Goal: Task Accomplishment & Management: Complete application form

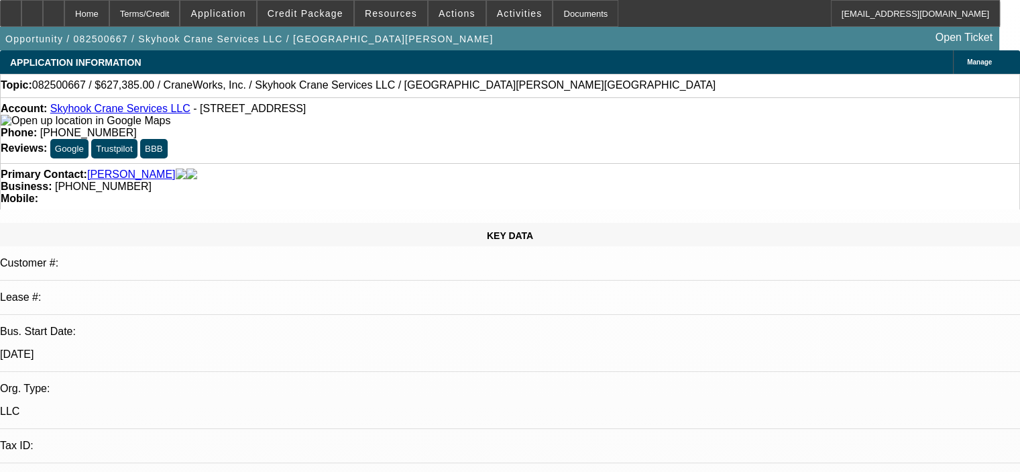
select select "0.15"
select select "2"
select select "0"
select select "6"
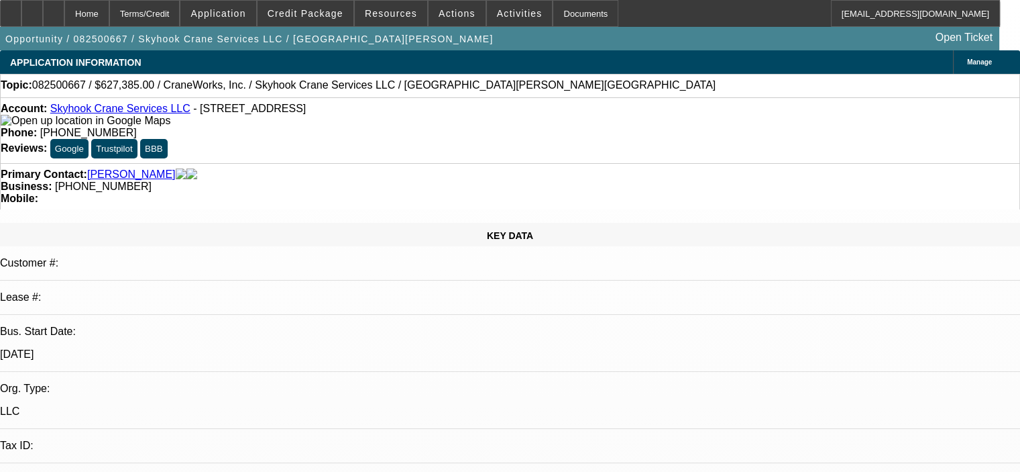
select select "0.15"
select select "2"
select select "0"
select select "6"
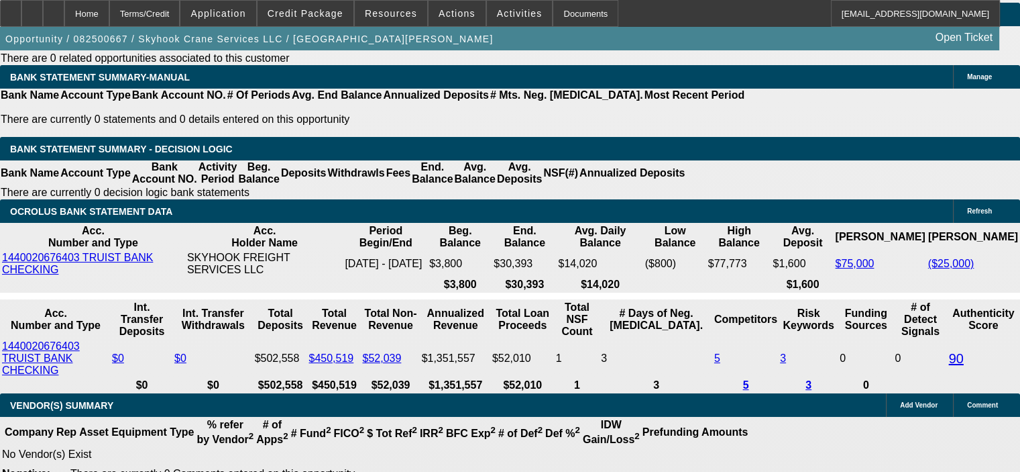
scroll to position [2280, 0]
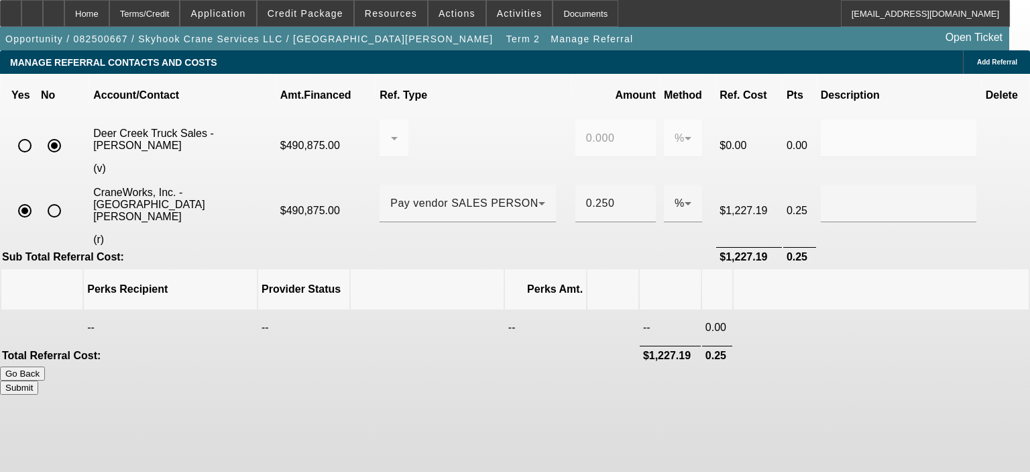
click at [333, 366] on div "Go Back Submit" at bounding box center [515, 380] width 1030 height 28
click at [109, 16] on div "Home" at bounding box center [86, 13] width 45 height 27
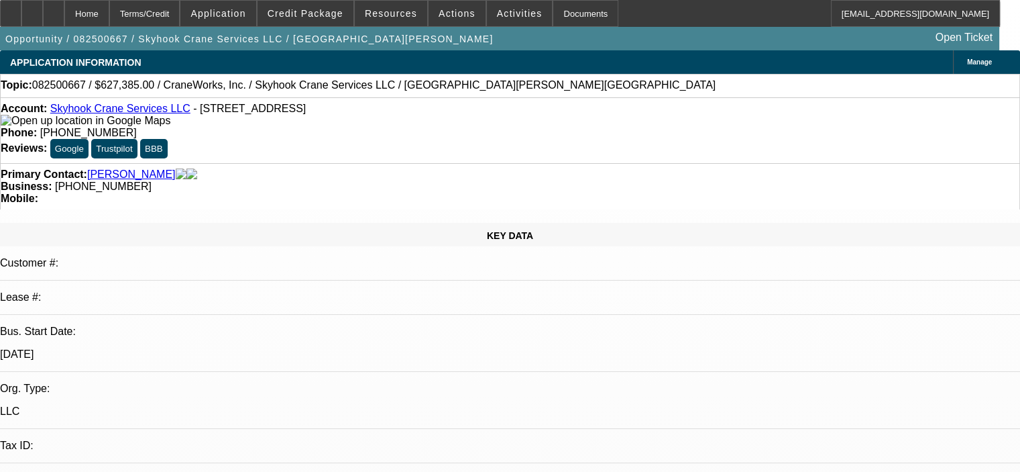
select select "0.15"
select select "2"
select select "0"
select select "6"
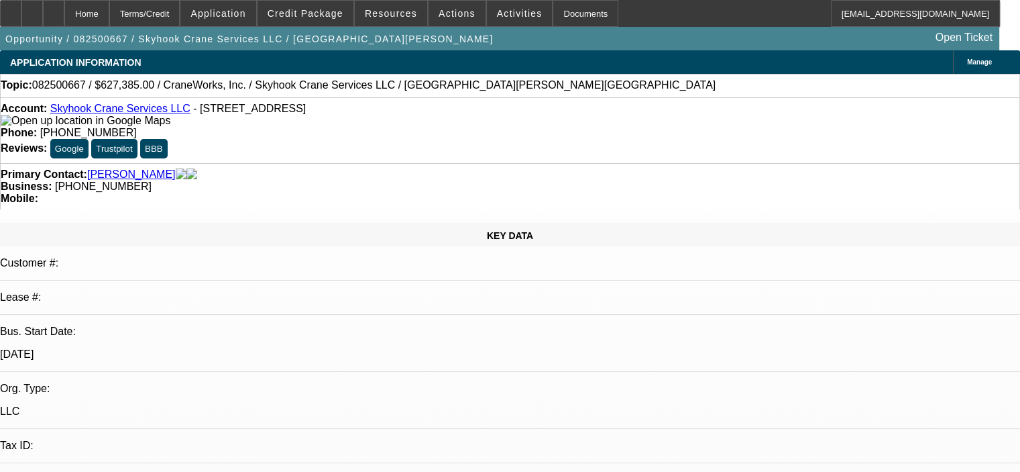
select select "0.15"
select select "2"
select select "0"
select select "6"
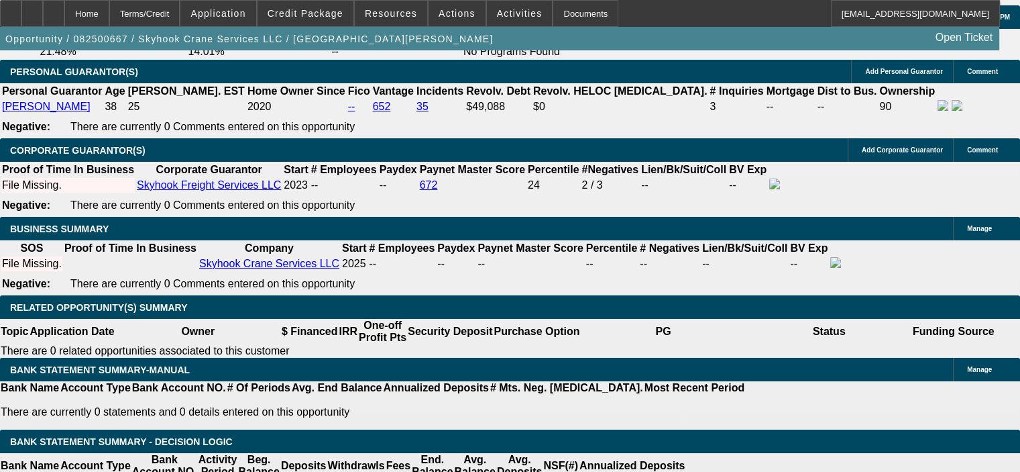
scroll to position [1945, 0]
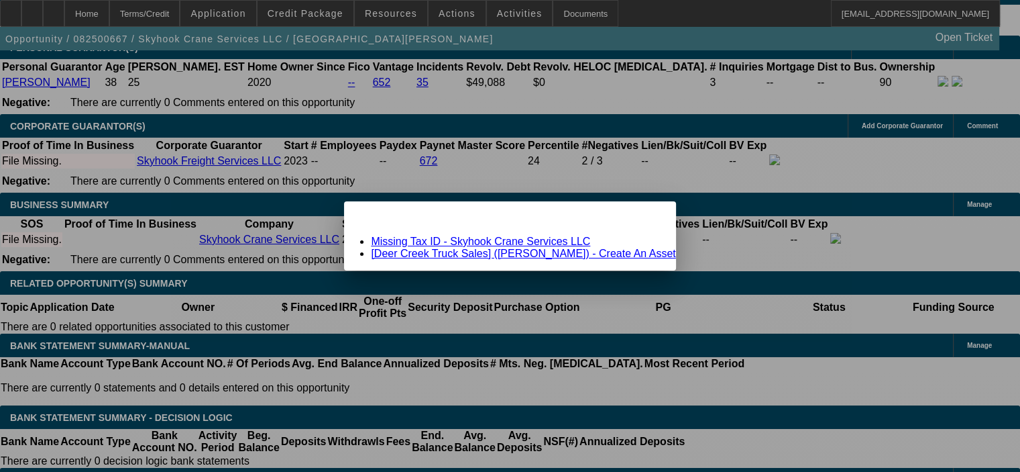
click at [649, 217] on span "Close" at bounding box center [658, 212] width 18 height 7
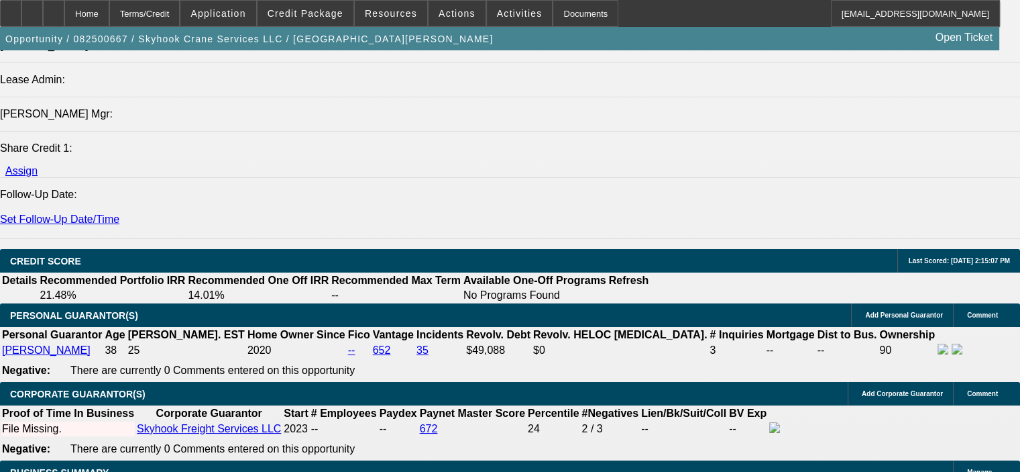
scroll to position [1677, 0]
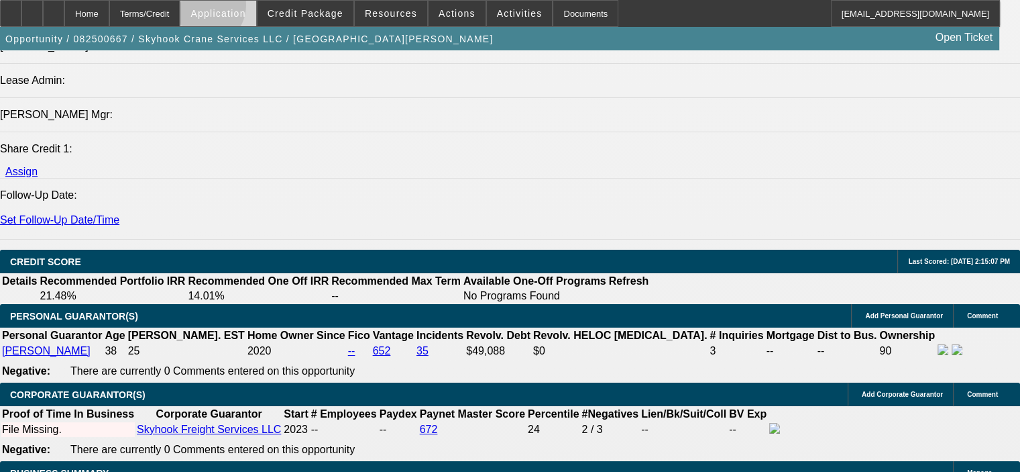
click at [233, 8] on span "Application" at bounding box center [217, 13] width 55 height 11
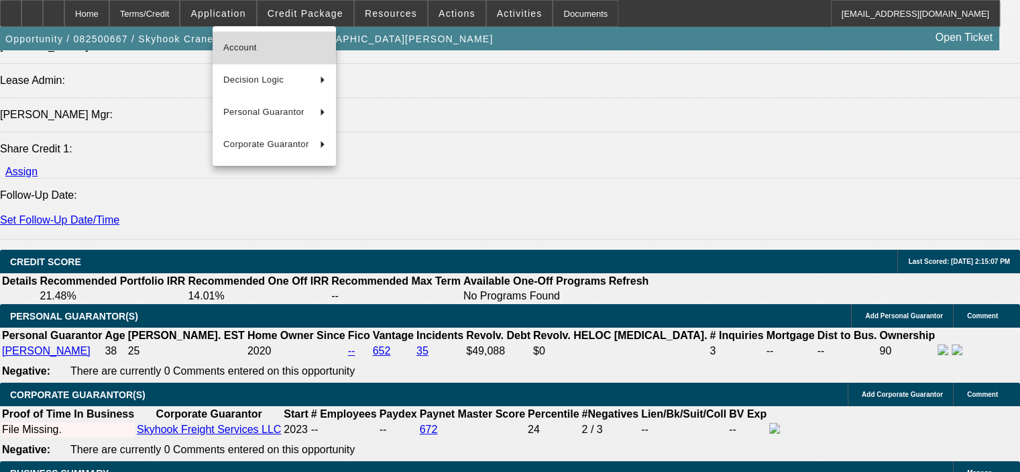
click at [262, 46] on span "Account" at bounding box center [274, 48] width 102 height 16
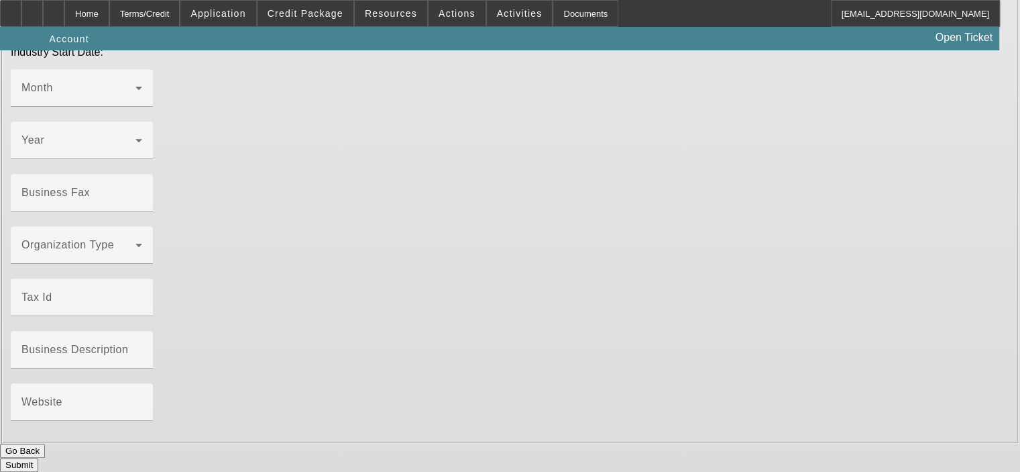
type input "Skyhook Crane Services LLC"
type input "210 Star Thistle Trl"
type input "78628"
type input "Georgetown"
type input "(281) 223-0508"
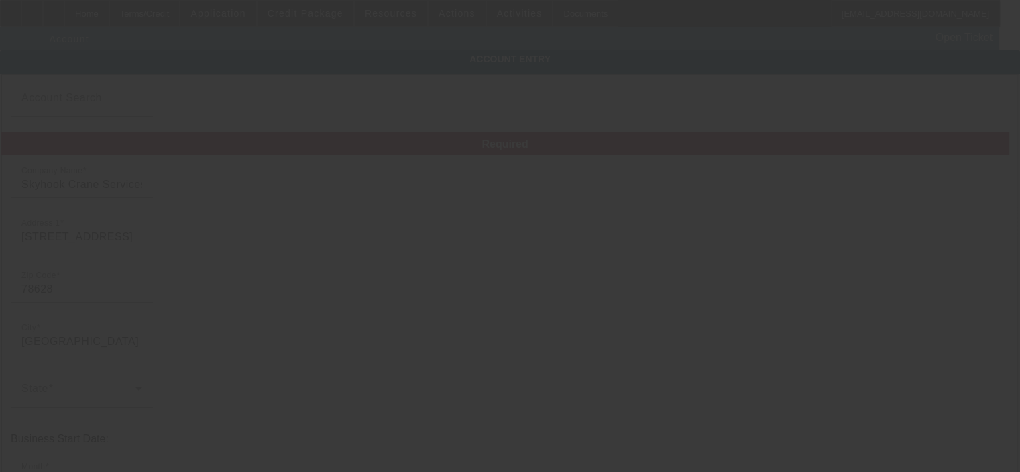
type input "8/25/2025"
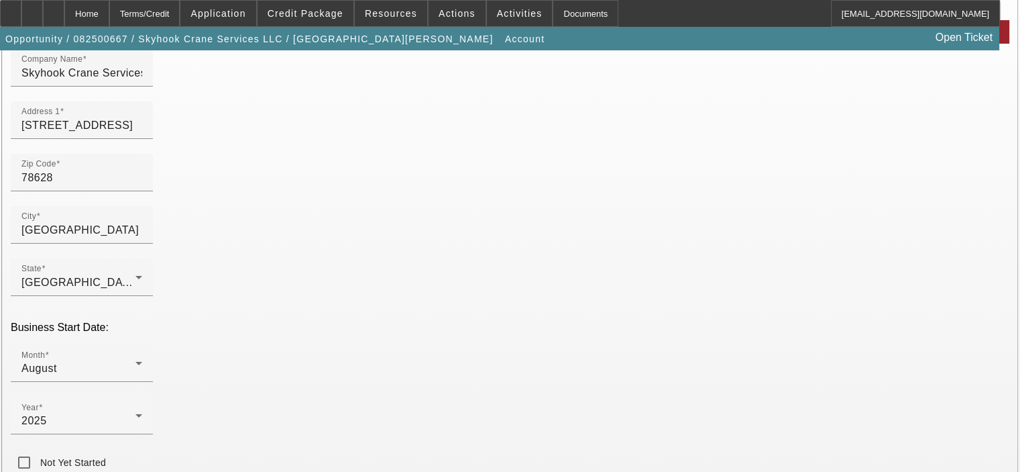
scroll to position [134, 0]
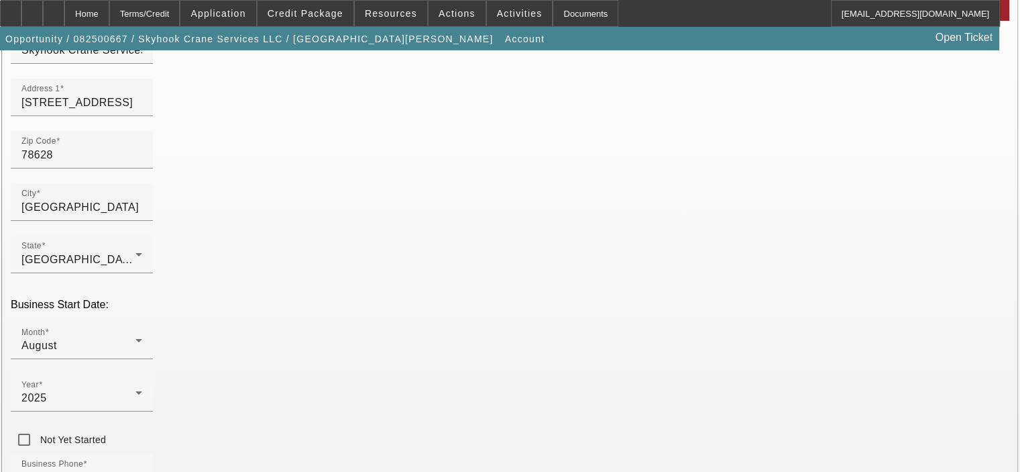
type input "636181697"
type input "C"
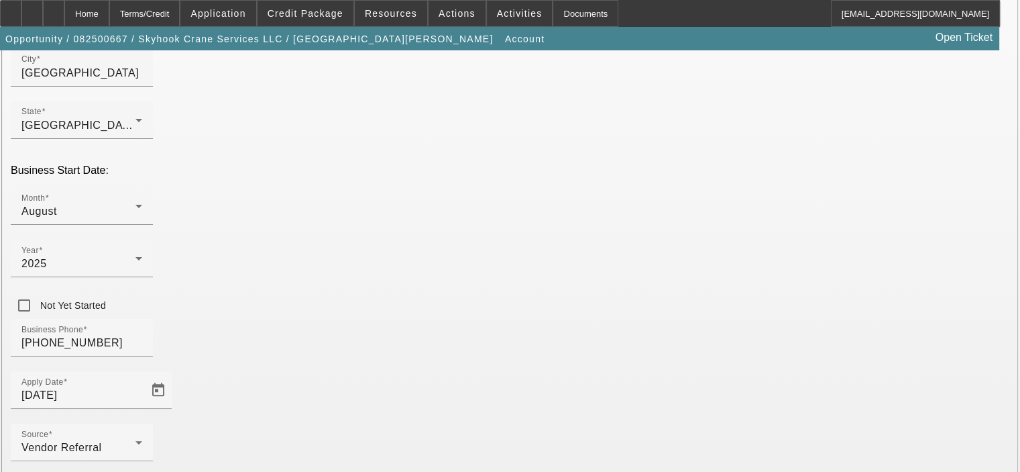
scroll to position [315, 0]
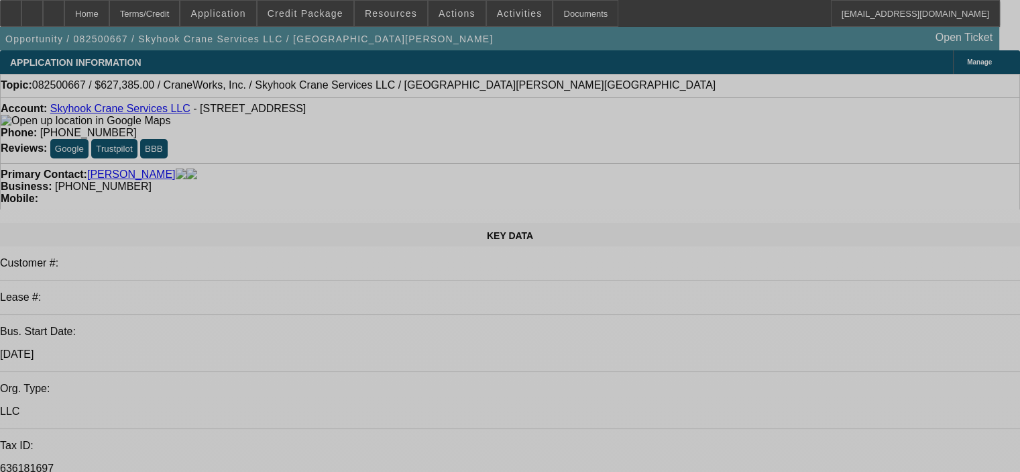
select select "0.15"
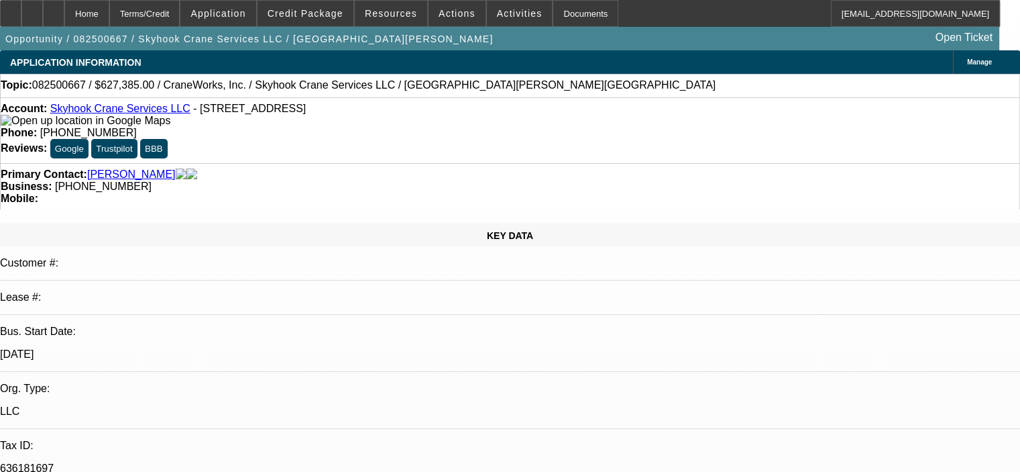
select select "2"
select select "0"
select select "6"
select select "0.15"
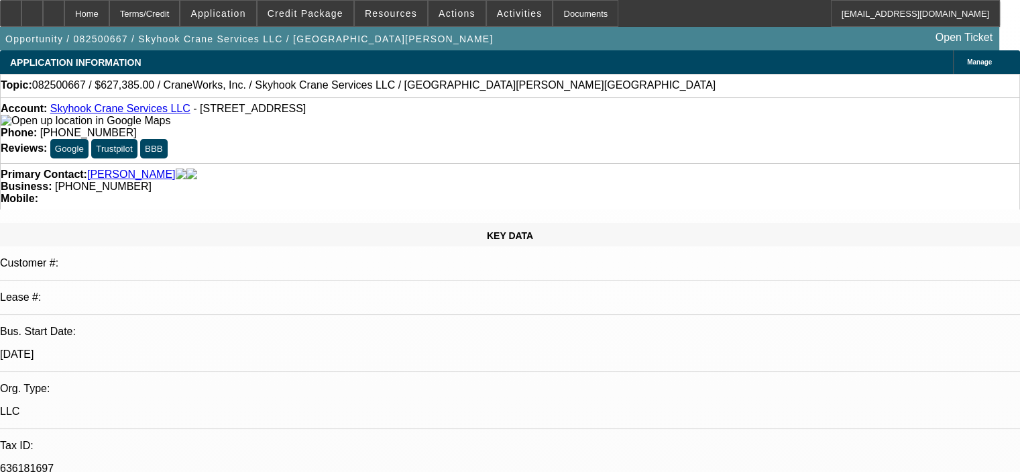
select select "2"
select select "0"
select select "6"
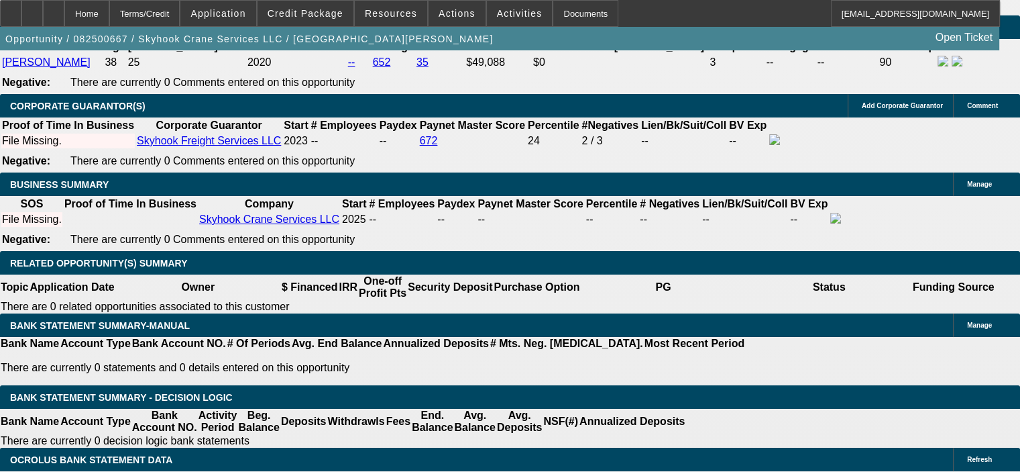
scroll to position [2012, 0]
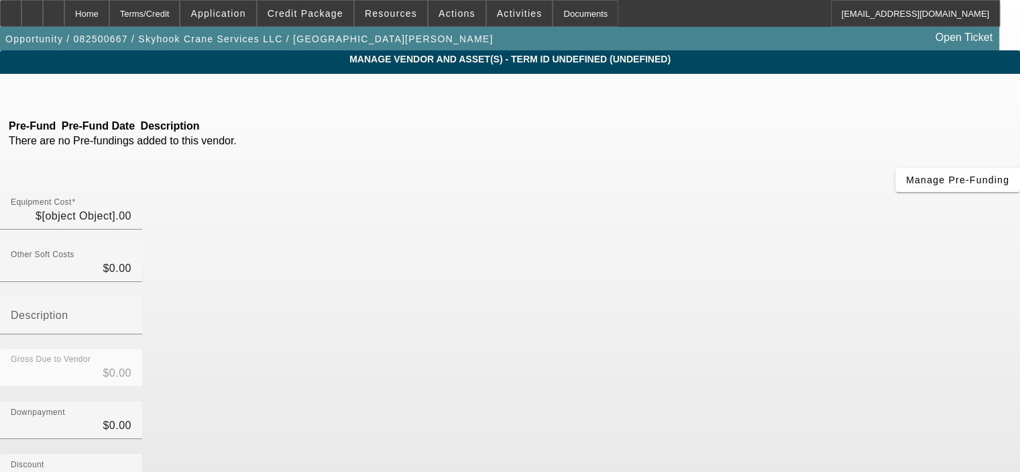
type input "$525,000.00"
type input "$52,500.00"
type input "Estimated TX sales tax"
type input "$577,500.00"
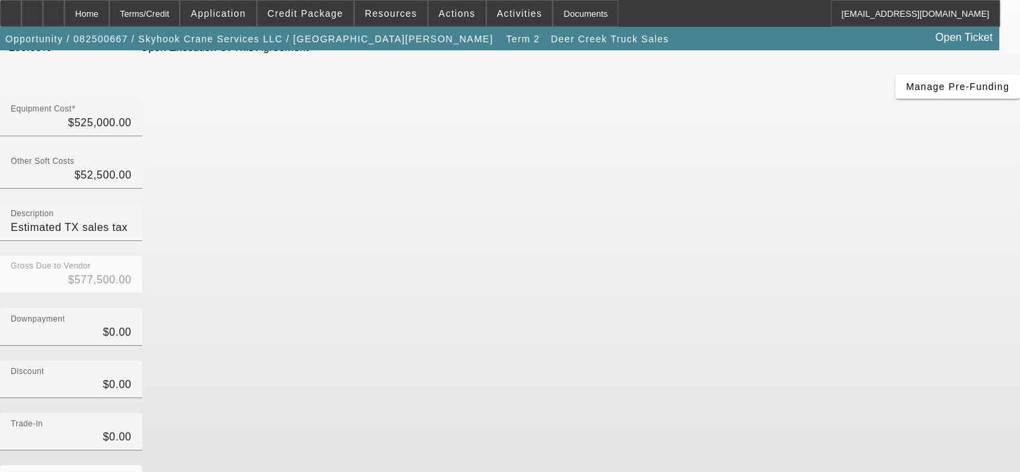
scroll to position [148, 0]
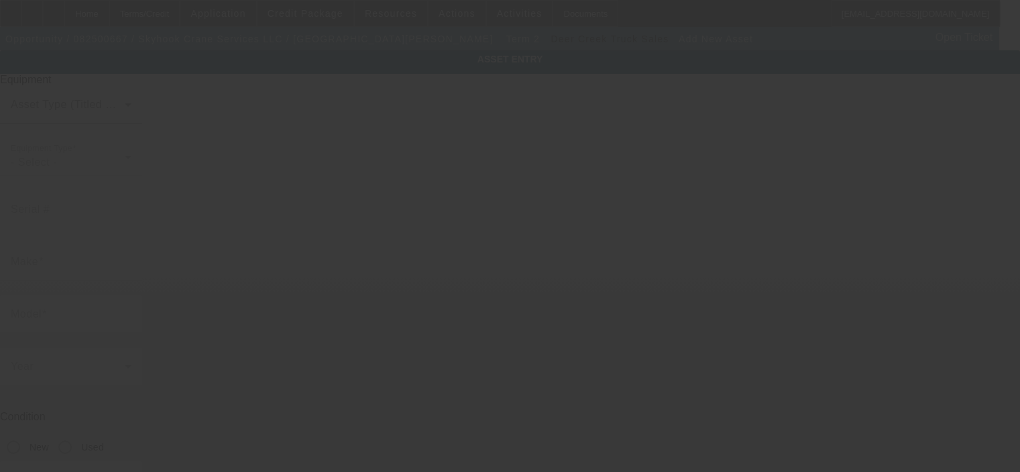
type input "210 Star Thistle Trl"
type input "Georgetown"
type input "78628"
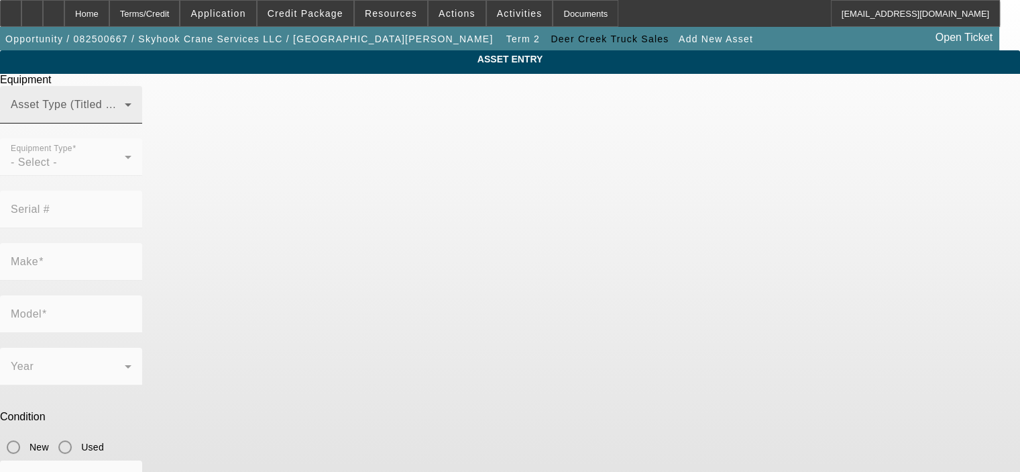
click at [131, 123] on div "Asset Type (Titled or Non-Titled)" at bounding box center [71, 105] width 121 height 38
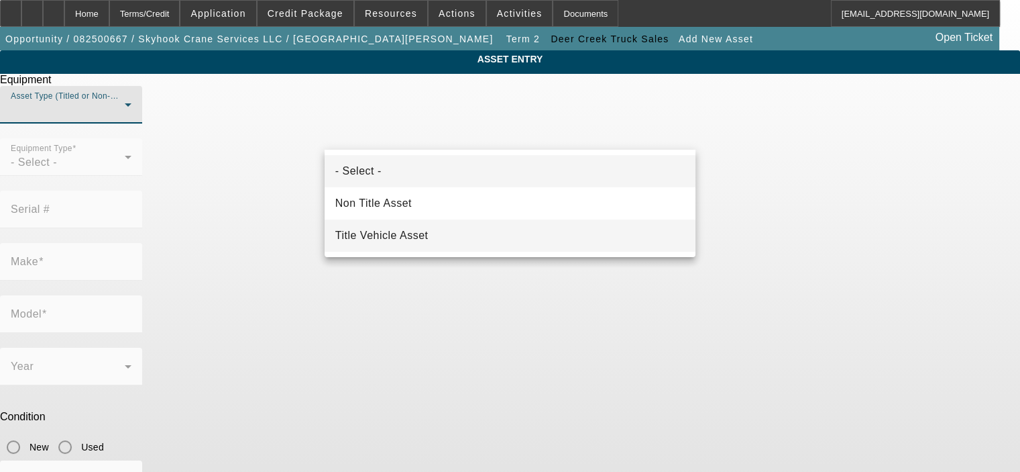
click at [464, 227] on mat-option "Title Vehicle Asset" at bounding box center [510, 235] width 371 height 32
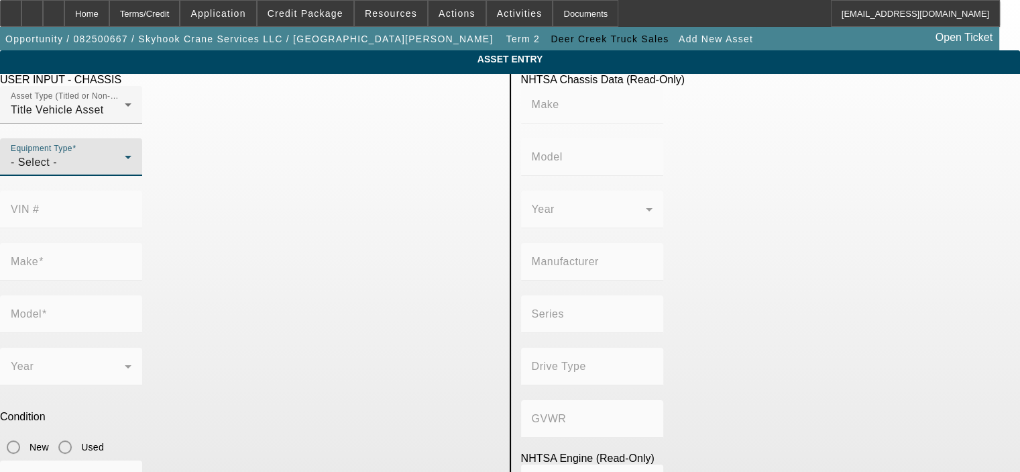
click at [136, 165] on icon at bounding box center [128, 157] width 16 height 16
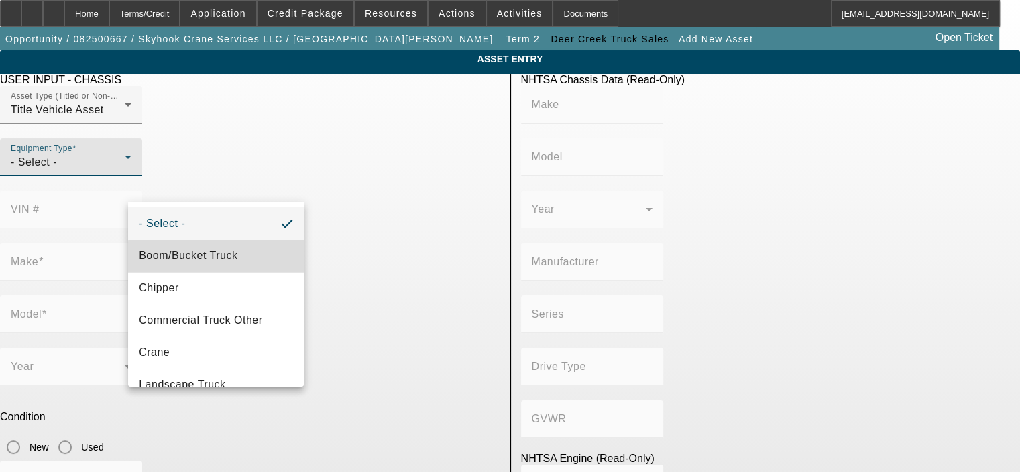
click at [225, 257] on span "Boom/Bucket Truck" at bounding box center [188, 255] width 99 height 16
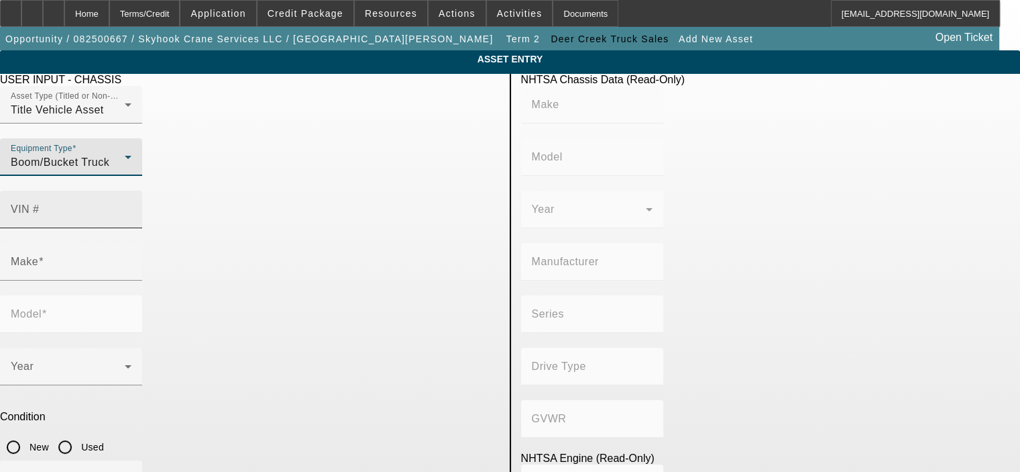
click at [40, 203] on mat-label "VIN #" at bounding box center [25, 208] width 29 height 11
click at [131, 207] on input "VIN #" at bounding box center [71, 215] width 121 height 16
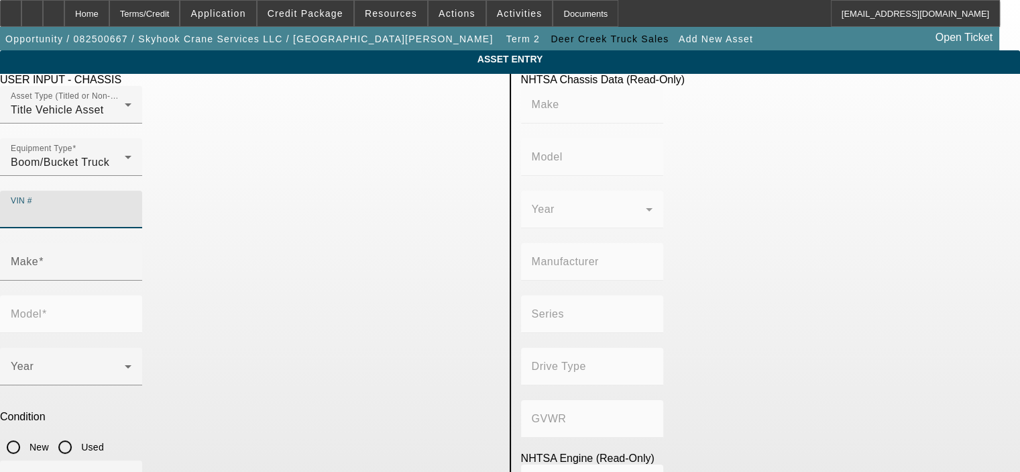
paste input "1NPCXPTX1PD876078"
type input "1NPCXPTX1PD876078"
type input "PETERBILT"
type input "567"
type input "PETERBILT MOTORS COMPANY"
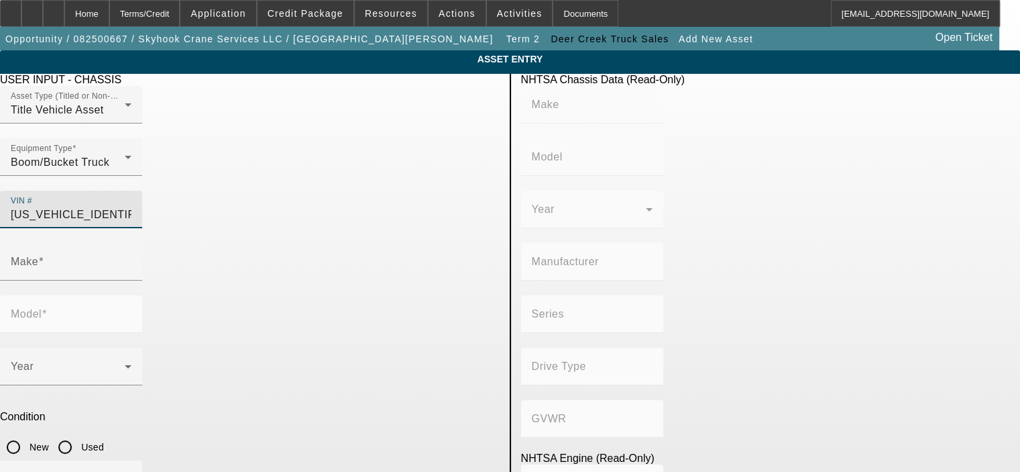
type input "Other"
type input "Class 8: 33,001 lb and above (14,969 kg and above)"
type input "MX/MX-13"
type input "6"
type input "Diesel"
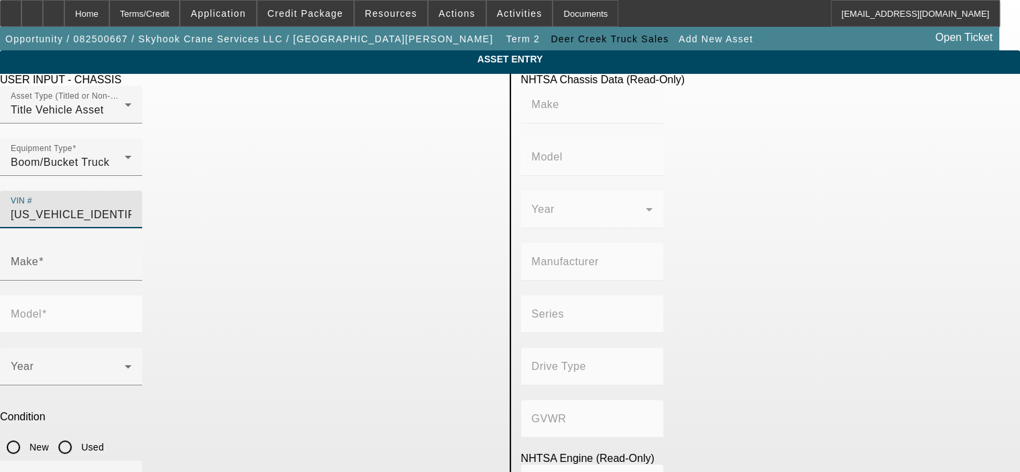
type input "787.20629882204"
type input "12.9"
type input "PETERBILT"
type input "567"
type input "1NPCXPTX1PD876078"
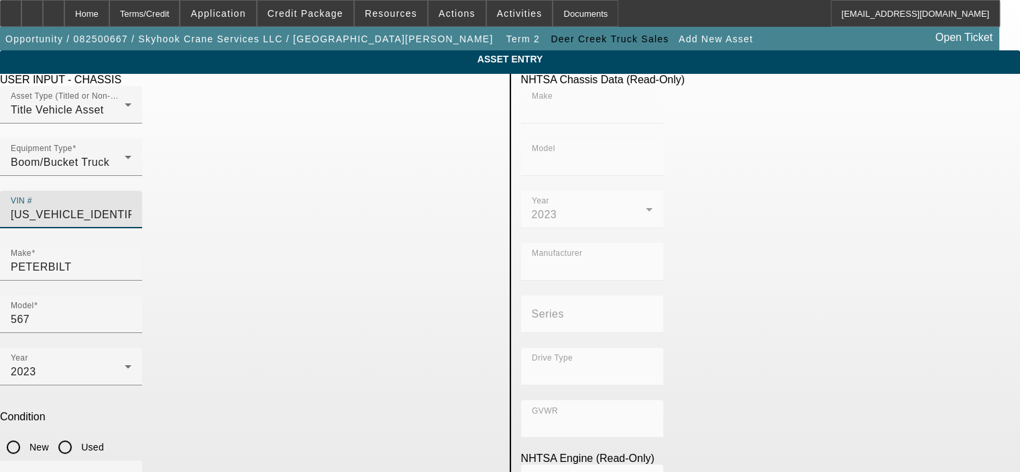
click at [78, 433] on input "Used" at bounding box center [65, 446] width 27 height 27
radio input "true"
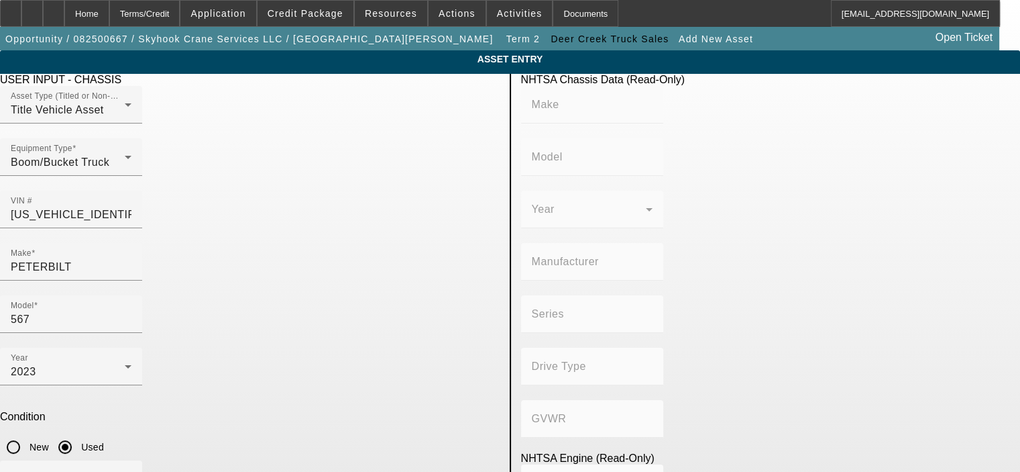
type input "PETERBILT"
type input "567"
type input "PETERBILT MOTORS COMPANY"
type input "Other"
type input "Class 8: 33,001 lb and above (14,969 kg and above)"
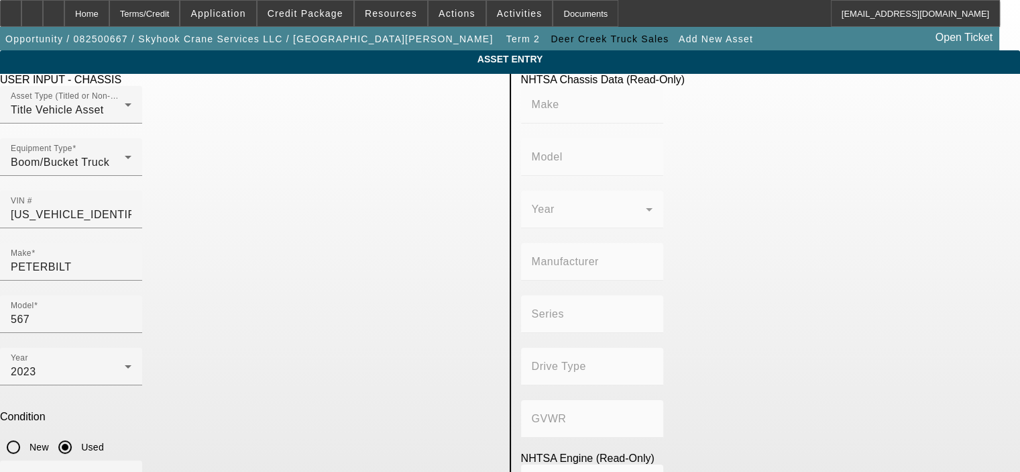
type input "MX/MX-13"
type input "6"
type input "Diesel"
type input "787.20629882204"
type input "12.9"
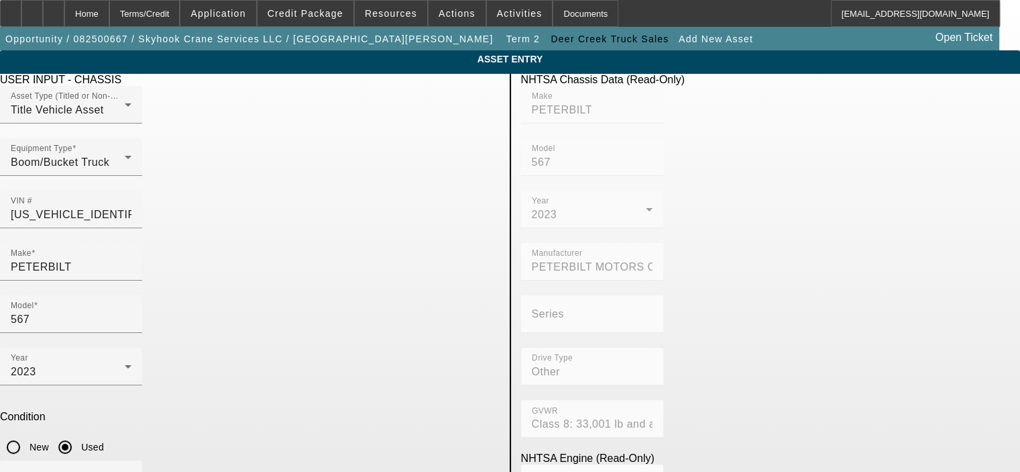
type input "20000"
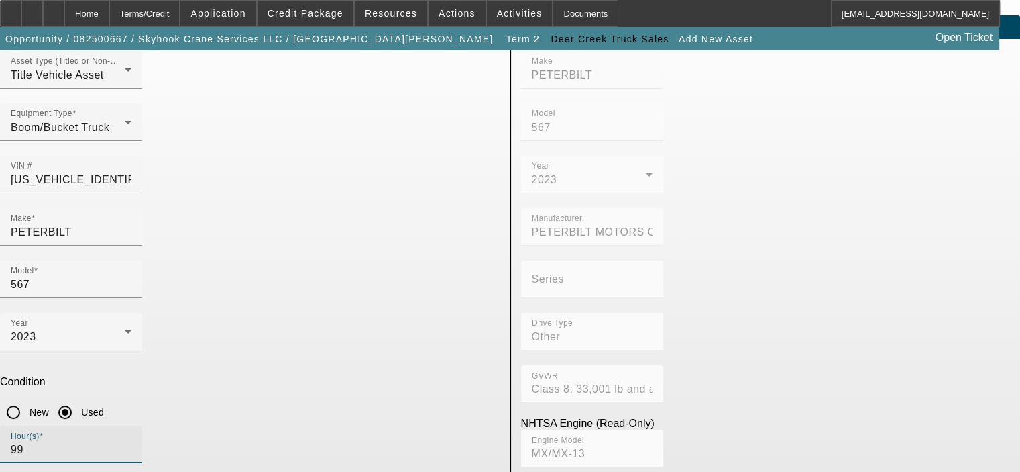
scroll to position [67, 0]
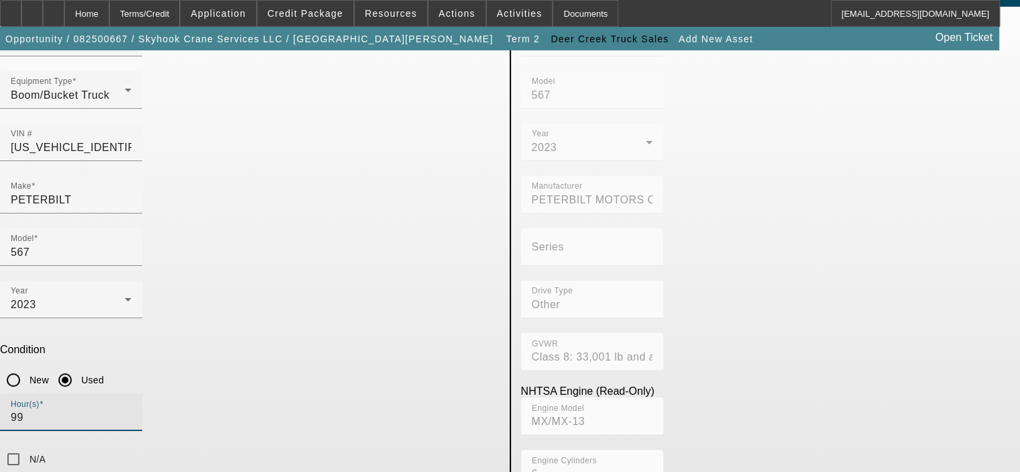
type input "99"
type textarea "485HP Paccar MX-13"
click at [131, 409] on input "99" at bounding box center [71, 417] width 121 height 16
type input "9"
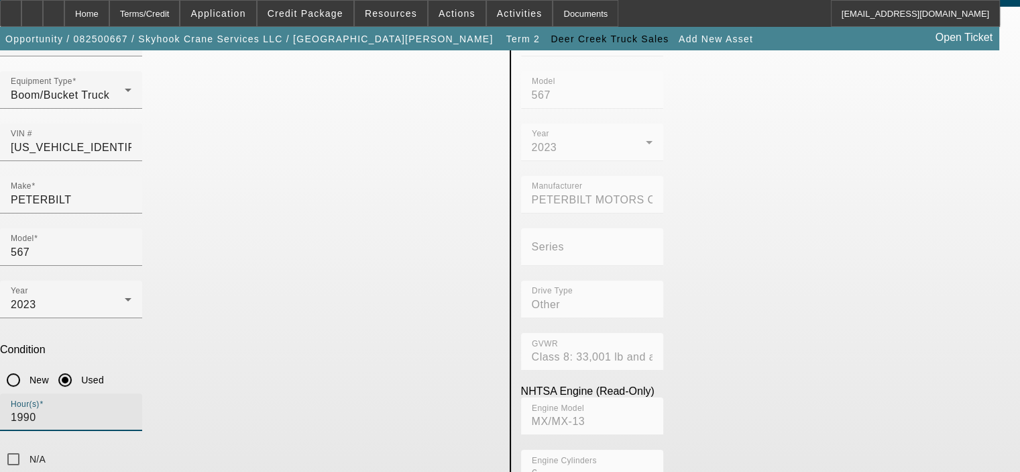
type input "1990"
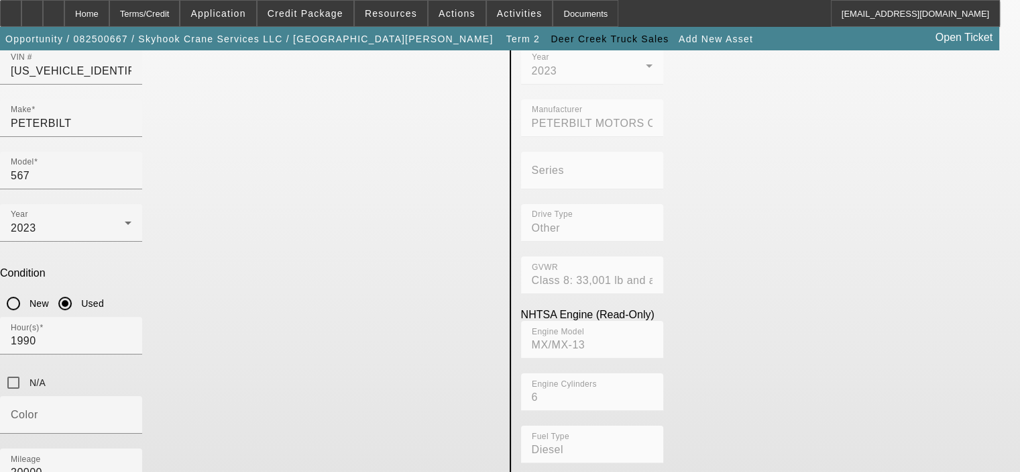
scroll to position [162, 0]
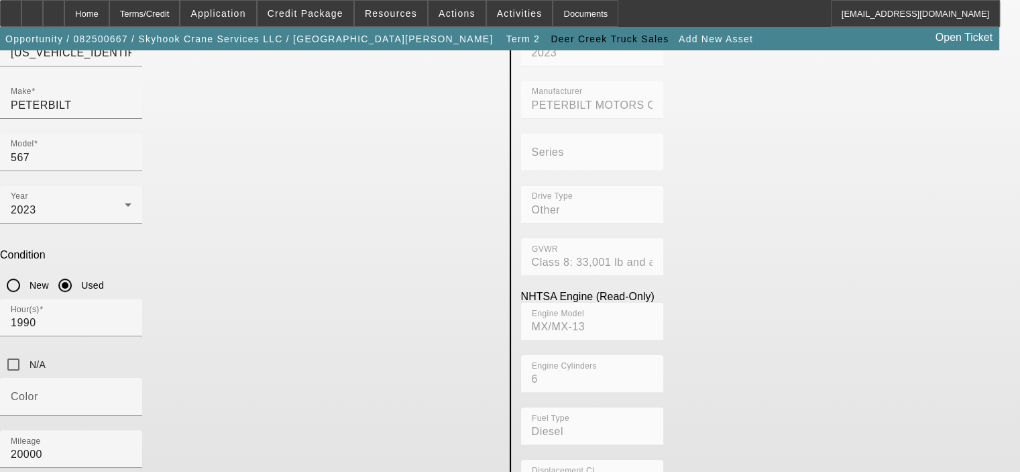
type textarea "485HP Paccar MX-13 Diesel, 8LL Trans, Rear Tri-Axle plus Pusher Axle"
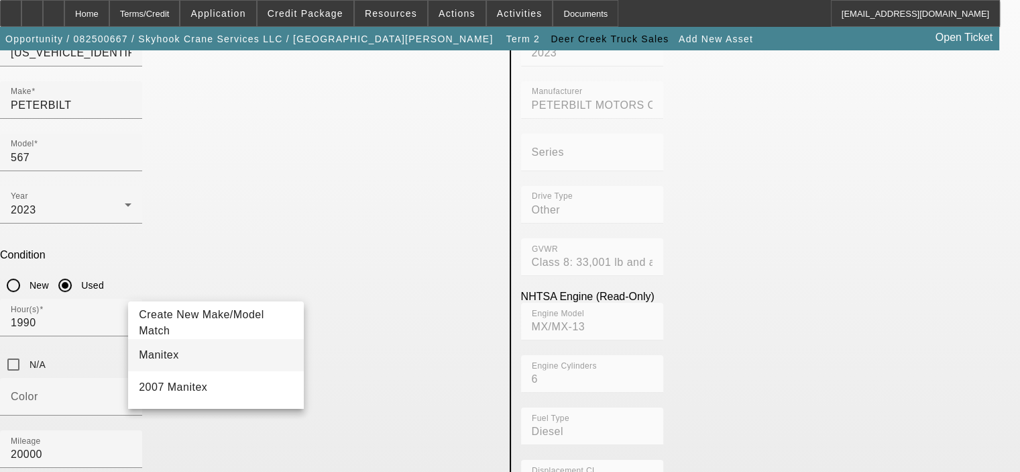
type input "Manitex"
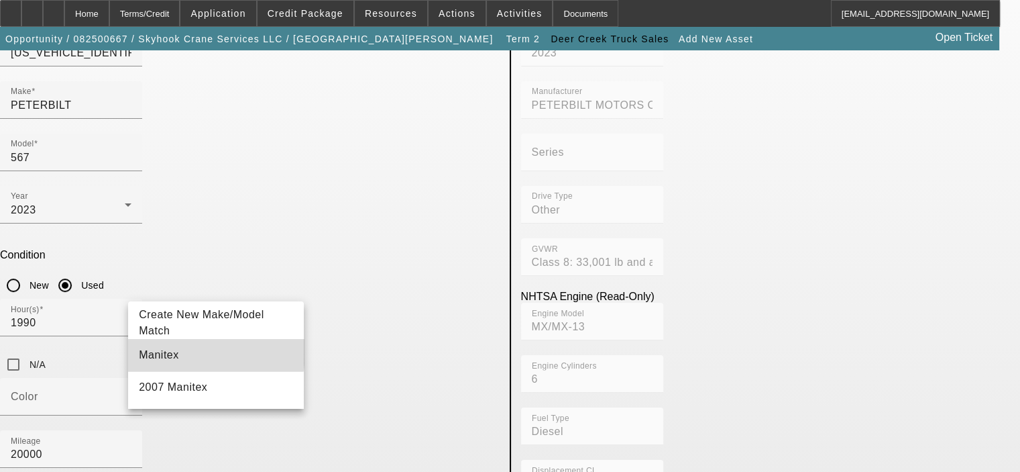
click at [174, 351] on mat-option "Manitex" at bounding box center [216, 355] width 176 height 32
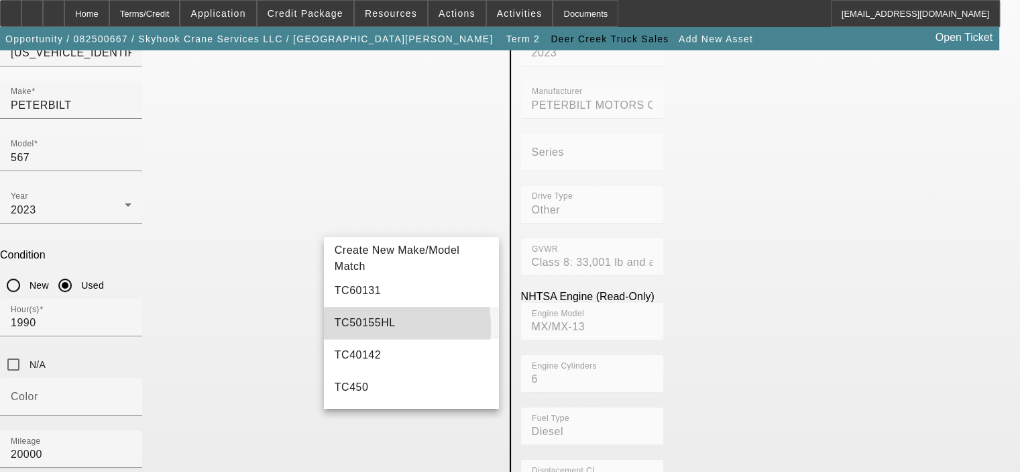
click at [353, 327] on span "TC50155HL" at bounding box center [365, 322] width 61 height 11
type input "TC50155HL"
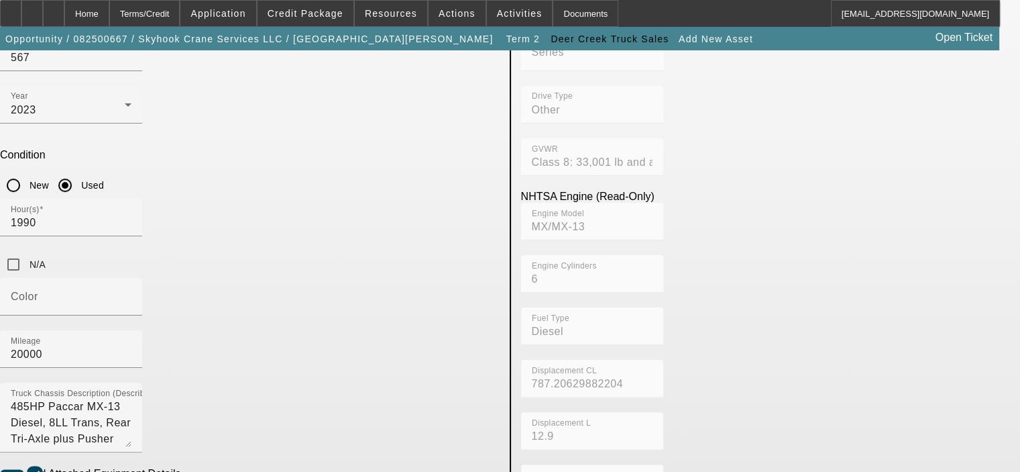
scroll to position [296, 0]
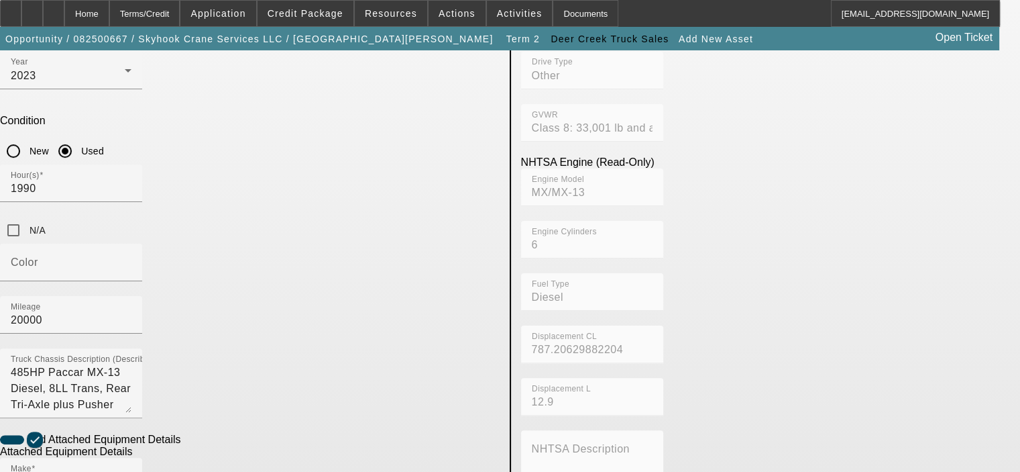
radio input "true"
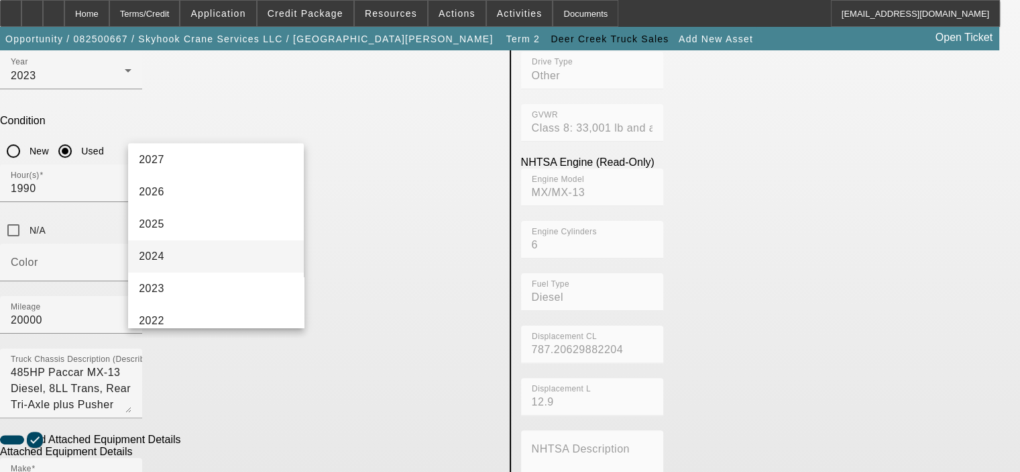
scroll to position [67, 0]
click at [206, 258] on mat-option "2023" at bounding box center [216, 258] width 176 height 32
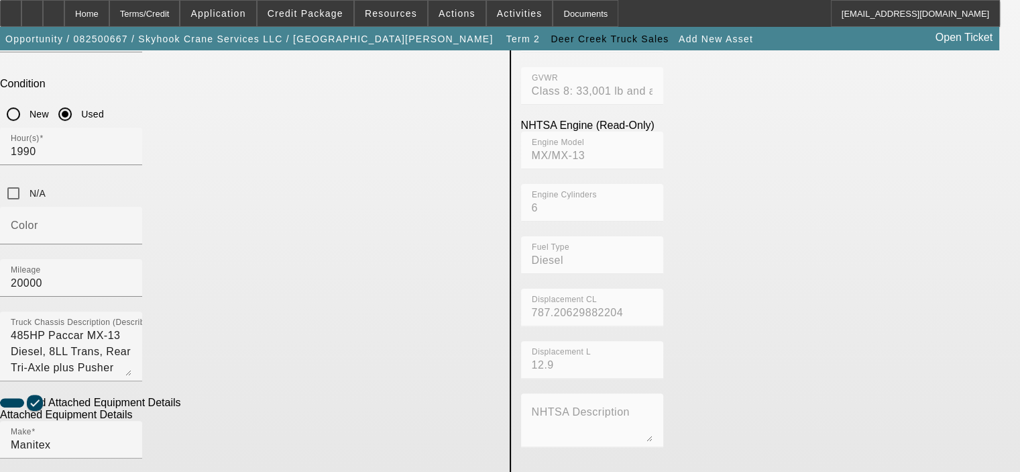
scroll to position [363, 0]
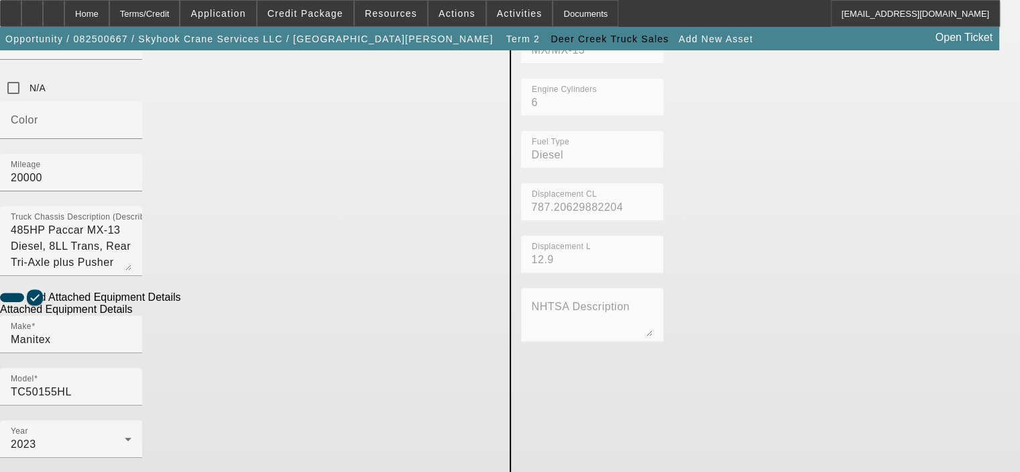
scroll to position [441, 0]
type textarea "50 Ton, 155' Boom, Crane"
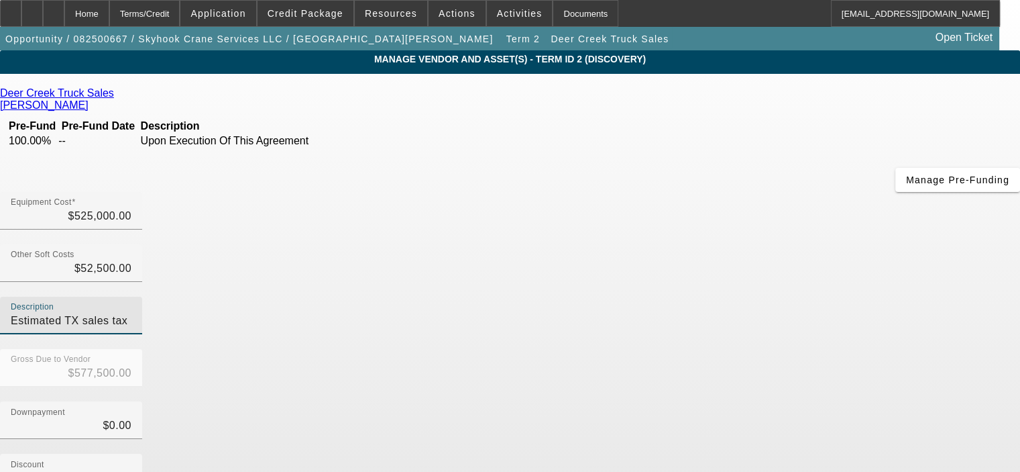
drag, startPoint x: 816, startPoint y: 164, endPoint x: 723, endPoint y: 177, distance: 93.4
click at [142, 296] on div "Description Estimated TX sales tax" at bounding box center [71, 315] width 142 height 38
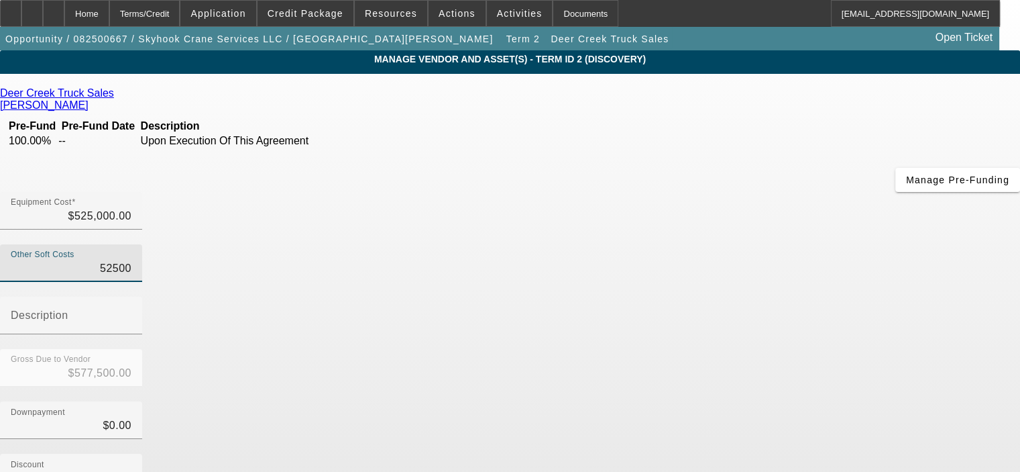
drag, startPoint x: 624, startPoint y: 168, endPoint x: 702, endPoint y: 165, distance: 77.9
click at [142, 244] on div "Other Soft Costs 52500" at bounding box center [71, 263] width 142 height 38
type input "0"
type input "$525,000.00"
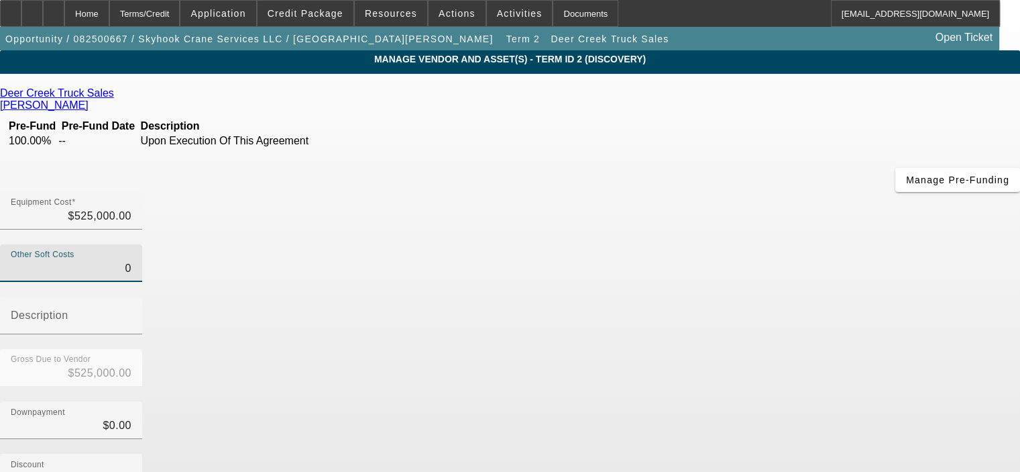
type input "$0.00"
click at [816, 401] on div "Downpayment $0.00" at bounding box center [510, 427] width 1020 height 52
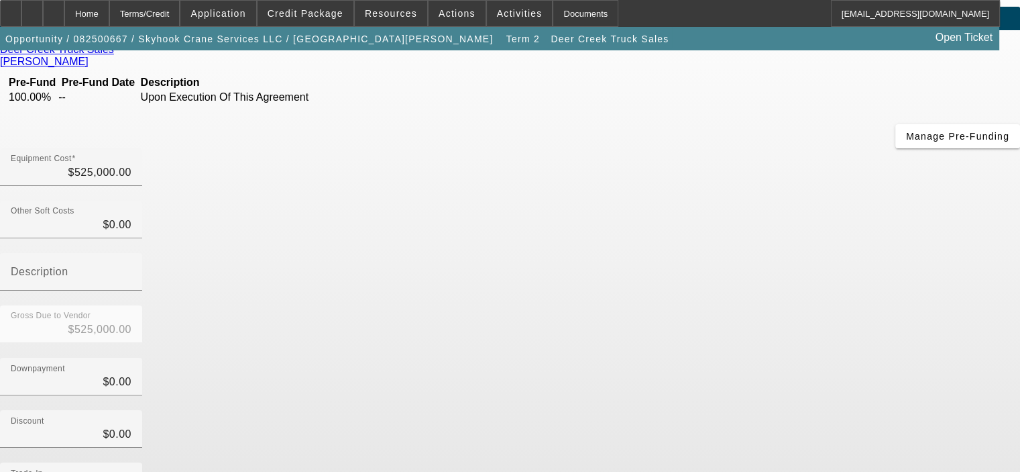
scroll to position [154, 0]
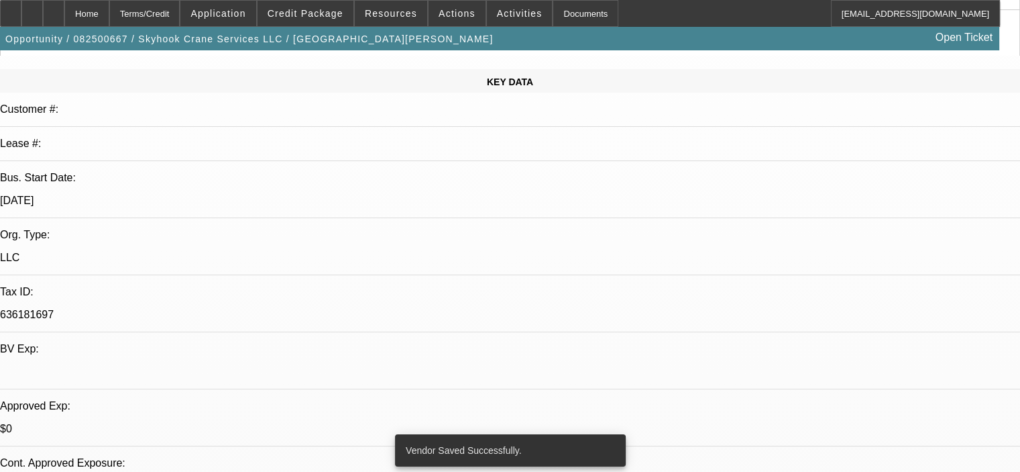
select select "0.15"
select select "2"
select select "0"
select select "6"
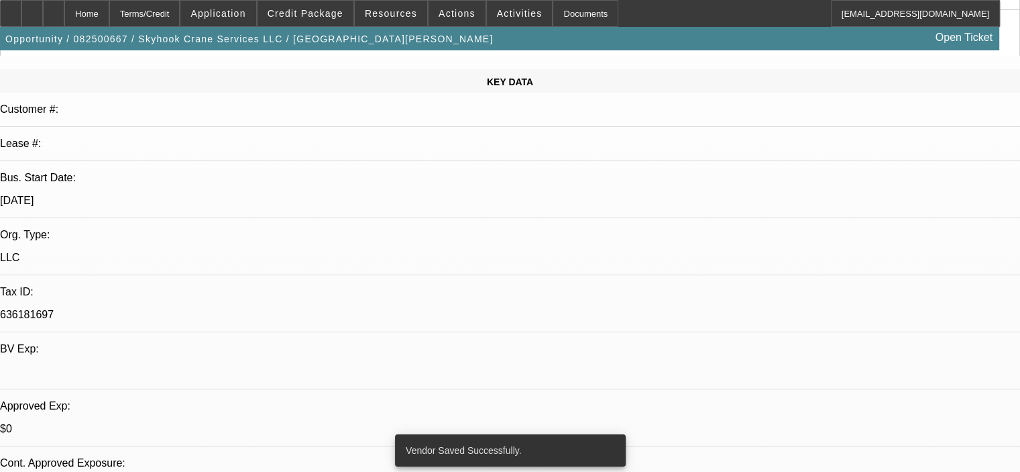
select select "0.15"
select select "2"
select select "0"
select select "6"
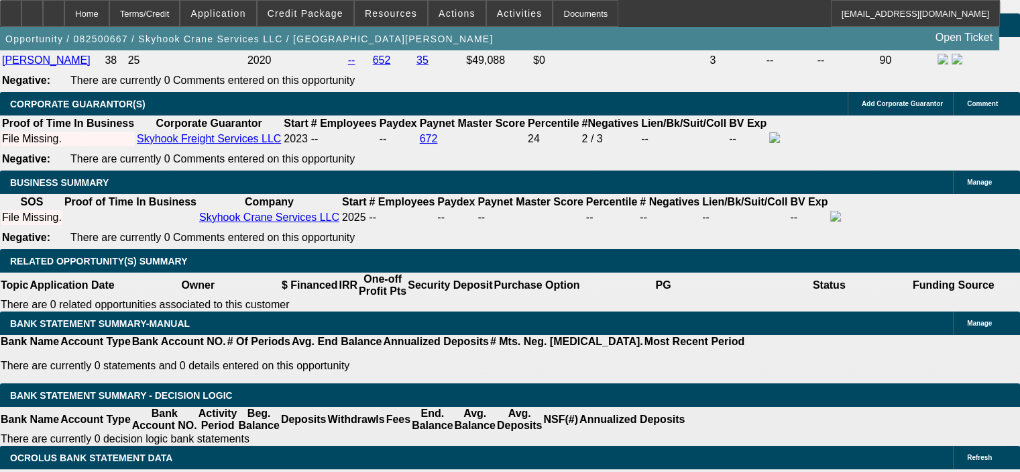
scroll to position [2012, 0]
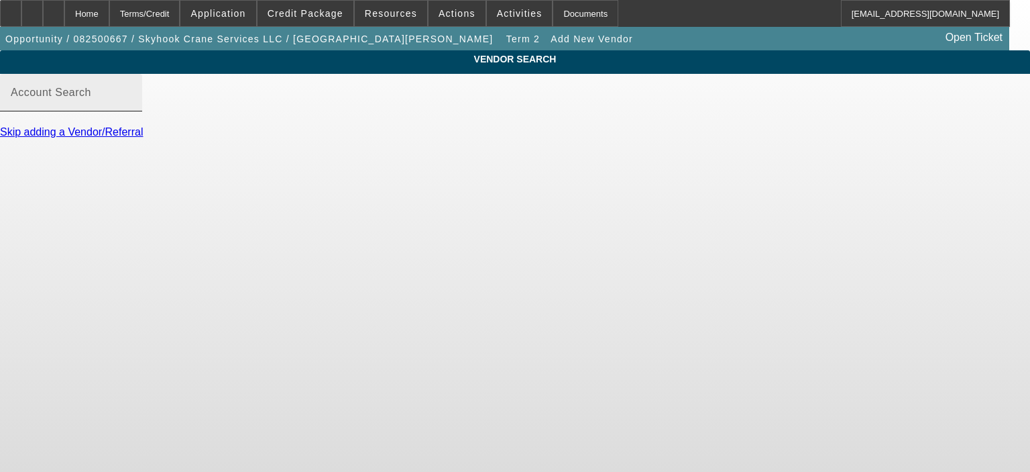
click at [131, 106] on input "Account Search" at bounding box center [71, 98] width 121 height 16
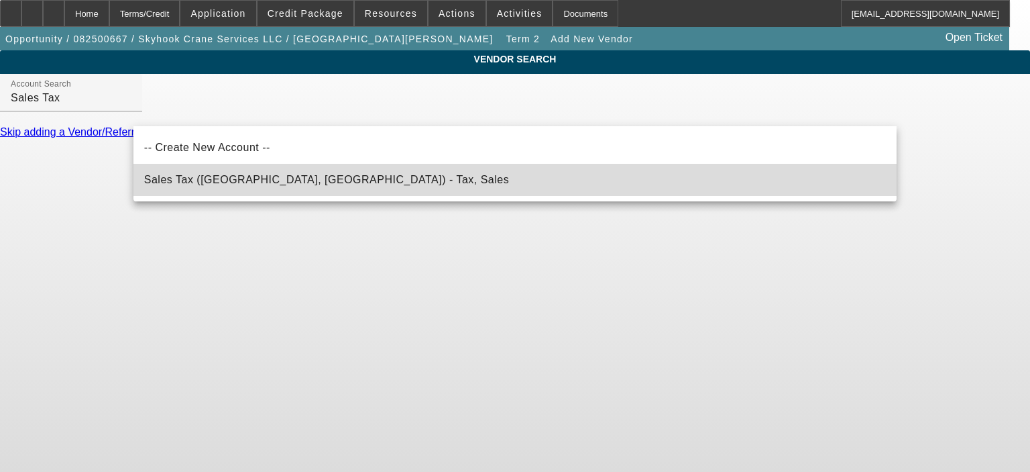
click at [307, 192] on mat-option "Sales Tax (Marlborough, MA) - Tax, Sales" at bounding box center [514, 180] width 763 height 32
type input "Sales Tax (Marlborough, MA) - Tax, Sales"
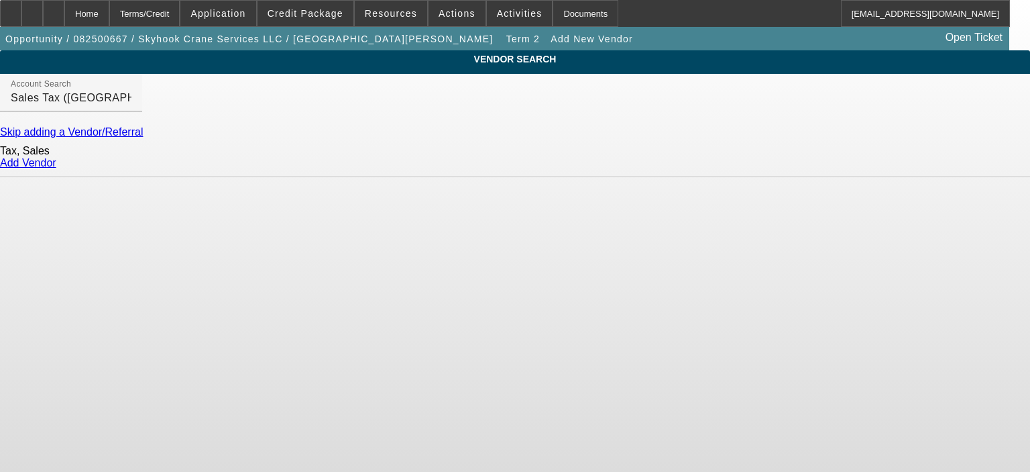
click at [56, 168] on link "Add Vendor" at bounding box center [28, 162] width 56 height 11
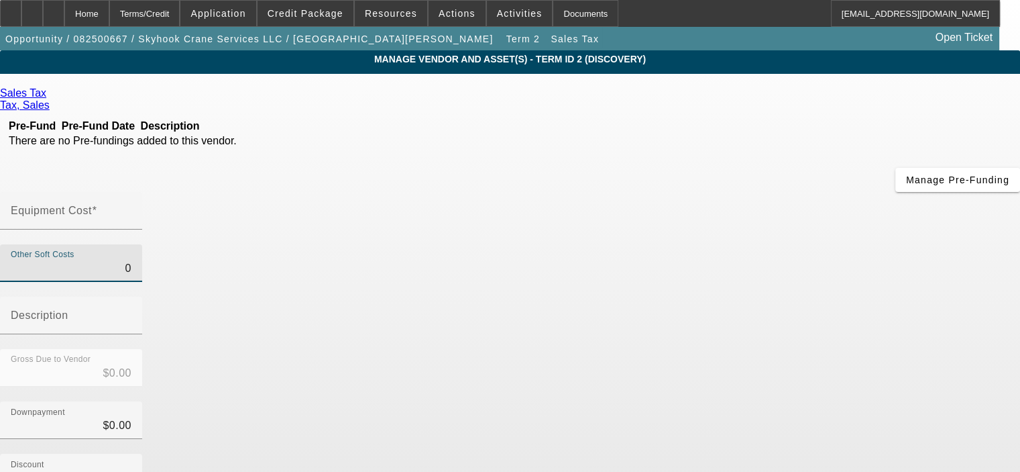
drag, startPoint x: 657, startPoint y: 162, endPoint x: 715, endPoint y: 160, distance: 57.7
click at [713, 244] on div "Other Soft Costs 0 Description" at bounding box center [510, 296] width 1020 height 105
type input "4"
type input "$4.00"
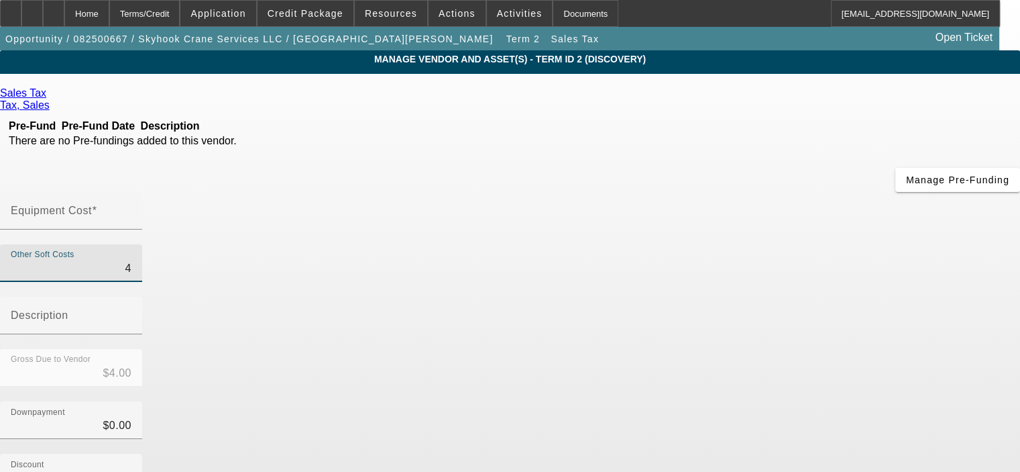
type input "43"
type input "$43.00"
type input "433"
type input "$433.00"
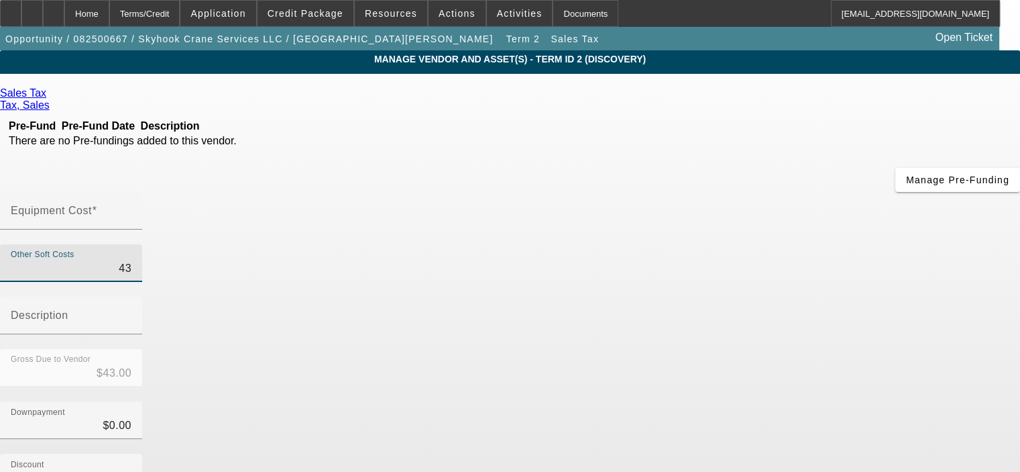
type input "$433.00"
type input "4331"
type input "$4,331.00"
type input "43312"
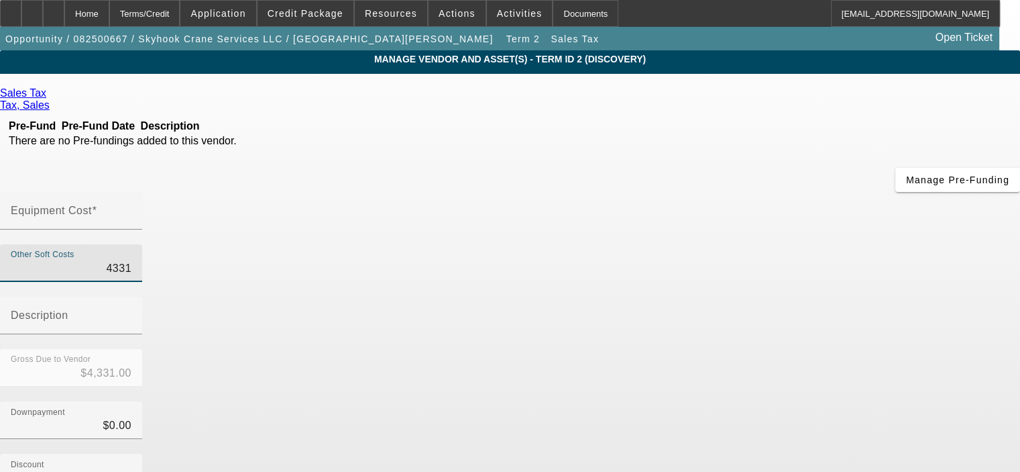
type input "$43,312.00"
type input "43312.5"
type input "$43,312.50"
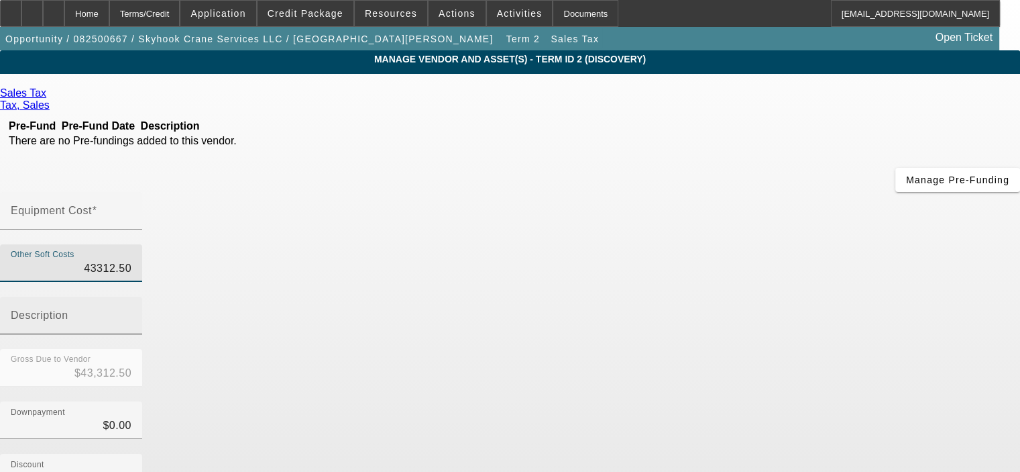
type input "$43,312.50"
click at [131, 313] on input "Description" at bounding box center [71, 321] width 121 height 16
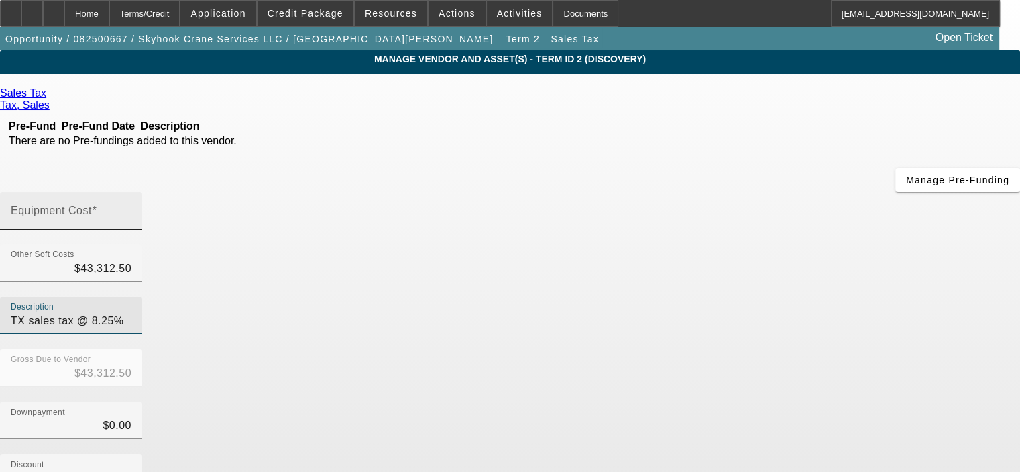
type input "TX sales tax @ 8.25%"
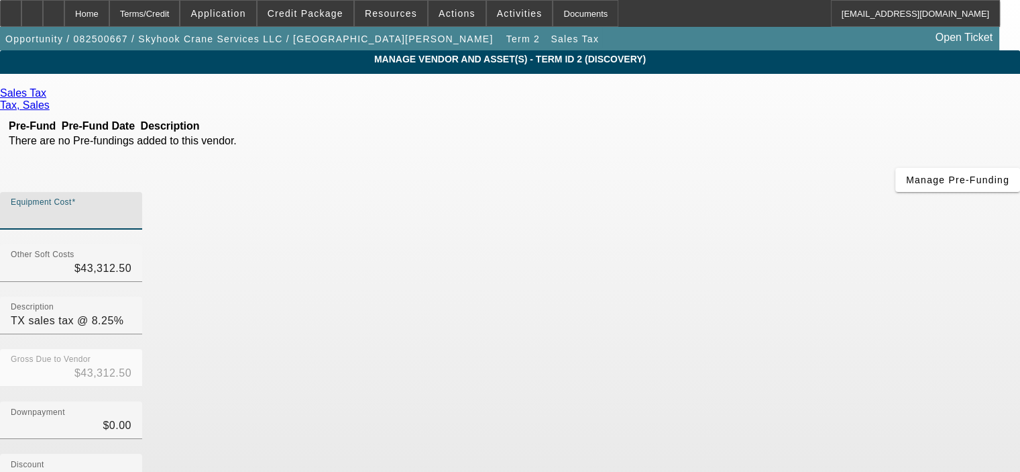
click at [131, 208] on input "Equipment Cost" at bounding box center [71, 216] width 121 height 16
type input "$0.00"
click at [750, 401] on div "Downpayment $0.00" at bounding box center [510, 427] width 1020 height 52
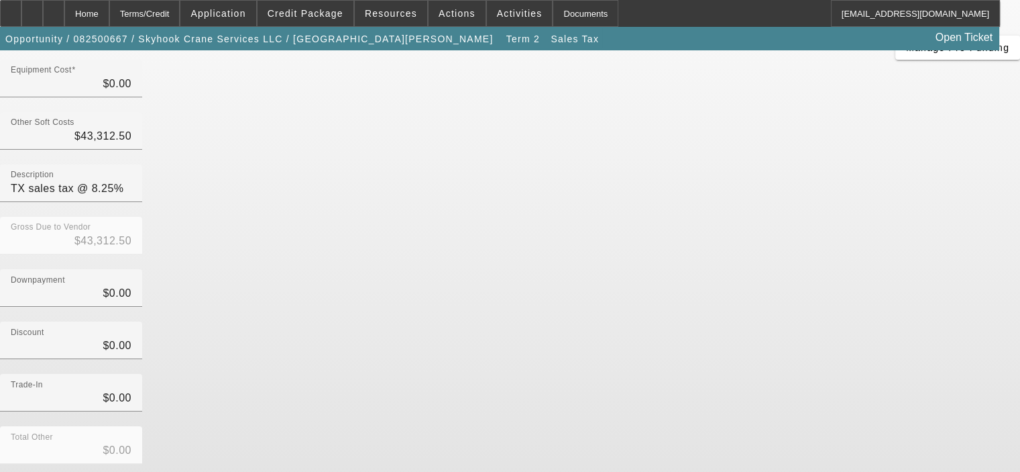
scroll to position [148, 0]
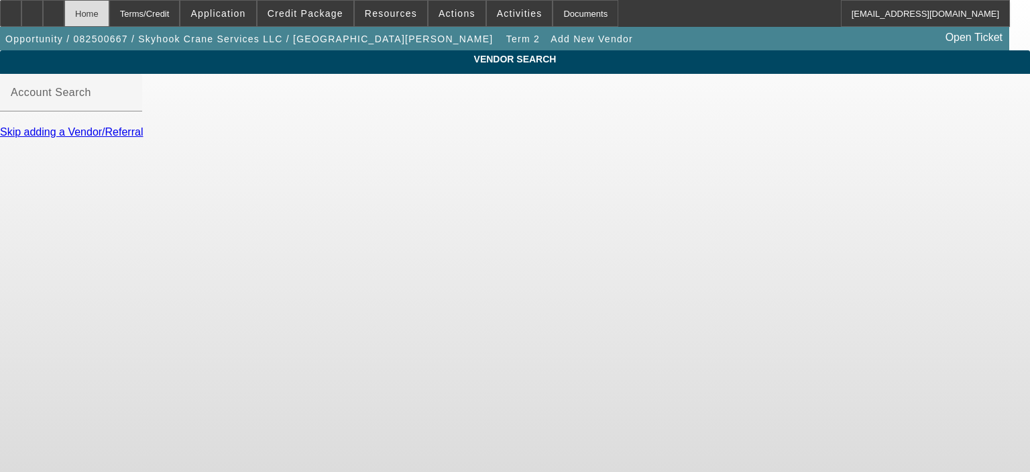
click at [109, 19] on div "Home" at bounding box center [86, 13] width 45 height 27
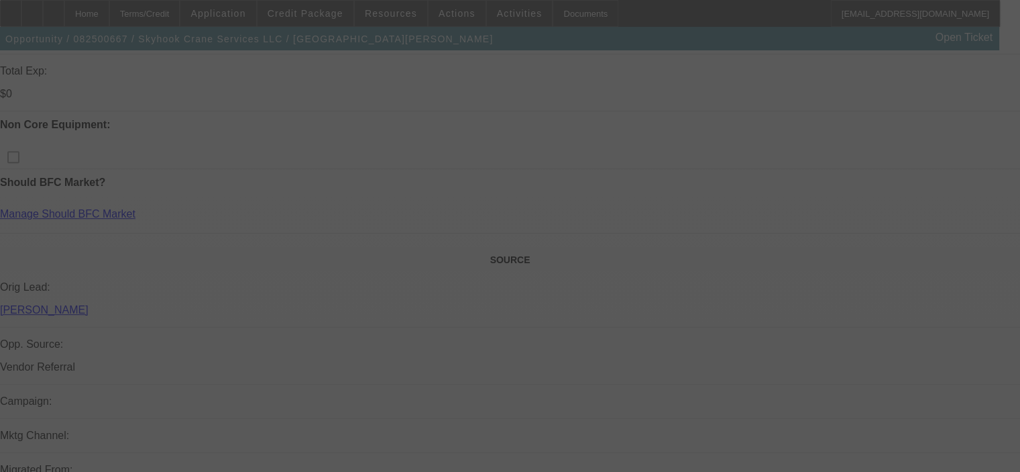
select select "0.15"
select select "2"
select select "0"
select select "6"
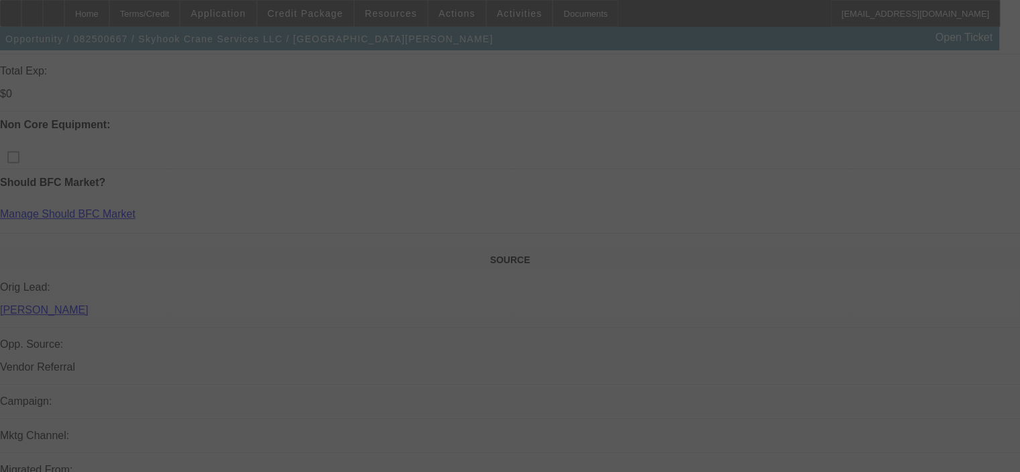
select select "0.15"
select select "2"
select select "0"
select select "6"
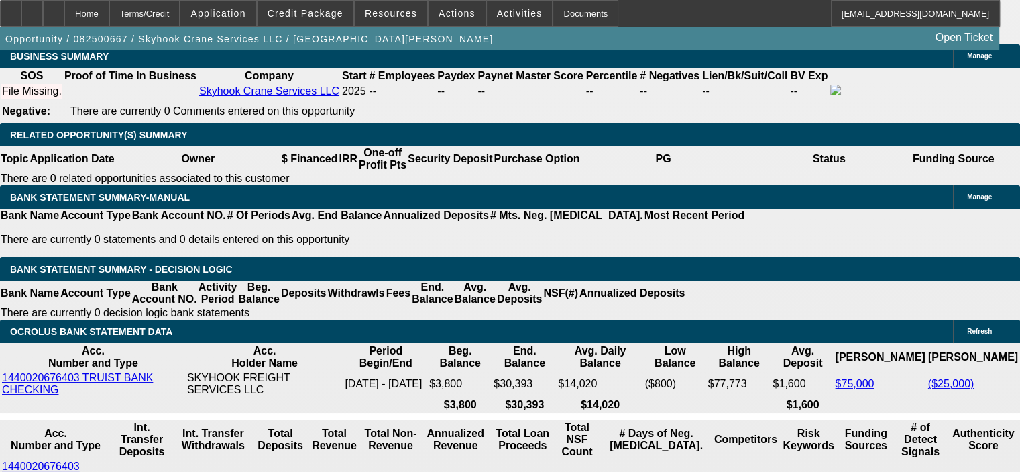
scroll to position [2093, 0]
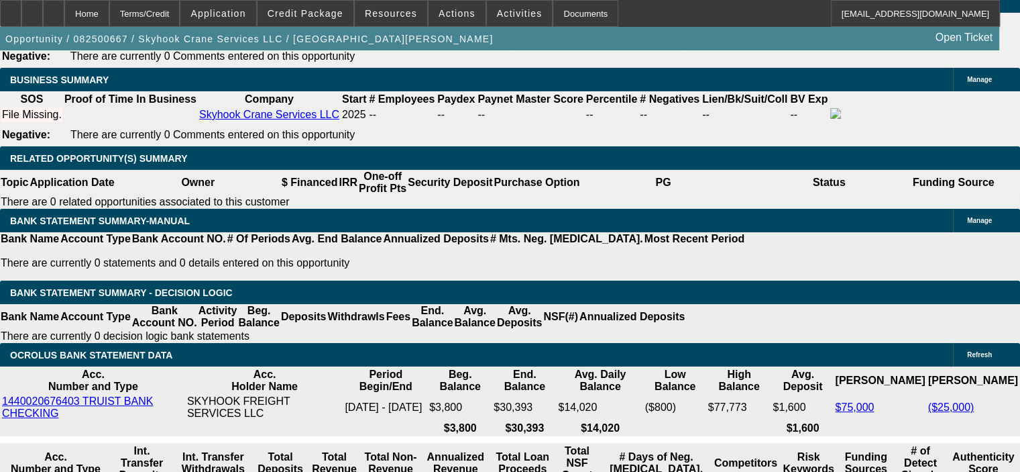
type input "144375"
drag, startPoint x: 160, startPoint y: 330, endPoint x: 260, endPoint y: 323, distance: 100.9
type input "UNKNOWN"
type input "$142,078.13"
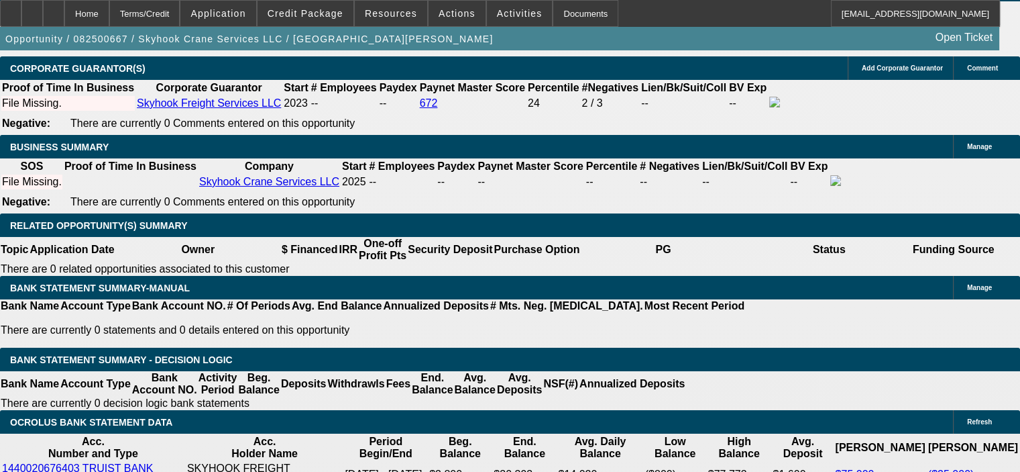
scroll to position [1891, 0]
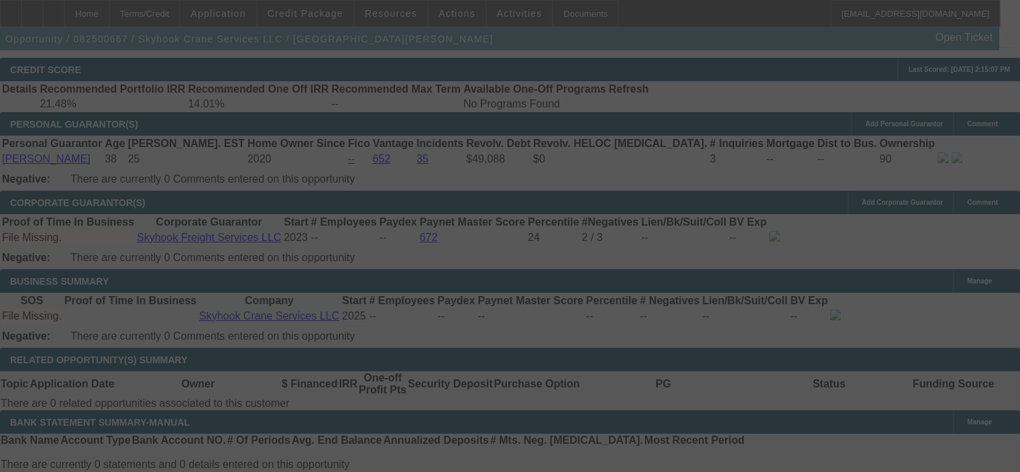
select select "0.15"
select select "2"
select select "0"
select select "6"
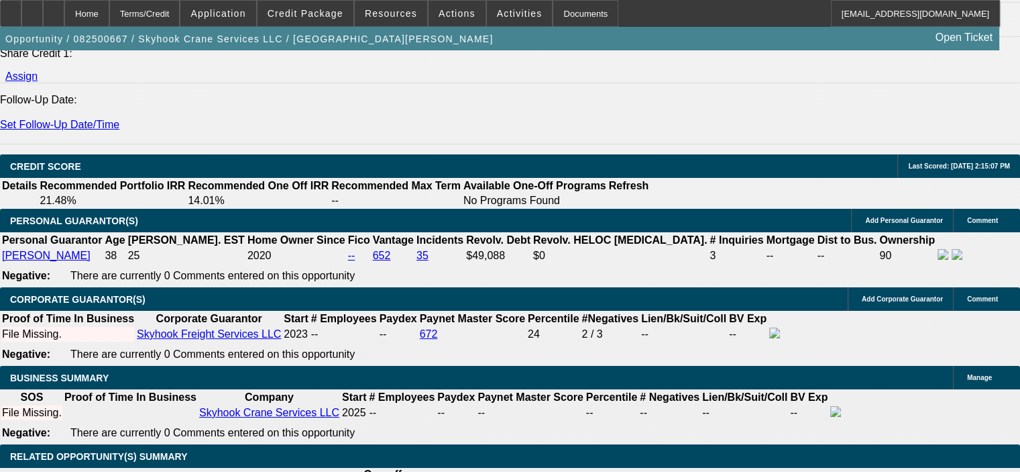
scroll to position [1824, 0]
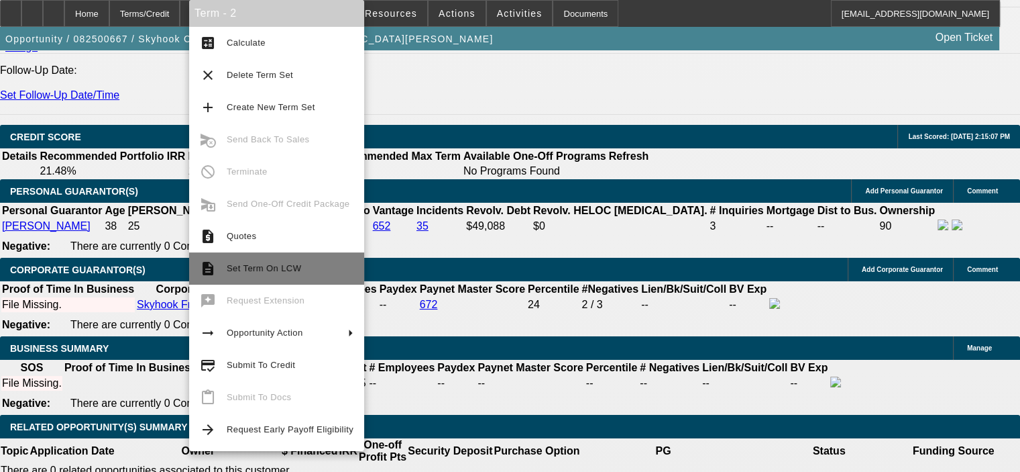
click at [233, 276] on span "Set Term On LCW" at bounding box center [290, 268] width 127 height 16
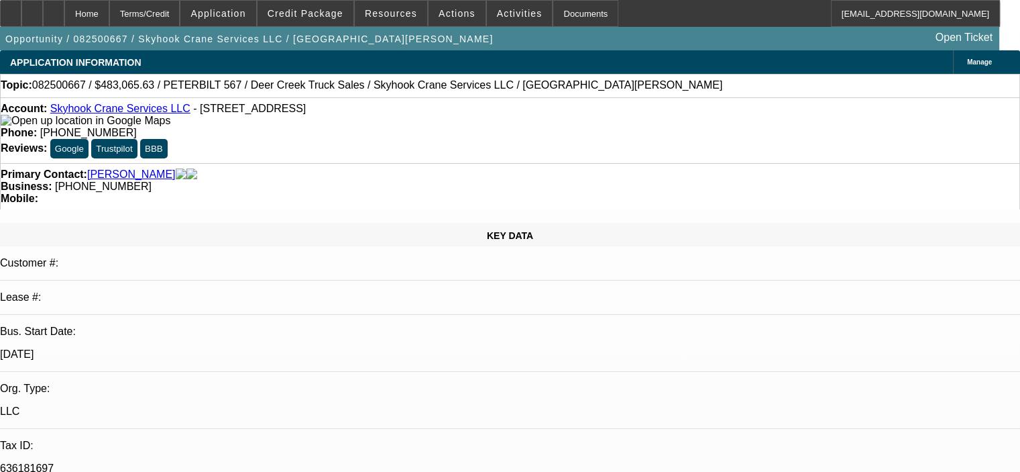
select select "0.15"
select select "2"
select select "0"
select select "6"
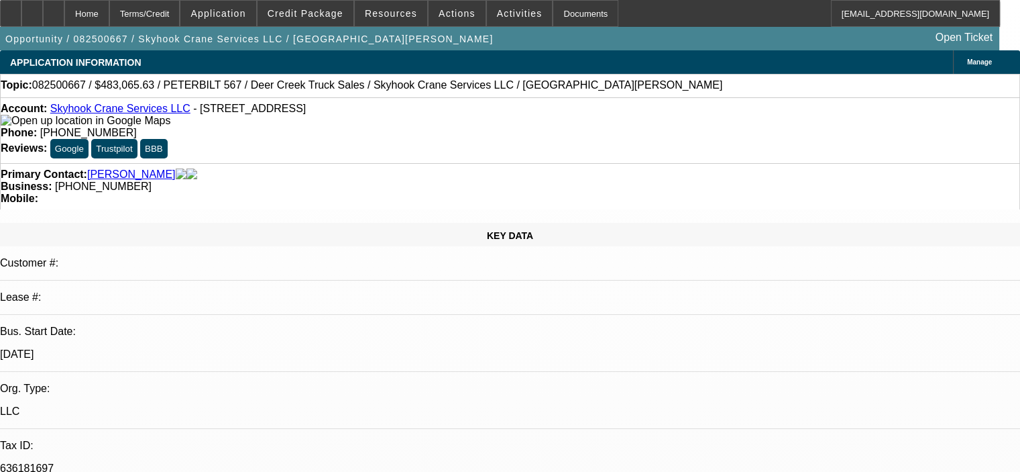
select select "0.15"
select select "2"
select select "0"
select select "6"
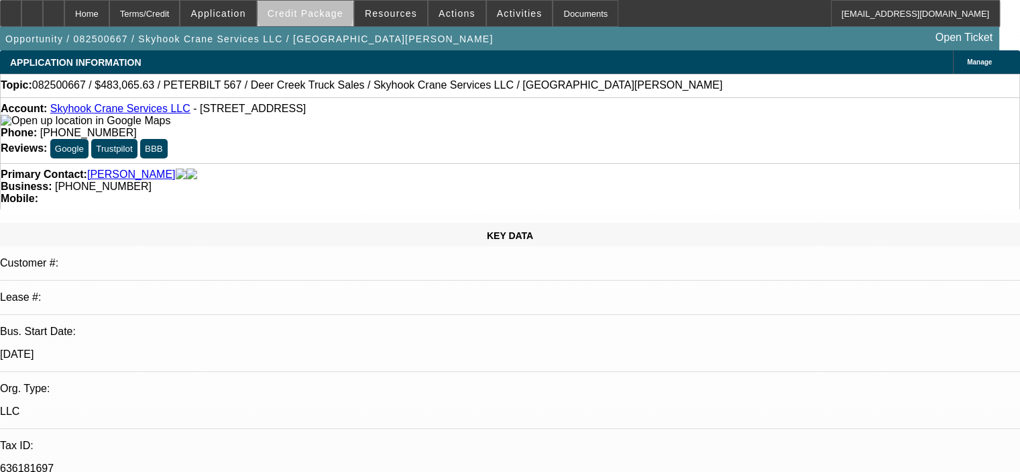
click at [325, 11] on span "Credit Package" at bounding box center [306, 13] width 76 height 11
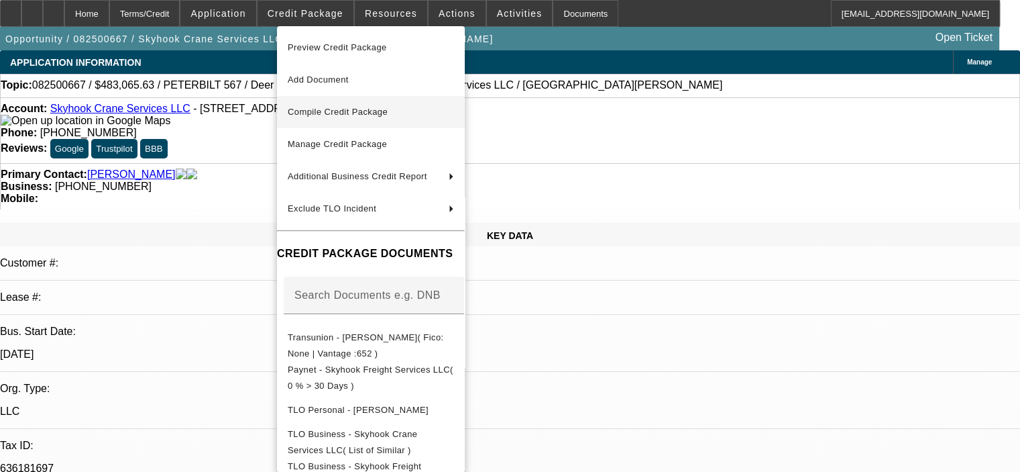
click at [352, 117] on span "Compile Credit Package" at bounding box center [338, 112] width 100 height 10
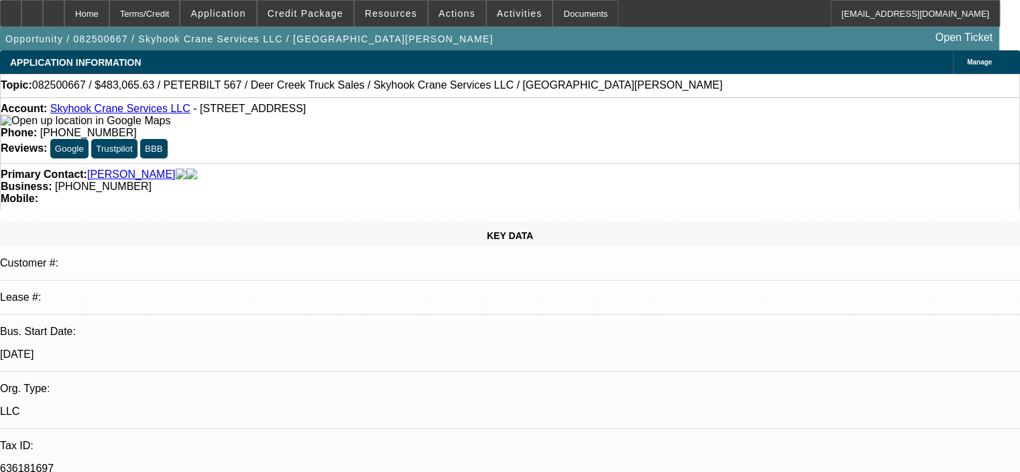
select select "0.15"
select select "2"
select select "0"
select select "6"
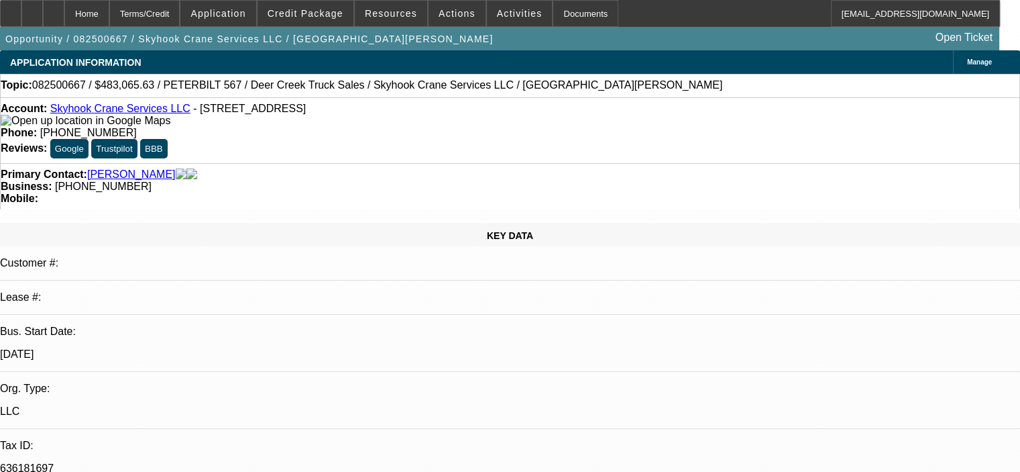
select select "0.15"
select select "2"
select select "0"
select select "6"
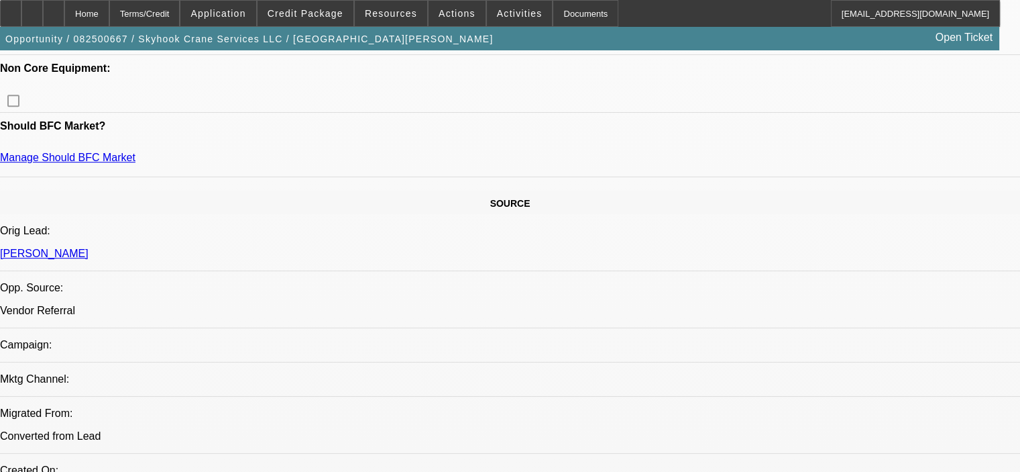
scroll to position [571, 0]
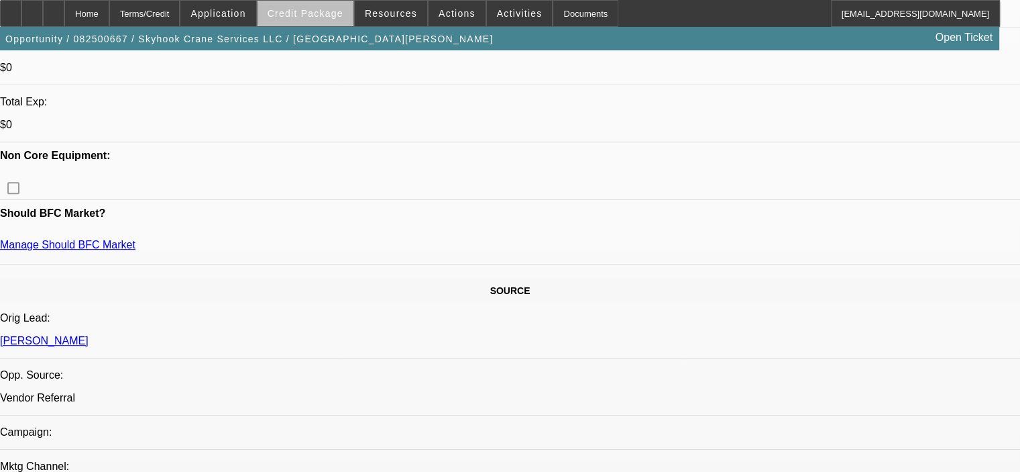
click at [329, 15] on span "Credit Package" at bounding box center [306, 13] width 76 height 11
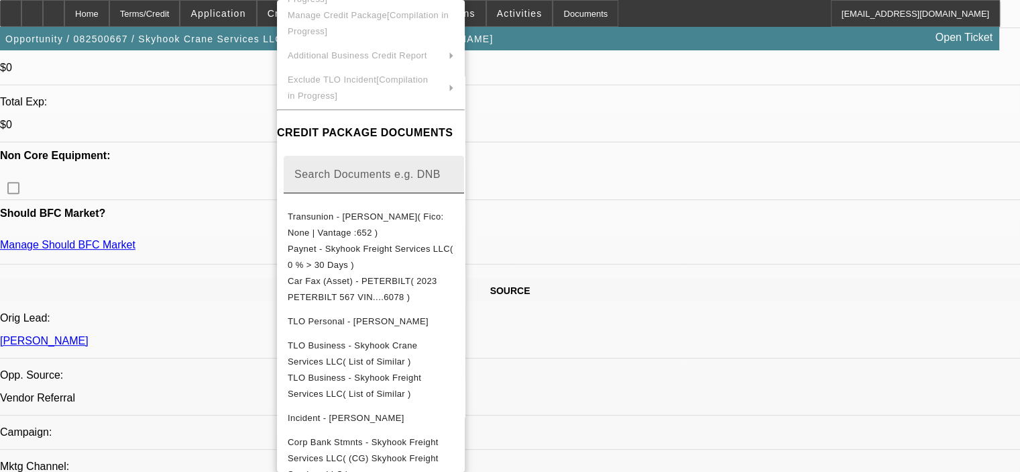
scroll to position [95, 0]
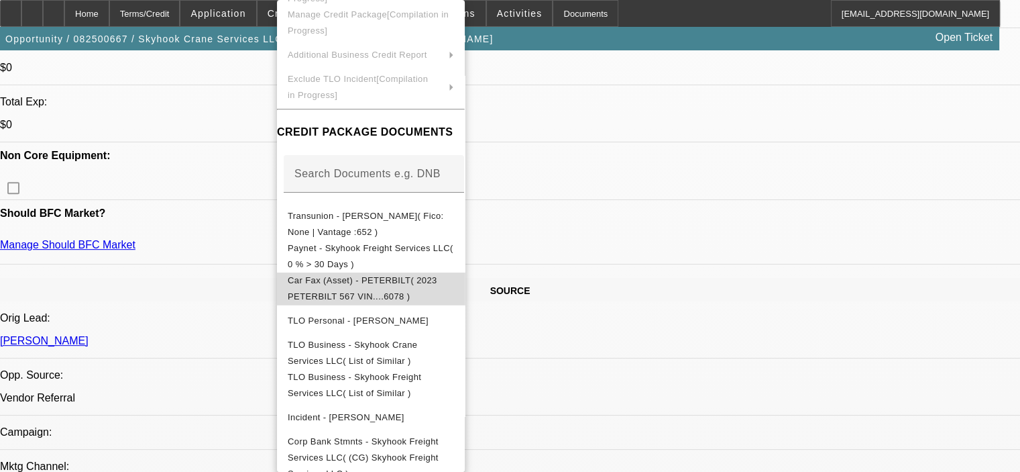
click at [410, 292] on button "Car Fax (Asset) - PETERBILT( 2023 PETERBILT 567 VIN....6078 )" at bounding box center [371, 288] width 188 height 32
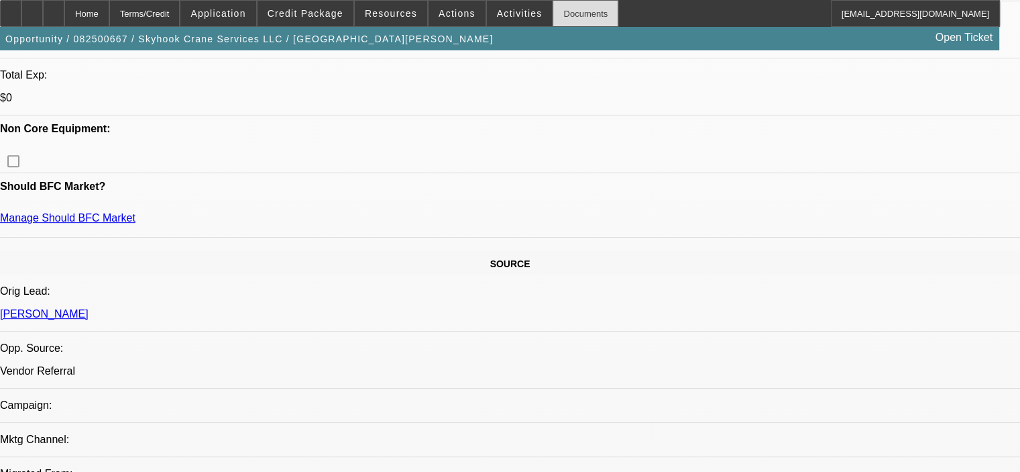
scroll to position [592, 0]
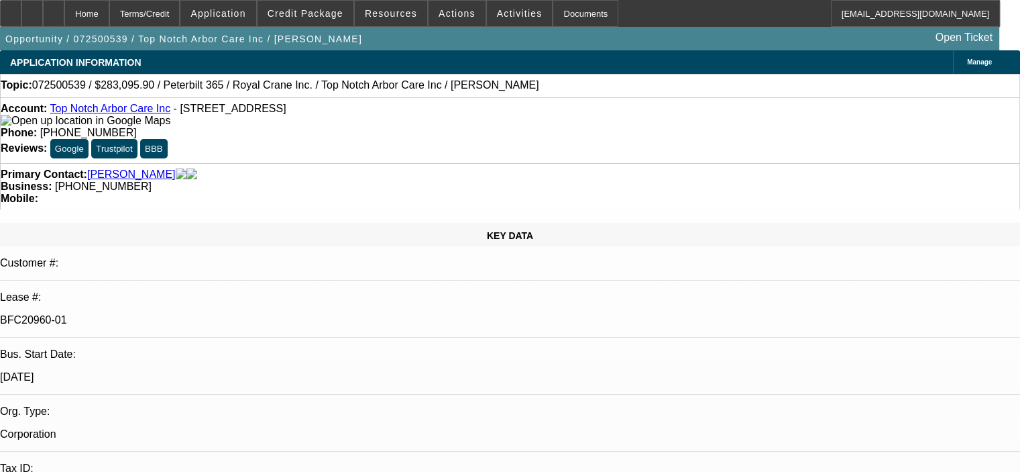
select select "0.15"
select select "2"
select select "0"
select select "6"
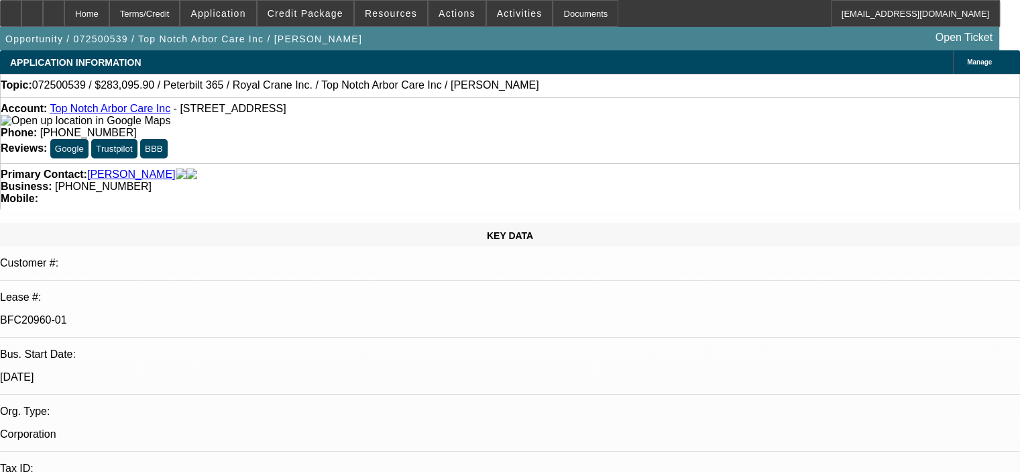
select select "0.15"
select select "2"
select select "0"
select select "6"
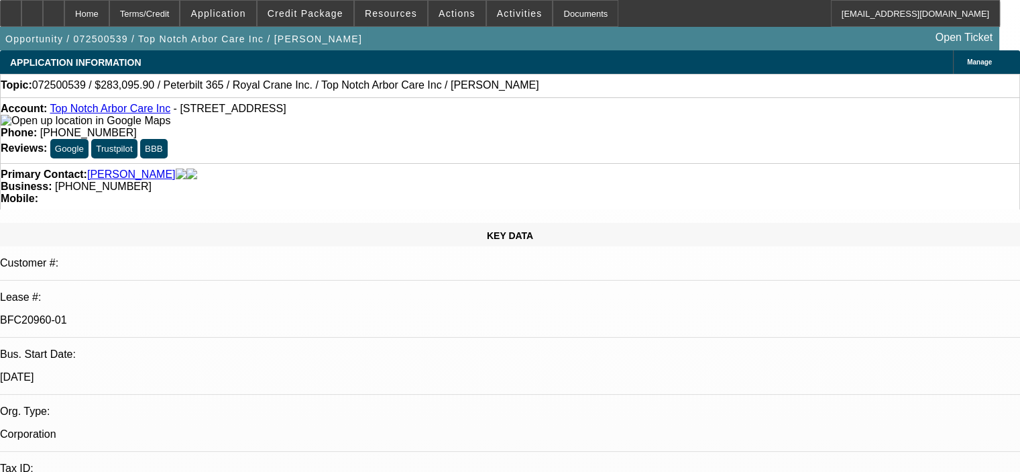
select select "0.15"
select select "2"
select select "0"
select select "6"
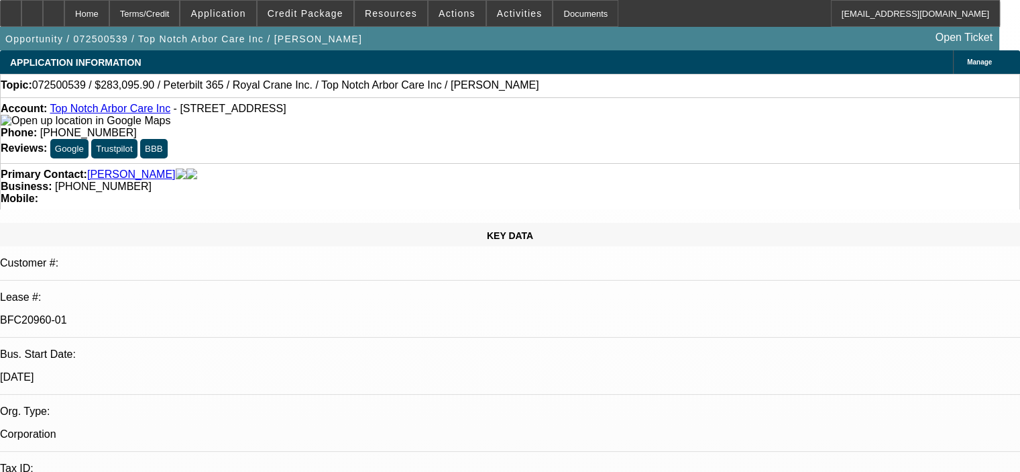
select select "0.15"
select select "2"
select select "0"
select select "6"
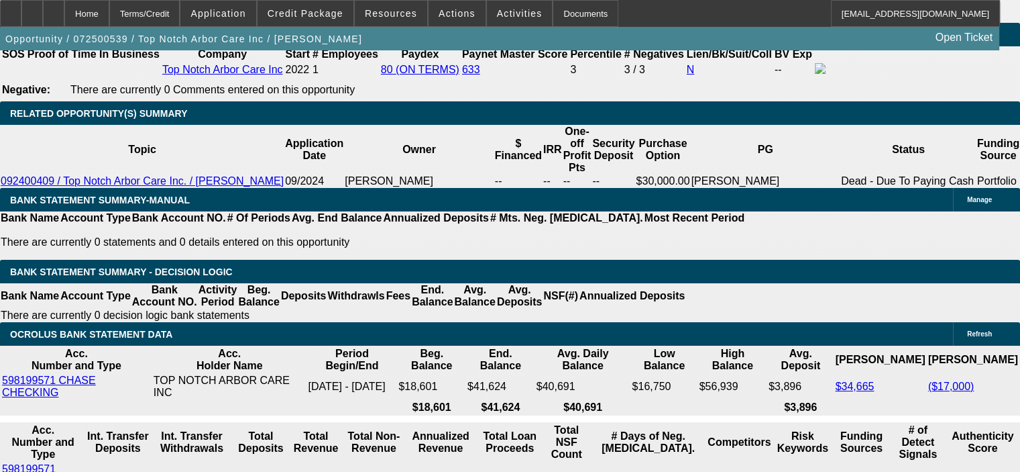
scroll to position [2258, 0]
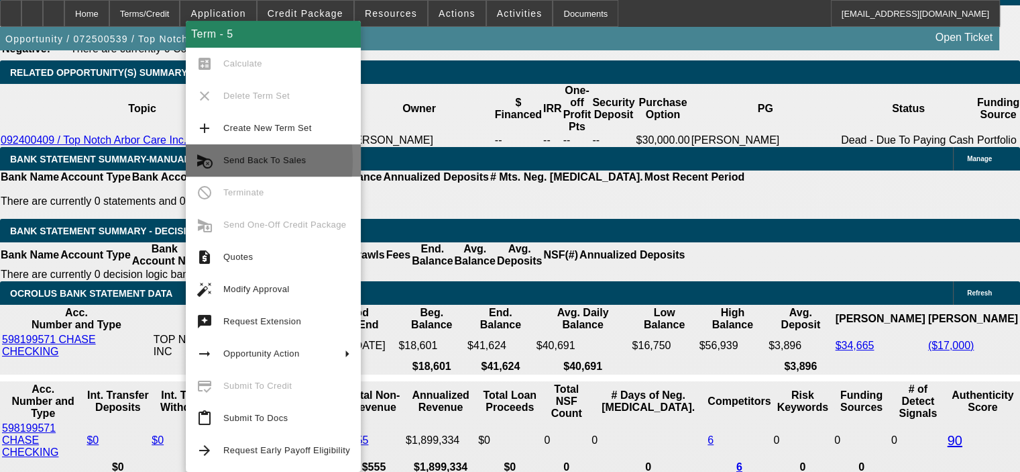
click at [212, 160] on mat-icon "cancel_schedule_send" at bounding box center [205, 160] width 16 height 16
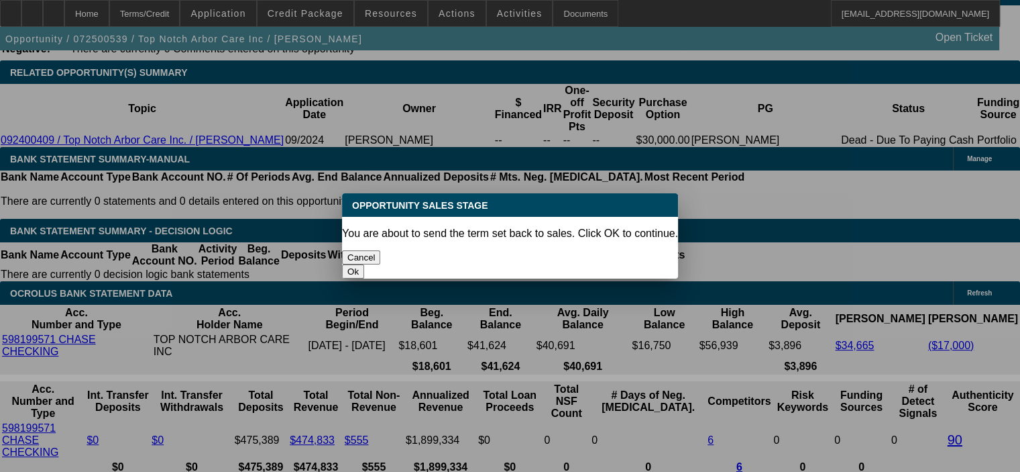
scroll to position [0, 0]
click at [364, 264] on button "Ok" at bounding box center [353, 271] width 22 height 14
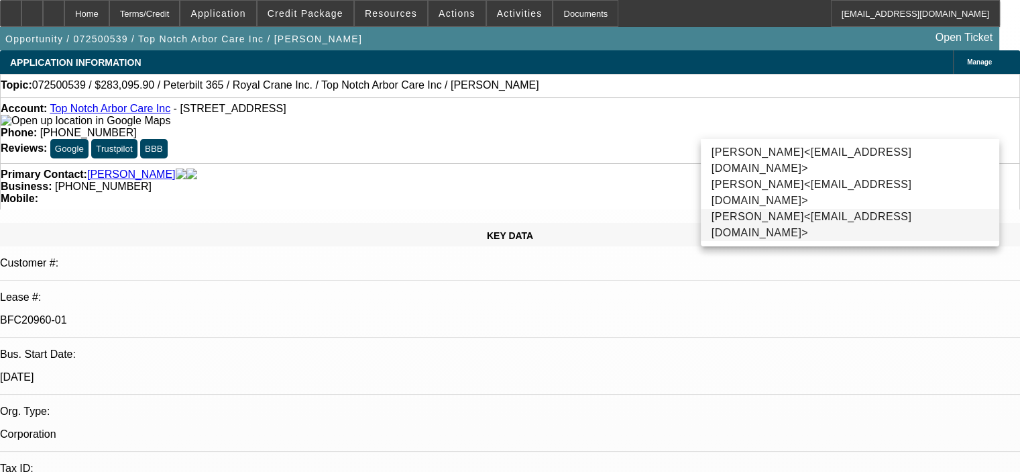
type input "sara"
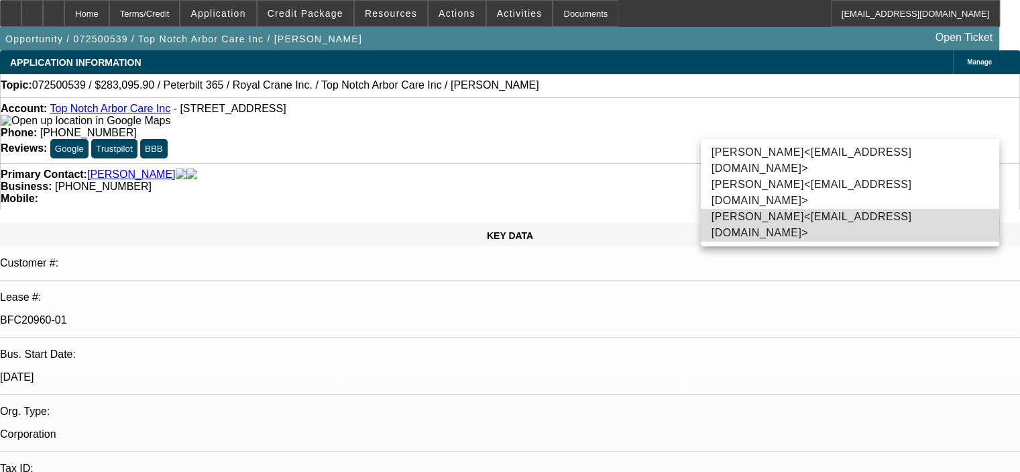
click at [781, 227] on span "Sarah Wreschinsky<SWreschinsky@beaconfunding.com>" at bounding box center [850, 225] width 277 height 32
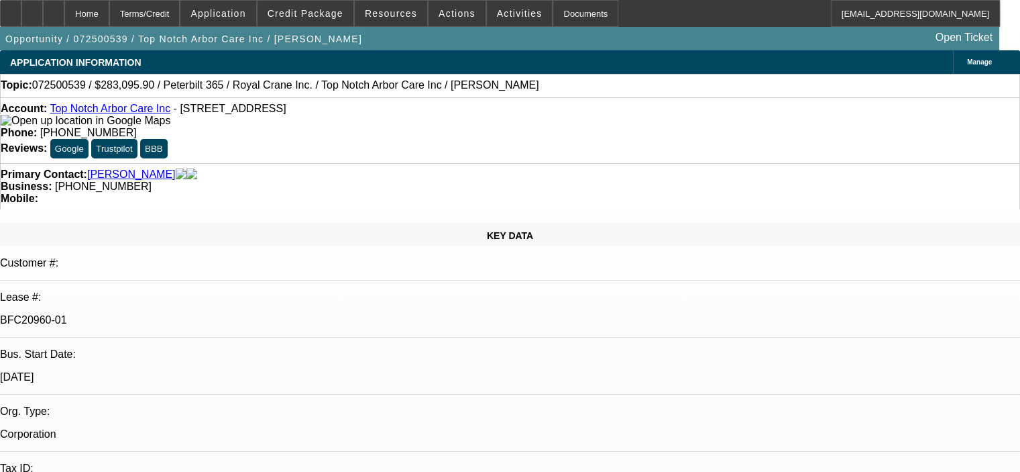
type textarea "Customer paid vendor a $20,000 deposit, resubmitting to docs for new invoice, n…"
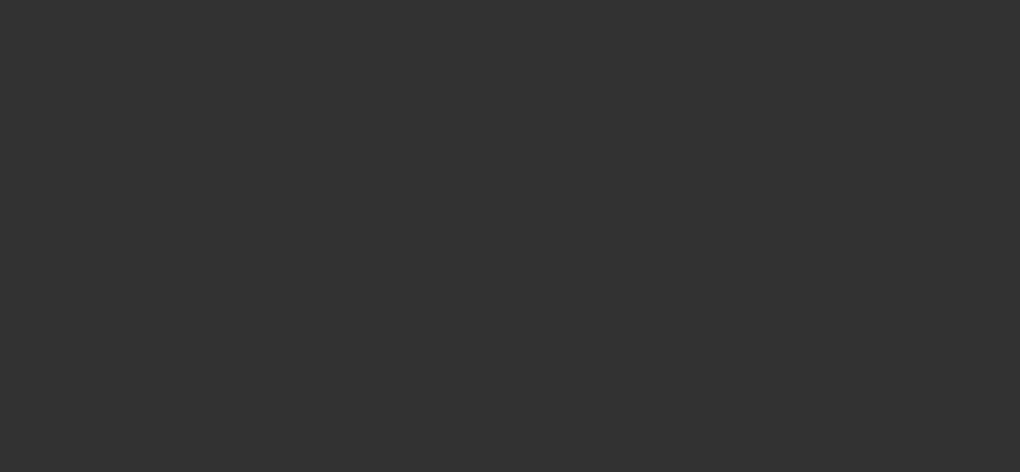
select select "0.15"
select select "2"
select select "0"
select select "6"
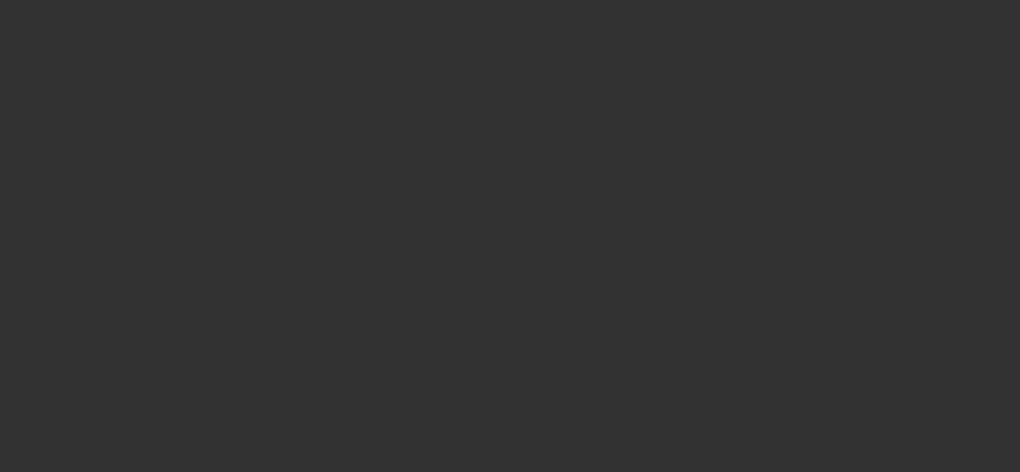
select select "0.15"
select select "2"
select select "0"
select select "6"
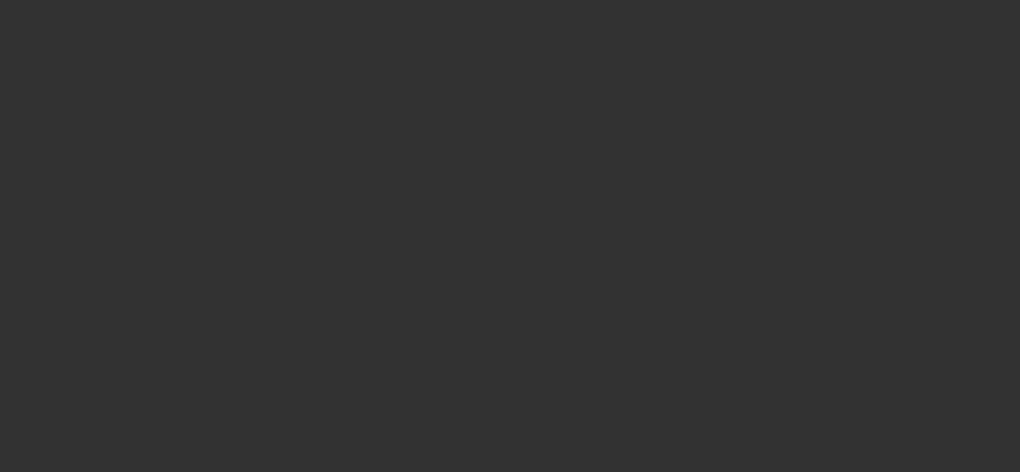
select select "0.15"
select select "2"
select select "0"
select select "6"
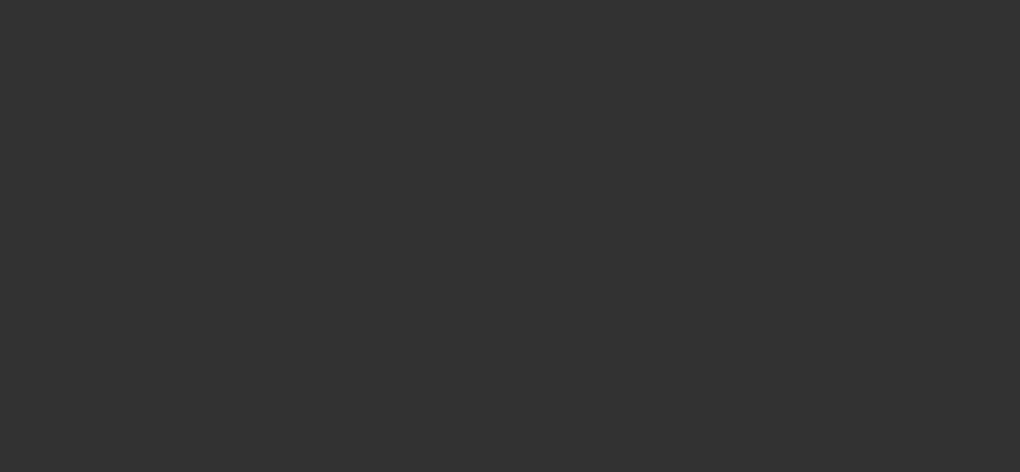
select select "0.15"
select select "2"
select select "0"
select select "6"
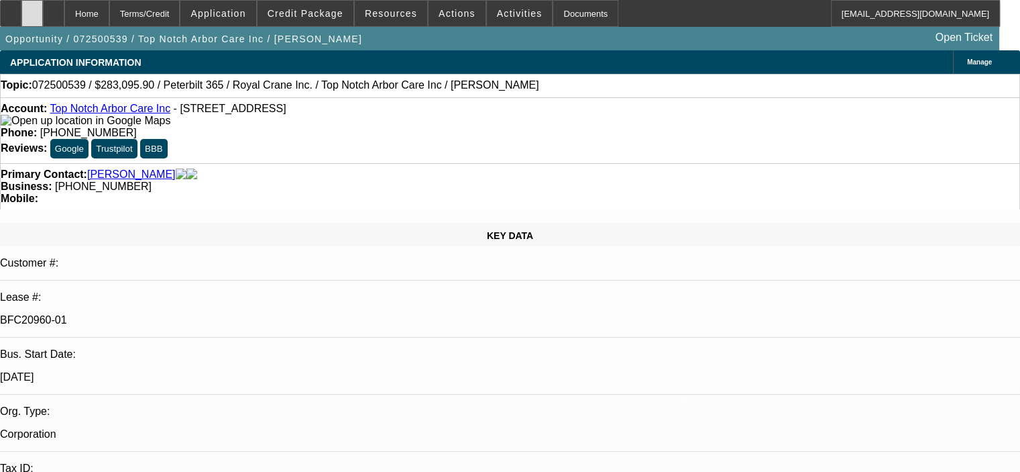
click at [43, 13] on div at bounding box center [31, 13] width 21 height 27
click at [302, 12] on span "Credit Package" at bounding box center [306, 13] width 76 height 11
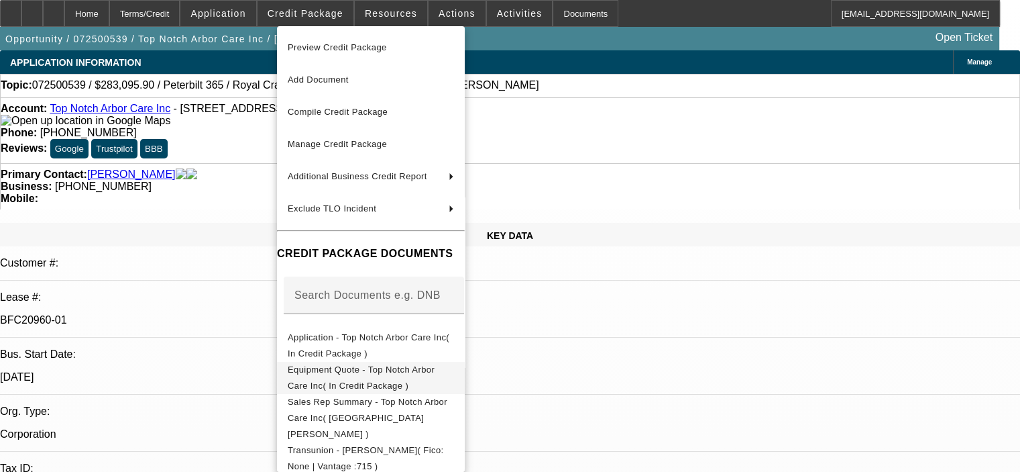
click at [411, 372] on span "Equipment Quote - Top Notch Arbor Care Inc( In Credit Package )" at bounding box center [361, 377] width 147 height 26
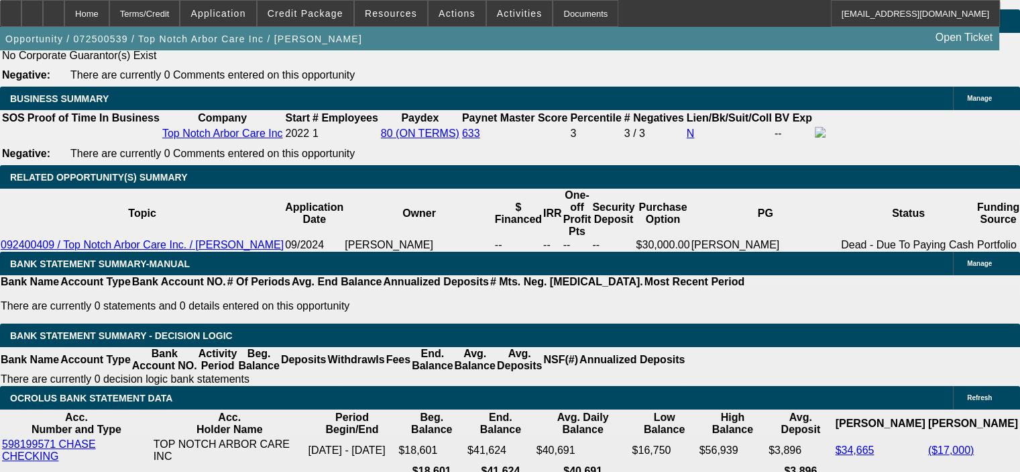
scroll to position [2146, 0]
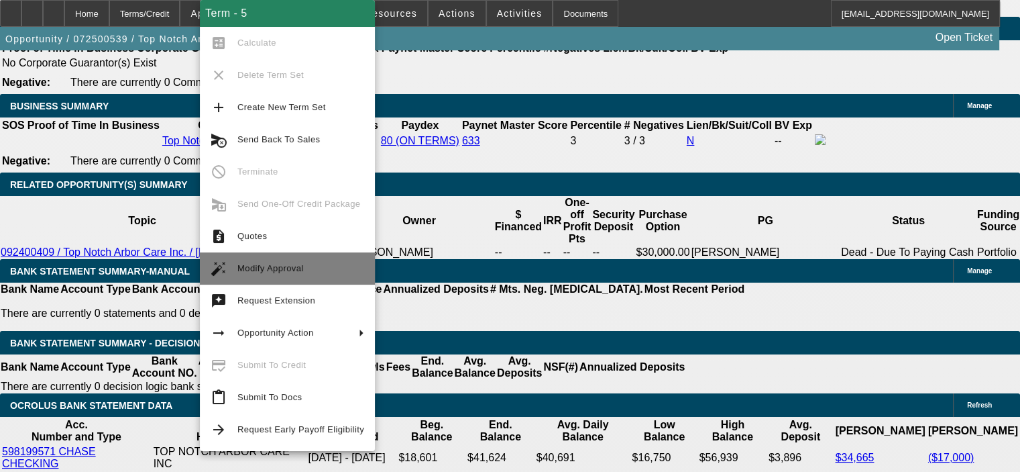
click at [257, 270] on span "Modify Approval" at bounding box center [270, 268] width 66 height 10
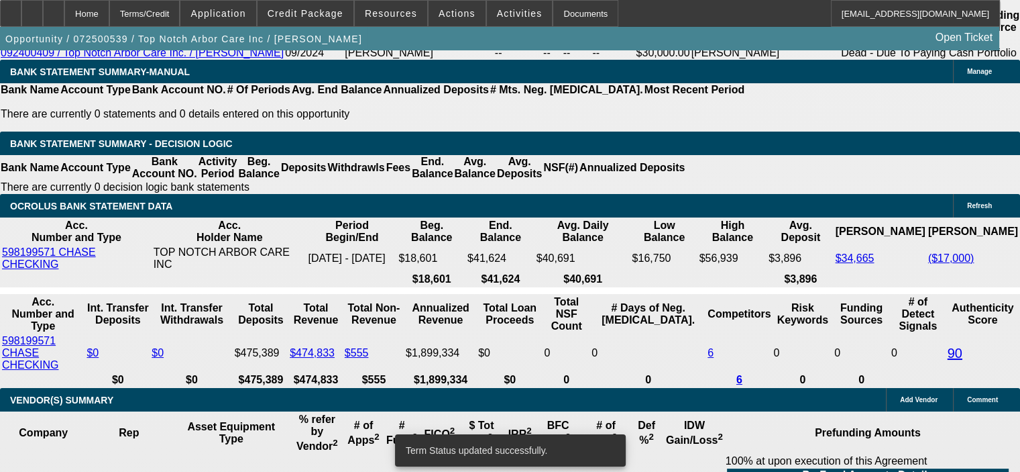
scroll to position [2348, 0]
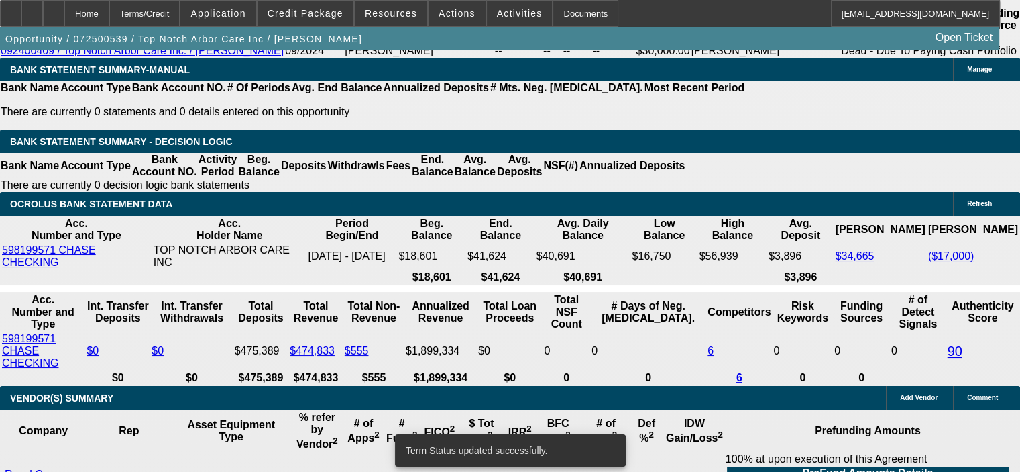
select select "0.15"
select select "2"
select select "0"
select select "6"
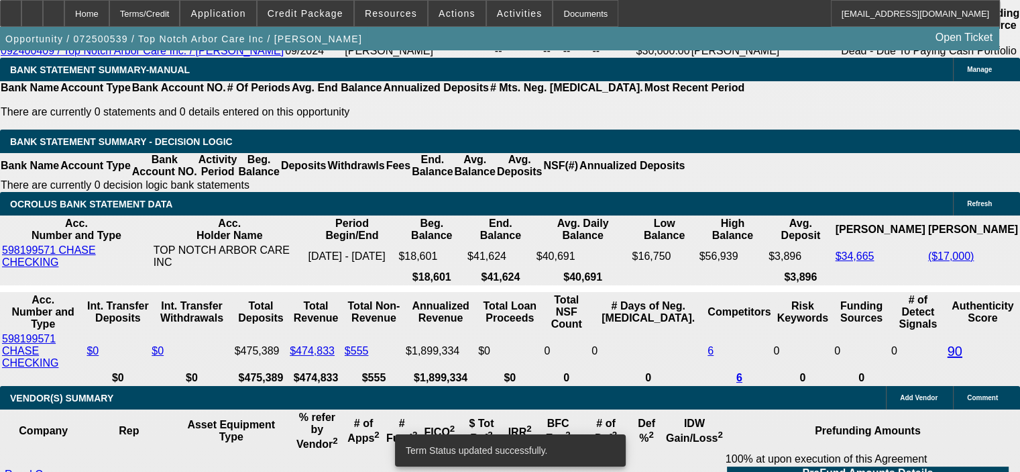
select select "0.15"
select select "2"
select select "0"
select select "6"
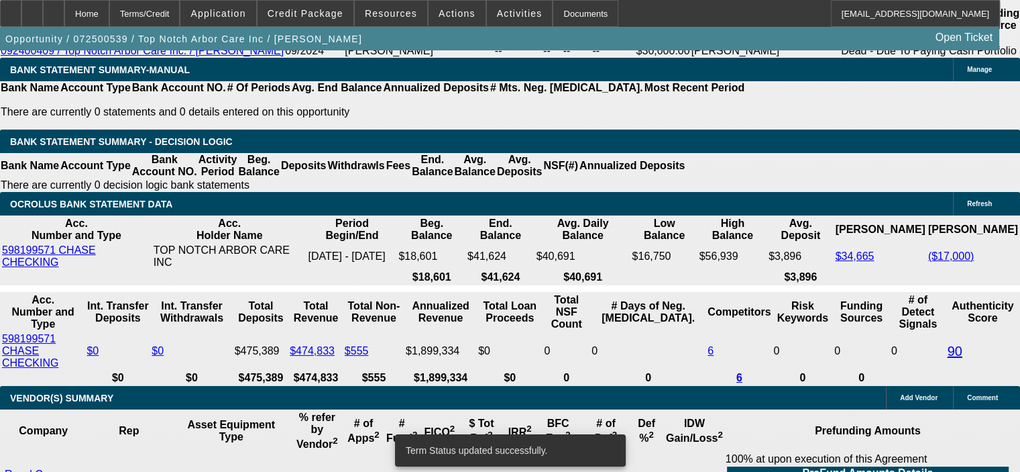
select select "0.15"
select select "2"
select select "0"
select select "6"
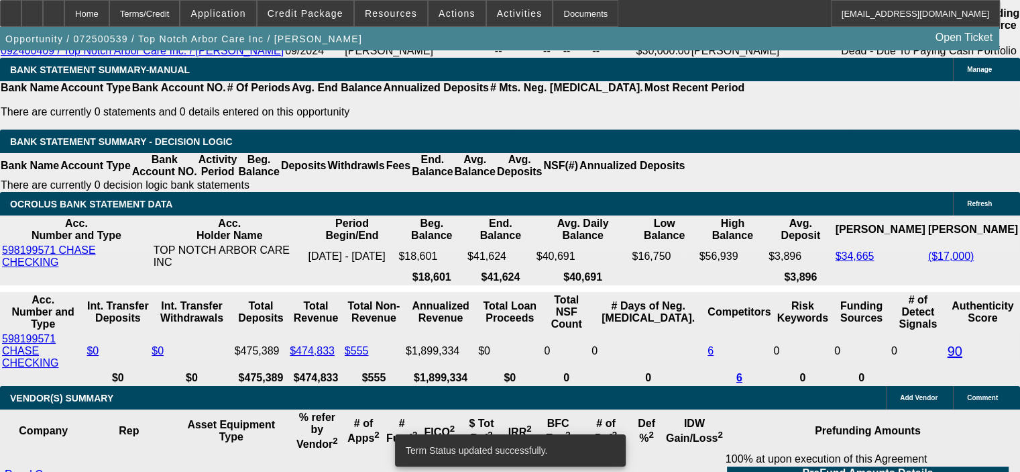
select select "0.15"
select select "2"
select select "0"
select select "6"
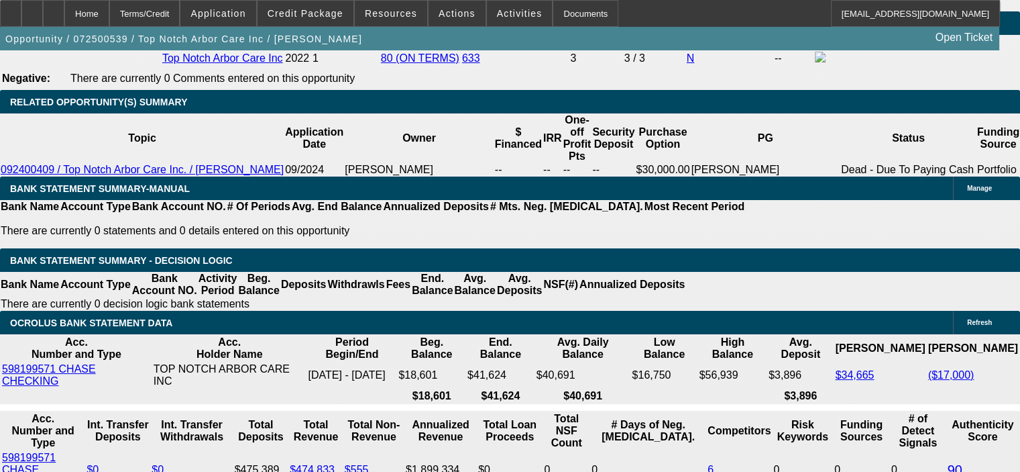
scroll to position [2205, 0]
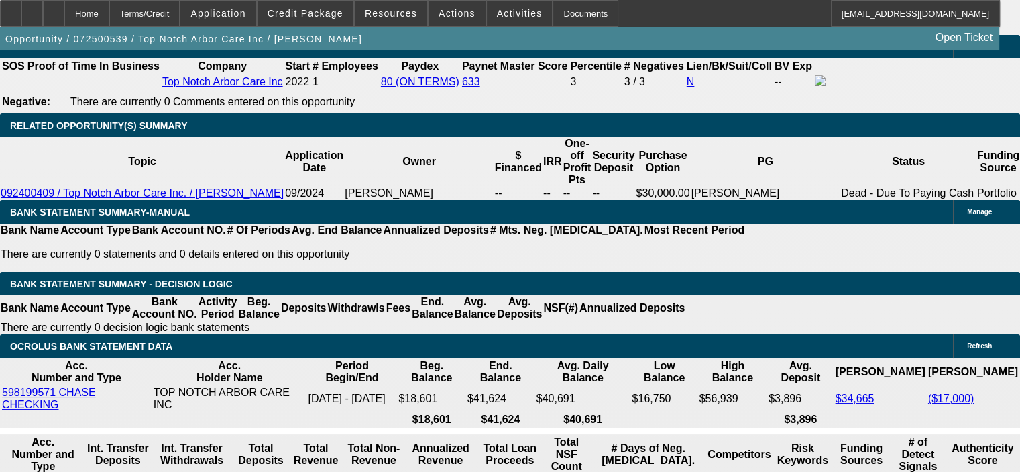
drag, startPoint x: 197, startPoint y: 327, endPoint x: 296, endPoint y: 325, distance: 98.6
type input "$29,958.10"
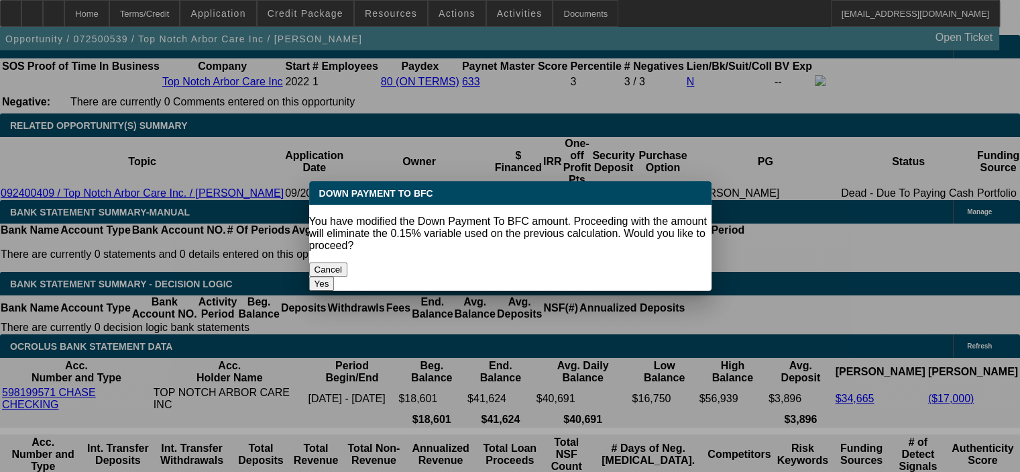
scroll to position [0, 0]
click at [201, 292] on body "Home Terms/Credit Application Credit Package Resources Actions Activities Docum…" at bounding box center [510, 381] width 1020 height 5172
click at [335, 276] on button "Yes" at bounding box center [321, 283] width 25 height 14
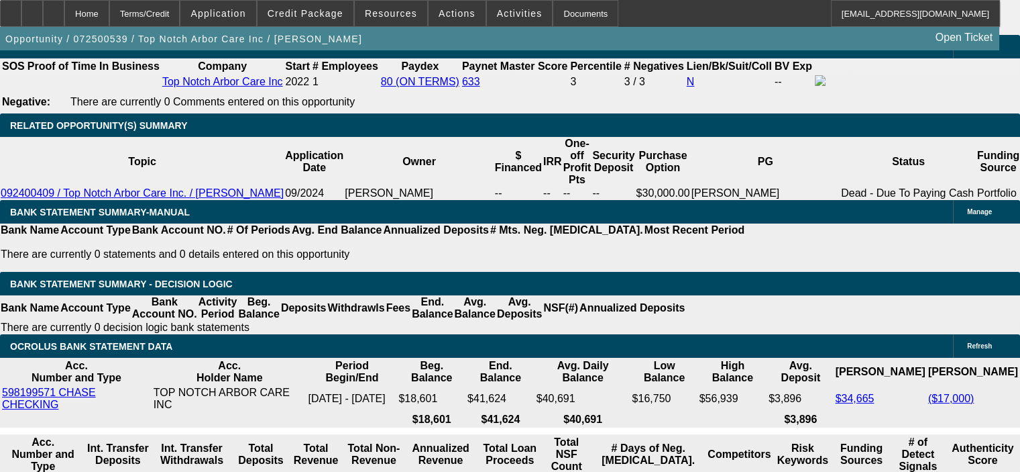
select select "0"
type input "UNKNOWN"
type input "$6,771.66"
type input "$13,543.32"
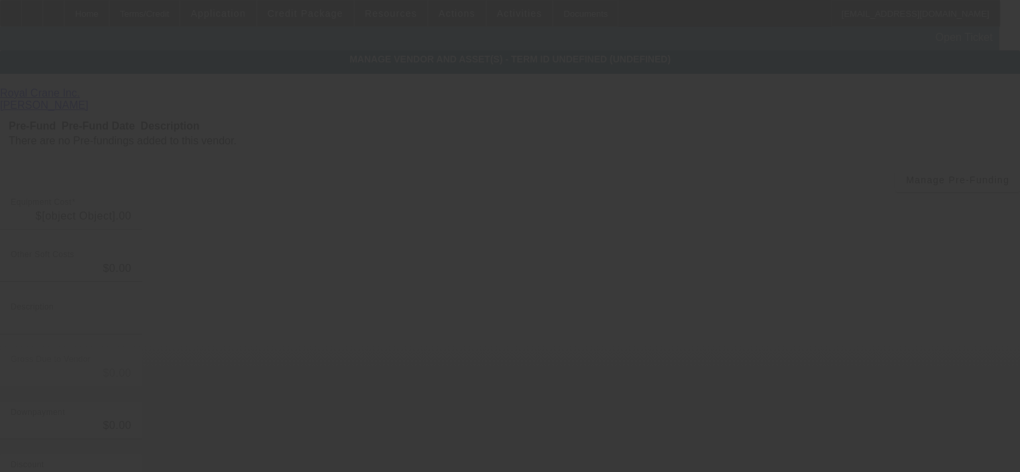
type input "$313,400.00"
type input "$19,654.00"
type input "FL sales tax and fees"
type input "$333,054.00"
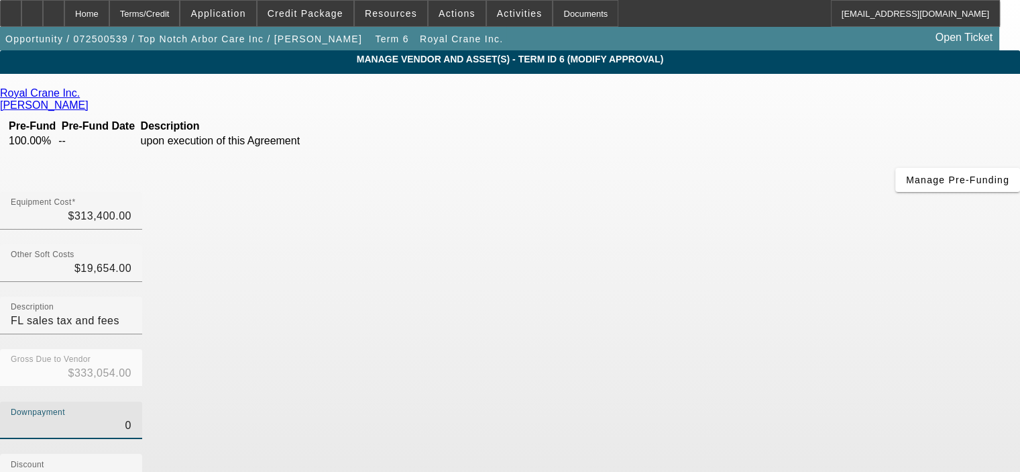
drag, startPoint x: 655, startPoint y: 268, endPoint x: 706, endPoint y: 270, distance: 51.0
click at [706, 401] on div "Downpayment 0" at bounding box center [510, 427] width 1020 height 52
type input "2"
type input "$2.00"
type input "$333,052.00"
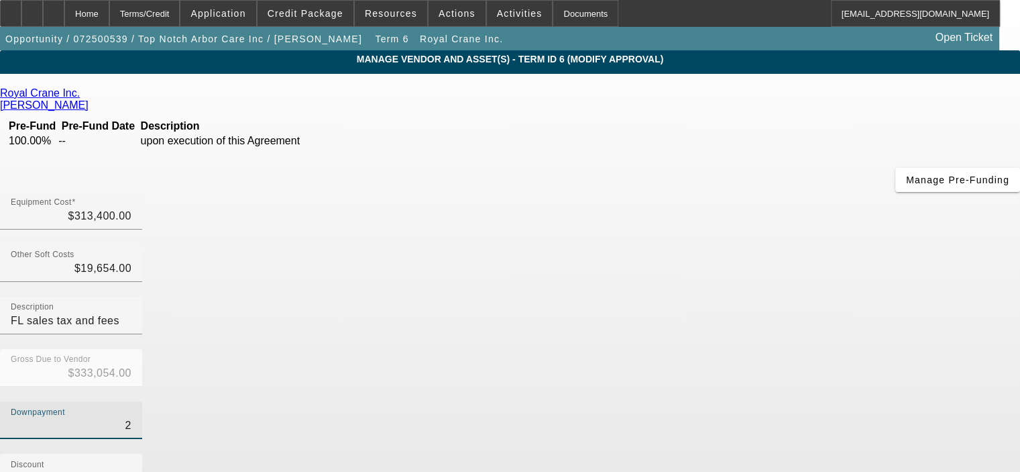
type input "20"
type input "$20.00"
type input "$333,034.00"
type input "200"
type input "$200.00"
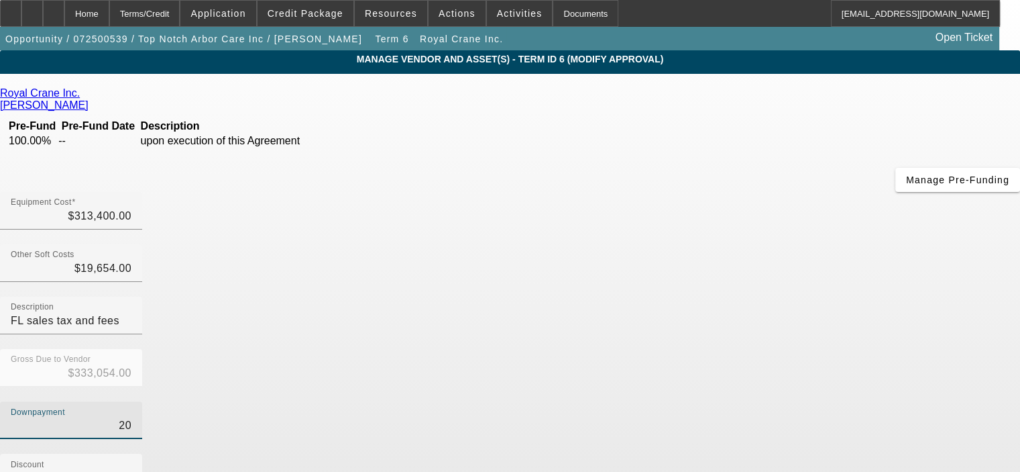
type input "$332,854.00"
type input "2000"
type input "$2,000.00"
type input "$331,054.00"
type input "20000"
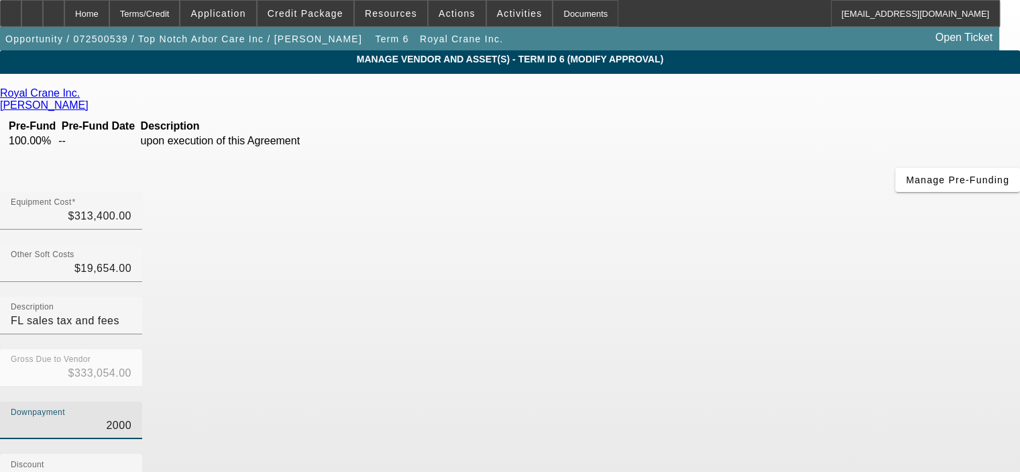
type input "$20,000.00"
type input "$313,054.00"
type input "$20,000.00"
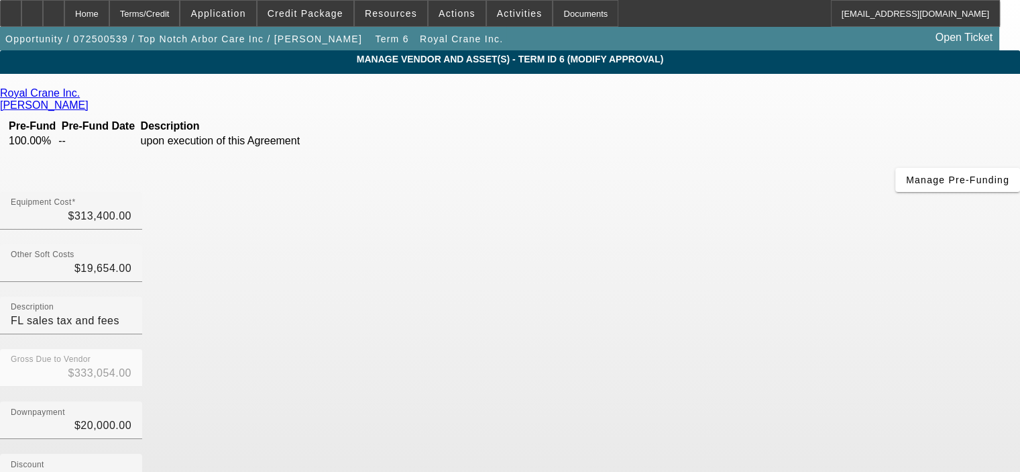
click at [740, 401] on div "Downpayment $20,000.00" at bounding box center [510, 427] width 1020 height 52
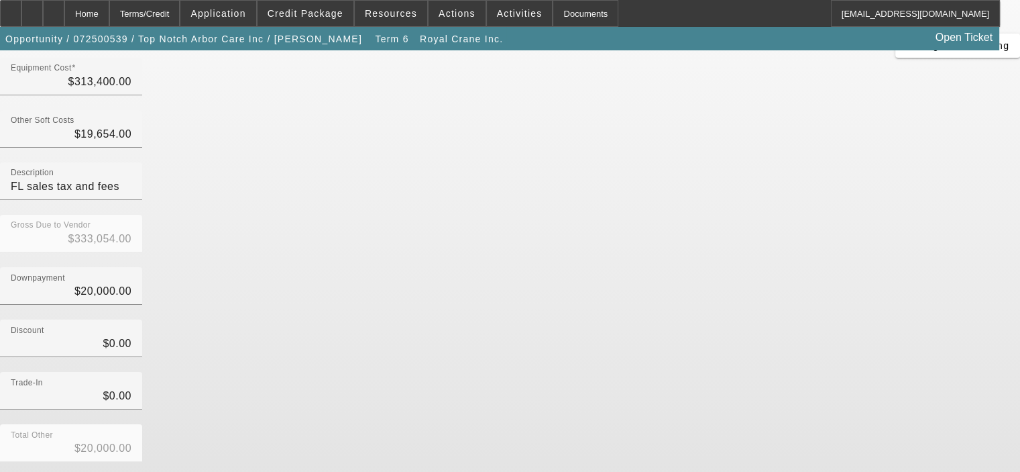
scroll to position [154, 0]
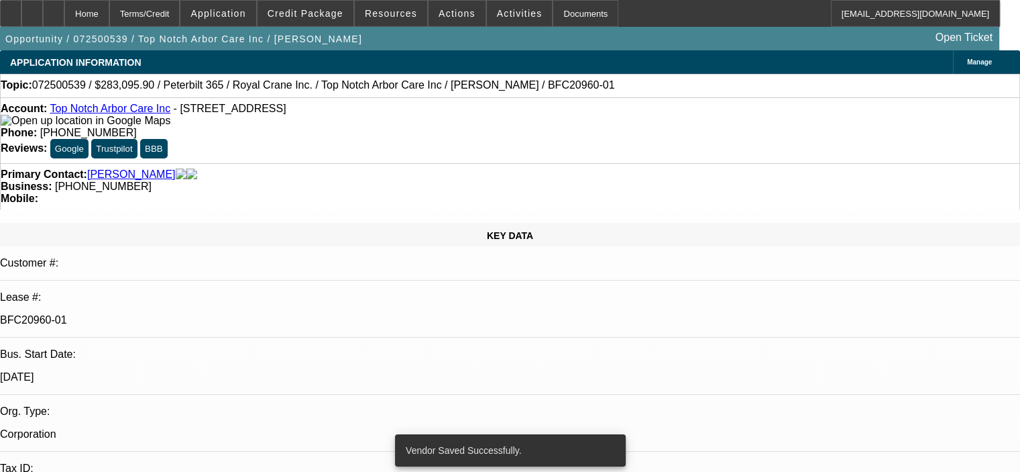
select select "0"
select select "2"
select select "0"
select select "6"
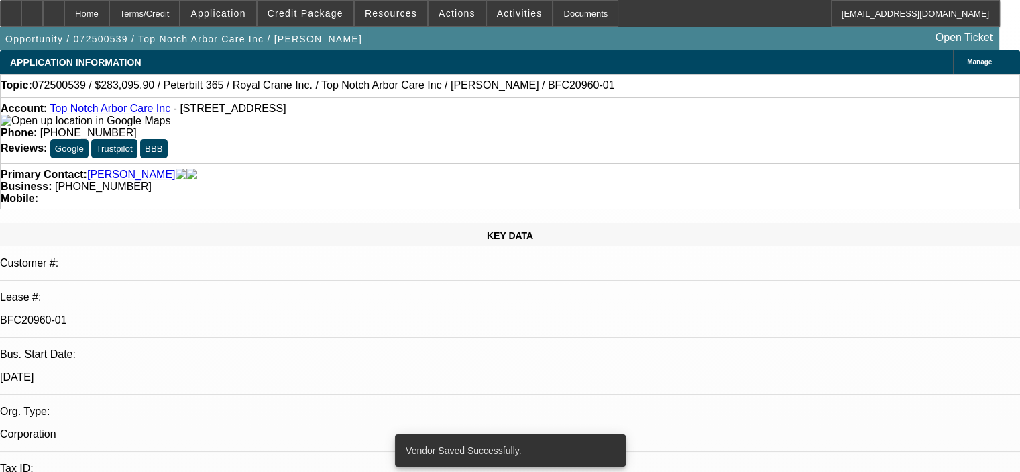
select select "0.15"
select select "2"
select select "0"
select select "6"
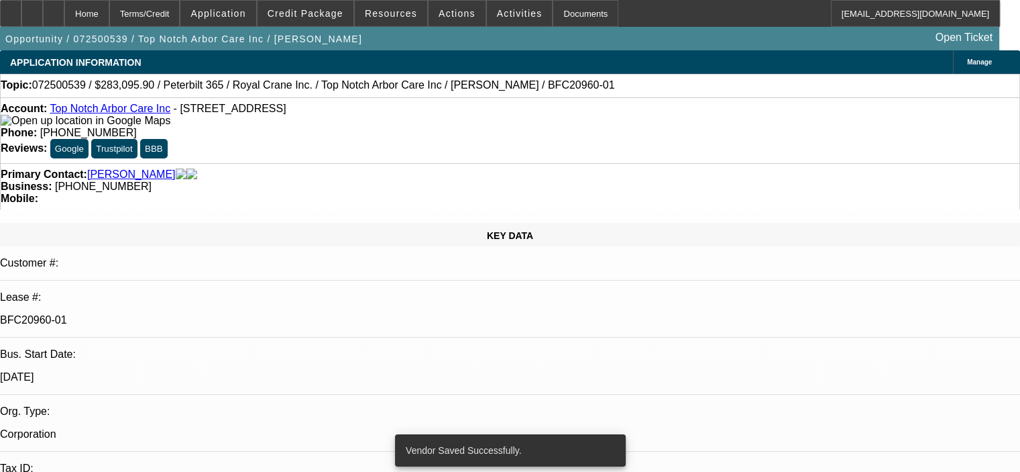
select select "0.15"
select select "2"
select select "0"
select select "6"
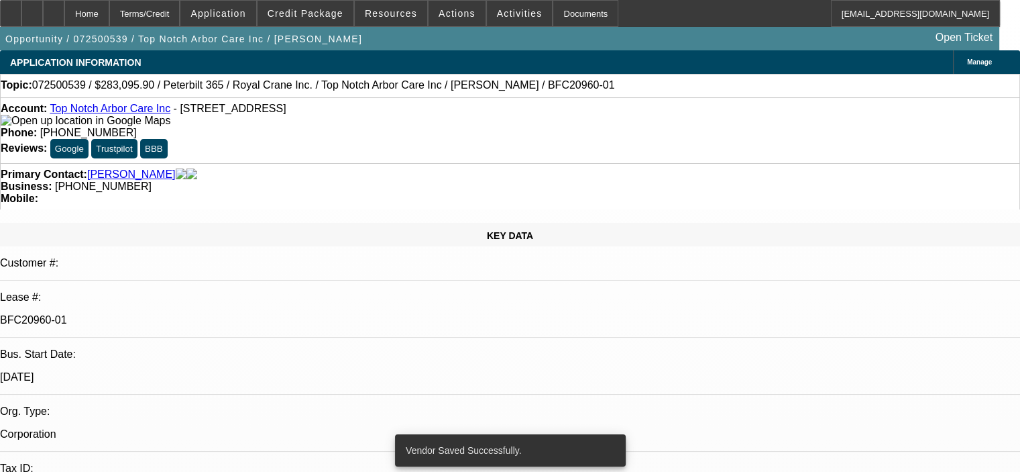
select select "0.15"
select select "2"
select select "0"
select select "6"
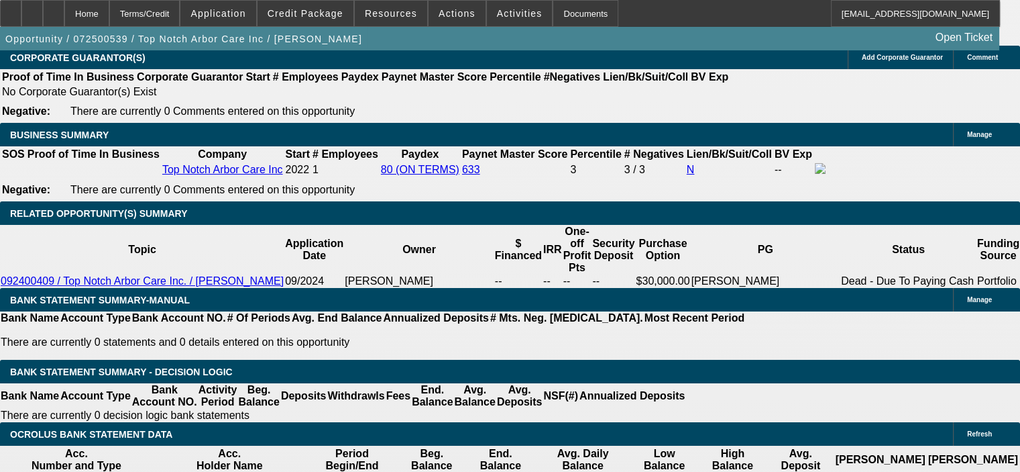
scroll to position [2079, 0]
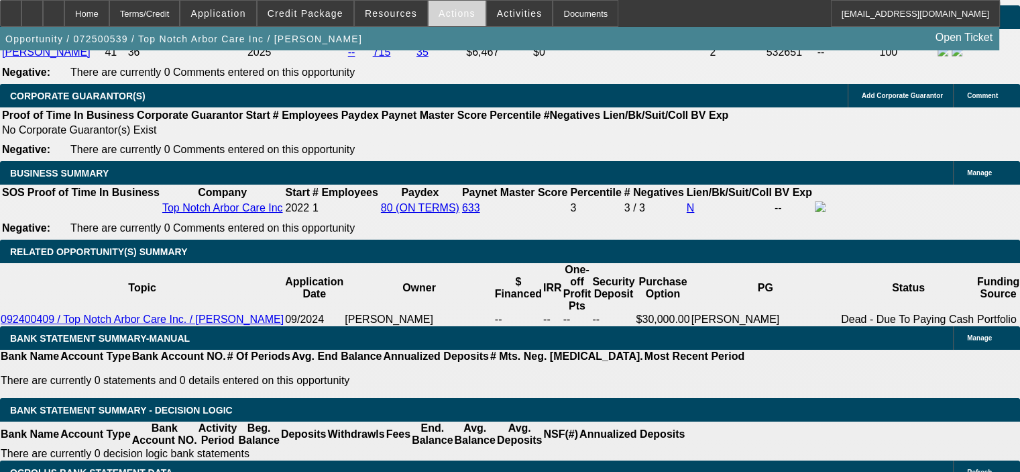
click at [447, 14] on span "Actions" at bounding box center [457, 13] width 37 height 11
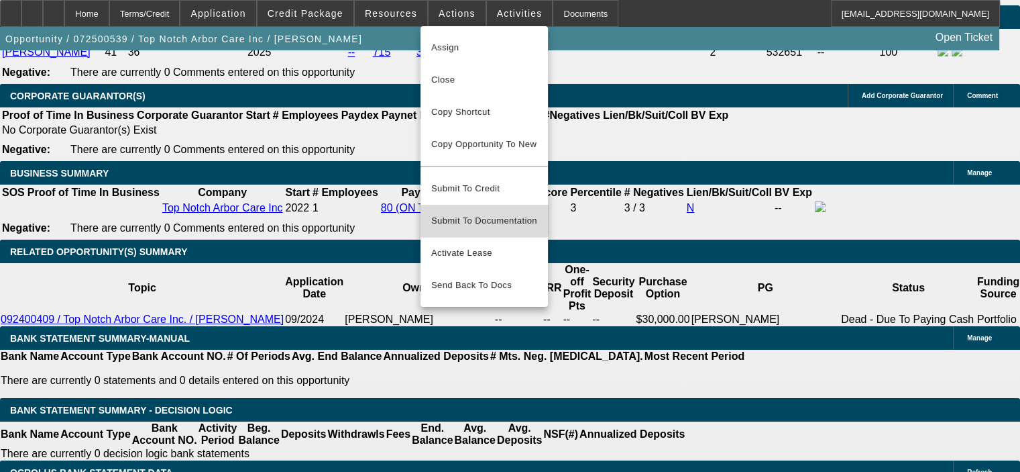
click at [477, 213] on span "Submit To Documentation" at bounding box center [484, 221] width 106 height 16
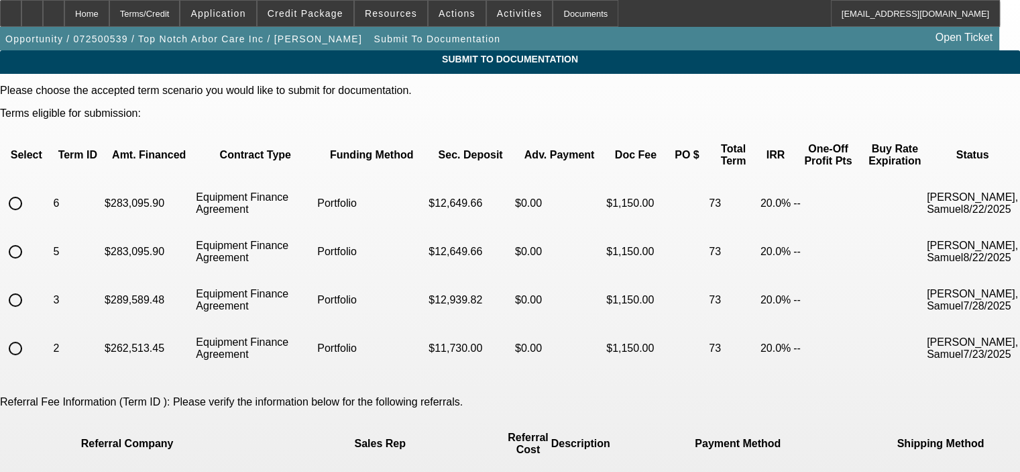
click at [29, 190] on input "radio" at bounding box center [15, 203] width 27 height 27
radio input "true"
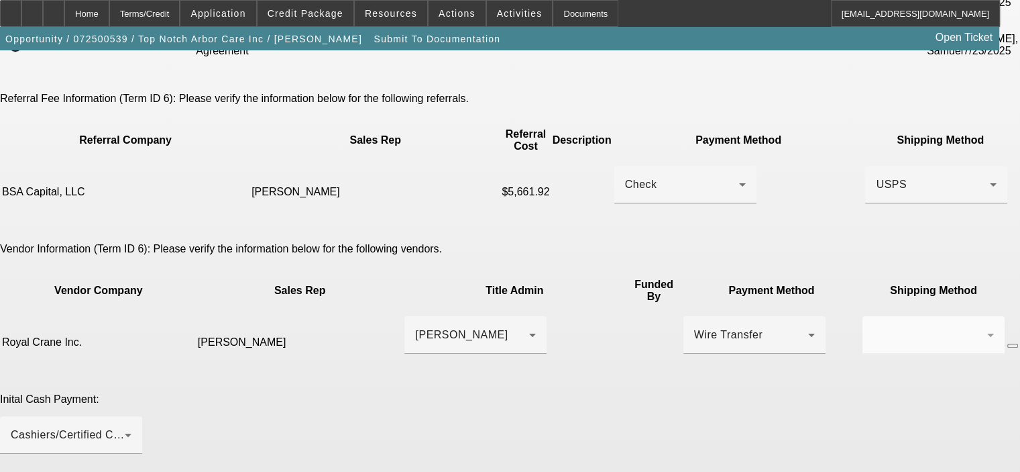
scroll to position [335, 0]
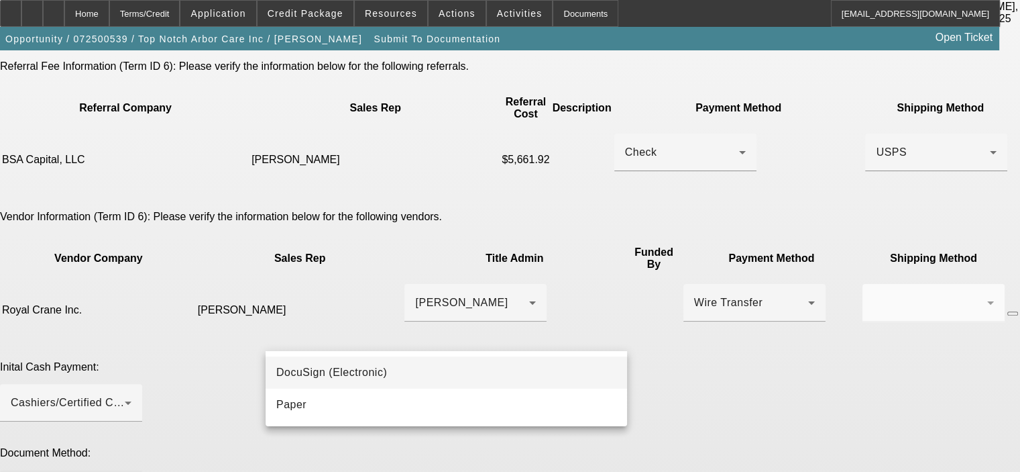
click at [480, 375] on mat-option "DocuSign (Electronic)" at bounding box center [447, 372] width 362 height 32
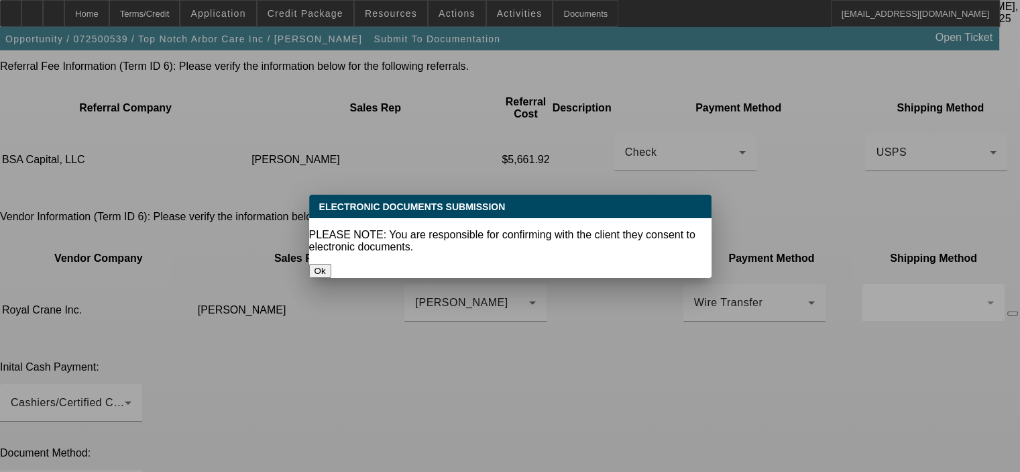
click at [331, 264] on button "Ok" at bounding box center [320, 271] width 22 height 14
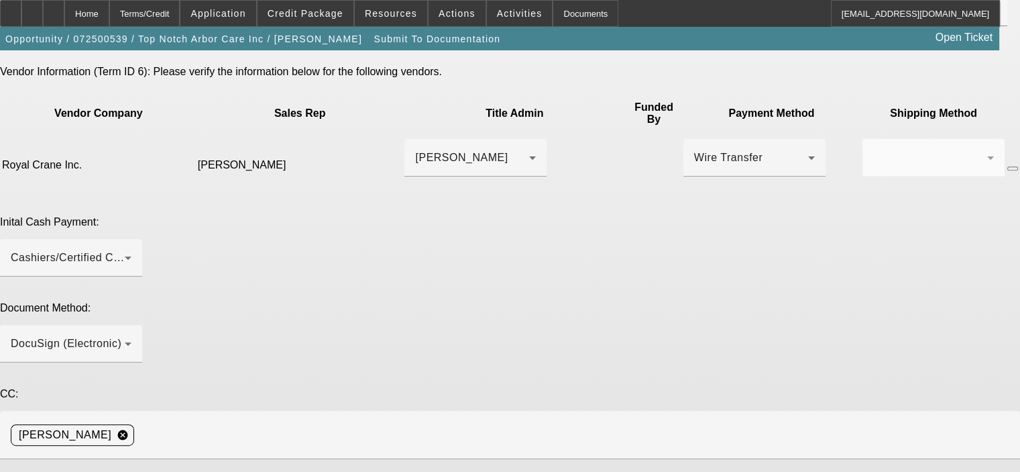
scroll to position [510, 0]
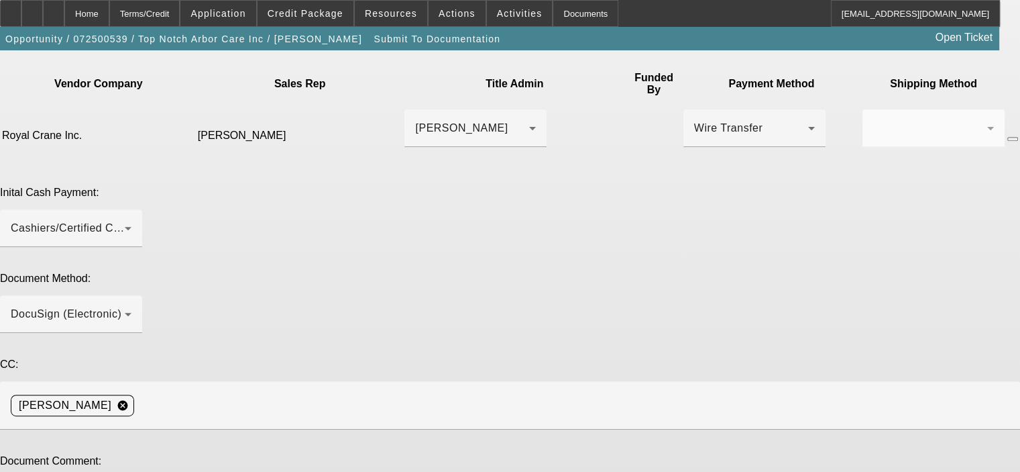
type textarea "customer paid $20,00 deposit to vendor, no change in approved terms"
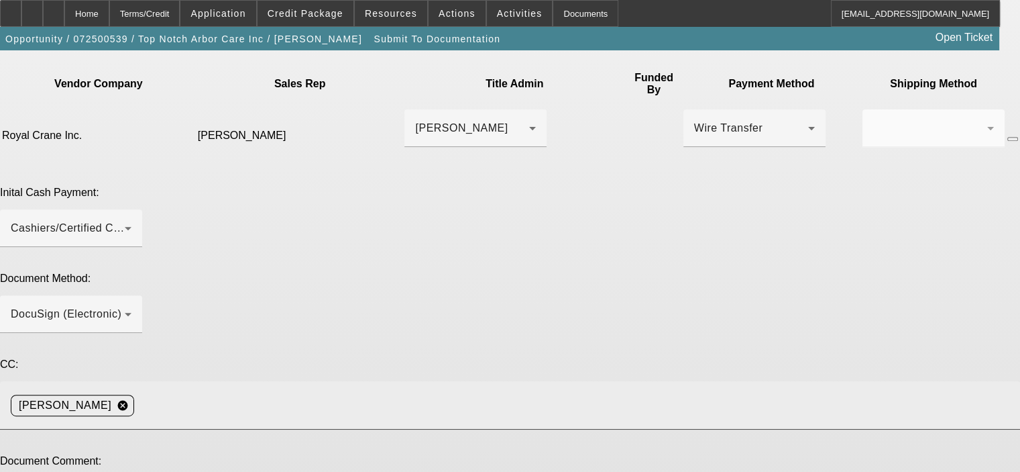
drag, startPoint x: 326, startPoint y: 271, endPoint x: 366, endPoint y: 235, distance: 53.7
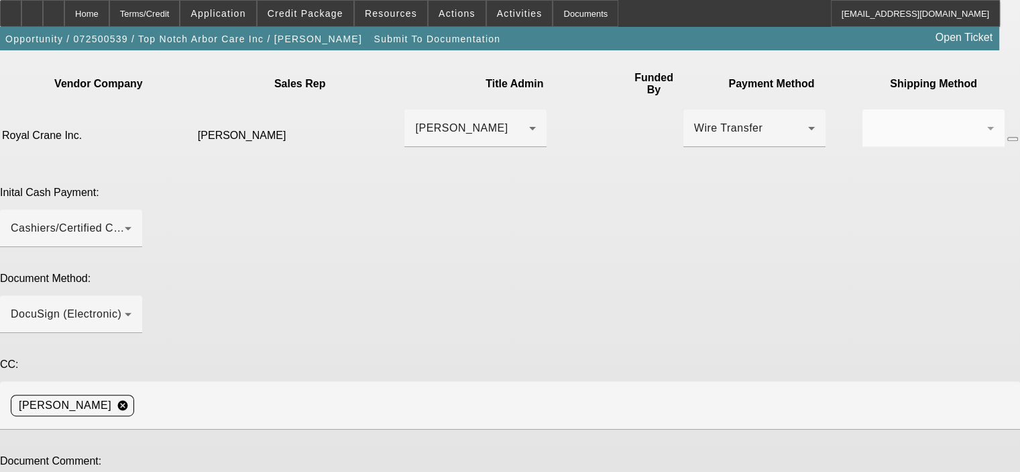
type textarea "Sorry Sarah, updated invoice and POP for the $20,000 is now in CRM, please send…"
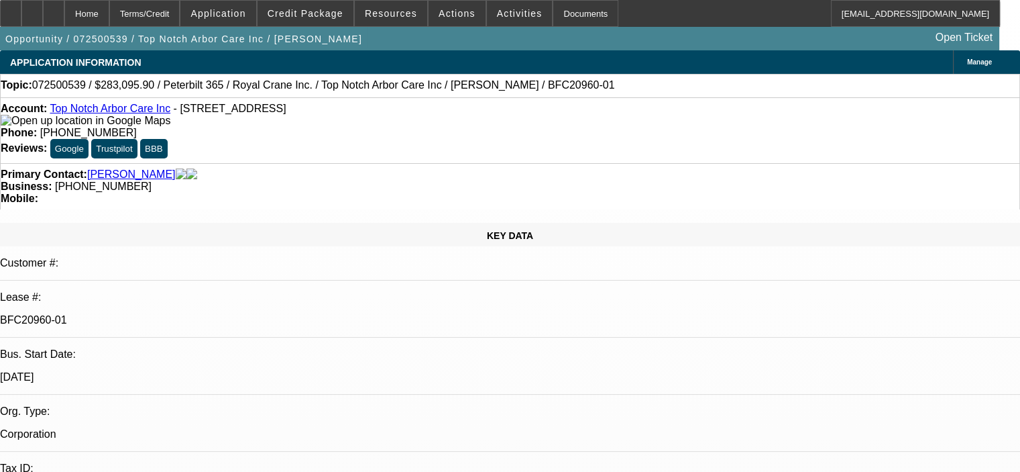
select select "0"
select select "2"
select select "0"
select select "6"
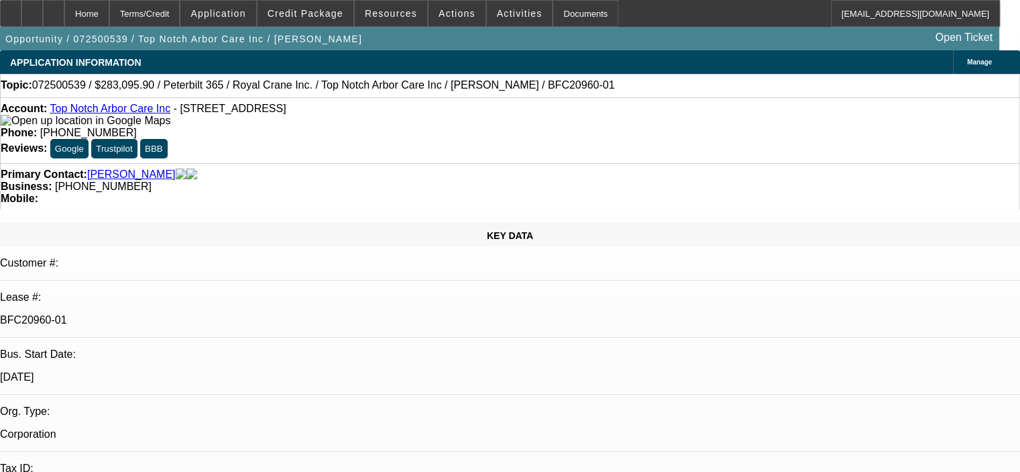
select select "0.15"
select select "2"
select select "0"
select select "6"
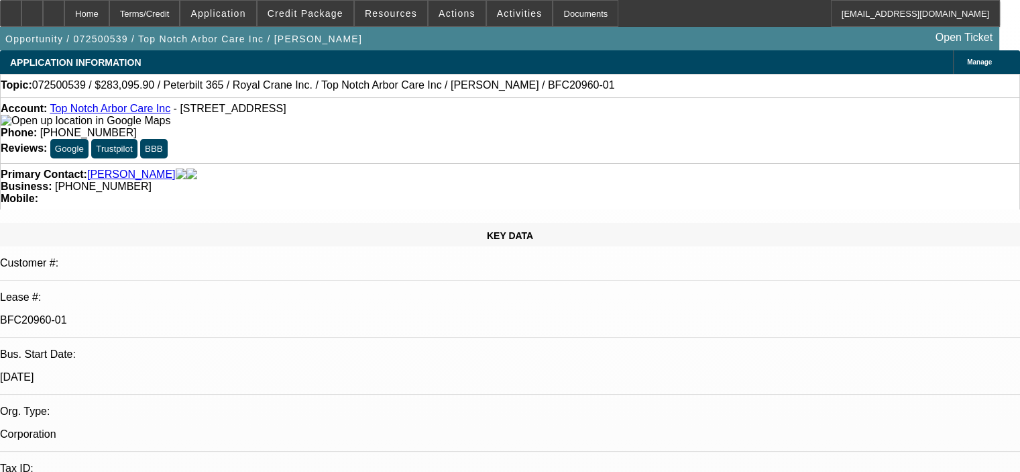
select select "0.15"
select select "2"
select select "0"
select select "6"
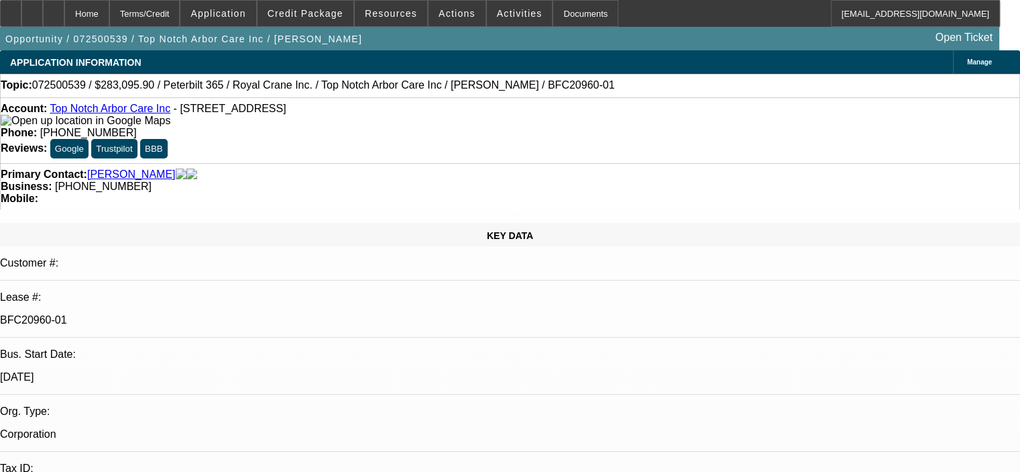
select select "0.15"
select select "2"
select select "0"
select select "6"
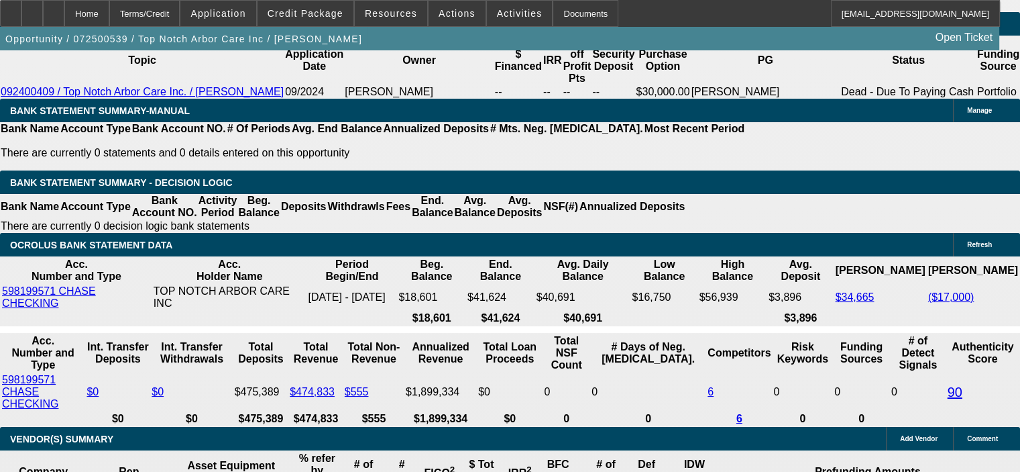
scroll to position [2300, 0]
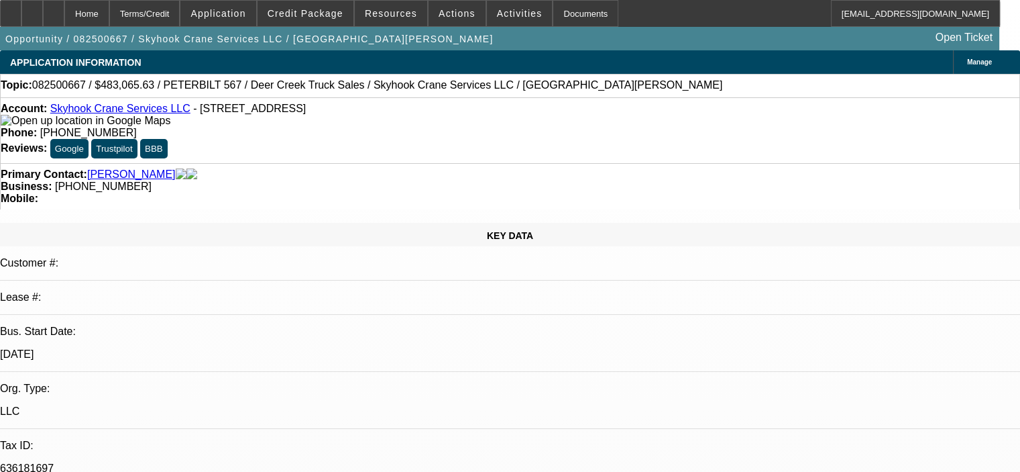
select select "0.15"
select select "2"
select select "0"
select select "6"
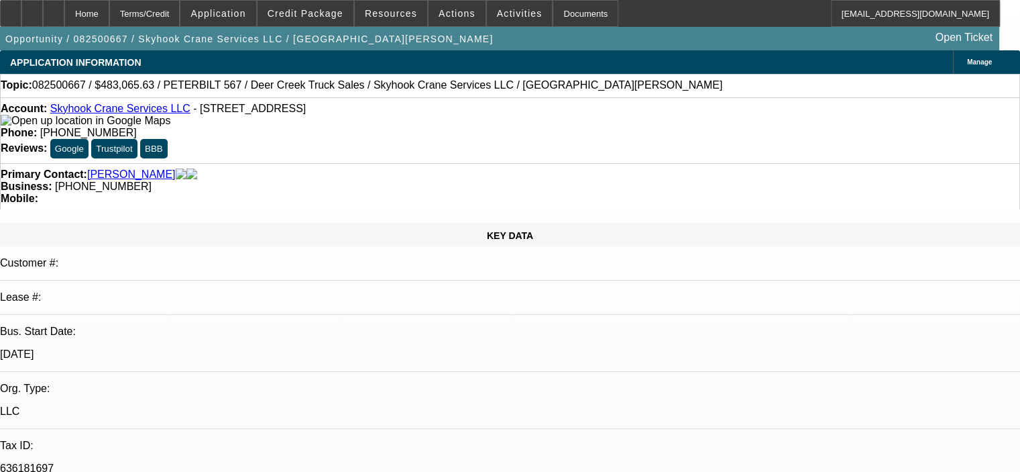
select select "0.15"
select select "2"
select select "0"
select select "6"
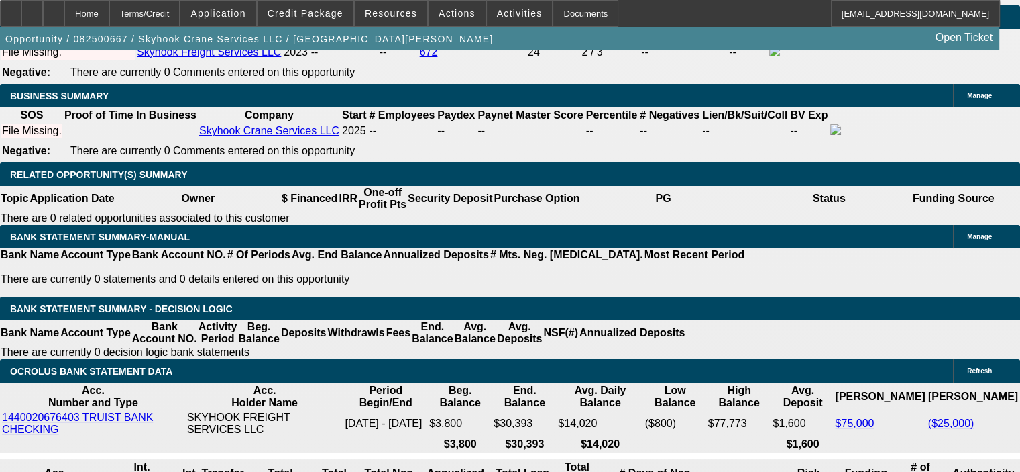
scroll to position [2079, 0]
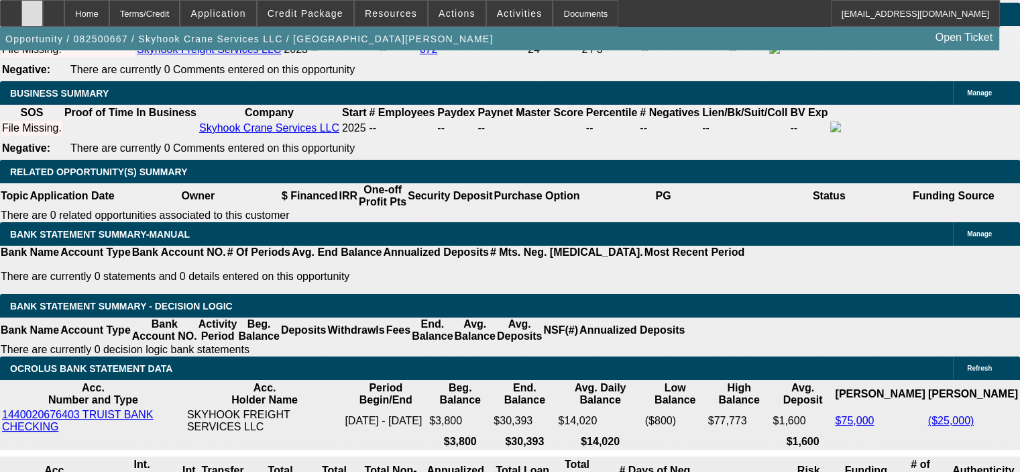
click at [32, 9] on icon at bounding box center [32, 9] width 0 height 0
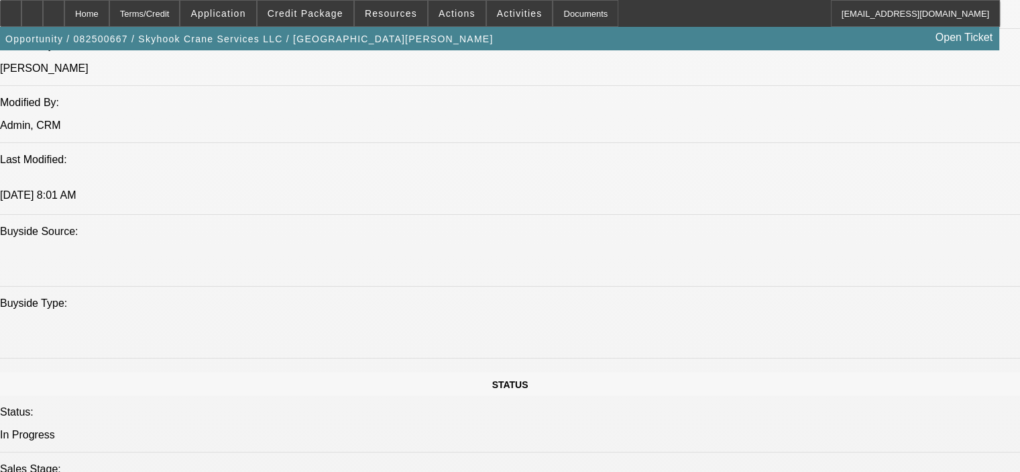
scroll to position [1140, 0]
click at [337, 5] on span at bounding box center [306, 13] width 96 height 32
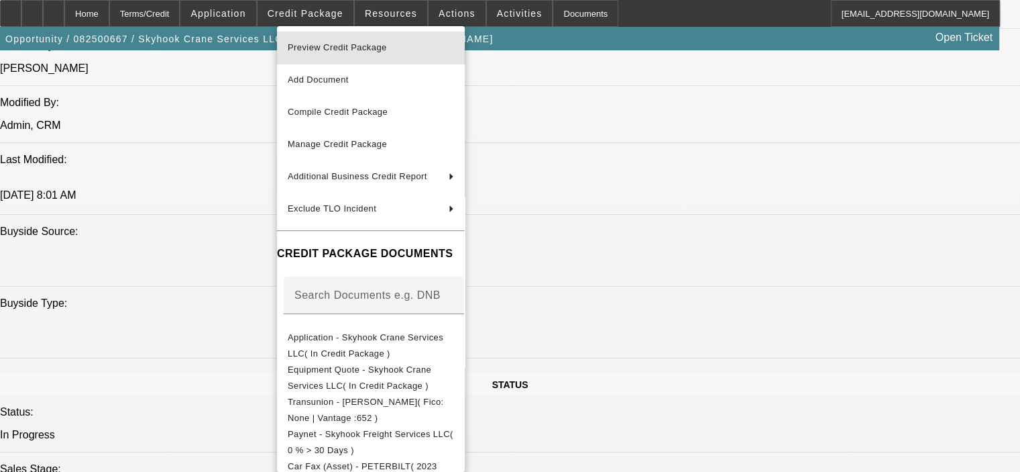
click at [355, 42] on span "Preview Credit Package" at bounding box center [371, 48] width 166 height 16
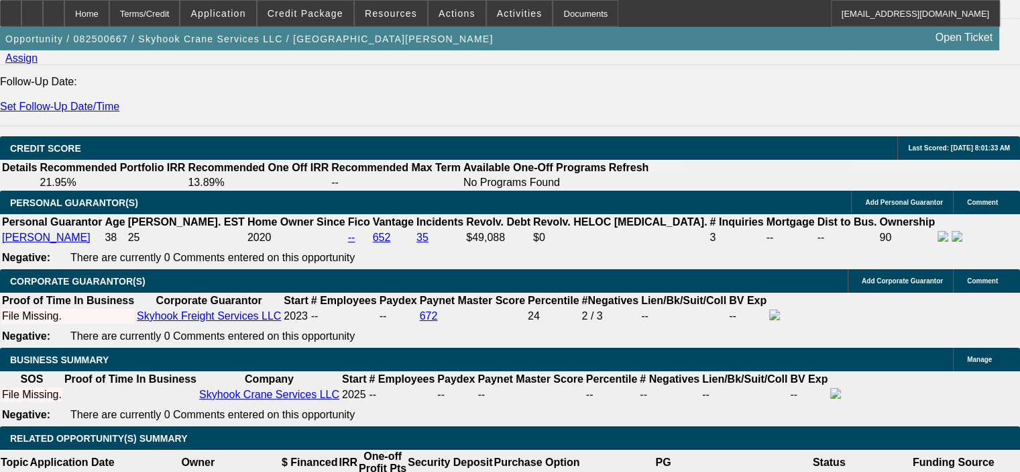
scroll to position [1744, 0]
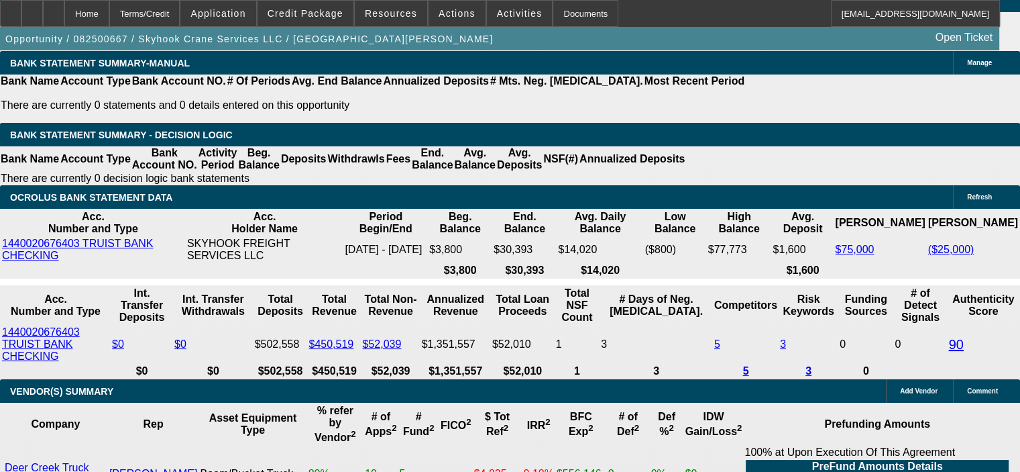
scroll to position [2280, 0]
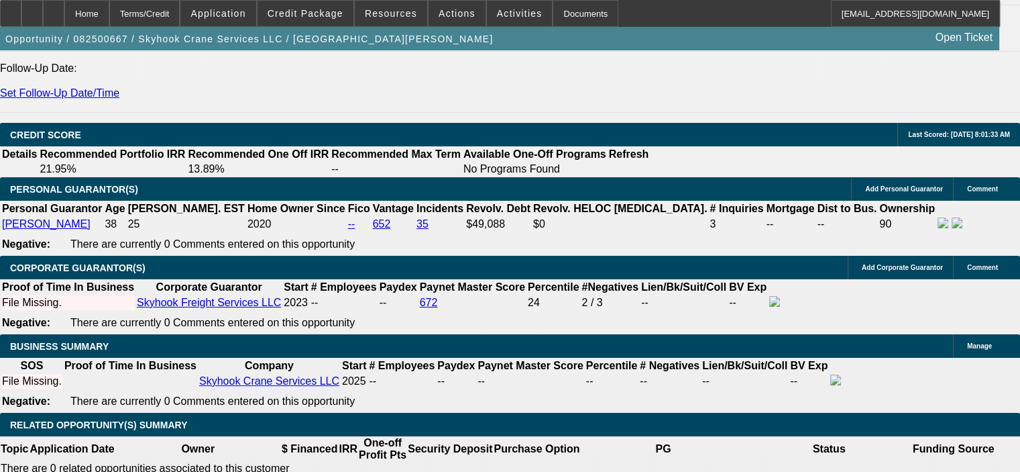
scroll to position [1744, 0]
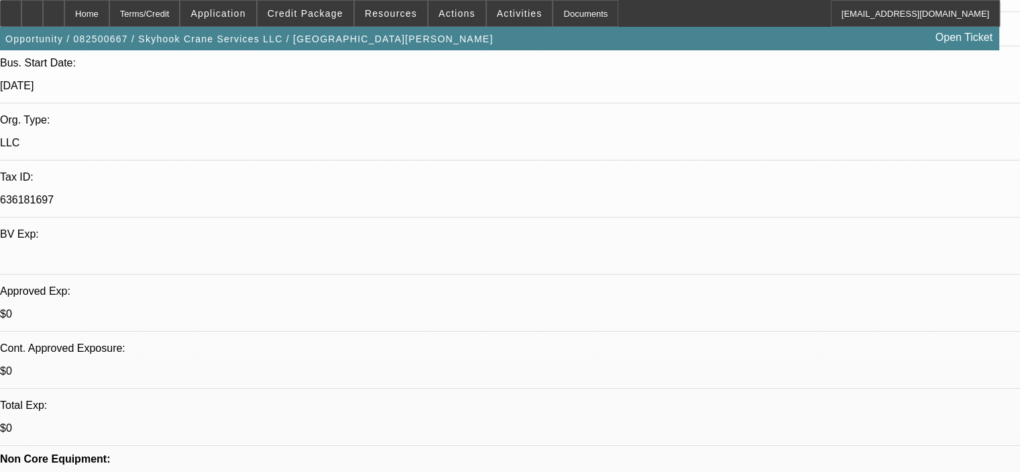
scroll to position [0, 0]
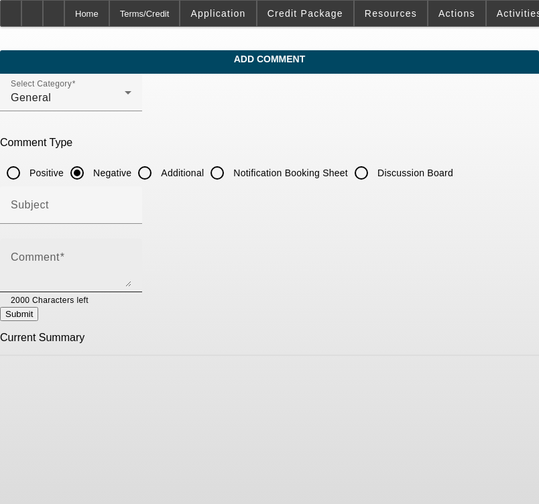
click at [99, 246] on div "Comment" at bounding box center [71, 266] width 121 height 54
paste textarea "[PERSON_NAME] learned how to operate Crane while serving in the [DEMOGRAPHIC_DA…"
type textarea "[PERSON_NAME] learned how to operate Crane while serving in the [DEMOGRAPHIC_DA…"
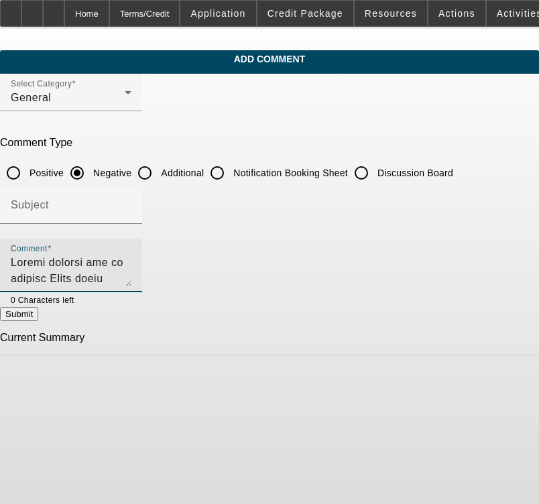
scroll to position [270, 0]
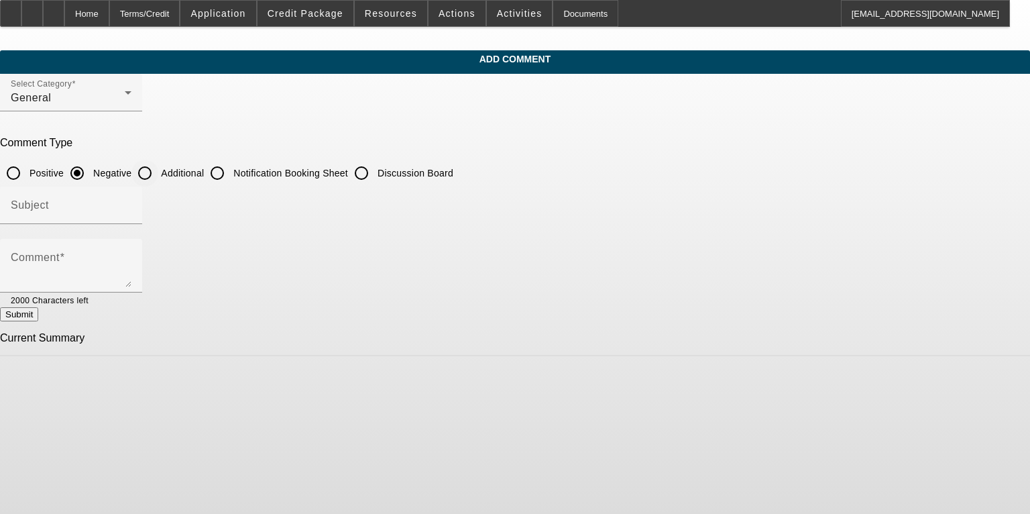
click at [158, 173] on input "Additional" at bounding box center [144, 173] width 27 height 27
radio input "true"
click at [131, 257] on textarea "Comment" at bounding box center [71, 271] width 121 height 32
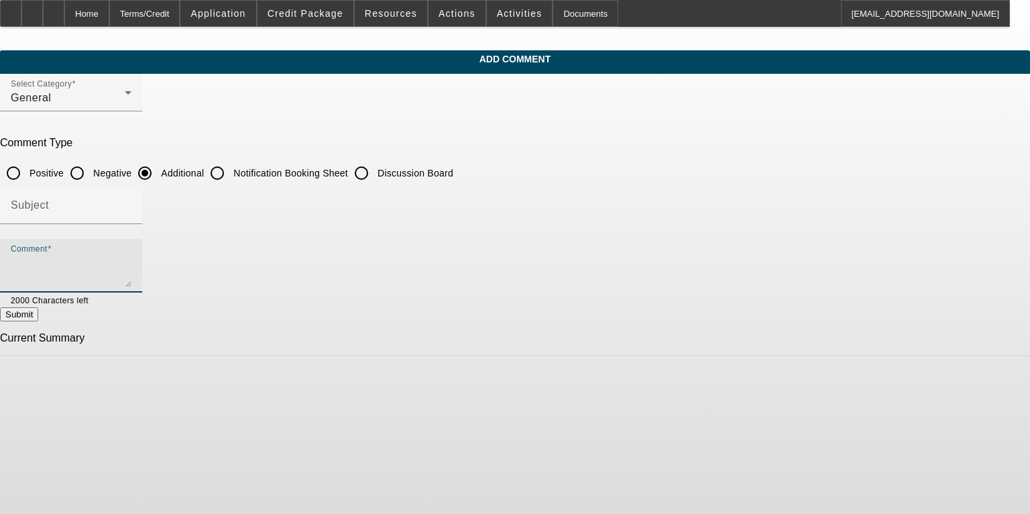
paste textarea "[PERSON_NAME] learned how to operate Cranes while serving in the [DEMOGRAPHIC_D…"
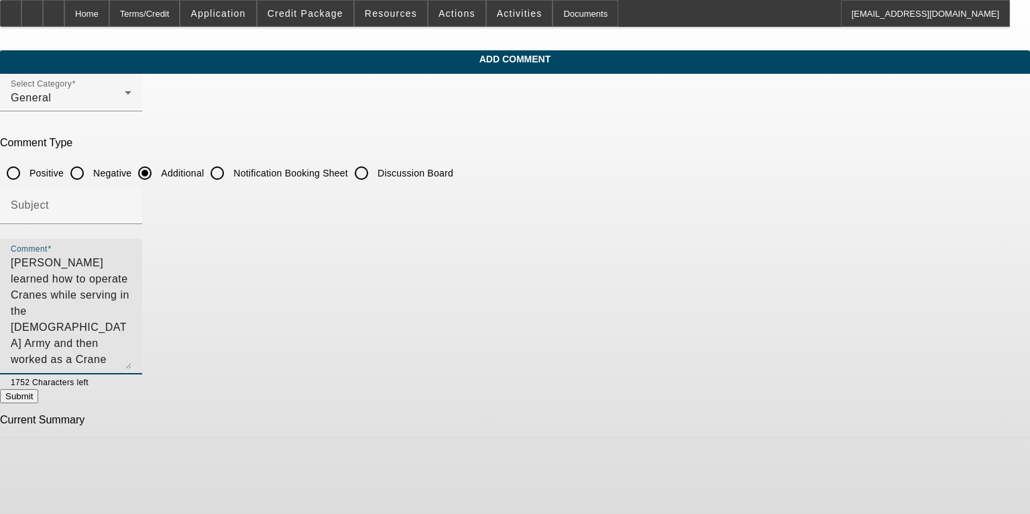
drag, startPoint x: 754, startPoint y: 282, endPoint x: 763, endPoint y: 364, distance: 82.3
click at [142, 364] on div "Comment [PERSON_NAME] learned how to operate [PERSON_NAME] while serving in the…" at bounding box center [71, 306] width 142 height 135
click at [131, 276] on textarea "[PERSON_NAME] learned how to operate Cranes while serving in the [DEMOGRAPHIC_D…" at bounding box center [71, 312] width 121 height 114
click at [131, 295] on textarea "[PERSON_NAME] learned how to operate Cranes while serving in the [DEMOGRAPHIC_D…" at bounding box center [71, 312] width 121 height 114
click at [131, 292] on textarea "[PERSON_NAME] learned how to operate Cranes while serving in the [DEMOGRAPHIC_D…" at bounding box center [71, 312] width 121 height 114
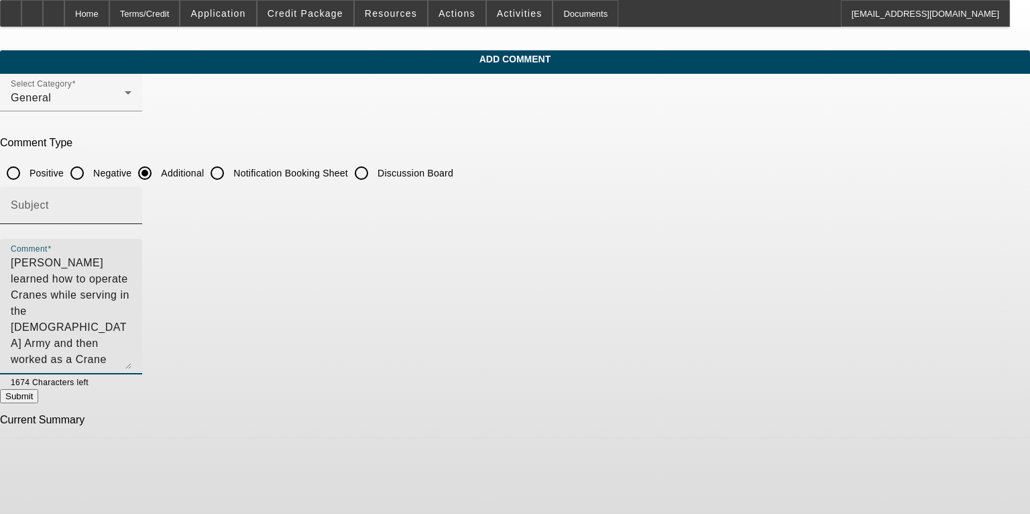
type textarea "[PERSON_NAME] learned how to operate Cranes while serving in the [DEMOGRAPHIC_D…"
click at [131, 211] on input "Subject" at bounding box center [71, 211] width 121 height 16
type input "Additional Info"
click at [131, 310] on textarea "[PERSON_NAME] learned how to operate Cranes while serving in the [DEMOGRAPHIC_D…" at bounding box center [71, 312] width 121 height 114
click at [131, 294] on textarea "[PERSON_NAME] learned how to operate Cranes while serving in the [DEMOGRAPHIC_D…" at bounding box center [71, 312] width 121 height 114
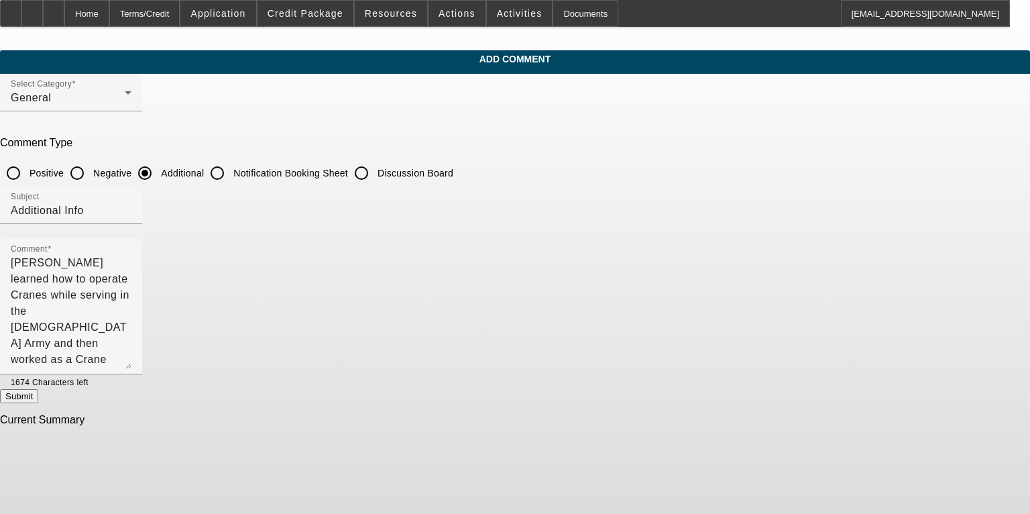
click at [38, 398] on button "Submit" at bounding box center [19, 396] width 38 height 14
radio input "true"
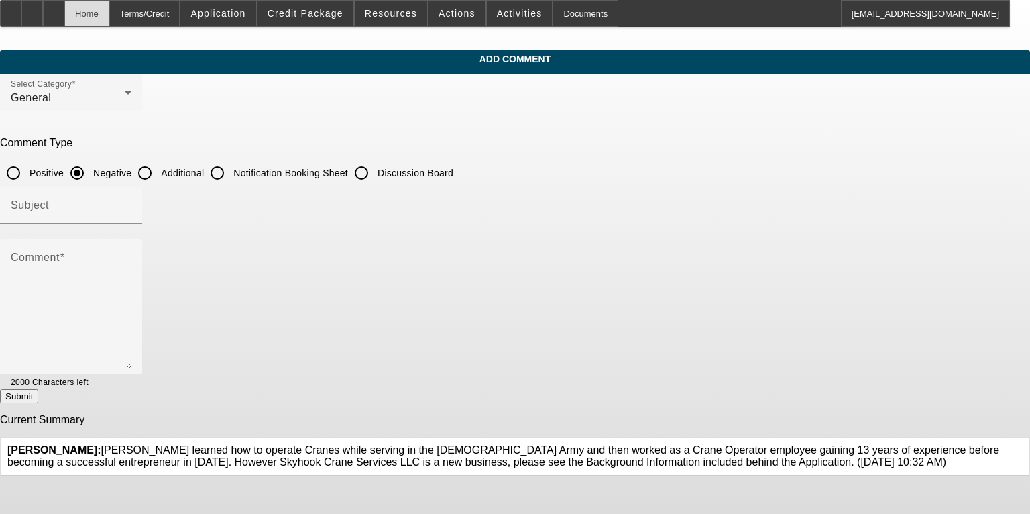
click at [109, 17] on div "Home" at bounding box center [86, 13] width 45 height 27
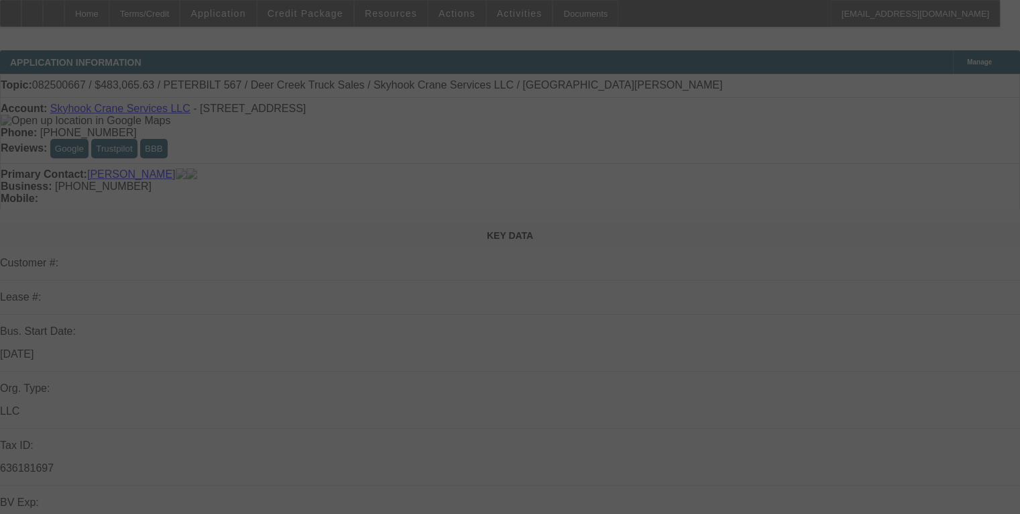
click at [85, 15] on div at bounding box center [510, 257] width 1020 height 514
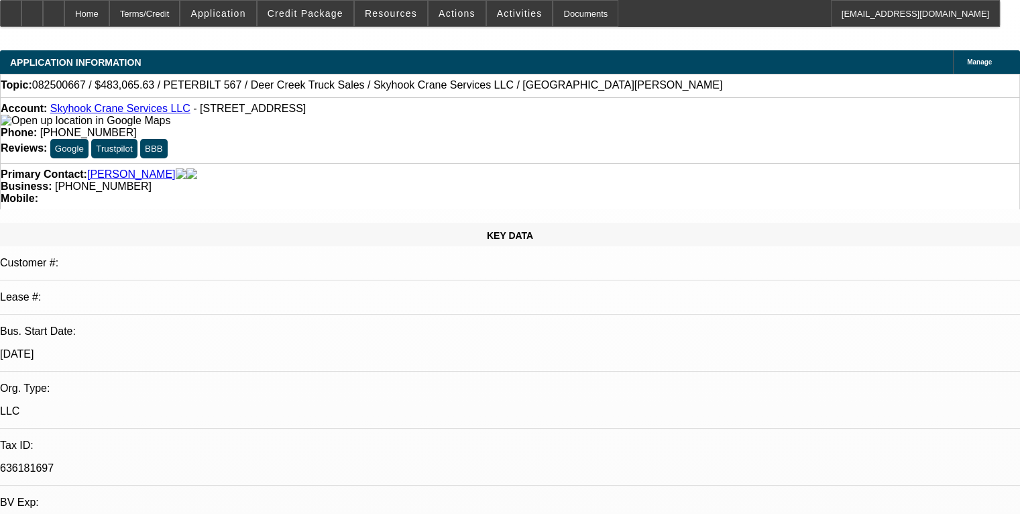
select select "0.15"
select select "2"
select select "0"
select select "6"
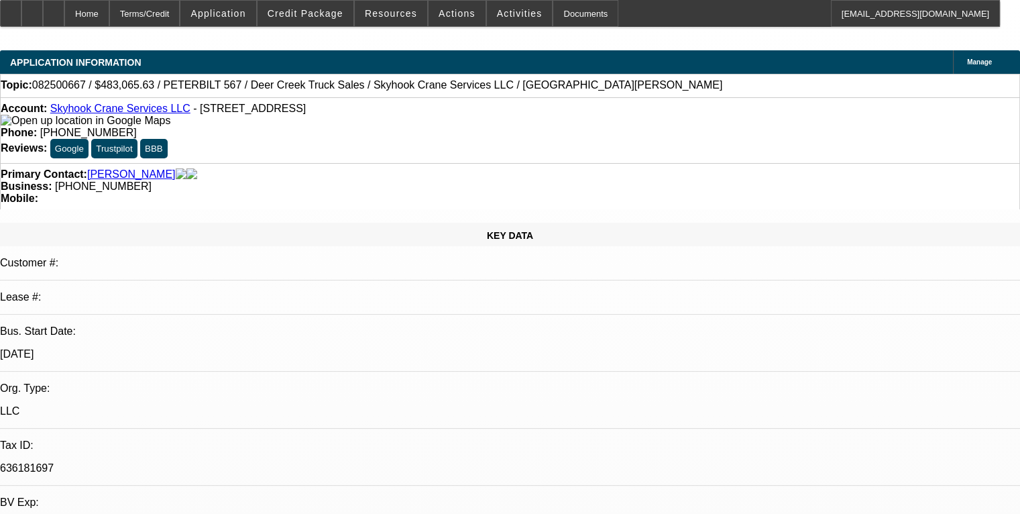
select select "0.15"
select select "2"
select select "0"
select select "6"
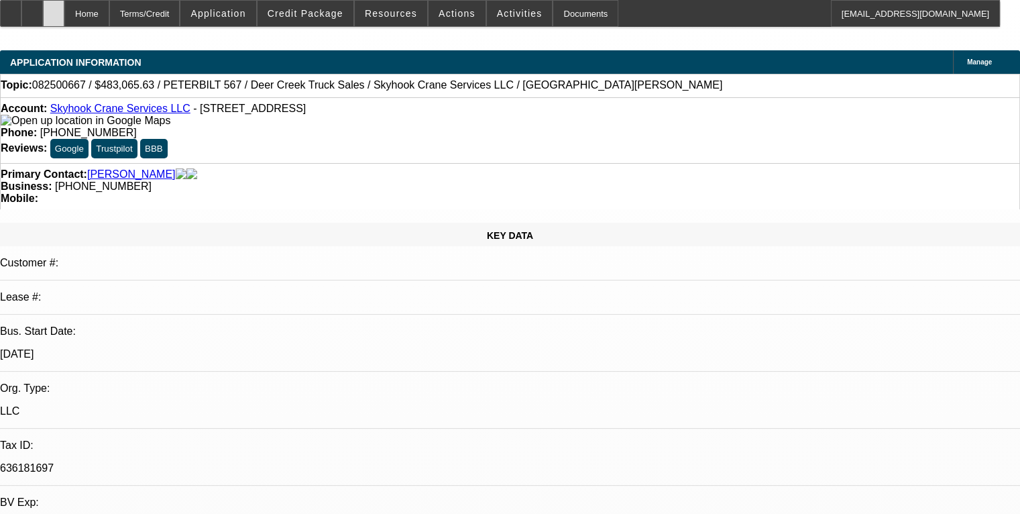
click at [54, 9] on icon at bounding box center [54, 9] width 0 height 0
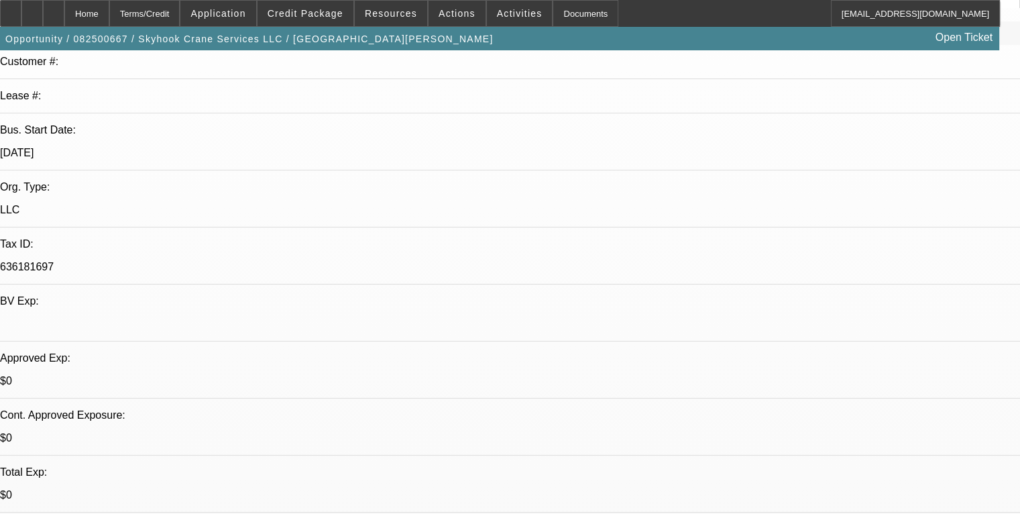
select select "0.15"
select select "2"
select select "0"
select select "6"
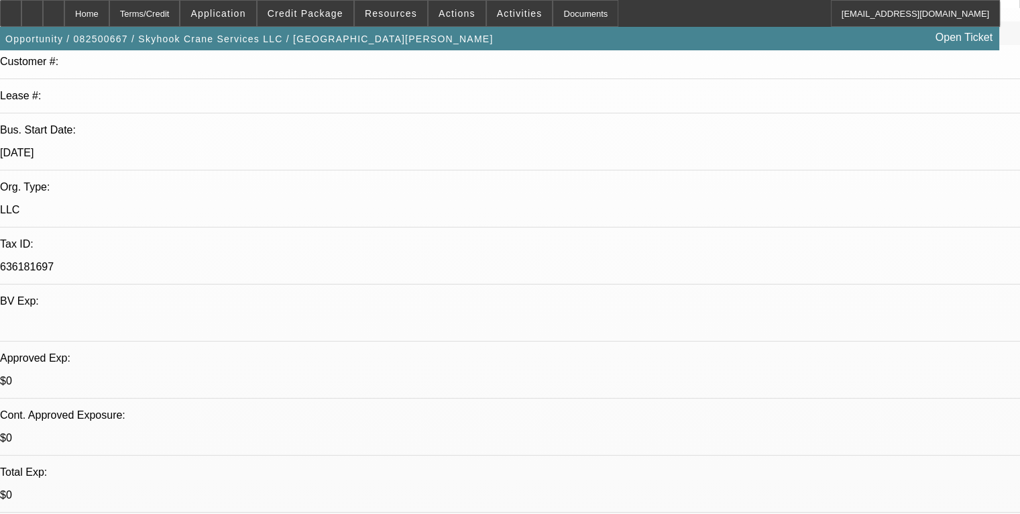
select select "0.15"
select select "2"
select select "0"
select select "6"
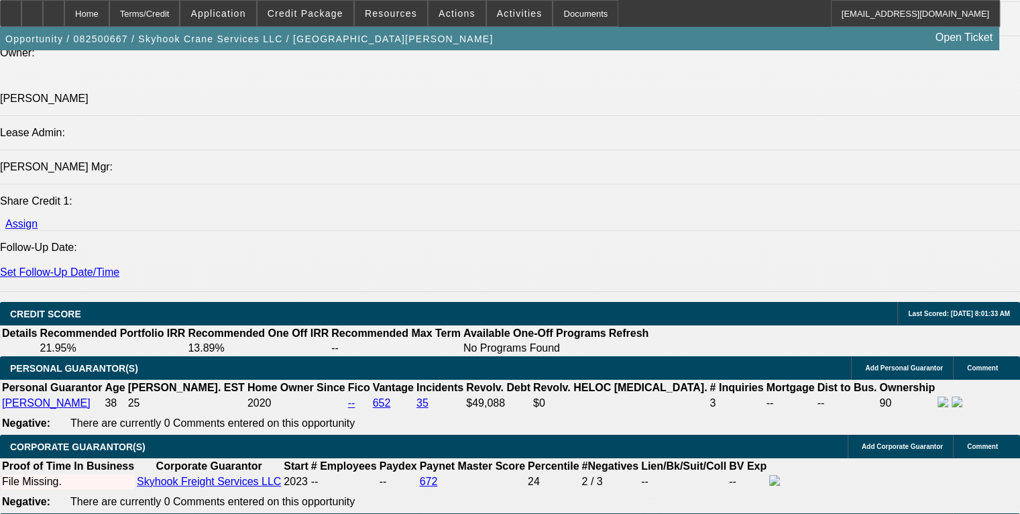
scroll to position [1744, 0]
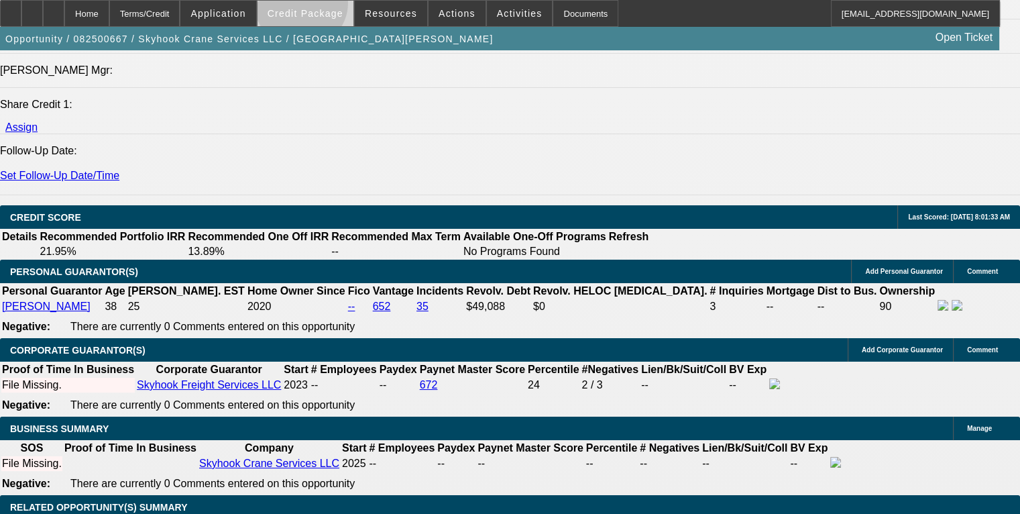
click at [321, 6] on span at bounding box center [306, 13] width 96 height 32
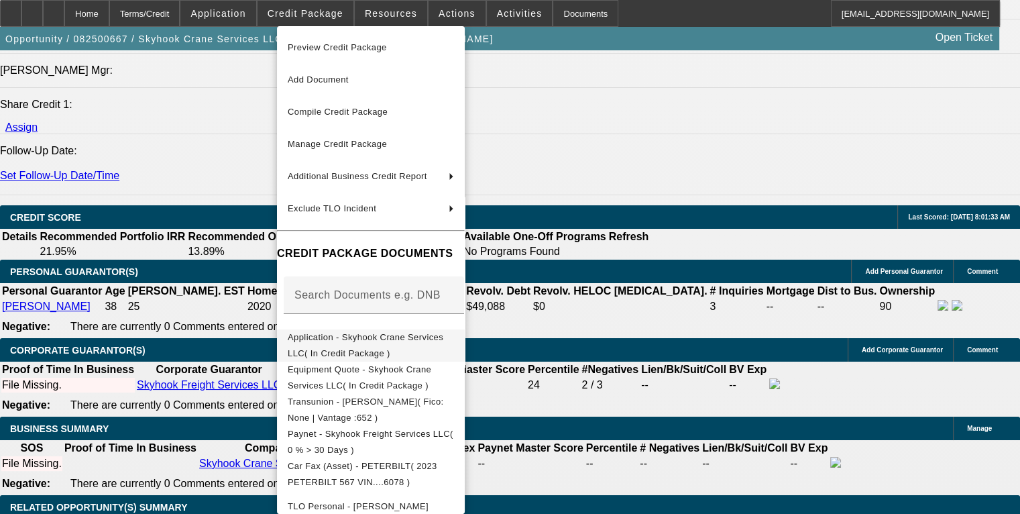
click at [384, 331] on span "Application - Skyhook Crane Services LLC( In Credit Package )" at bounding box center [371, 345] width 166 height 32
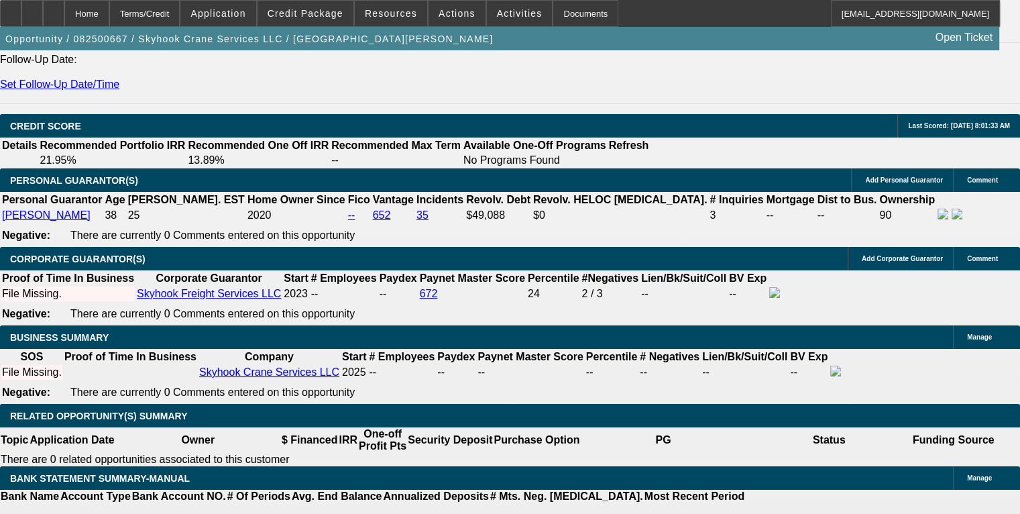
scroll to position [1811, 0]
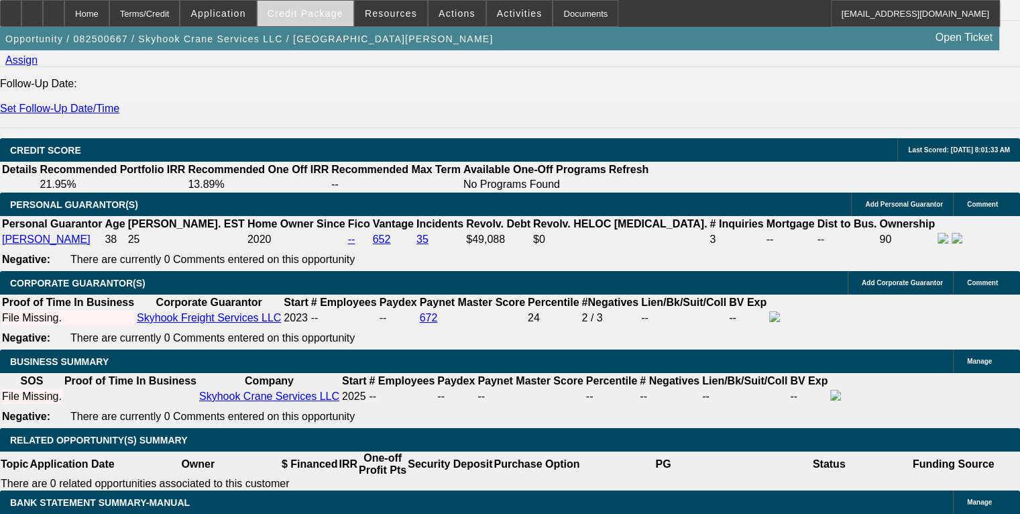
click at [309, 7] on span at bounding box center [306, 13] width 96 height 32
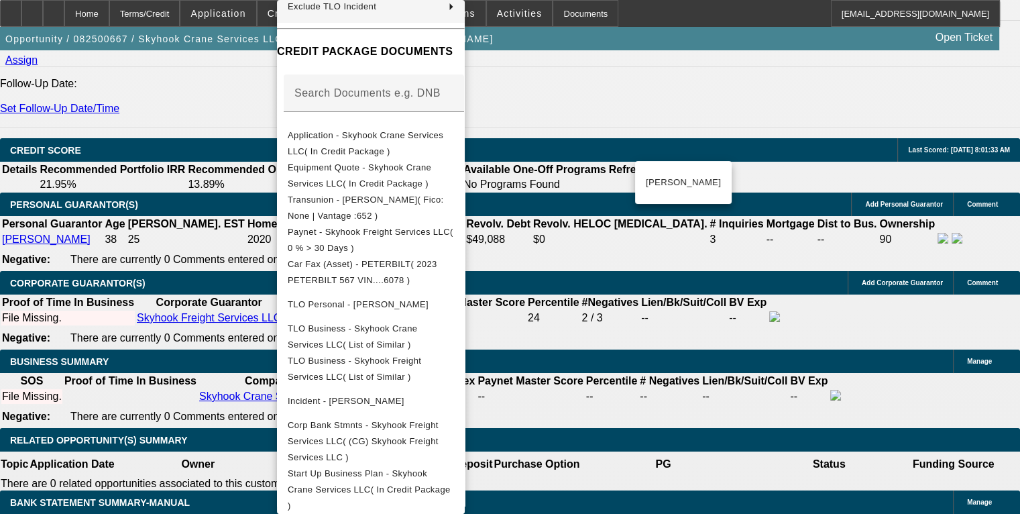
scroll to position [246, 0]
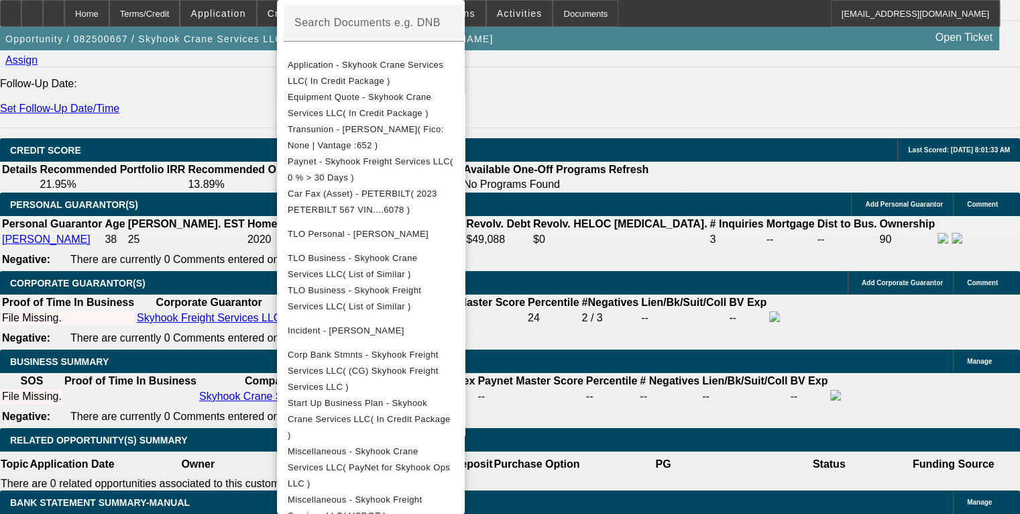
click at [77, 320] on div at bounding box center [510, 257] width 1020 height 514
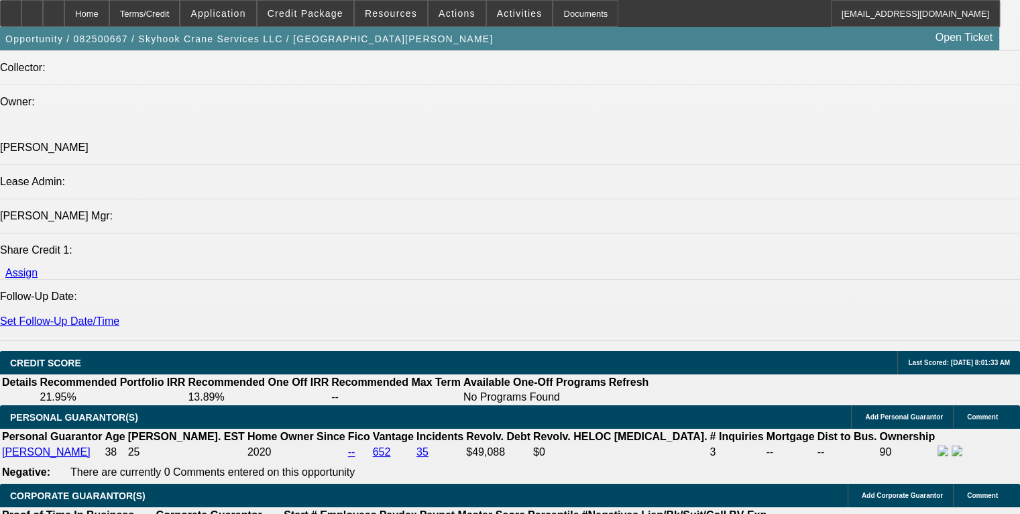
scroll to position [1610, 0]
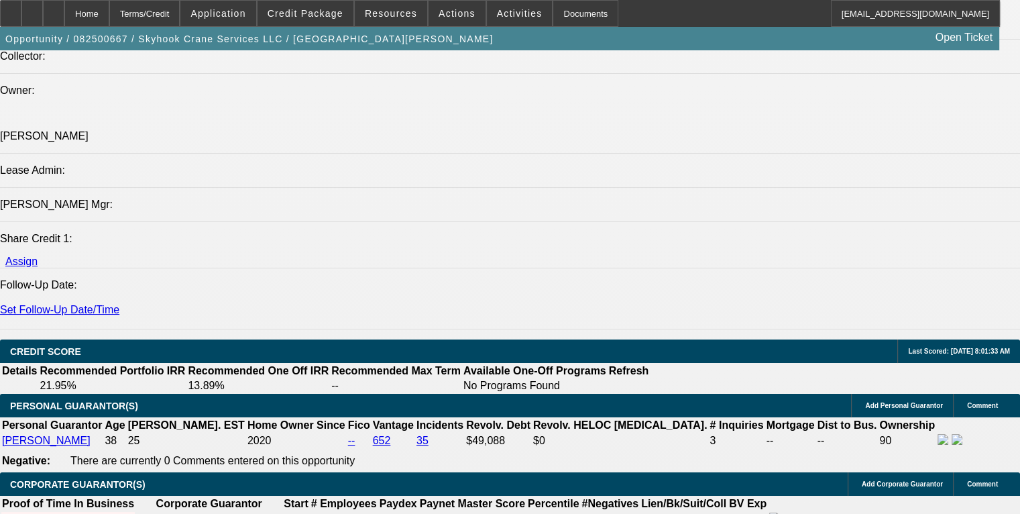
drag, startPoint x: 78, startPoint y: 356, endPoint x: 126, endPoint y: 385, distance: 55.7
copy span "George learned how to operate Cranes while serving in the US Army and then work…"
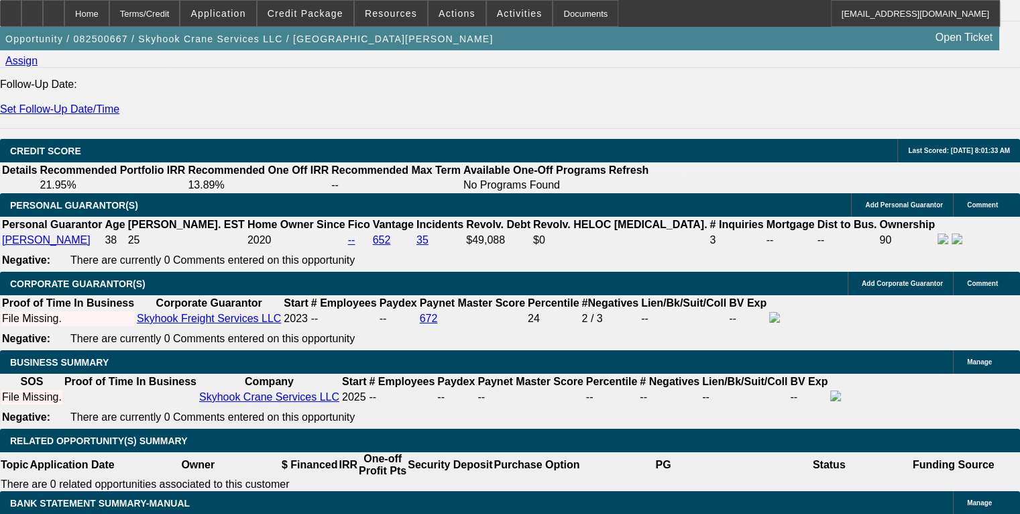
scroll to position [1811, 0]
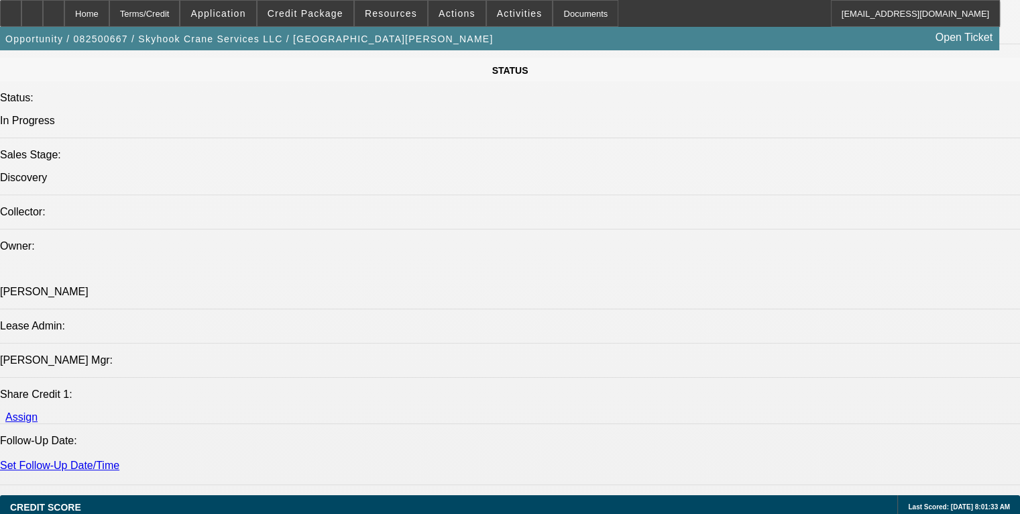
scroll to position [1409, 0]
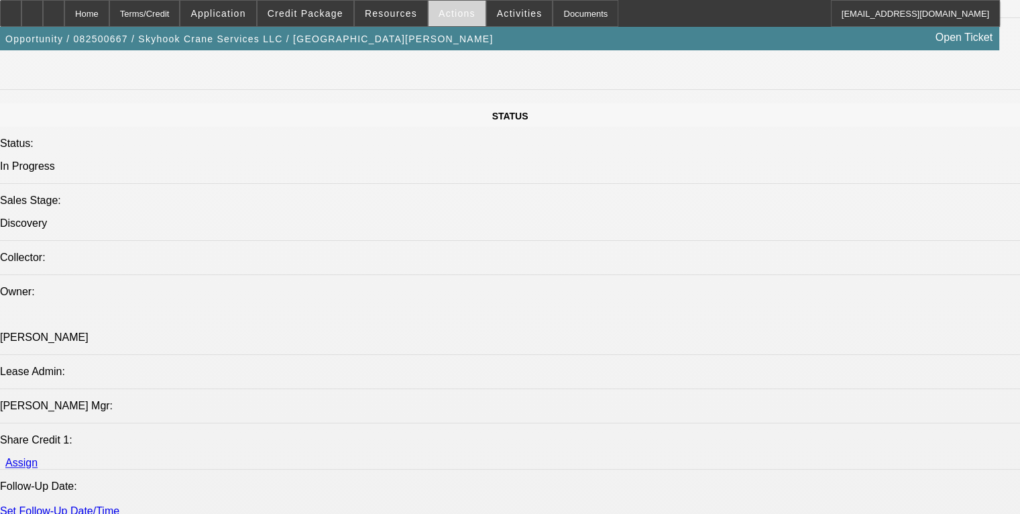
click at [439, 11] on span "Actions" at bounding box center [457, 13] width 37 height 11
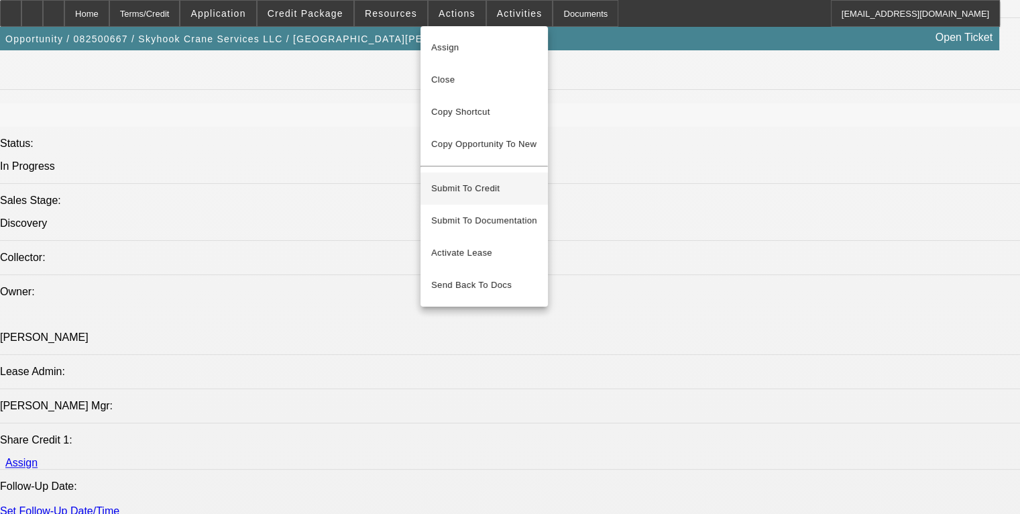
click at [511, 188] on button "Submit To Credit" at bounding box center [484, 188] width 127 height 32
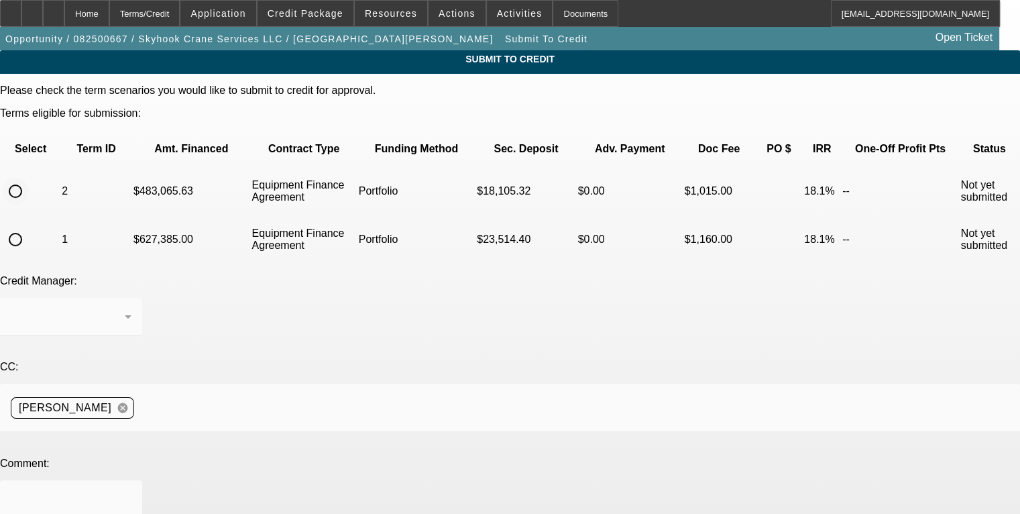
click at [29, 178] on input "radio" at bounding box center [15, 191] width 27 height 27
radio input "true"
click at [125, 309] on div "Arida, George" at bounding box center [68, 317] width 114 height 16
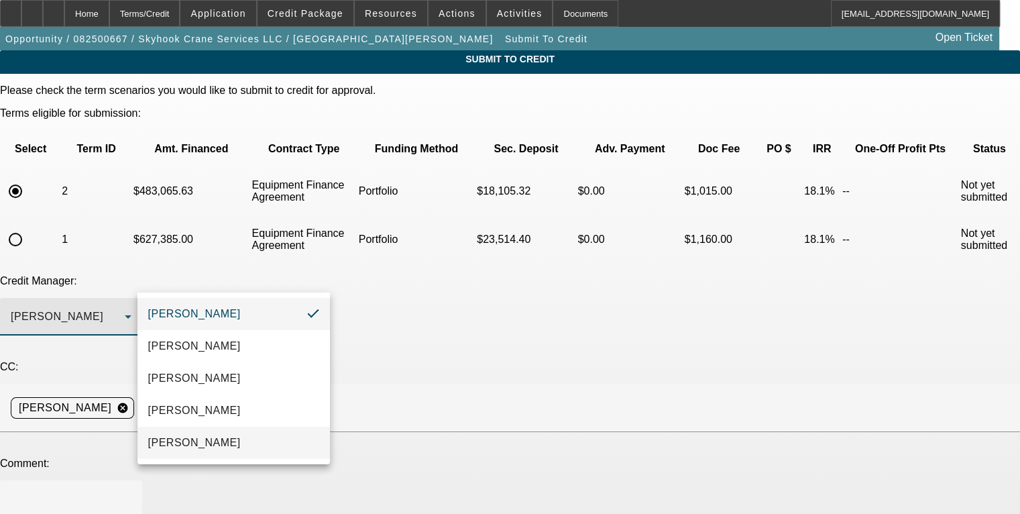
click at [254, 439] on mat-option "Oliva, Samuel" at bounding box center [233, 443] width 192 height 32
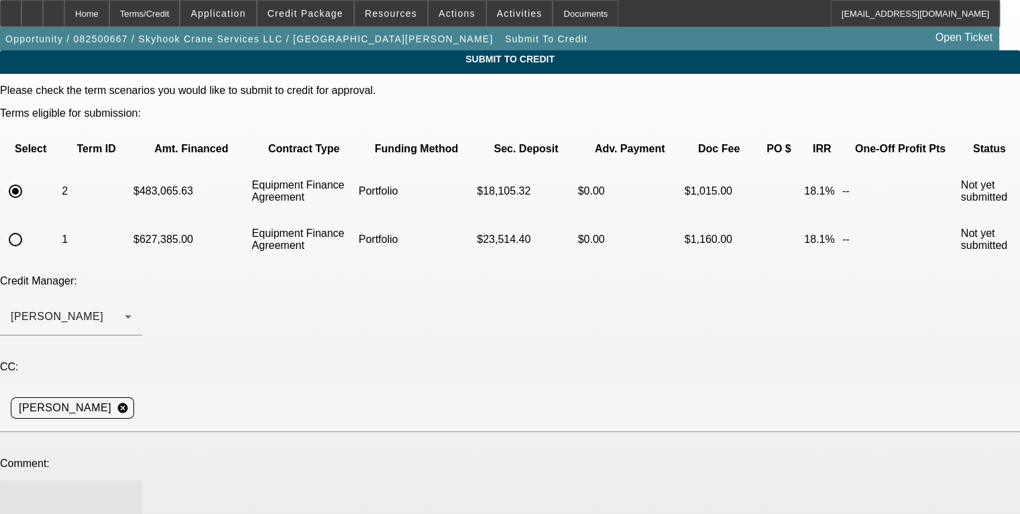
click at [131, 491] on textarea at bounding box center [71, 507] width 121 height 32
paste textarea "George learned how to operate Cranes while serving in the US Army and then work…"
drag, startPoint x: 633, startPoint y: 409, endPoint x: 630, endPoint y: 446, distance: 37.0
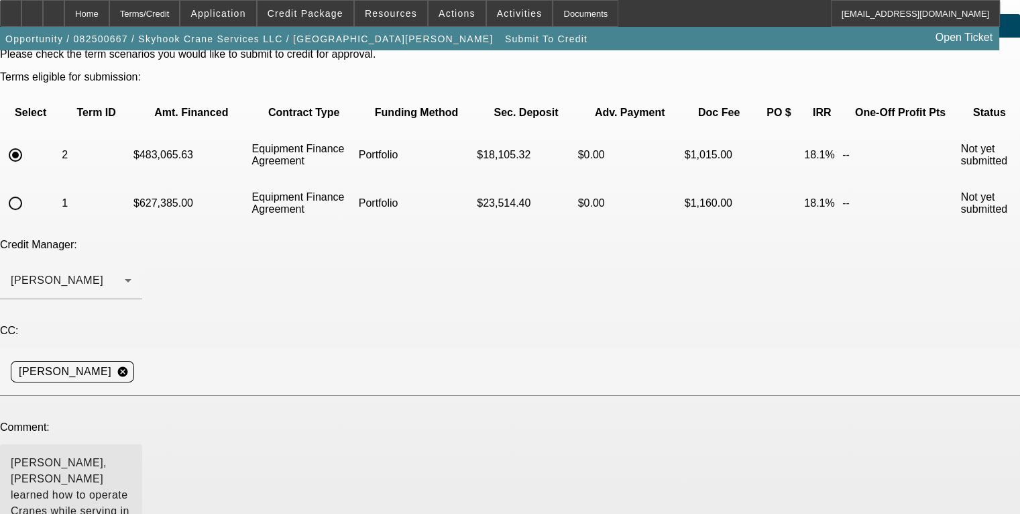
scroll to position [134, 0]
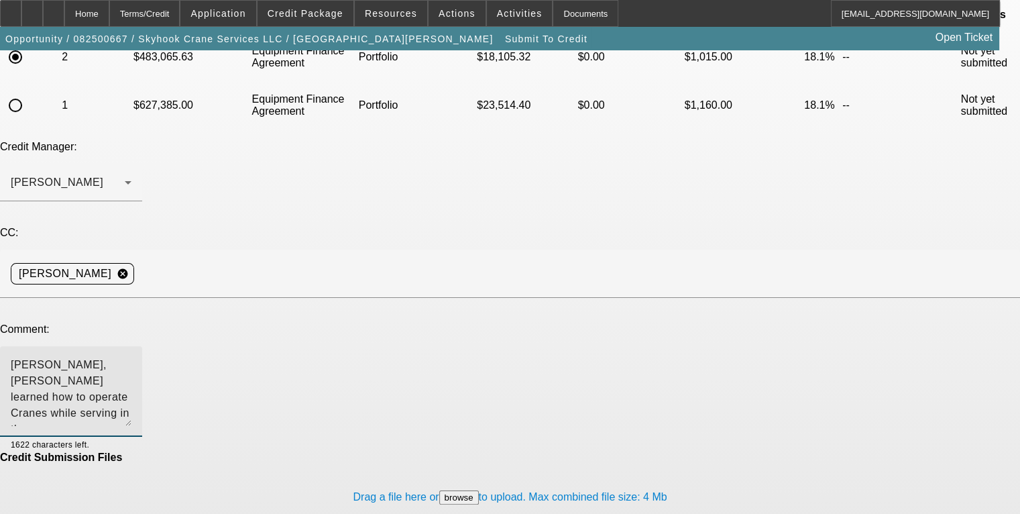
type textarea "Sam, George learned how to operate Cranes while serving in the US Army and then…"
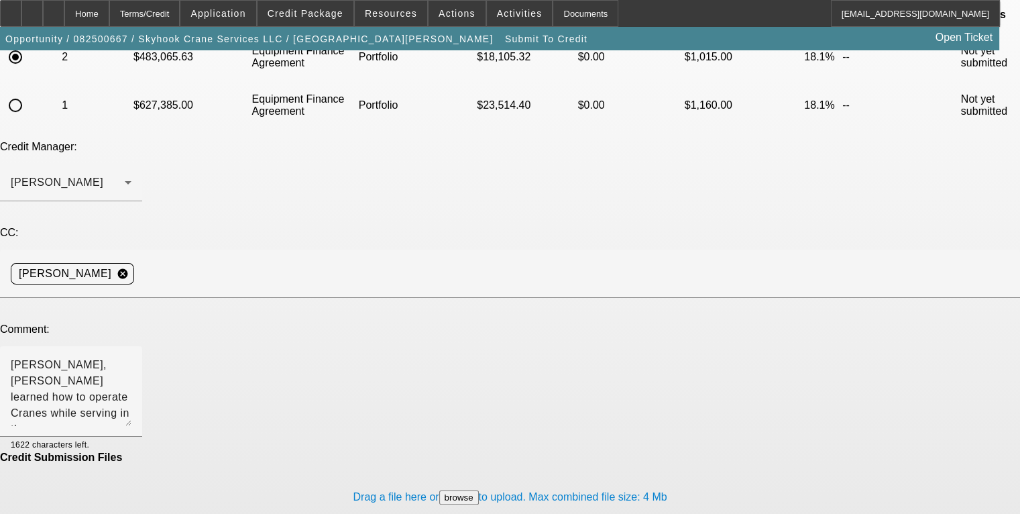
click at [819, 372] on div "Submit To Credit Please check the term scenarios you would like to submit to cr…" at bounding box center [510, 416] width 1020 height 1001
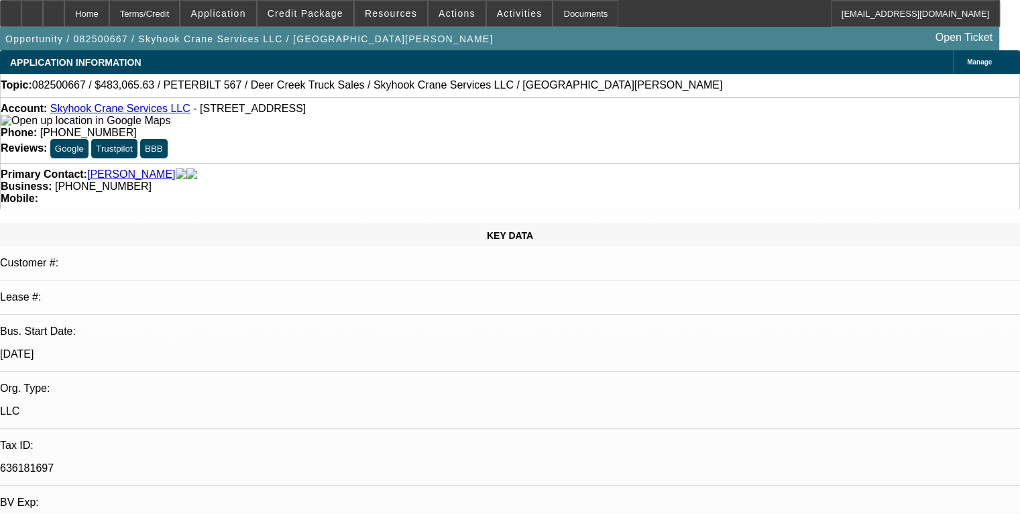
select select "0.15"
select select "2"
select select "0"
select select "6"
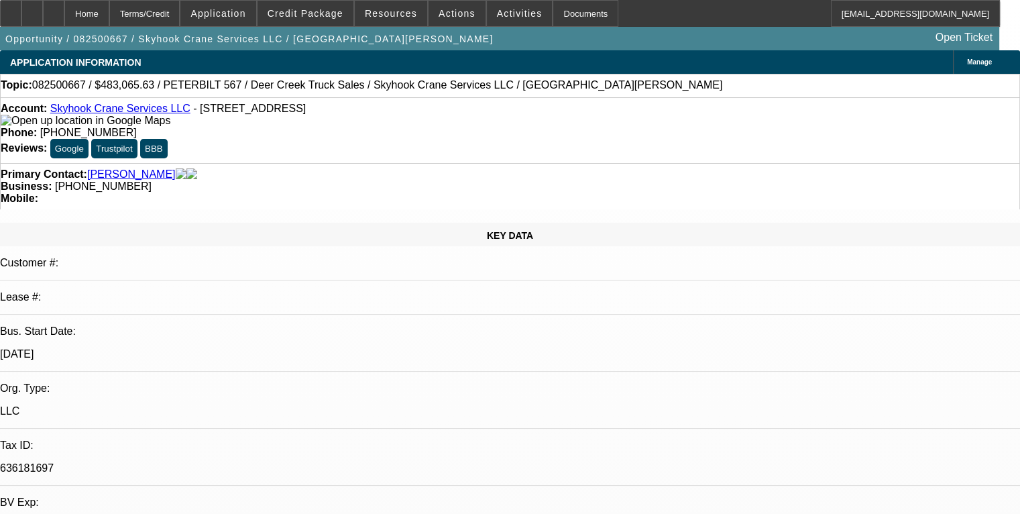
select select "0.15"
select select "2"
select select "0"
select select "6"
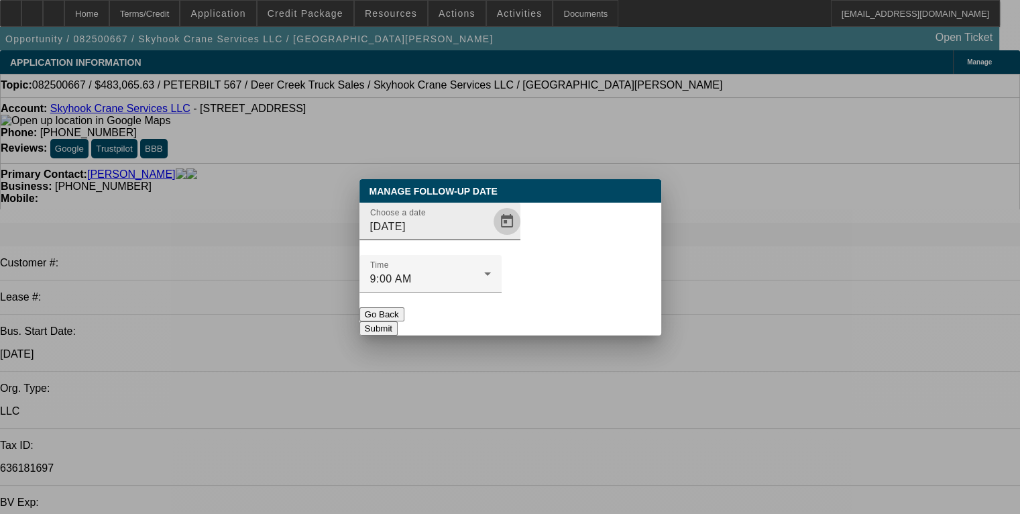
click at [491, 237] on span "Open calendar" at bounding box center [507, 221] width 32 height 32
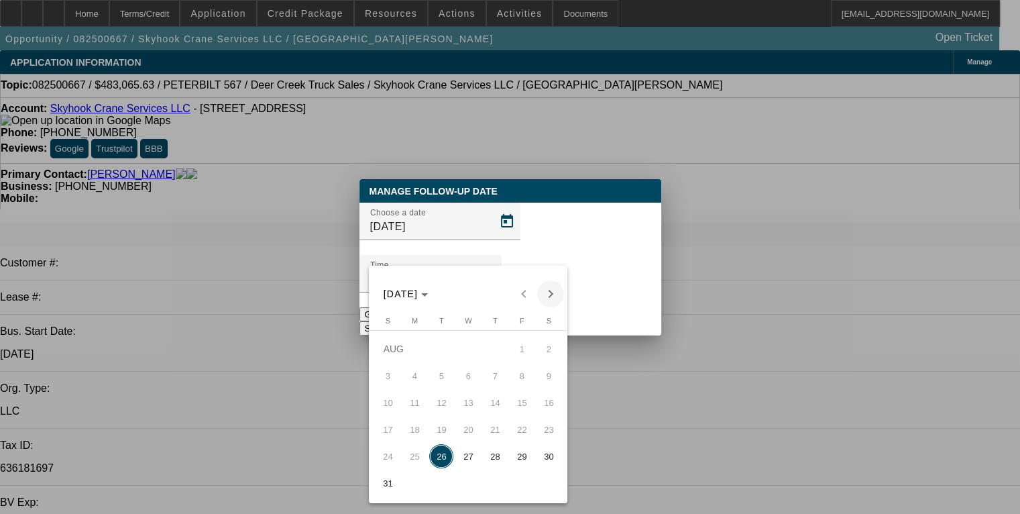
click at [548, 294] on span "Next month" at bounding box center [550, 293] width 27 height 27
click at [445, 375] on span "2" at bounding box center [441, 376] width 24 height 24
type input "9/2/2025"
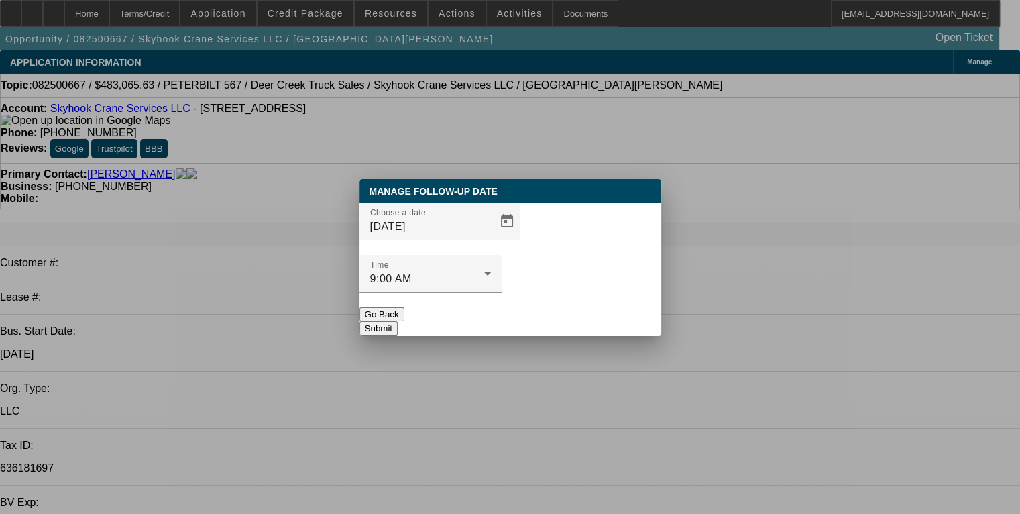
click at [398, 321] on button "Submit" at bounding box center [379, 328] width 38 height 14
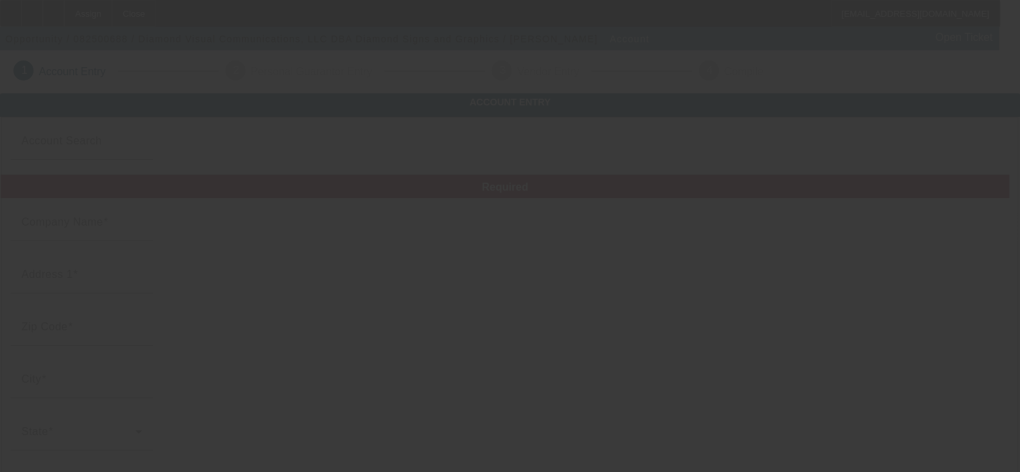
type input "Diamond Visual Communications, LLC"
type input "[STREET_ADDRESS]"
type input "44128"
type input "[GEOGRAPHIC_DATA]"
type input "[PHONE_NUMBER]"
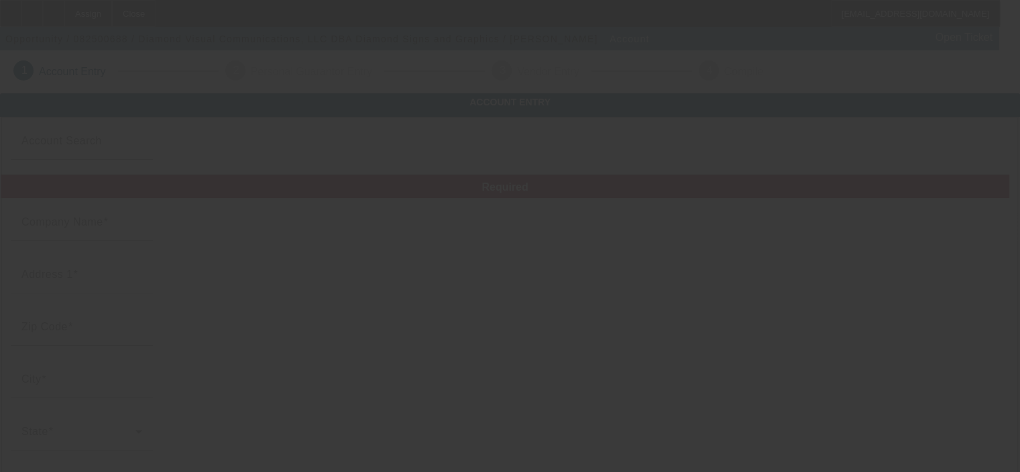
type input "Diamond Signs and Graphics"
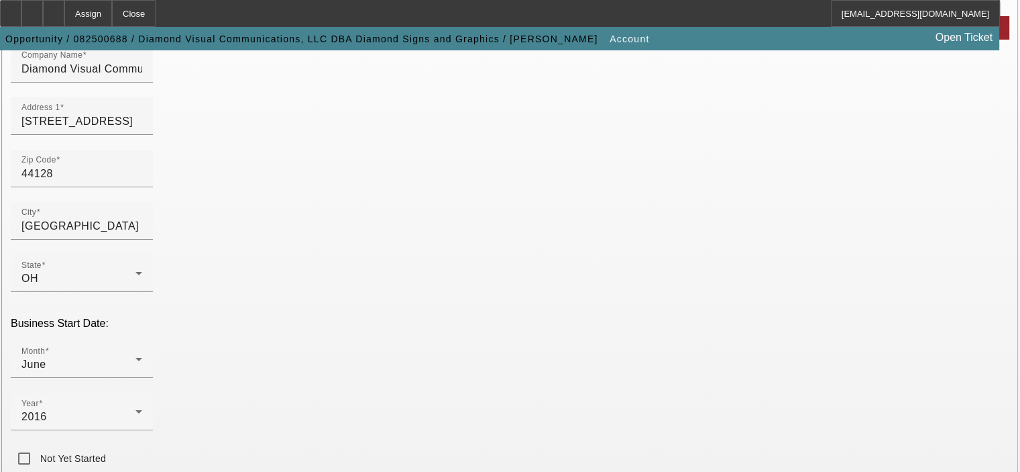
scroll to position [201, 0]
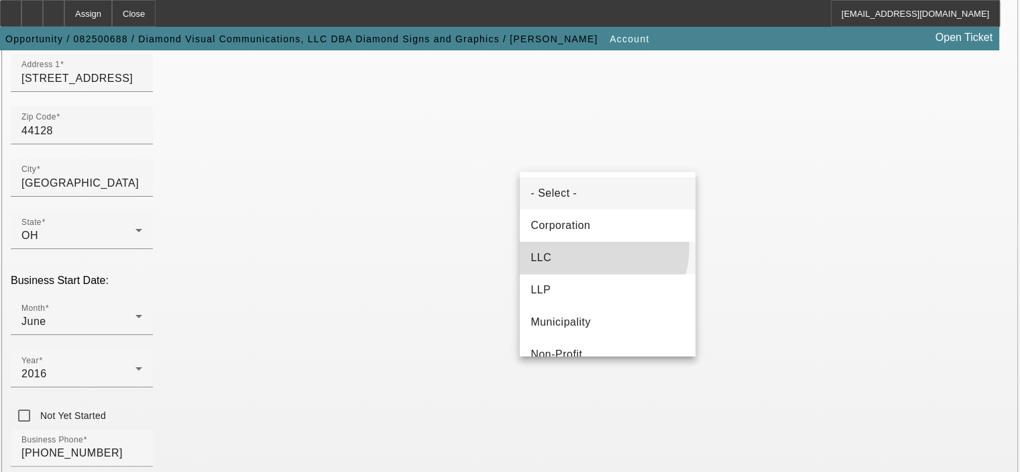
click at [584, 246] on mat-option "LLC" at bounding box center [608, 257] width 176 height 32
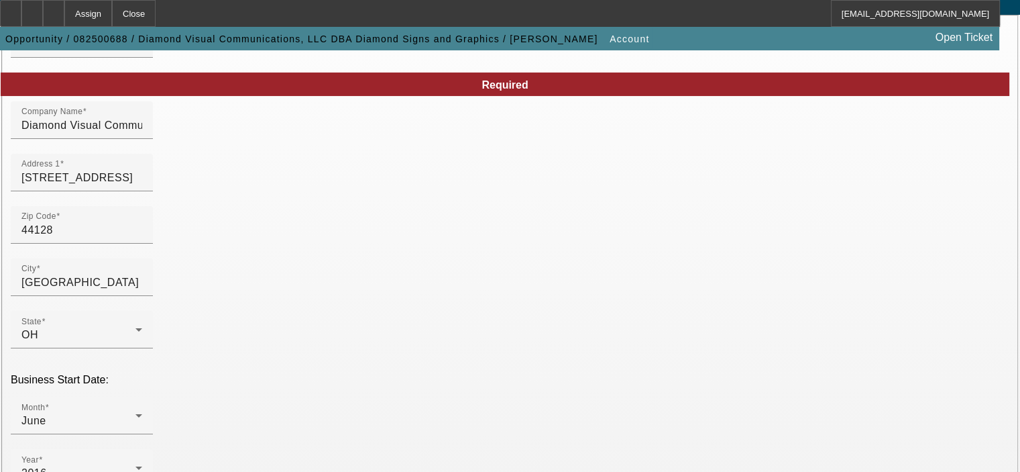
scroll to position [134, 0]
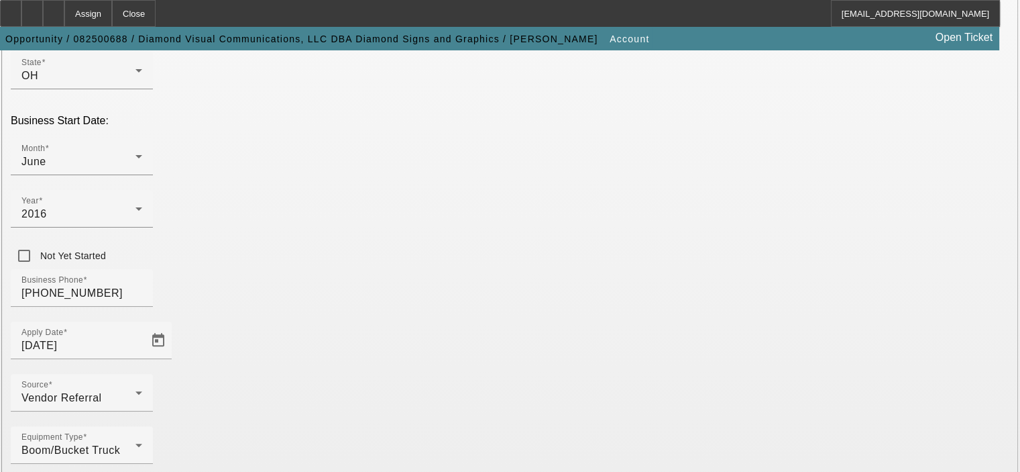
scroll to position [370, 0]
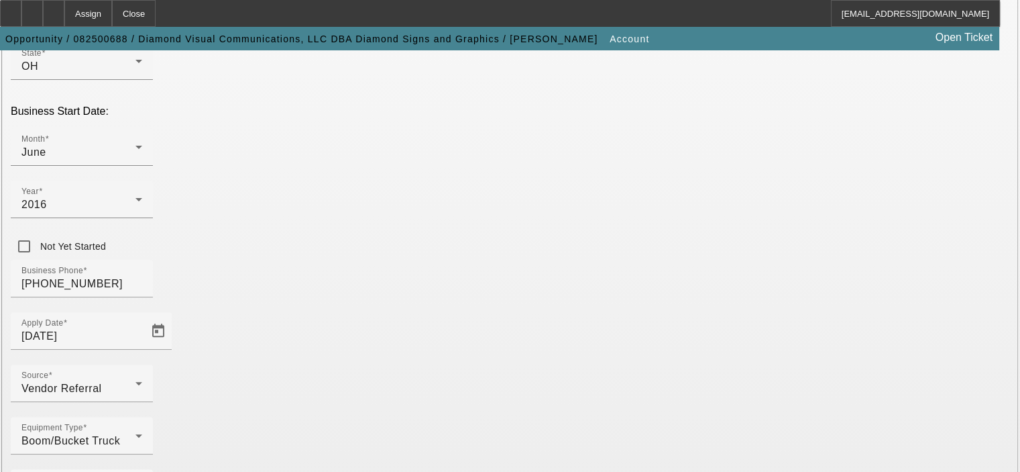
type input "812963586"
type input "Production & Installation of Signs and Graphics"
type input "[DOMAIN_NAME]"
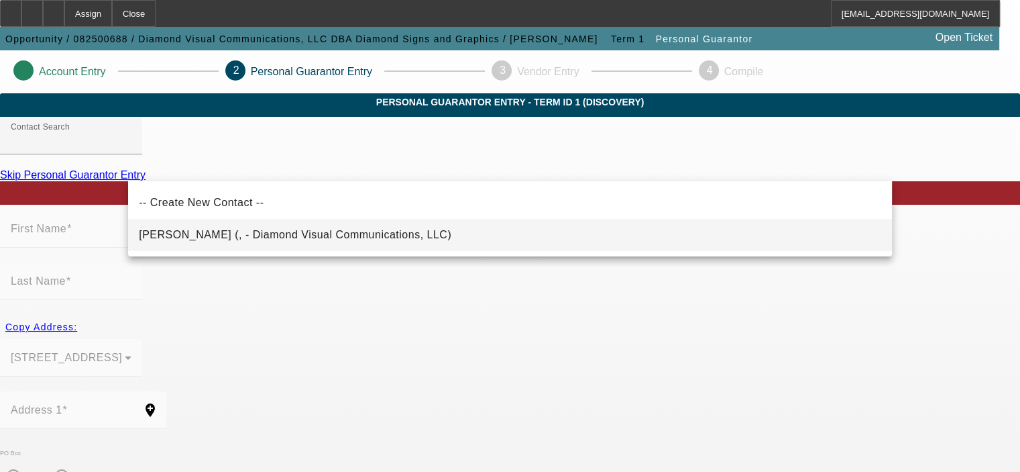
click at [286, 233] on span "[PERSON_NAME] (, - Diamond Visual Communications, LLC)" at bounding box center [295, 234] width 313 height 11
type input "[PERSON_NAME] (, - Diamond Visual Communications, LLC)"
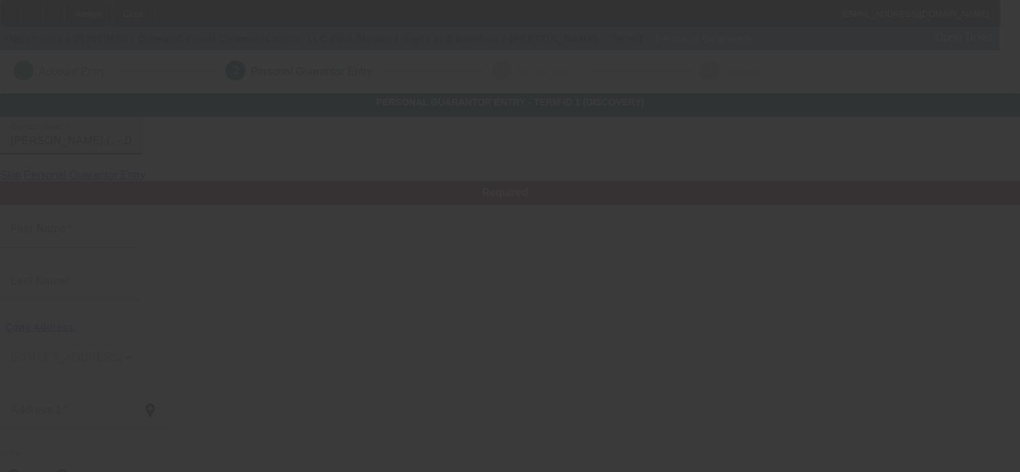
type input "Mark"
type input "[PERSON_NAME]"
radio input "true"
type input "[PHONE_NUMBER]"
type input "[EMAIL_ADDRESS][DOMAIN_NAME]"
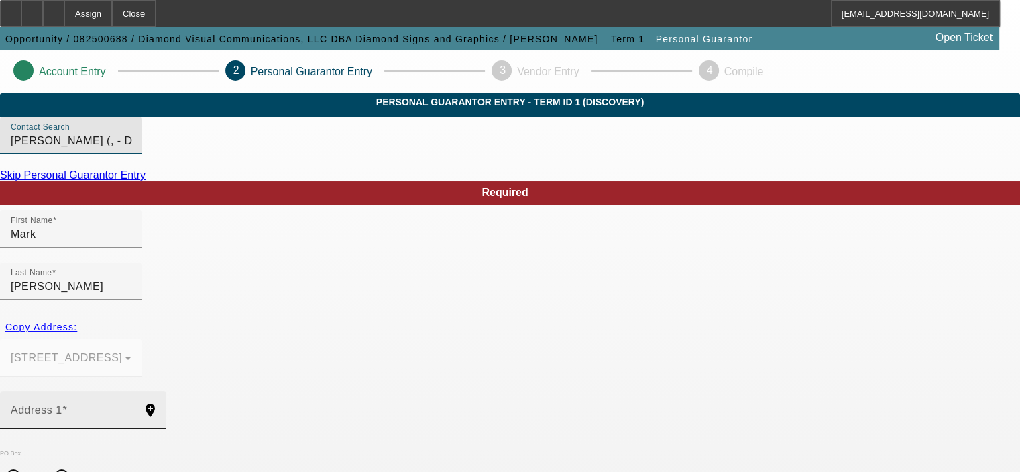
click at [131, 407] on input "Address 1" at bounding box center [71, 415] width 121 height 16
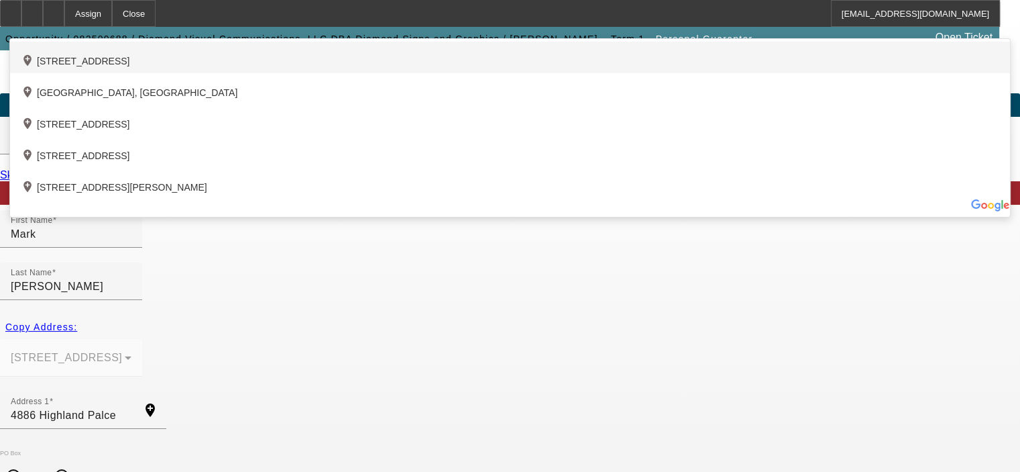
click at [283, 73] on div "add_location [STREET_ADDRESS]" at bounding box center [510, 58] width 1000 height 32
type input "[STREET_ADDRESS]"
type input "44143"
type input "[GEOGRAPHIC_DATA]"
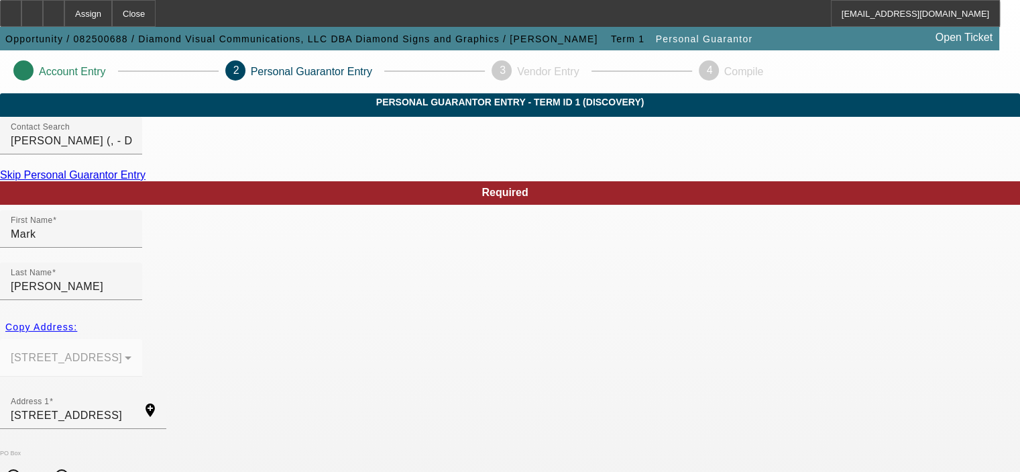
scroll to position [67, 0]
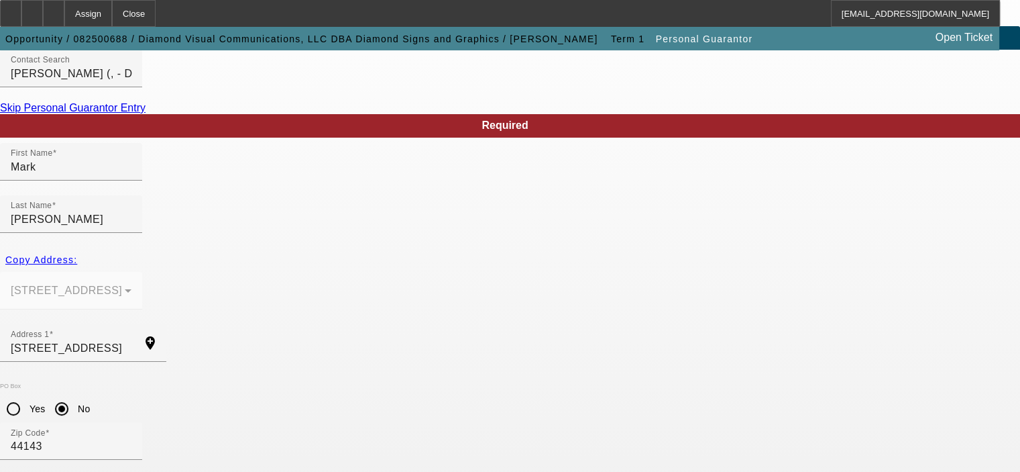
click at [561, 396] on mat-option "Yes" at bounding box center [575, 394] width 111 height 32
type input "$161,000.00"
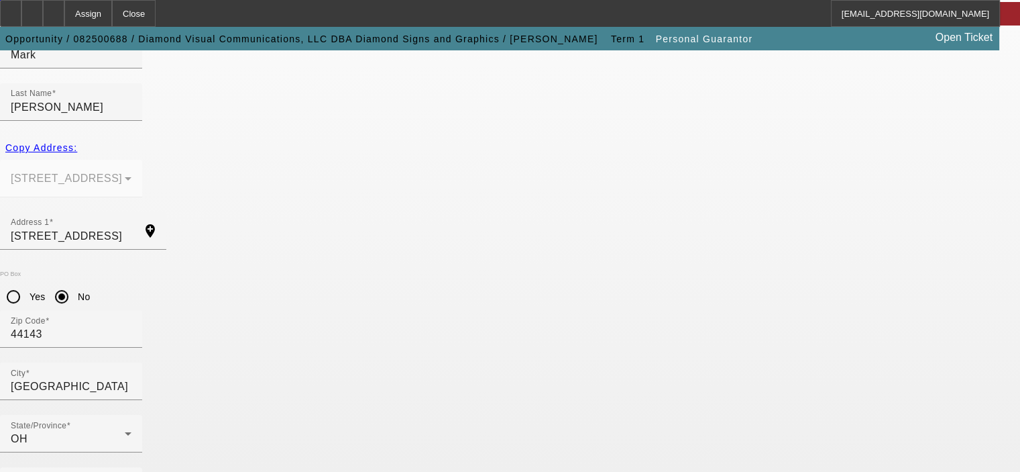
scroll to position [180, 0]
type input "100"
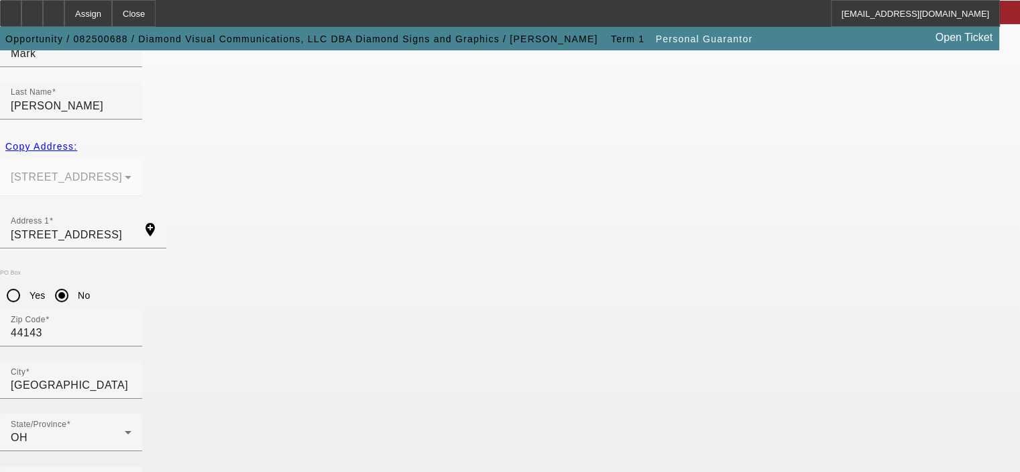
type input "297-52-4900"
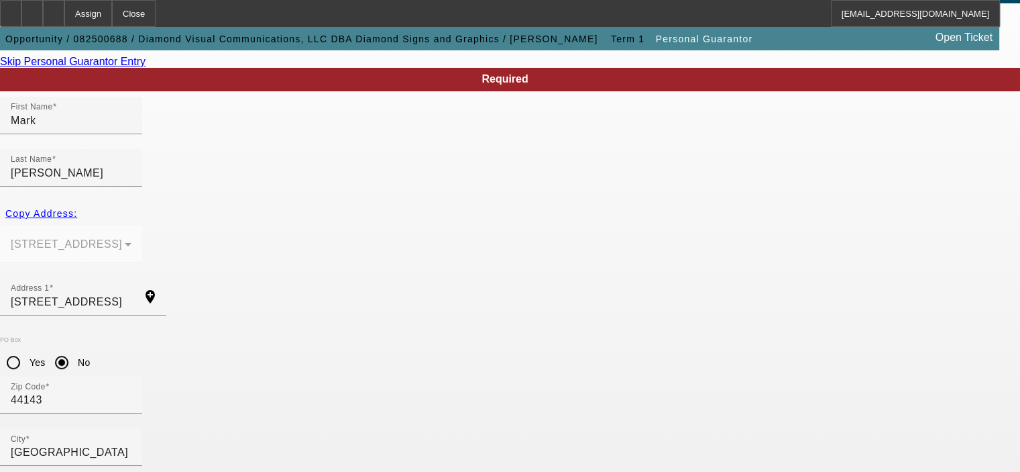
type input "[PHONE_NUMBER]"
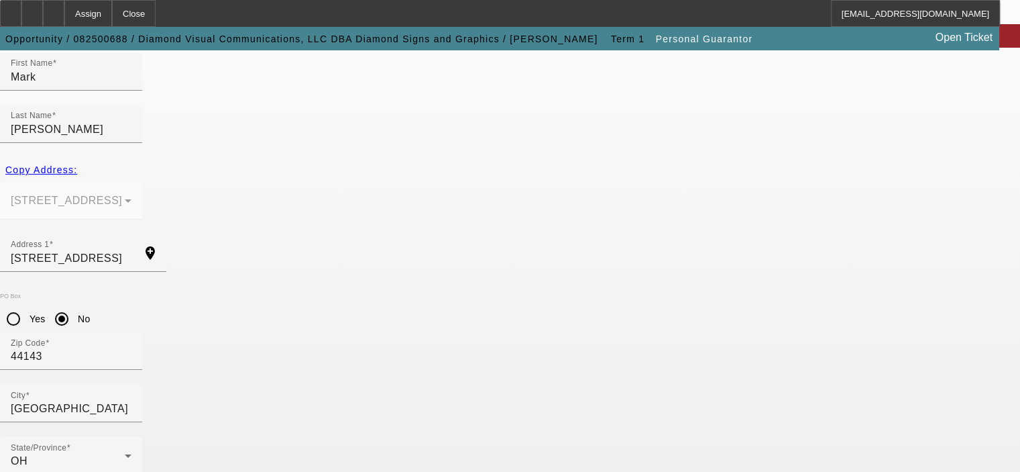
scroll to position [180, 0]
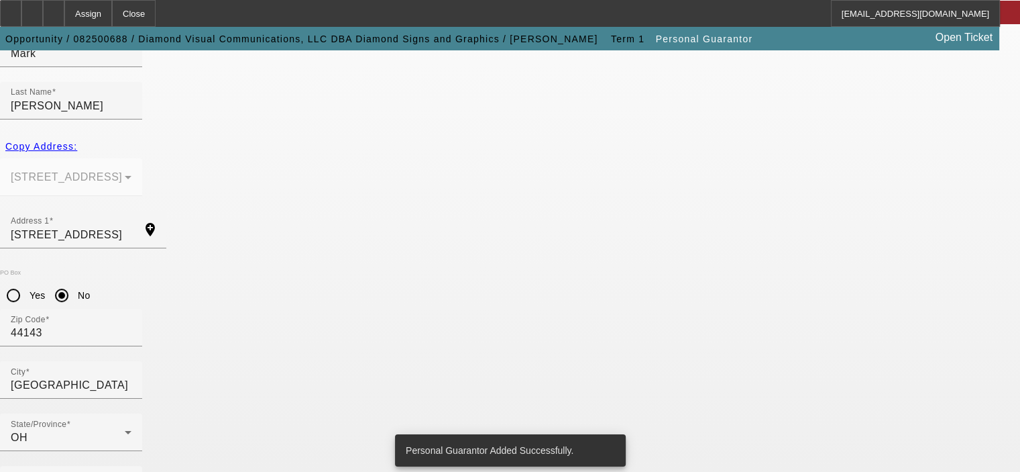
scroll to position [0, 0]
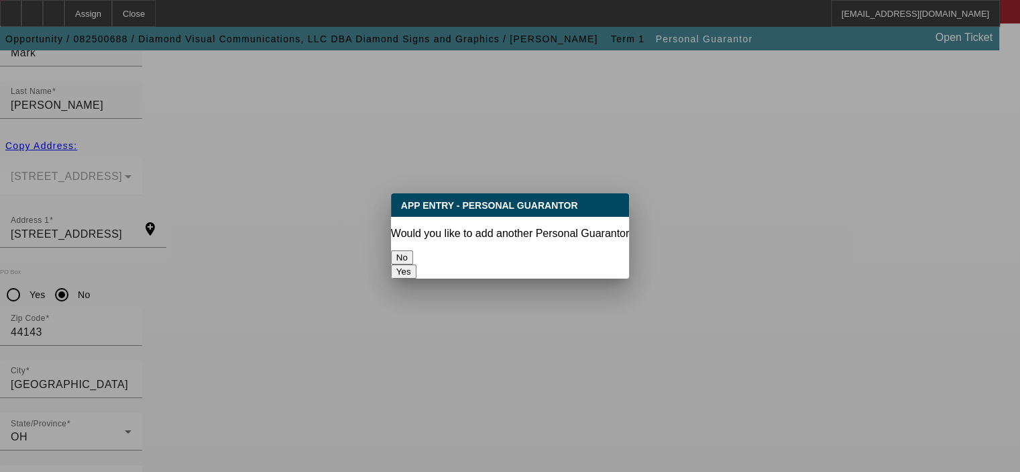
click at [413, 254] on button "No" at bounding box center [402, 257] width 22 height 14
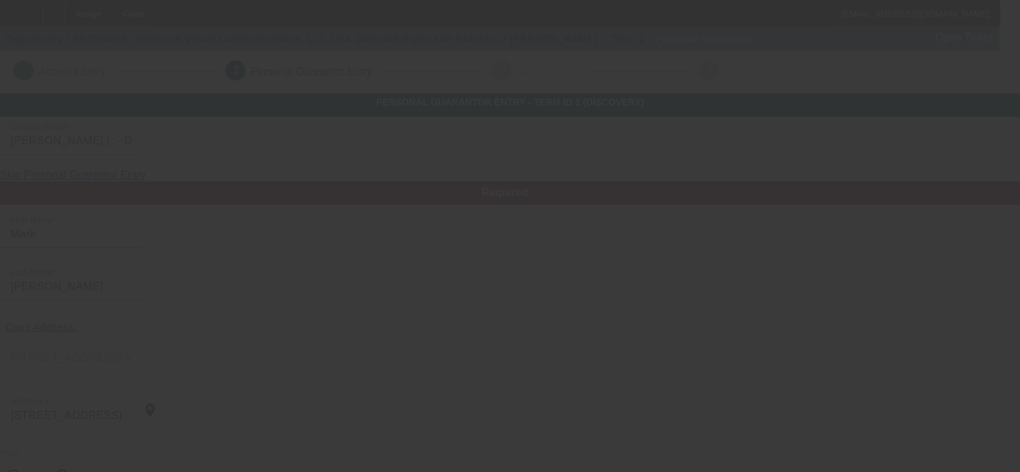
scroll to position [180, 0]
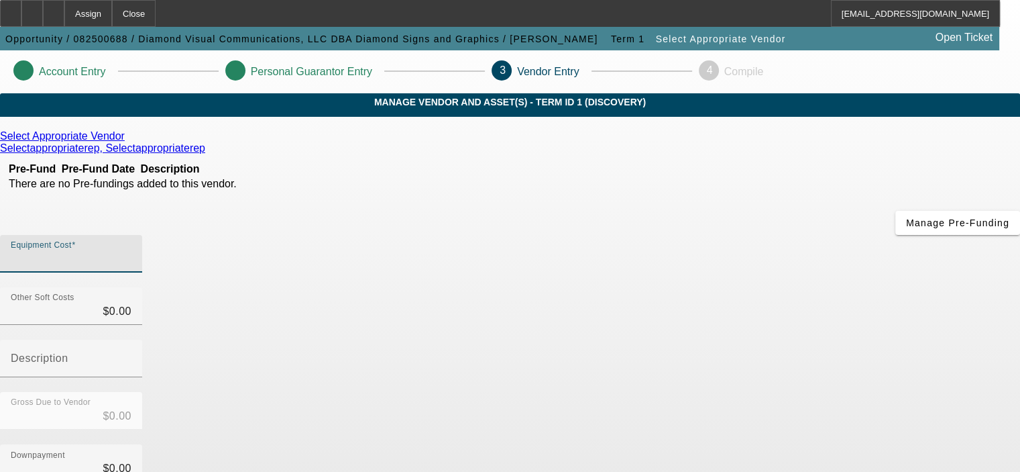
click at [131, 251] on input "Equipment Cost" at bounding box center [71, 259] width 121 height 16
type input "7"
type input "$7.00"
type input "76"
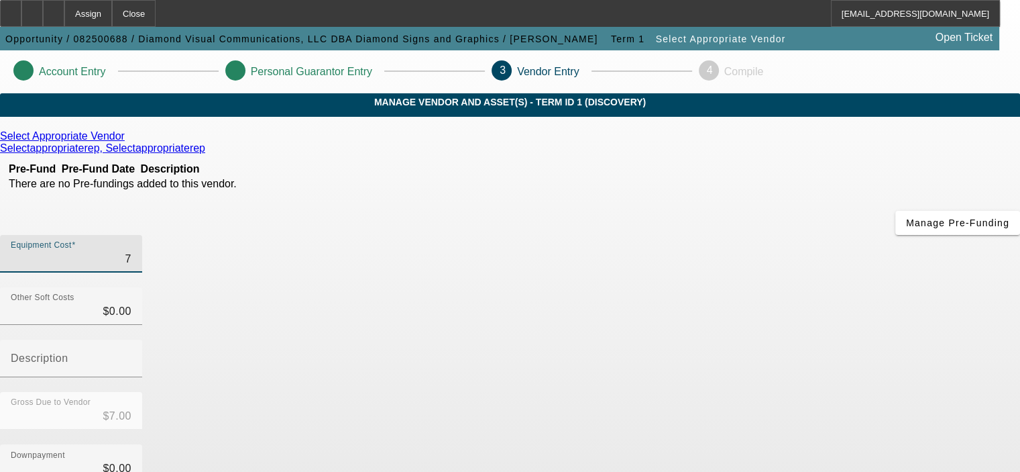
type input "$76.00"
type input "760"
type input "$760.00"
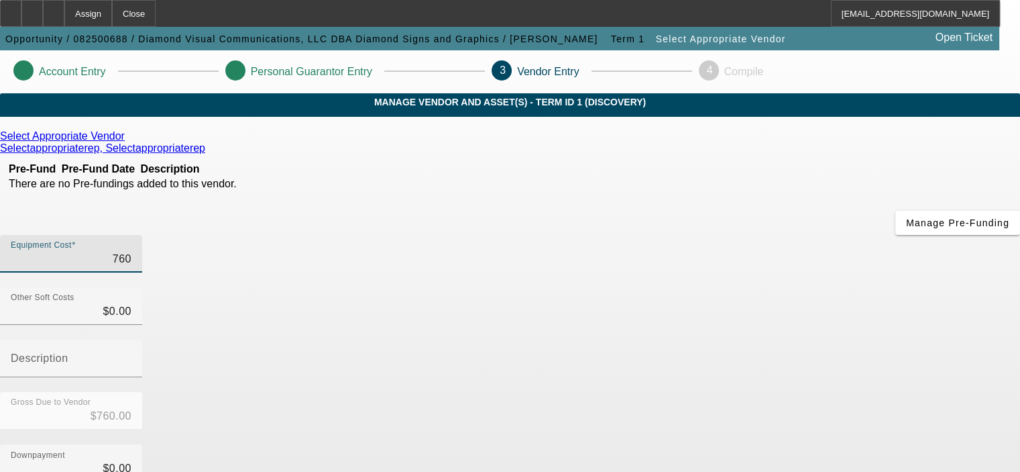
type input "7600"
type input "$7,600.00"
type input "76000"
type input "$76,000.00"
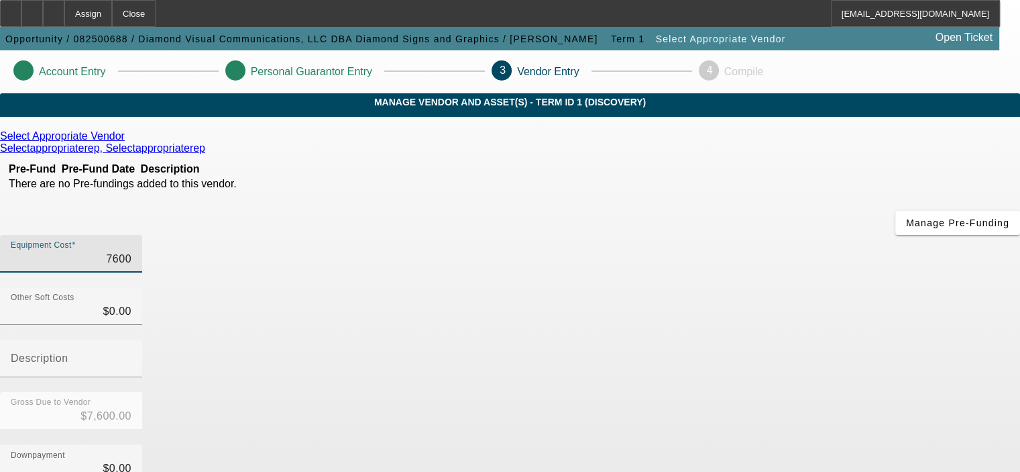
type input "$76,000.00"
click at [754, 392] on div "Gross Due to Vendor $76,000.00" at bounding box center [510, 418] width 1020 height 52
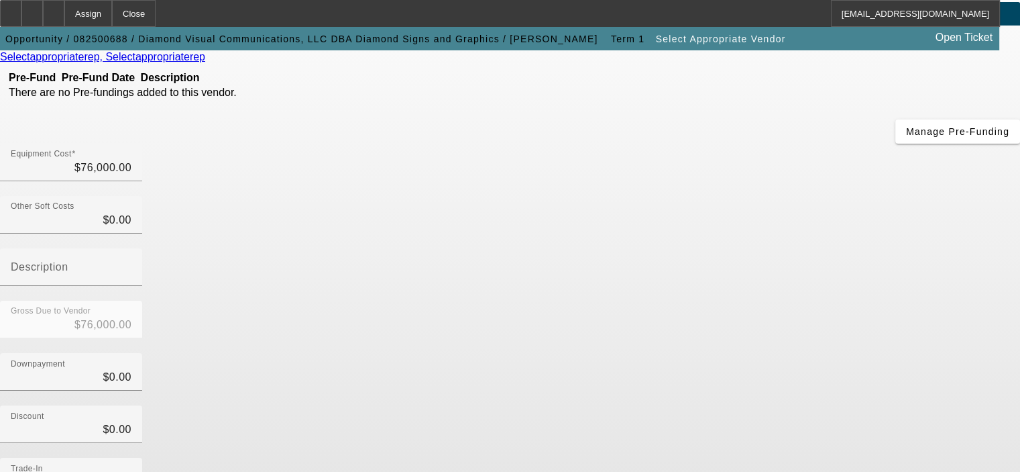
scroll to position [201, 0]
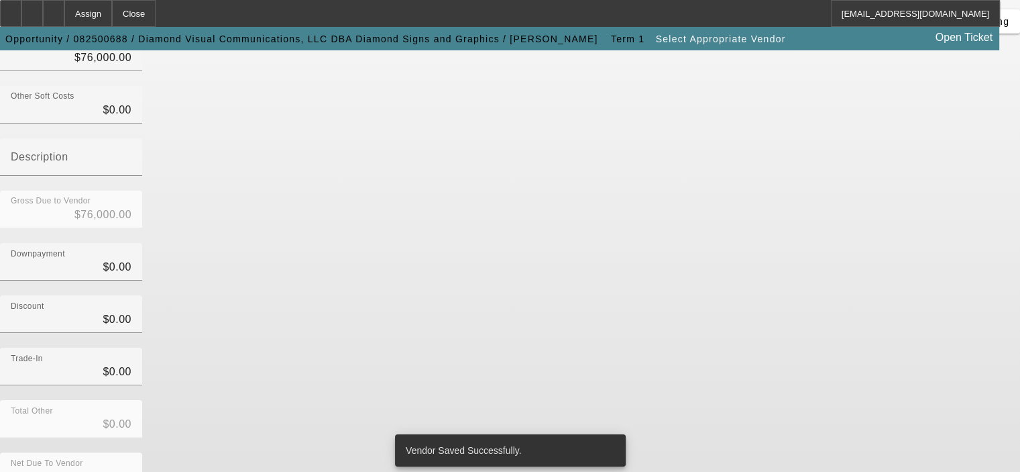
scroll to position [0, 0]
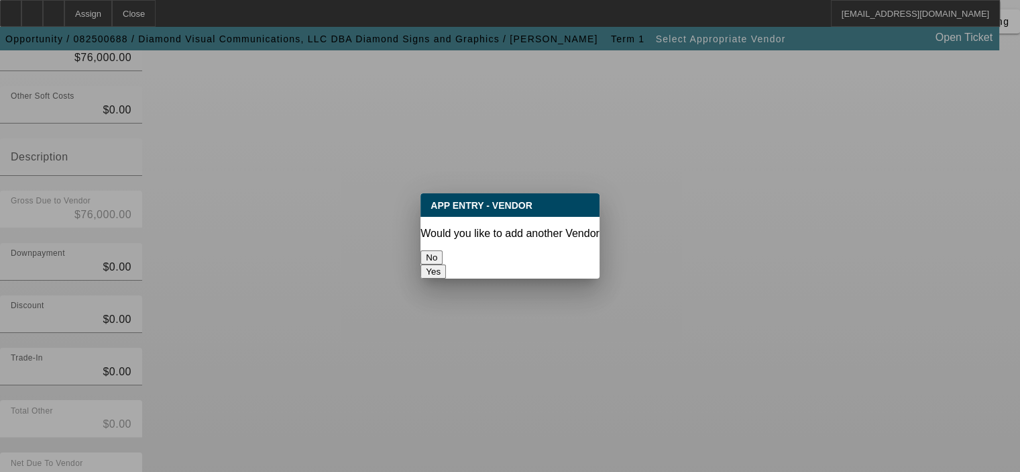
click at [443, 252] on button "No" at bounding box center [432, 257] width 22 height 14
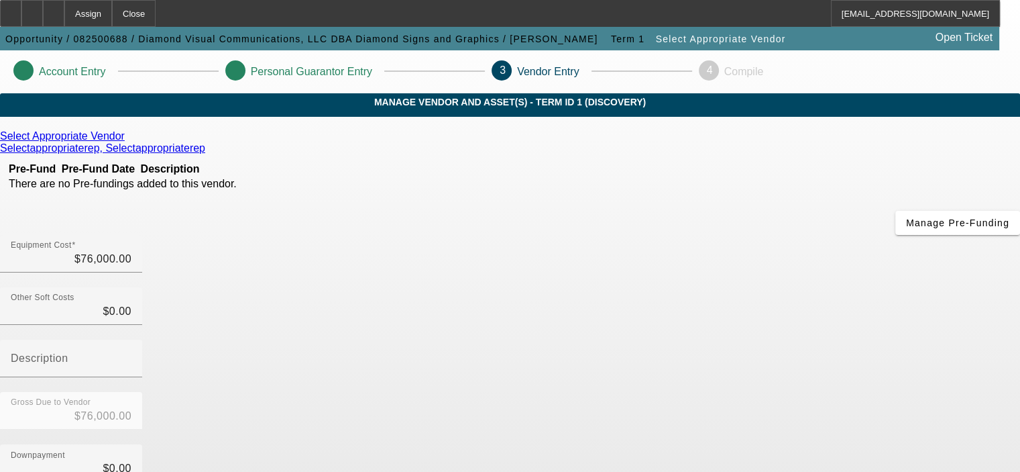
scroll to position [201, 0]
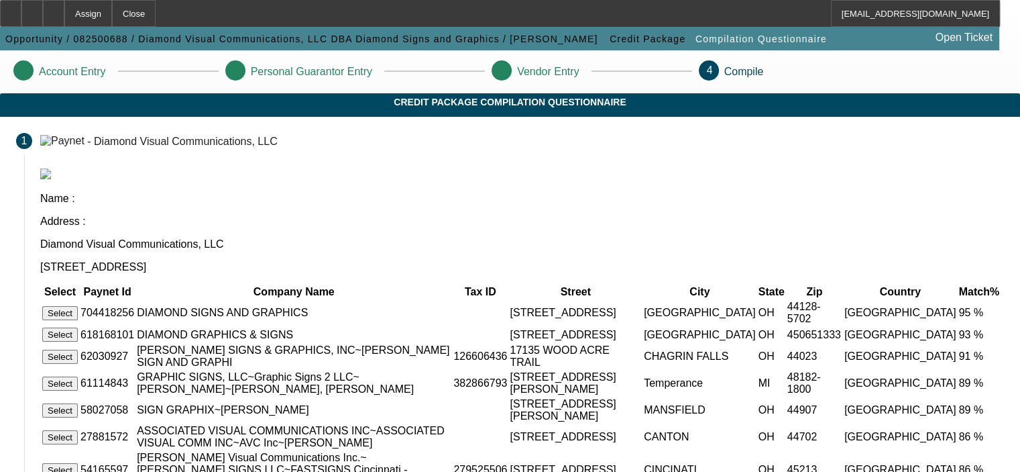
click at [78, 306] on button "Select" at bounding box center [60, 313] width 36 height 14
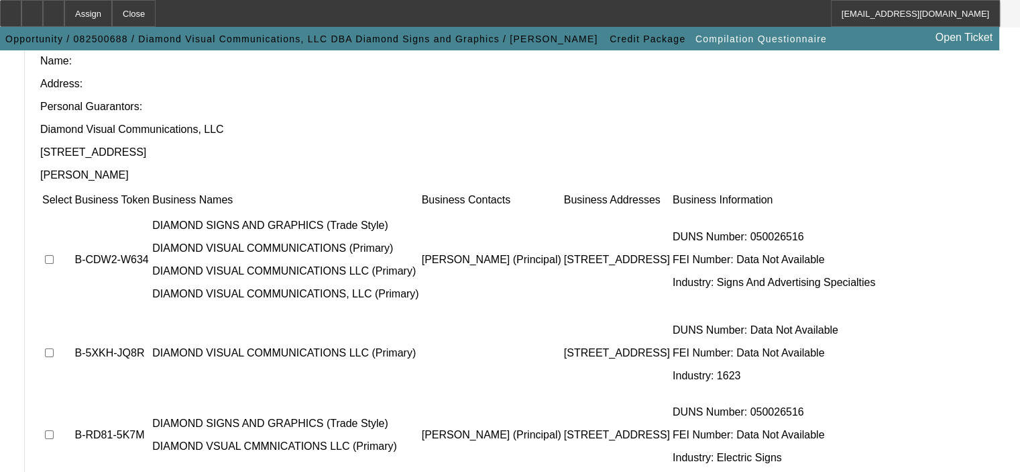
scroll to position [69, 0]
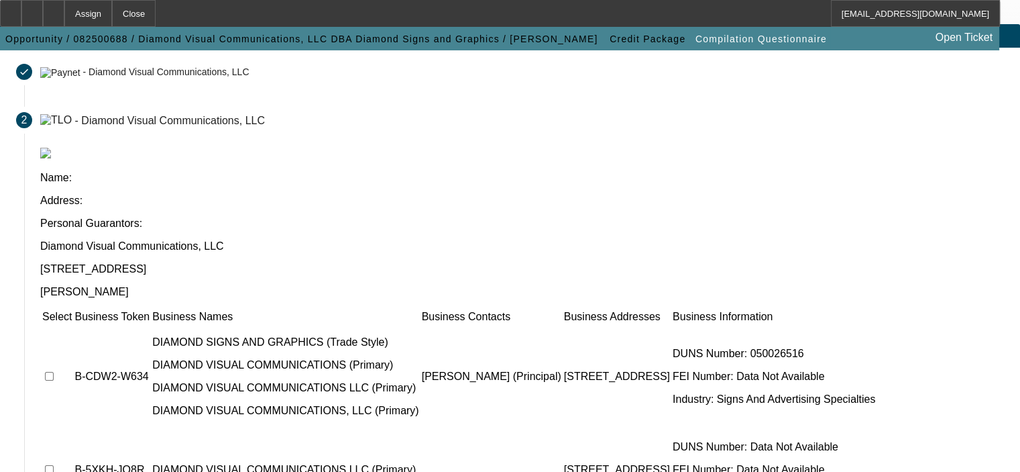
click at [54, 372] on input "checkbox" at bounding box center [49, 376] width 9 height 9
checkbox input "true"
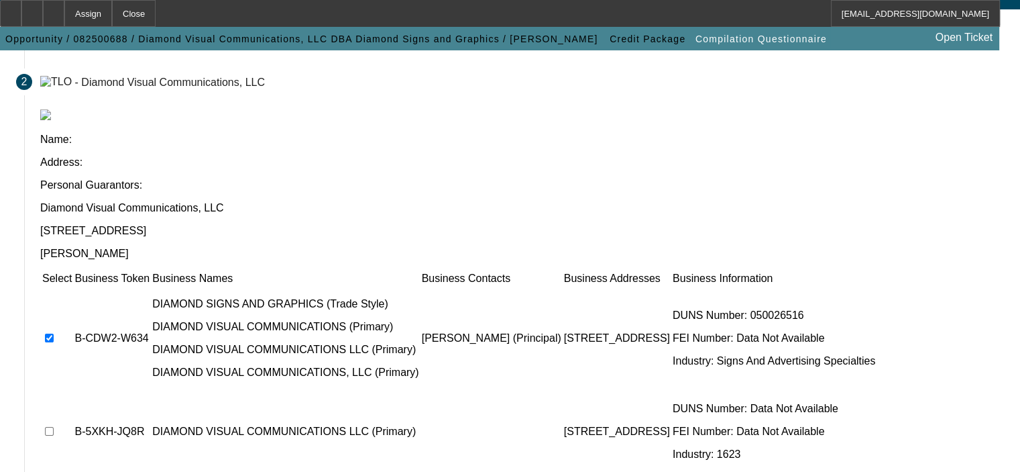
scroll to position [136, 0]
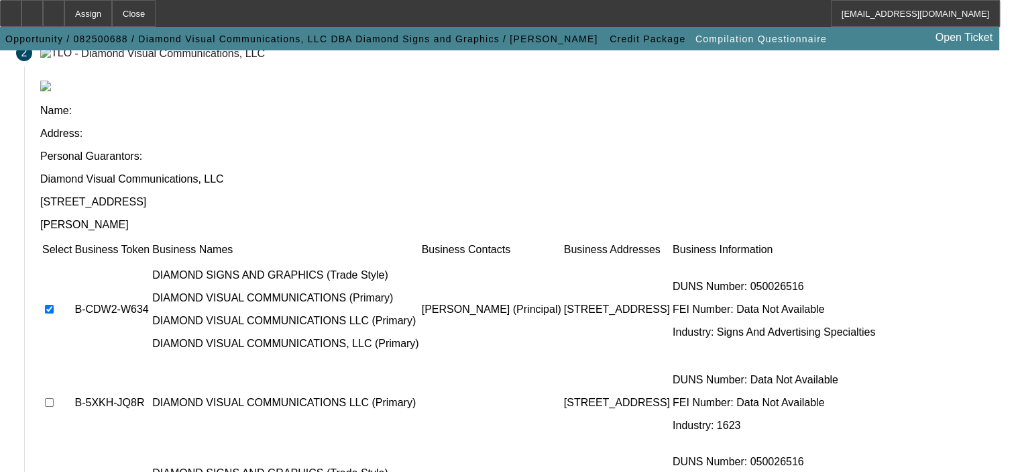
checkbox input "true"
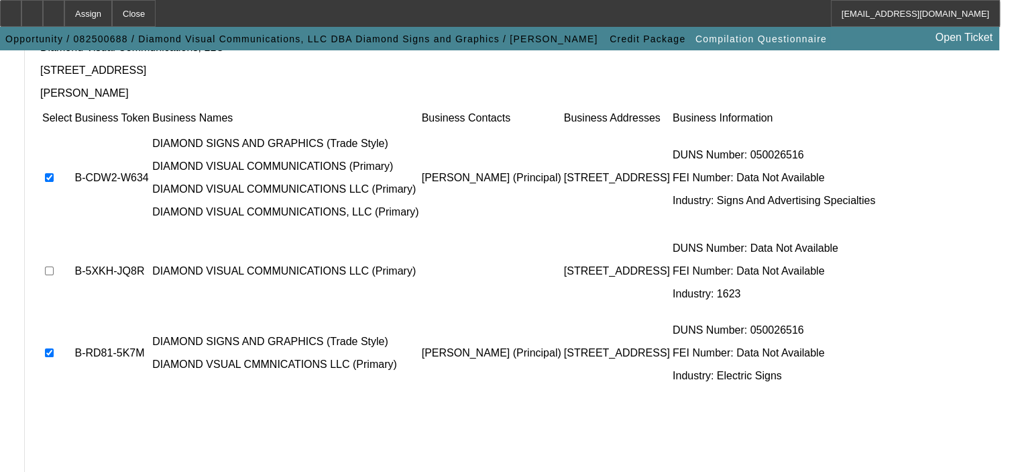
scroll to position [270, 0]
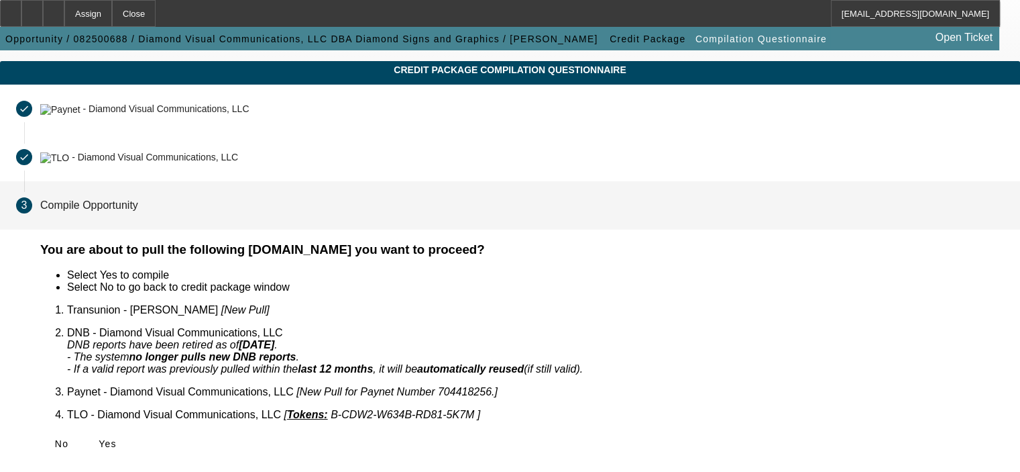
scroll to position [13, 0]
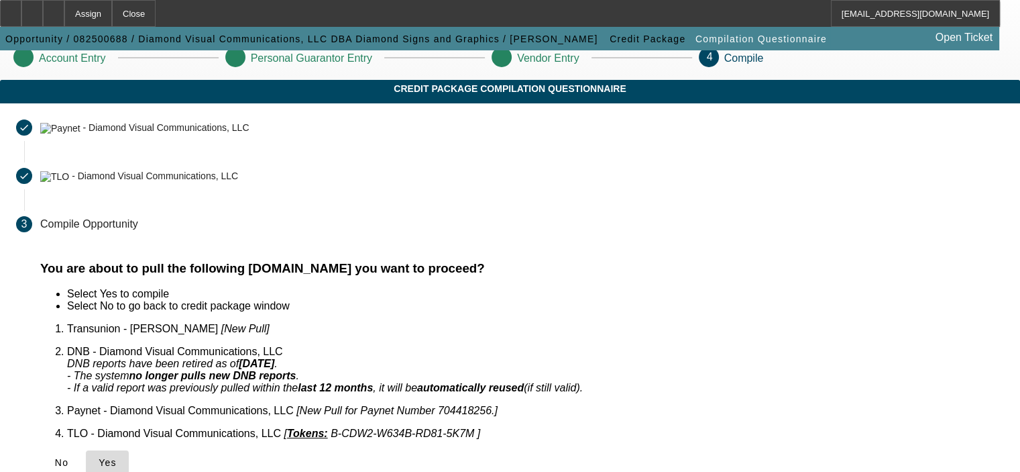
click at [117, 457] on span "Yes" at bounding box center [108, 462] width 18 height 11
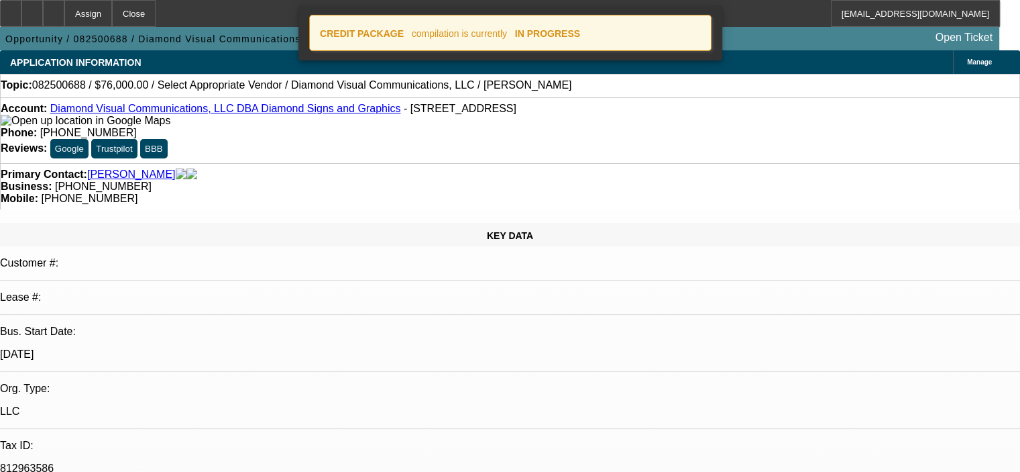
select select "0"
select select "2"
select select "0.1"
select select "4"
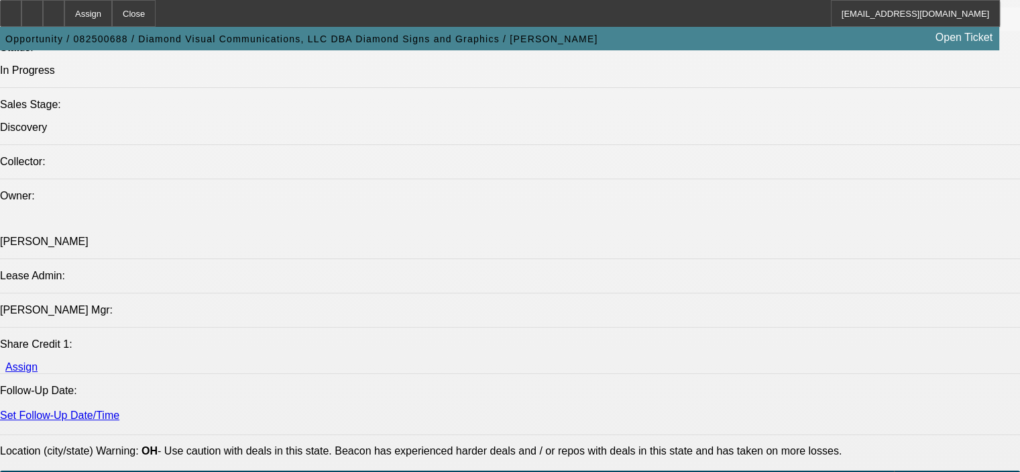
scroll to position [1494, 0]
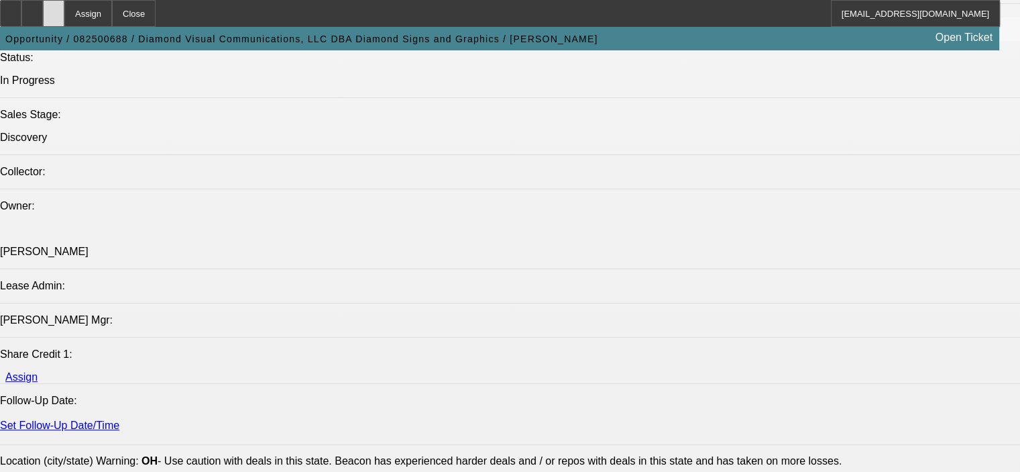
click at [64, 11] on div at bounding box center [53, 13] width 21 height 27
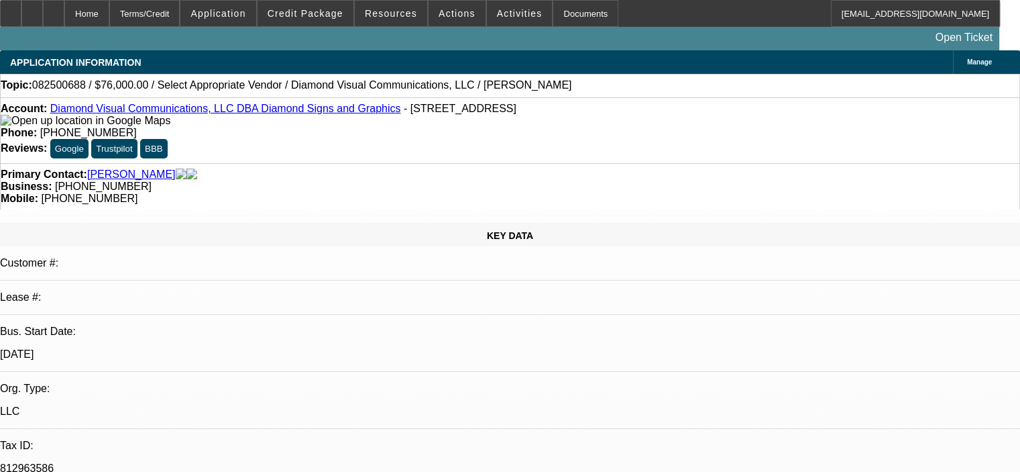
select select "0"
select select "2"
select select "0.1"
select select "4"
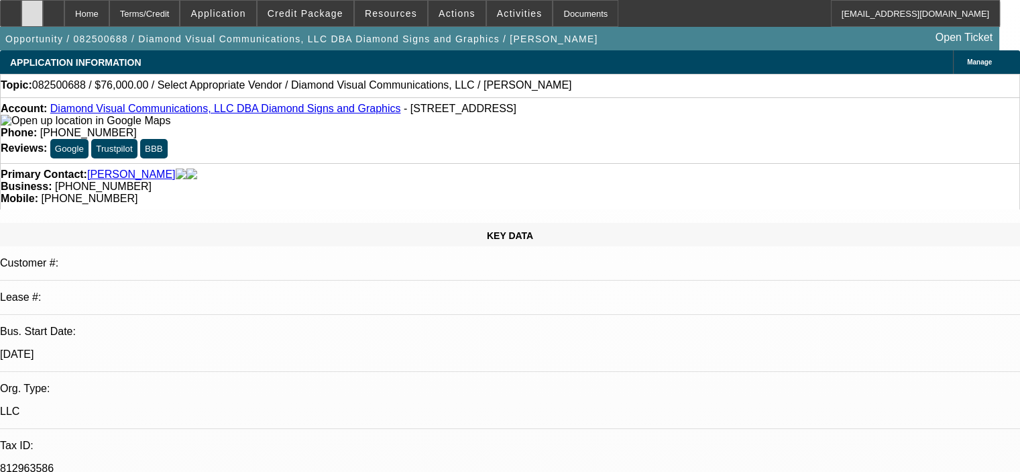
click at [43, 11] on div at bounding box center [31, 13] width 21 height 27
click at [64, 7] on div at bounding box center [53, 13] width 21 height 27
select select "0"
select select "2"
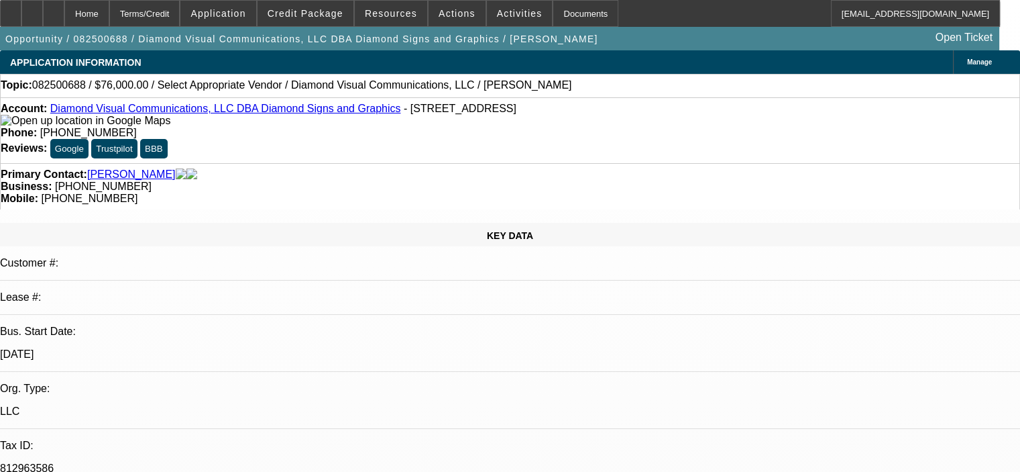
select select "0.1"
select select "4"
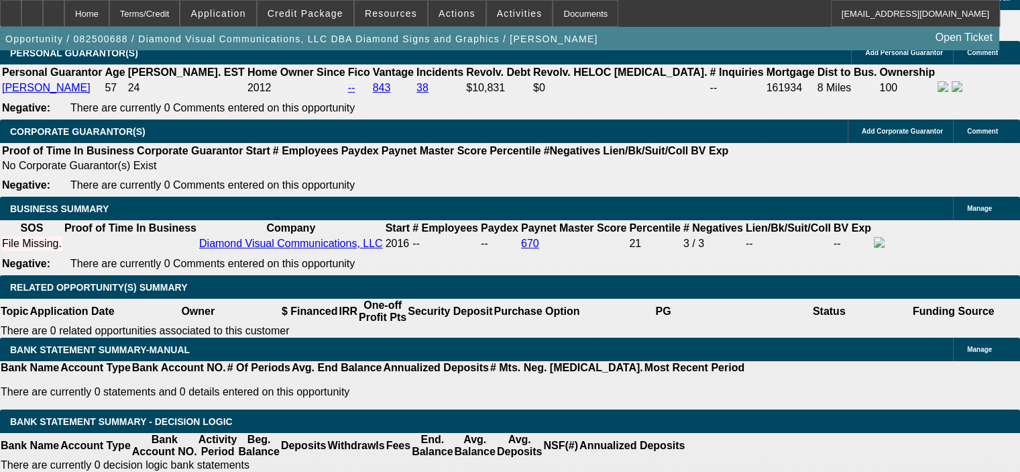
scroll to position [2020, 0]
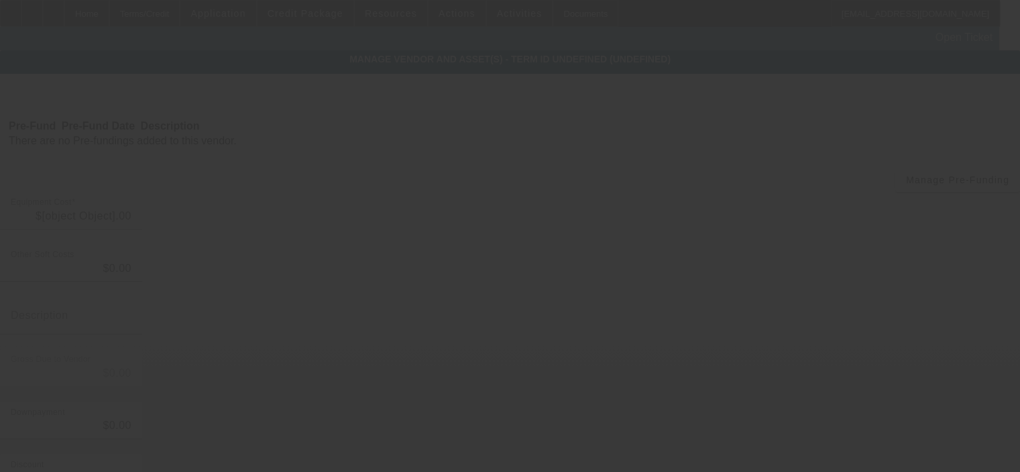
type input "$76,000.00"
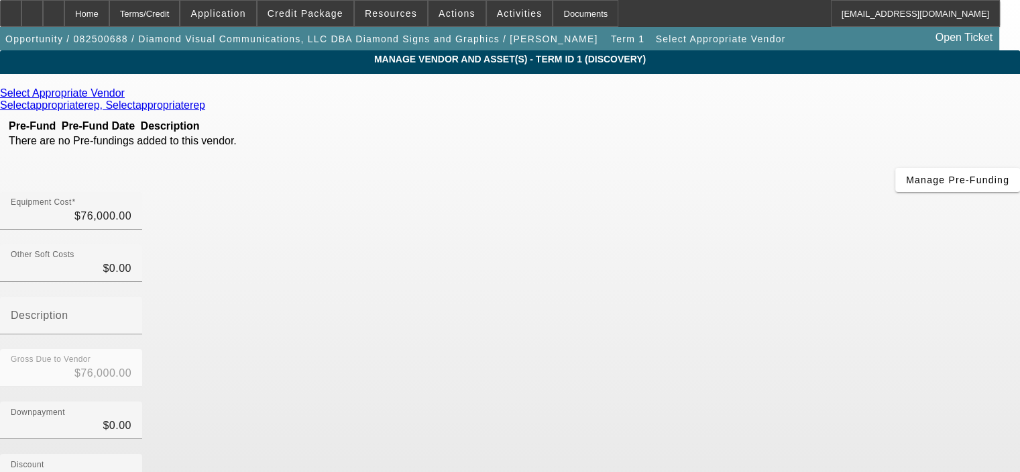
click at [128, 95] on icon at bounding box center [128, 92] width 0 height 11
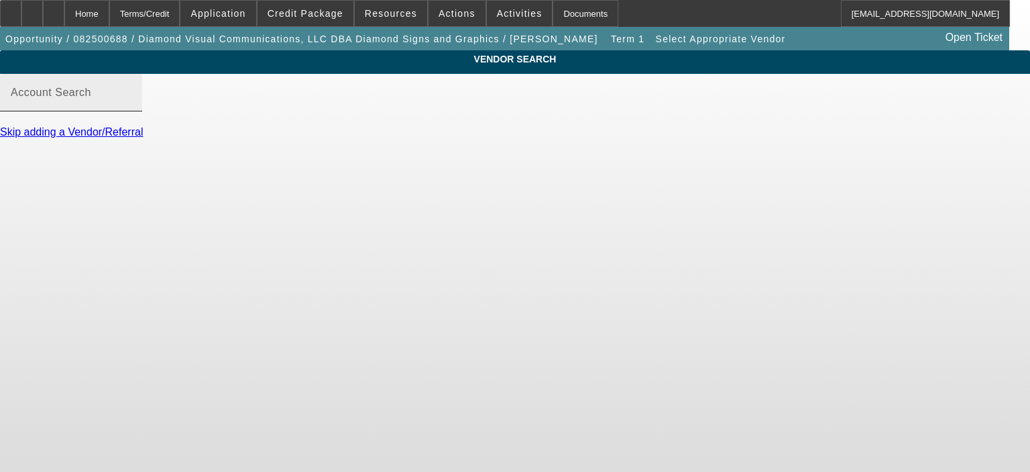
click at [131, 106] on input "Account Search" at bounding box center [71, 98] width 121 height 16
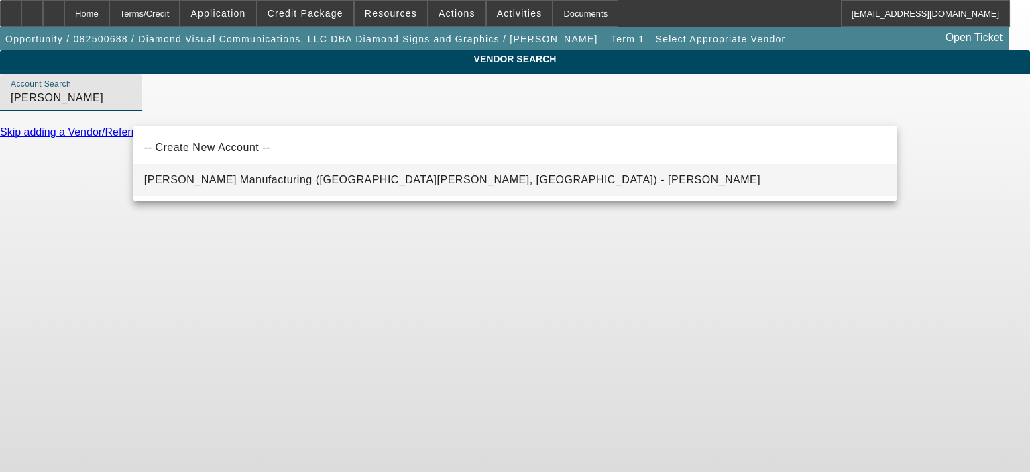
click at [274, 179] on span "[PERSON_NAME] Manufacturing ([GEOGRAPHIC_DATA][PERSON_NAME], [GEOGRAPHIC_DATA])…" at bounding box center [452, 179] width 616 height 11
type input "[PERSON_NAME] Manufacturing ([GEOGRAPHIC_DATA][PERSON_NAME], [GEOGRAPHIC_DATA])…"
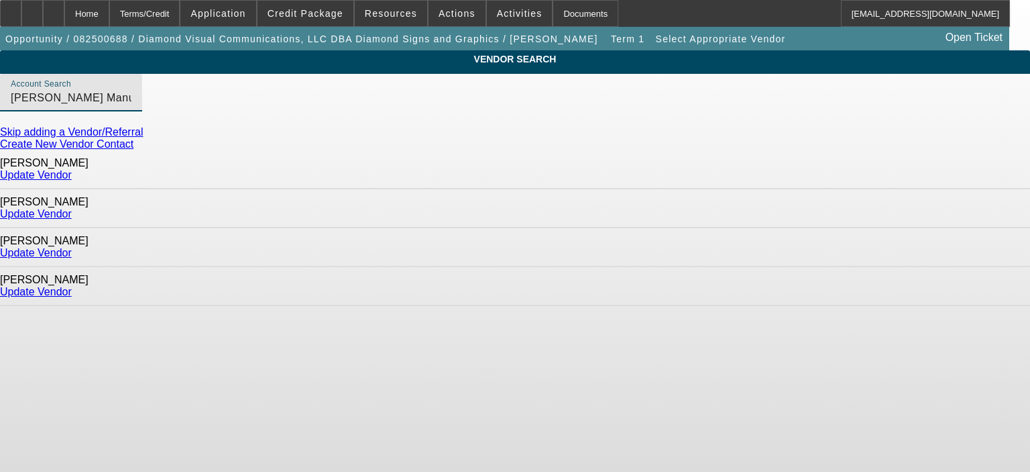
click at [72, 208] on link "Update Vendor" at bounding box center [36, 213] width 72 height 11
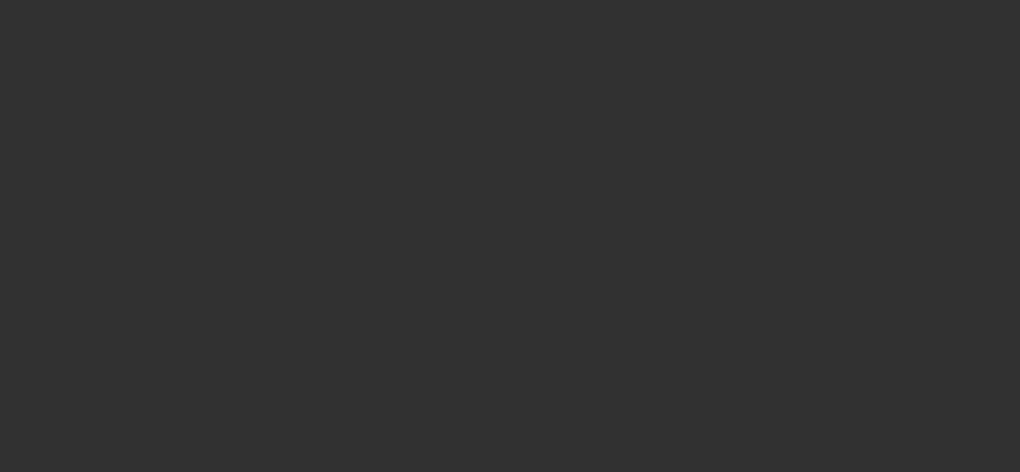
type input "$76,000.00"
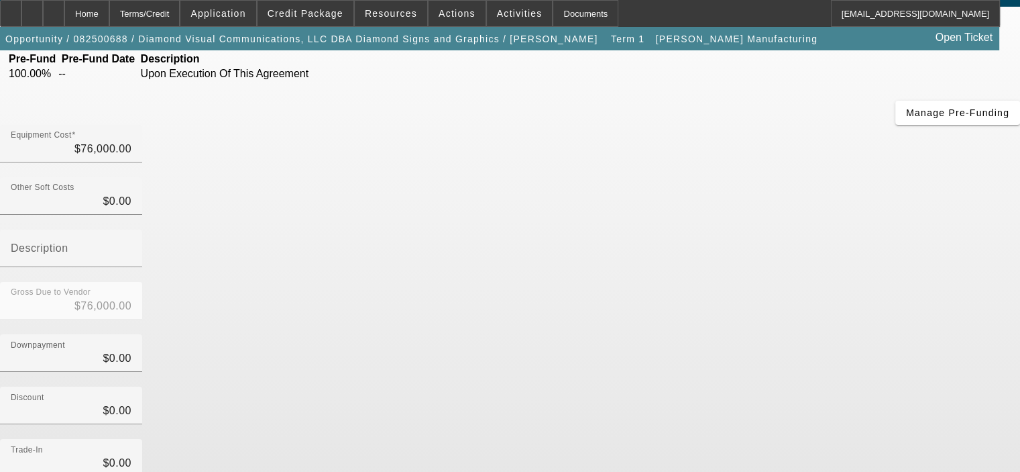
scroll to position [134, 0]
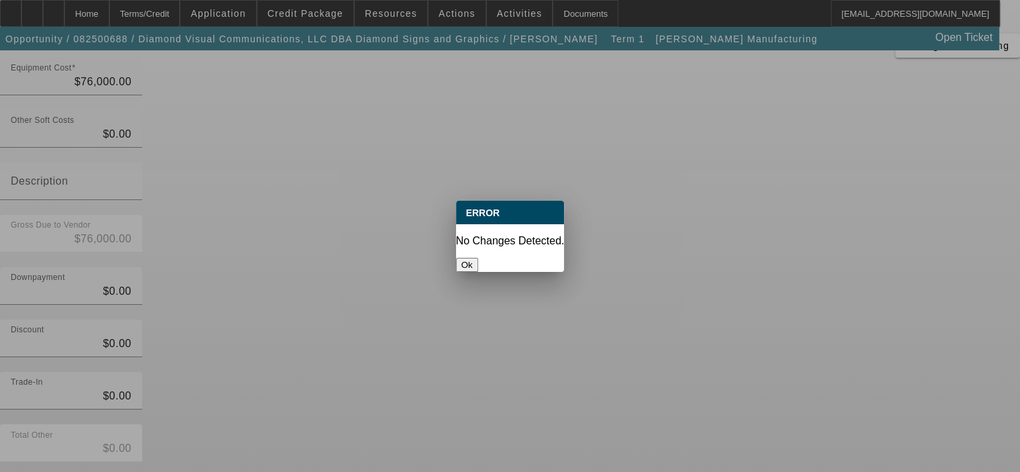
scroll to position [0, 0]
click at [478, 258] on button "Ok" at bounding box center [467, 265] width 22 height 14
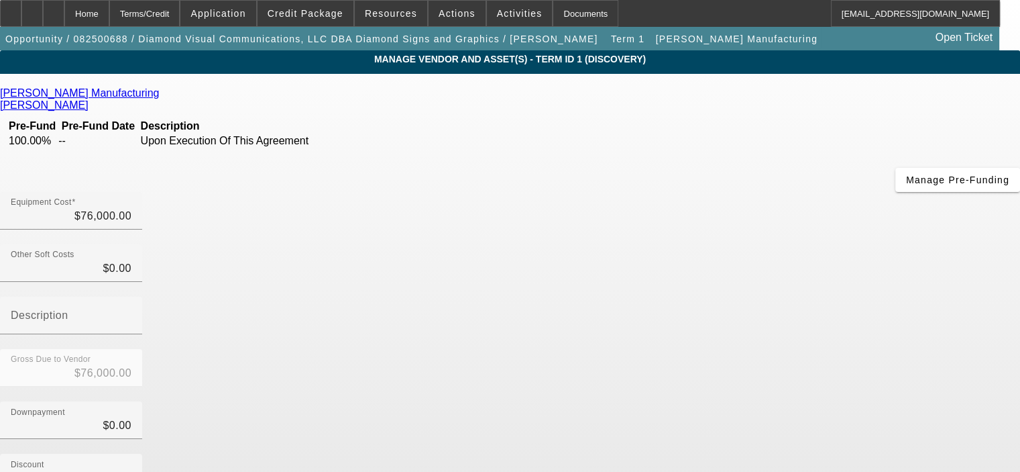
click at [796, 401] on div "Downpayment $0.00" at bounding box center [510, 427] width 1020 height 52
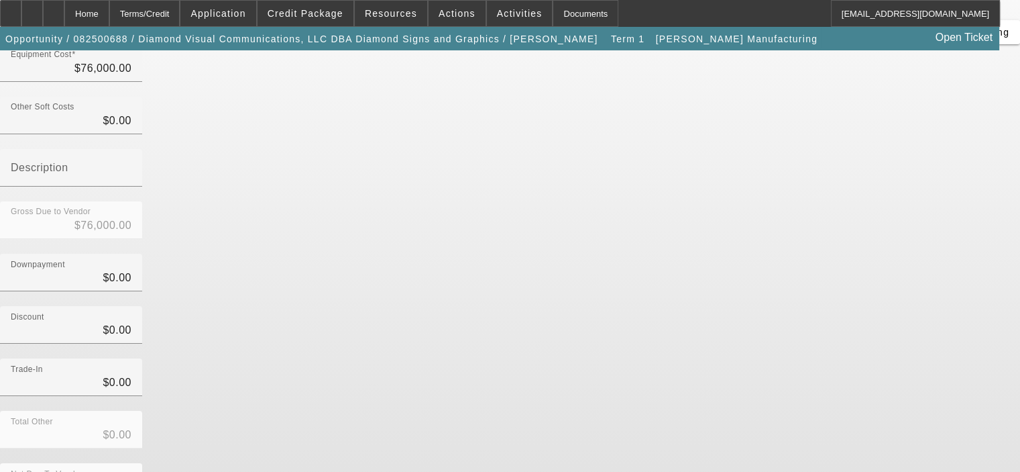
scroll to position [148, 0]
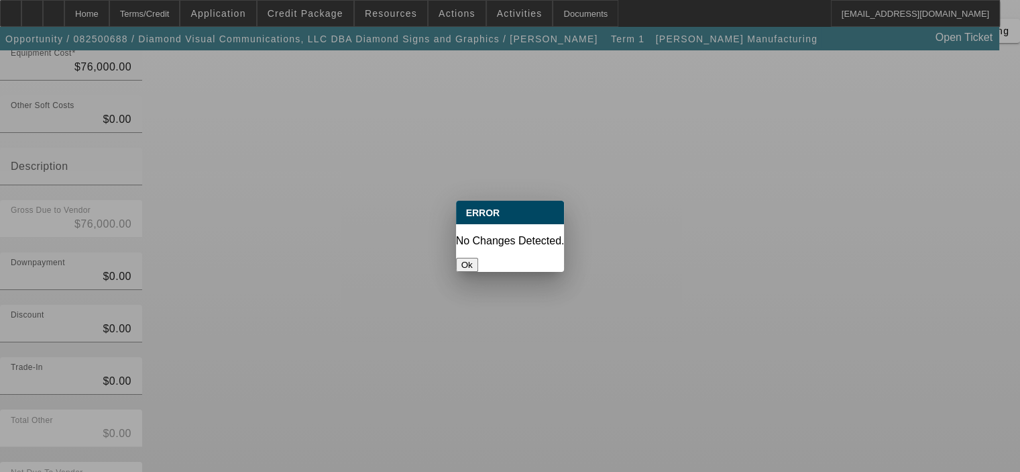
click at [478, 258] on button "Ok" at bounding box center [467, 265] width 22 height 14
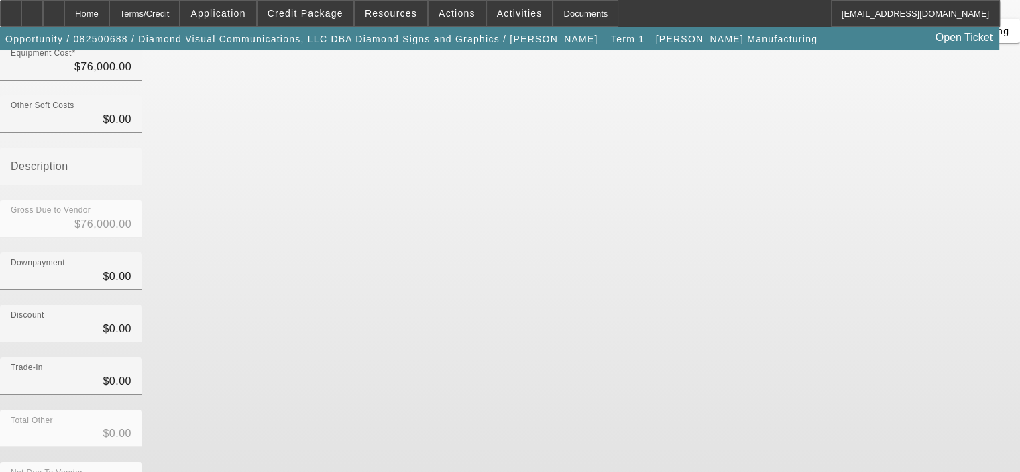
scroll to position [148, 0]
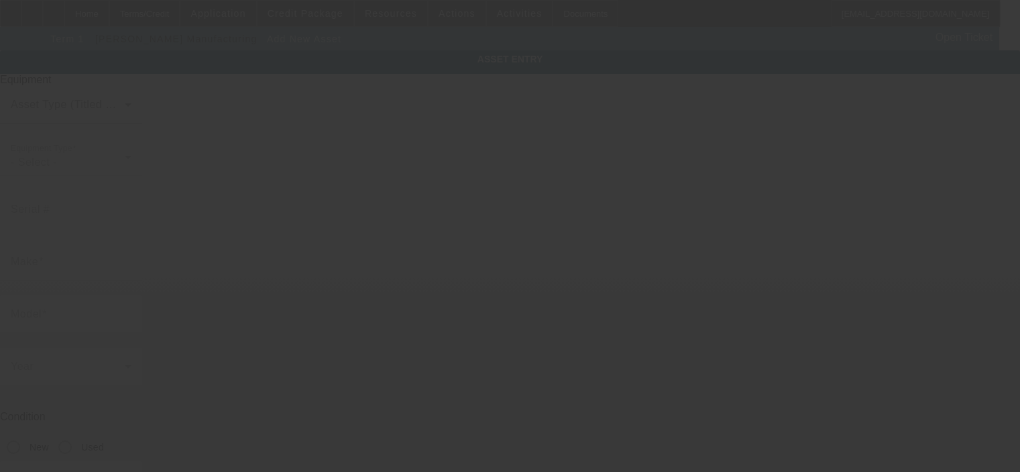
type input "[STREET_ADDRESS]"
type input "[GEOGRAPHIC_DATA]"
type input "44128"
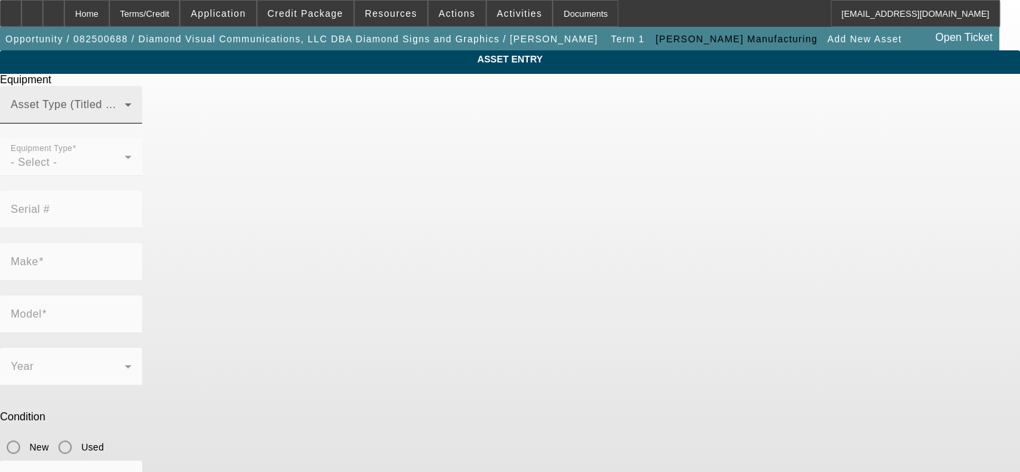
click at [131, 120] on div "Asset Type (Titled or Non-Titled)" at bounding box center [71, 105] width 121 height 38
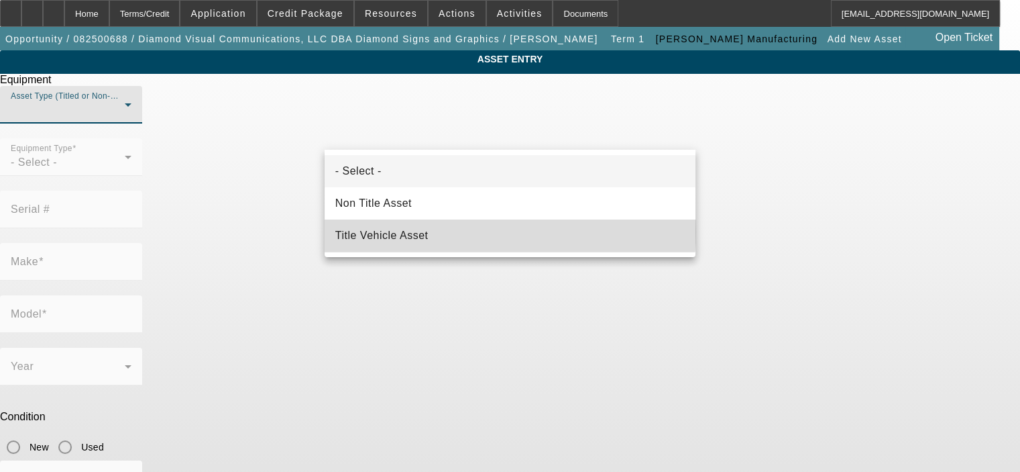
click at [449, 231] on mat-option "Title Vehicle Asset" at bounding box center [510, 235] width 371 height 32
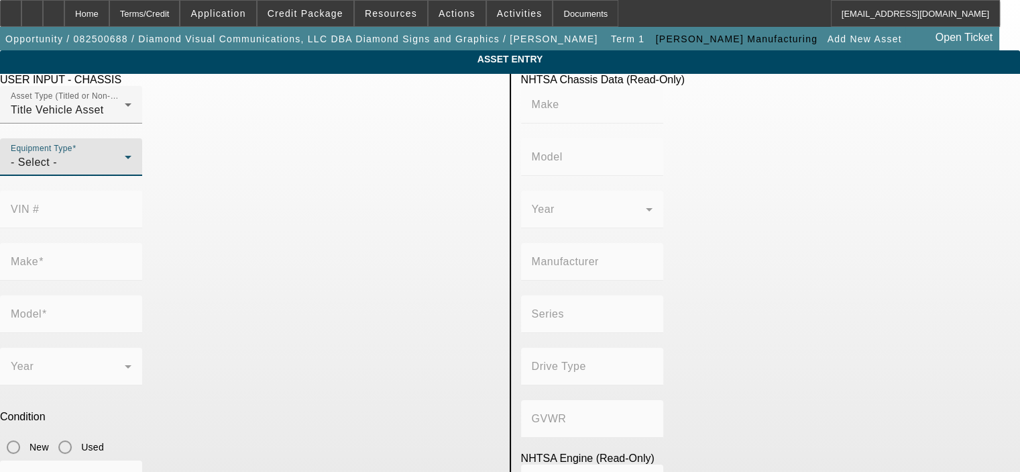
click at [125, 170] on div "- Select -" at bounding box center [68, 162] width 114 height 16
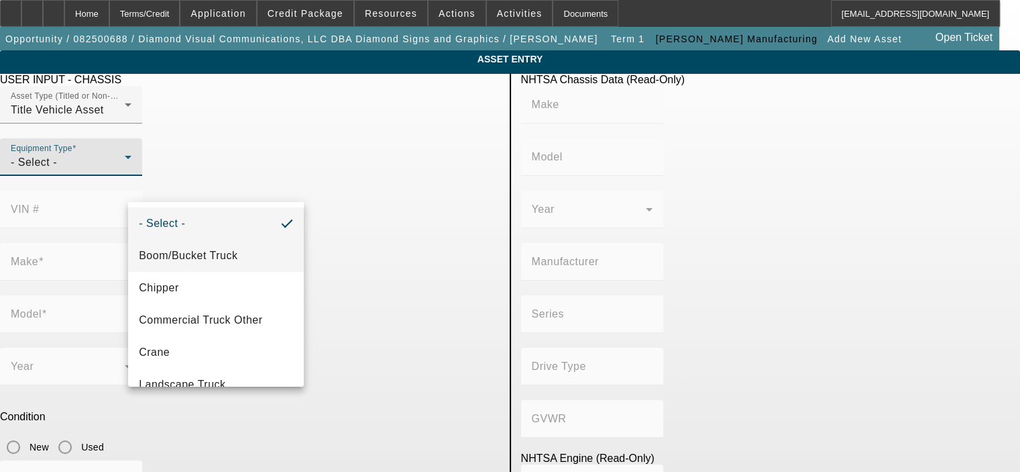
click at [219, 252] on span "Boom/Bucket Truck" at bounding box center [188, 255] width 99 height 16
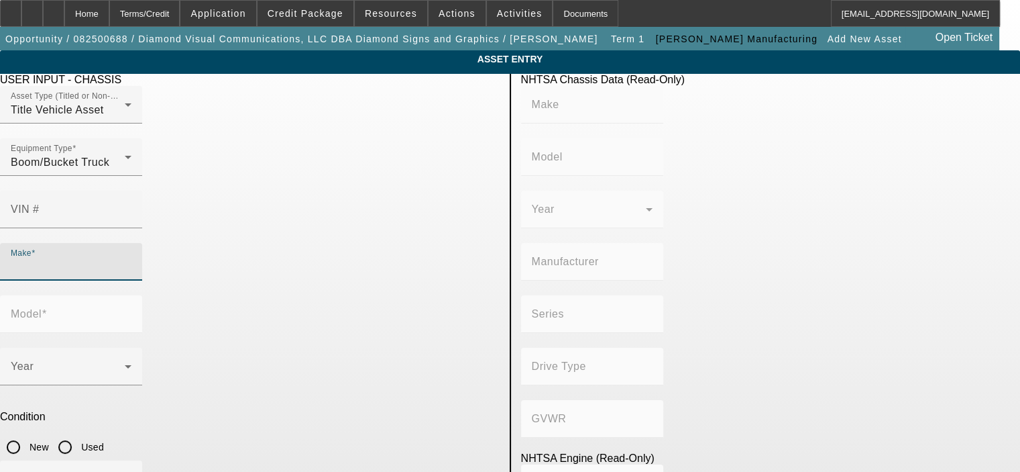
click at [131, 259] on input "Make" at bounding box center [71, 267] width 121 height 16
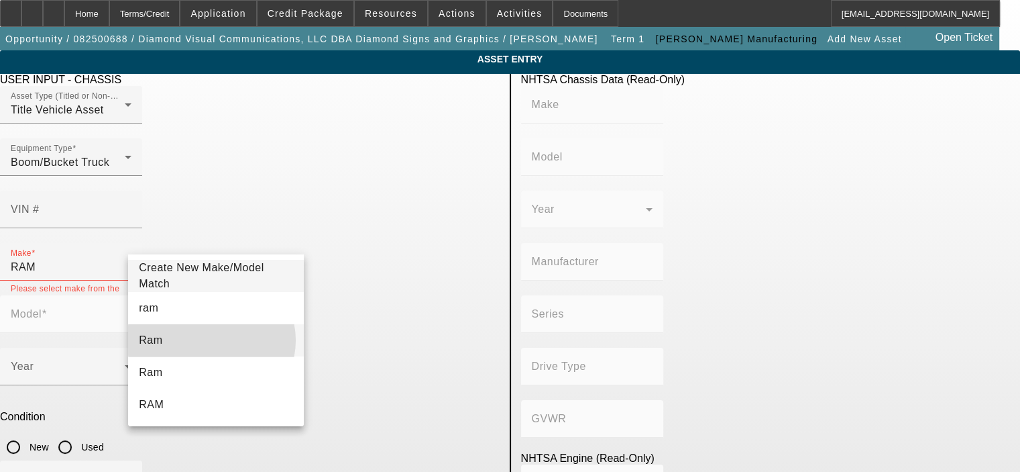
click at [211, 340] on mat-option "Ram" at bounding box center [216, 340] width 176 height 32
type input "Ram"
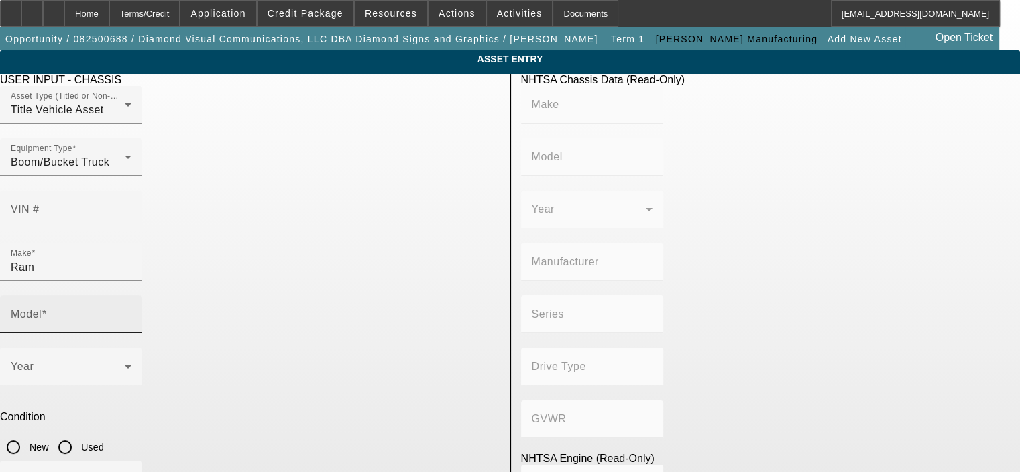
click at [42, 308] on mat-label "Model" at bounding box center [26, 313] width 31 height 11
click at [131, 311] on input "Model" at bounding box center [71, 319] width 121 height 16
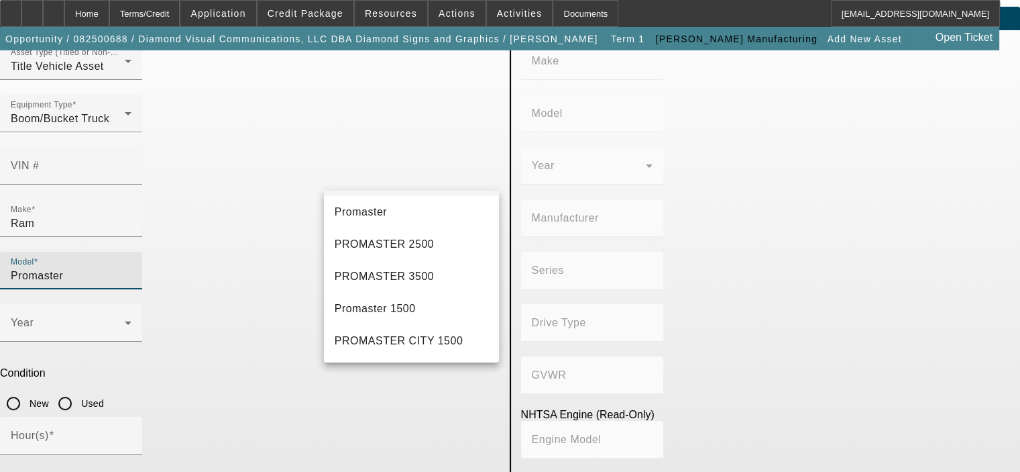
scroll to position [67, 0]
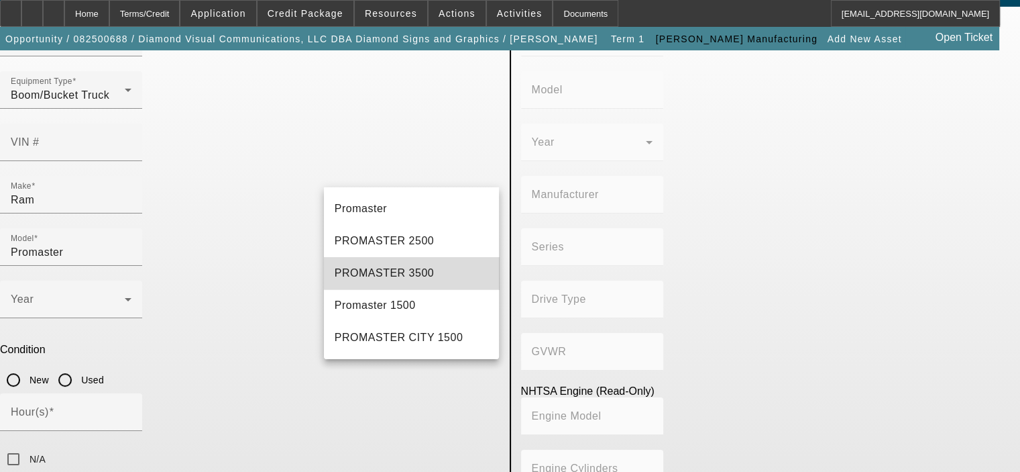
click at [412, 268] on mat-option "PROMASTER 3500" at bounding box center [412, 273] width 176 height 32
type input "PROMASTER 3500"
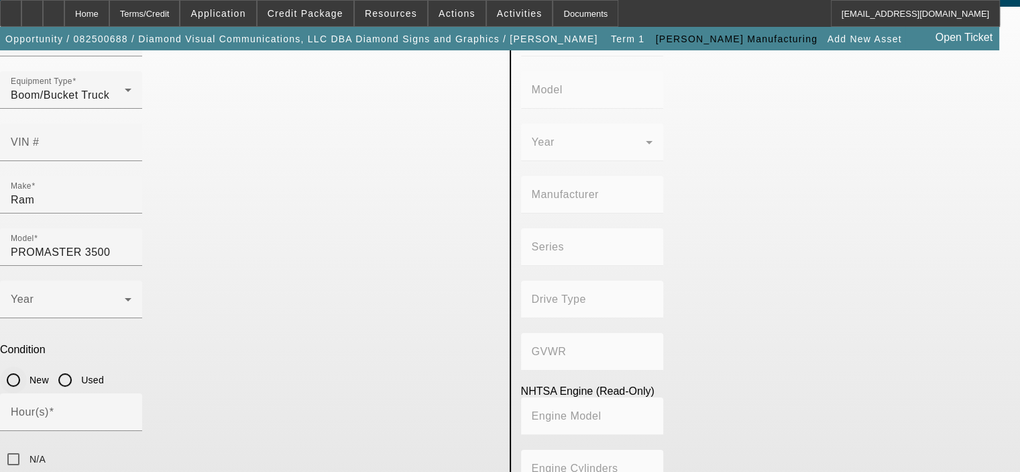
click at [27, 366] on input "New" at bounding box center [13, 379] width 27 height 27
radio input "true"
click at [136, 291] on icon at bounding box center [128, 299] width 16 height 16
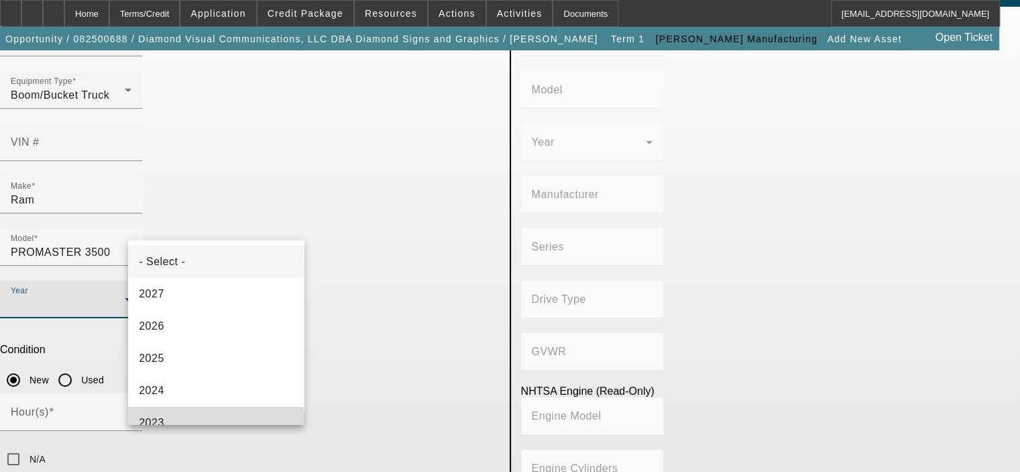
click at [229, 417] on mat-option "2023" at bounding box center [216, 422] width 176 height 32
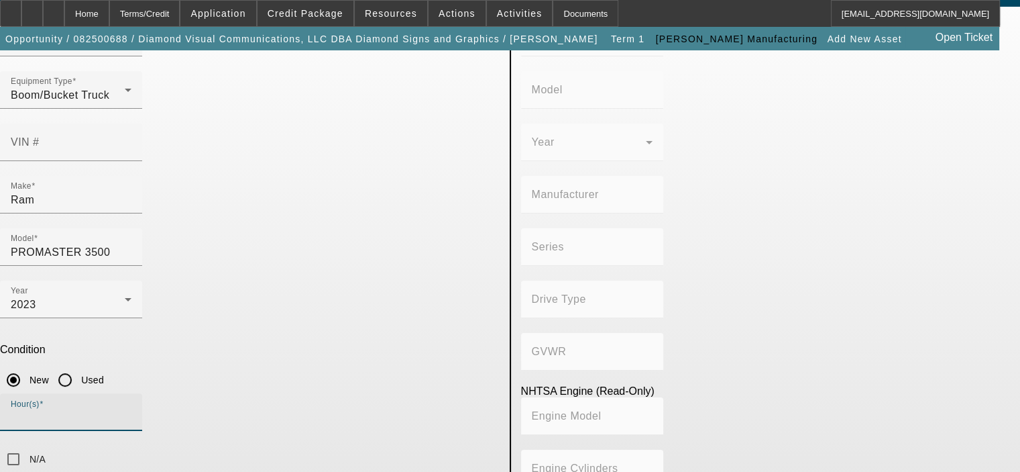
click at [131, 409] on input "Hour(s)" at bounding box center [71, 417] width 121 height 16
type input "1"
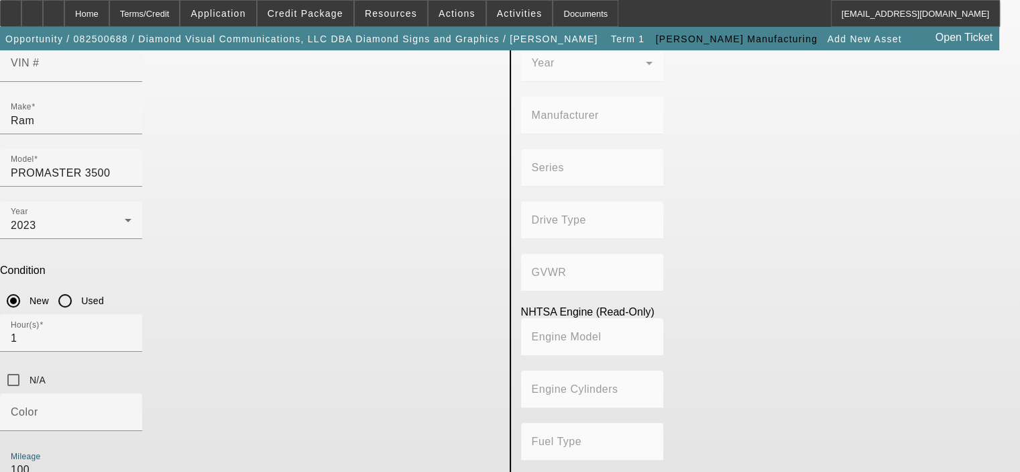
scroll to position [162, 0]
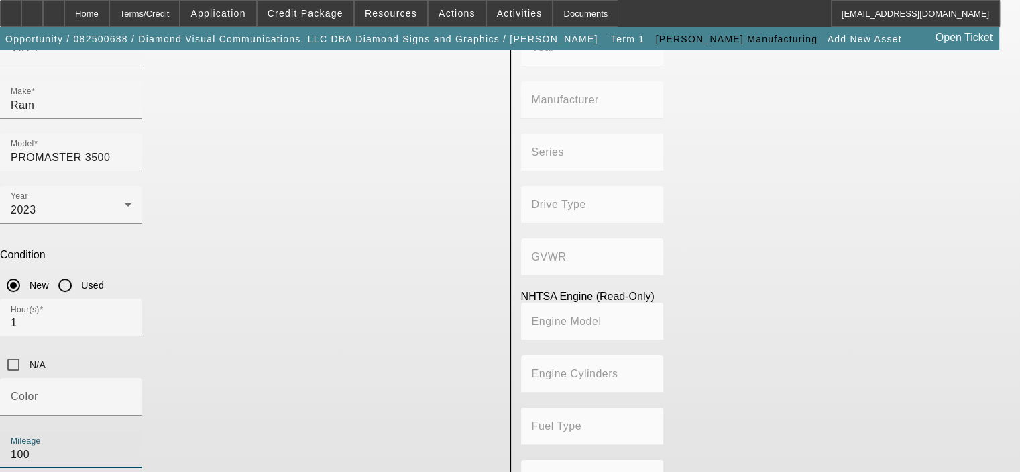
type input "100"
type textarea "3.6L V6 Gas engine, auto trans"
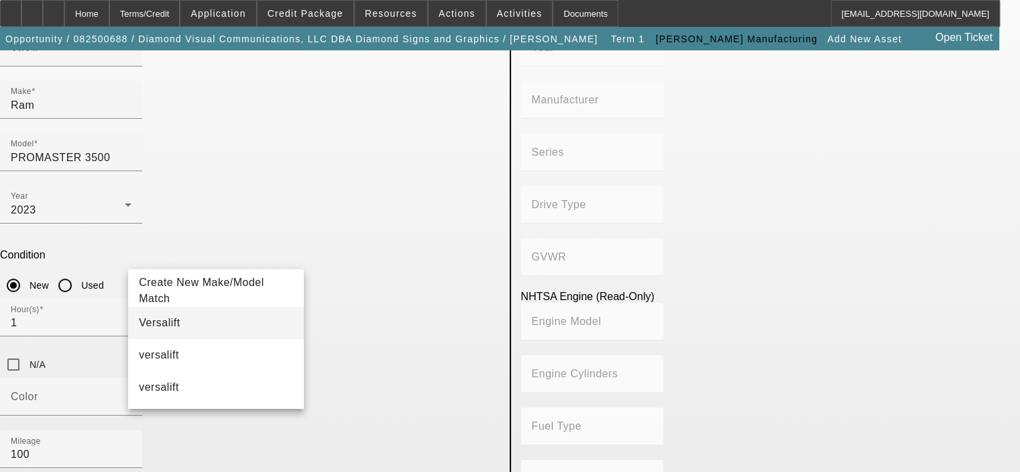
type input "Versalift"
click at [190, 331] on mat-option "Versalift" at bounding box center [216, 323] width 176 height 32
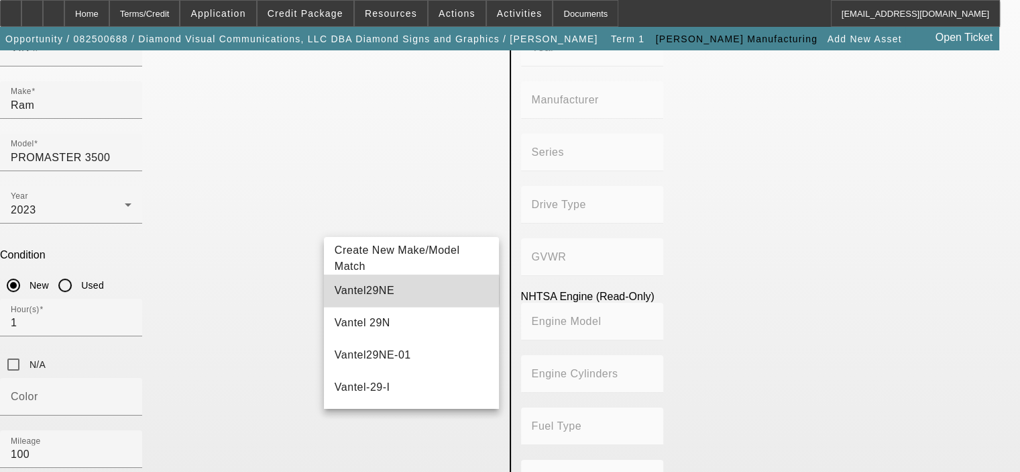
click at [380, 290] on span "Vantel29NE" at bounding box center [365, 290] width 60 height 16
type input "Vantel29NE"
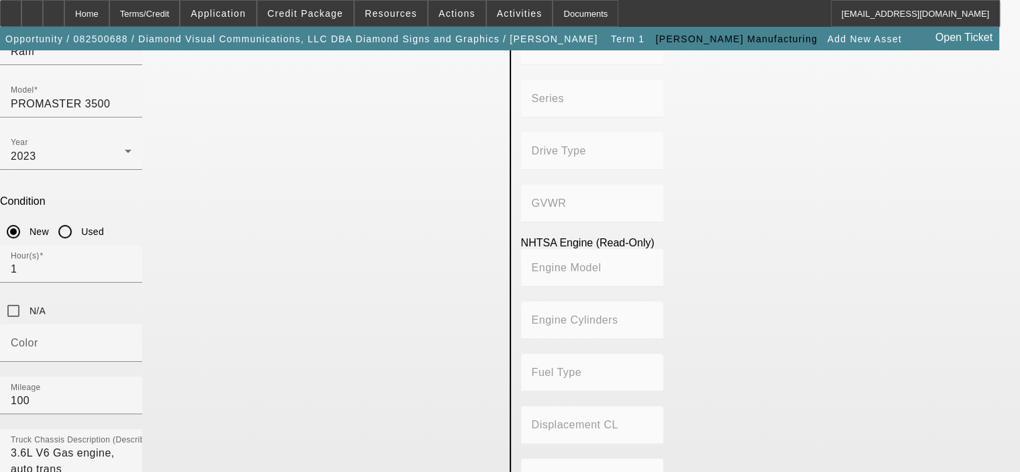
scroll to position [296, 0]
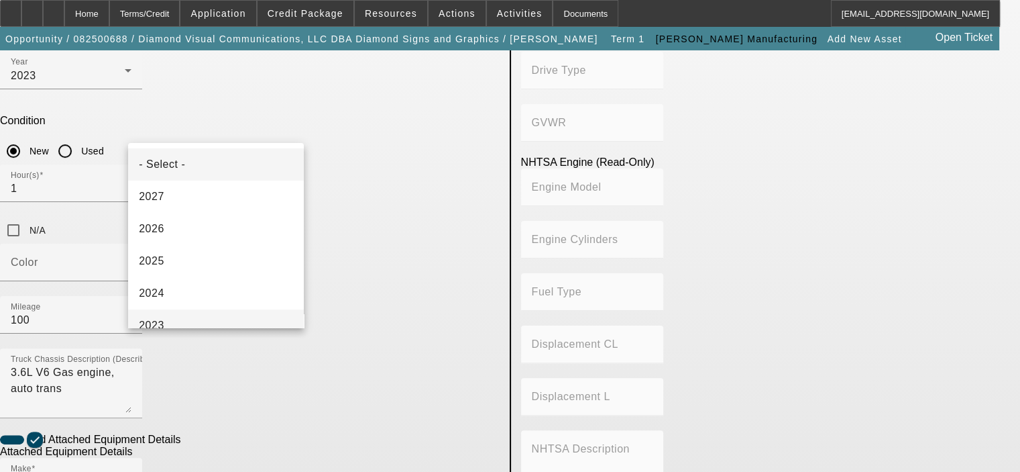
click at [182, 319] on mat-option "2023" at bounding box center [216, 325] width 176 height 32
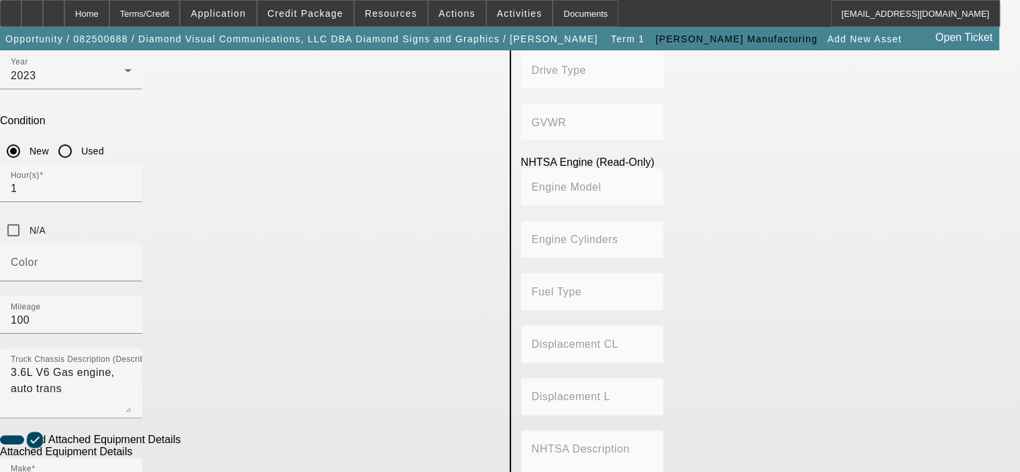
radio input "true"
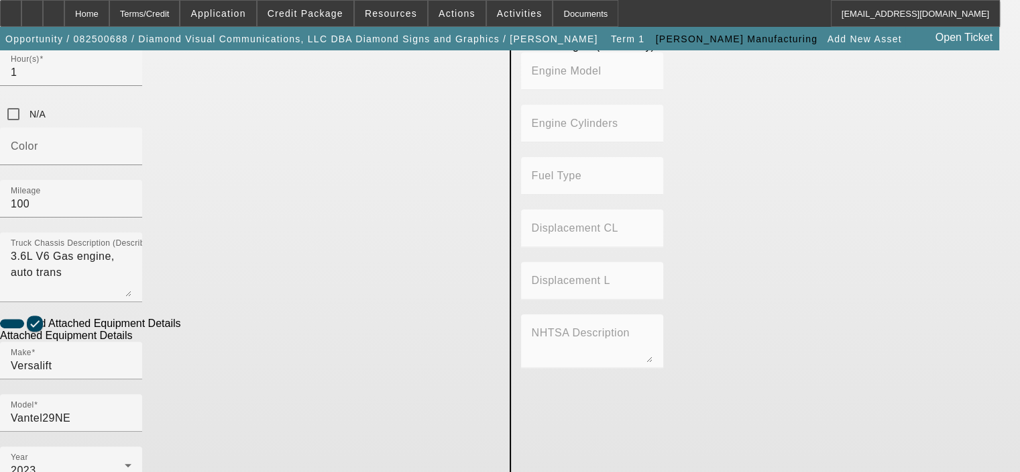
scroll to position [430, 0]
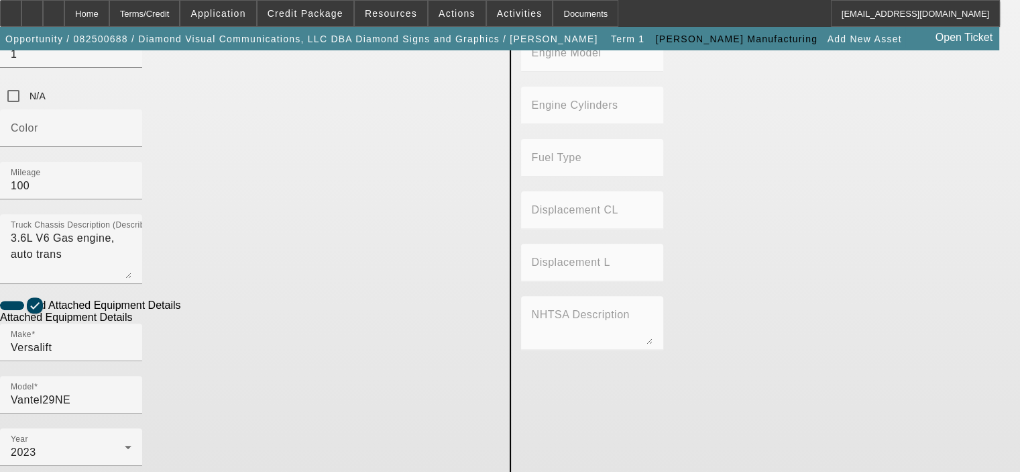
type textarea "33' Working Height Aerial Lift"
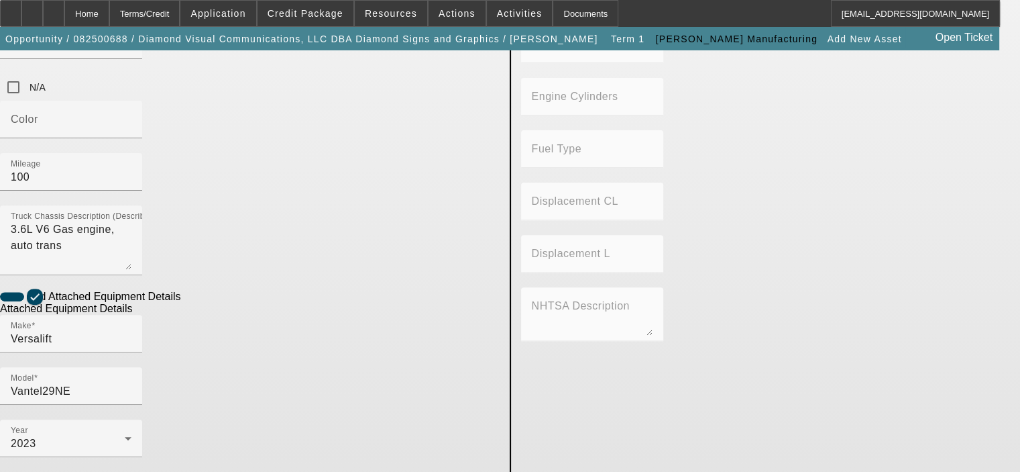
scroll to position [441, 0]
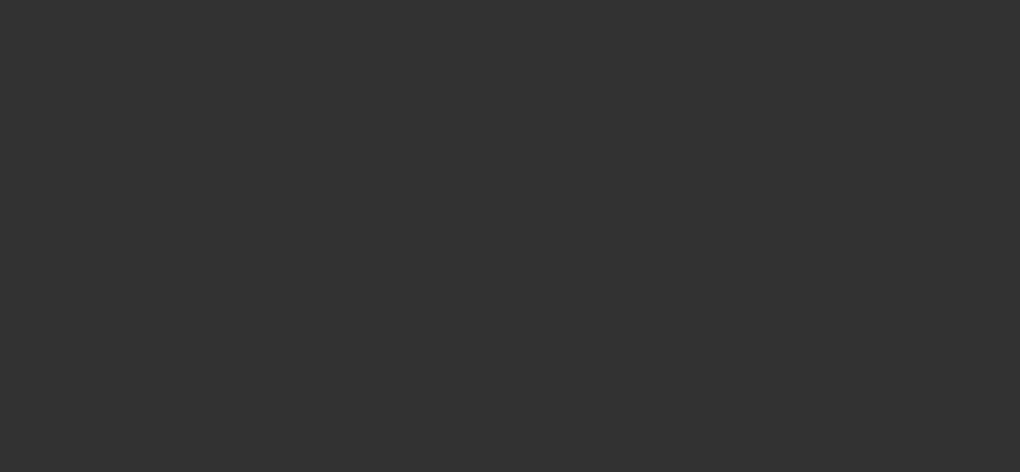
type input "$76,000.00"
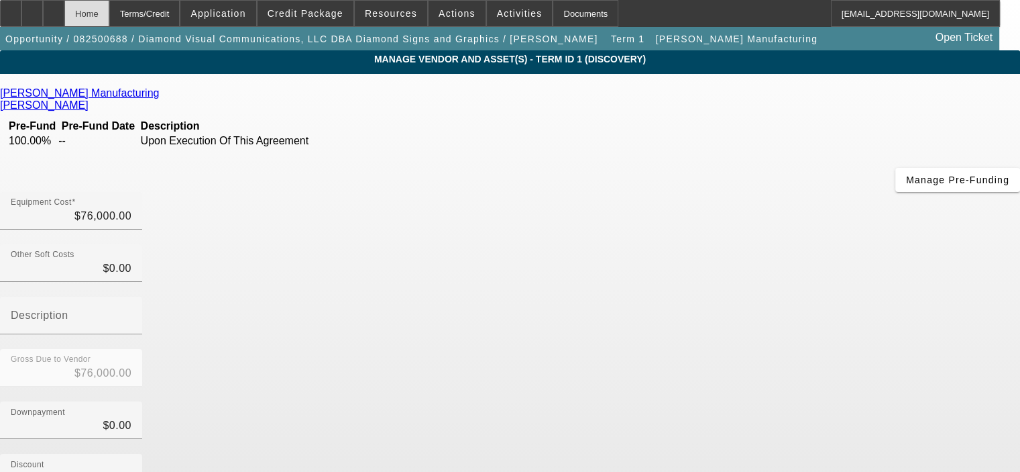
click at [109, 13] on div "Home" at bounding box center [86, 13] width 45 height 27
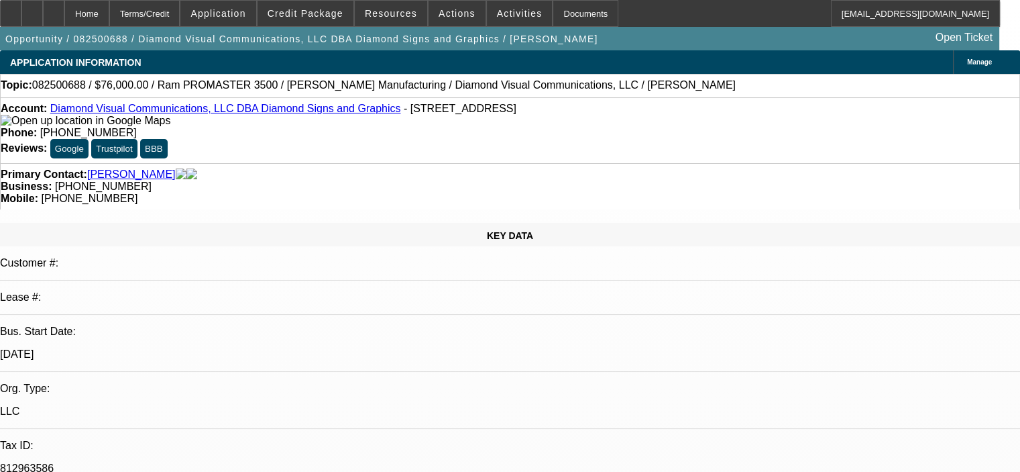
select select "0"
select select "2"
select select "0.1"
select select "4"
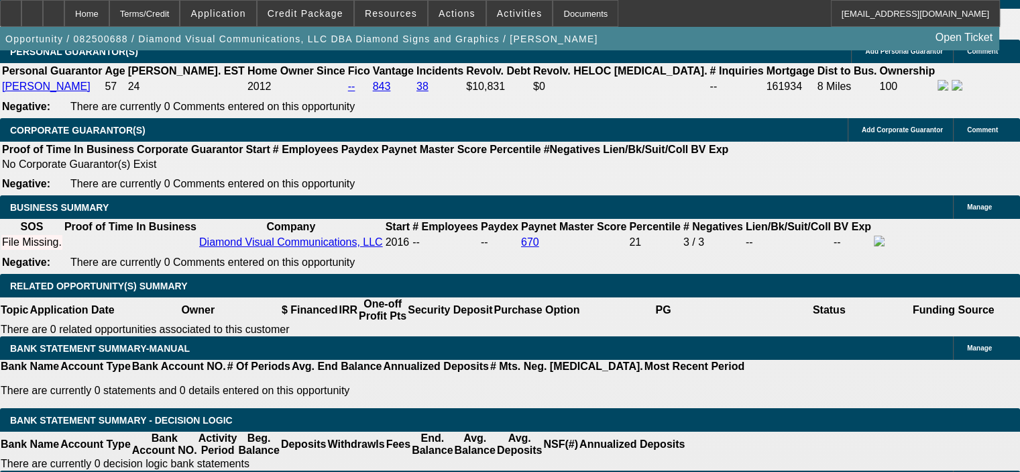
scroll to position [2012, 0]
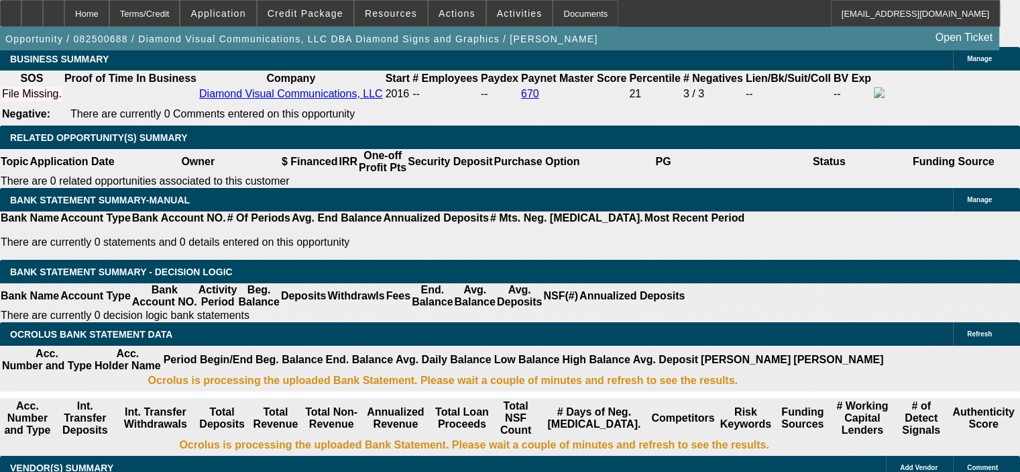
scroll to position [2146, 0]
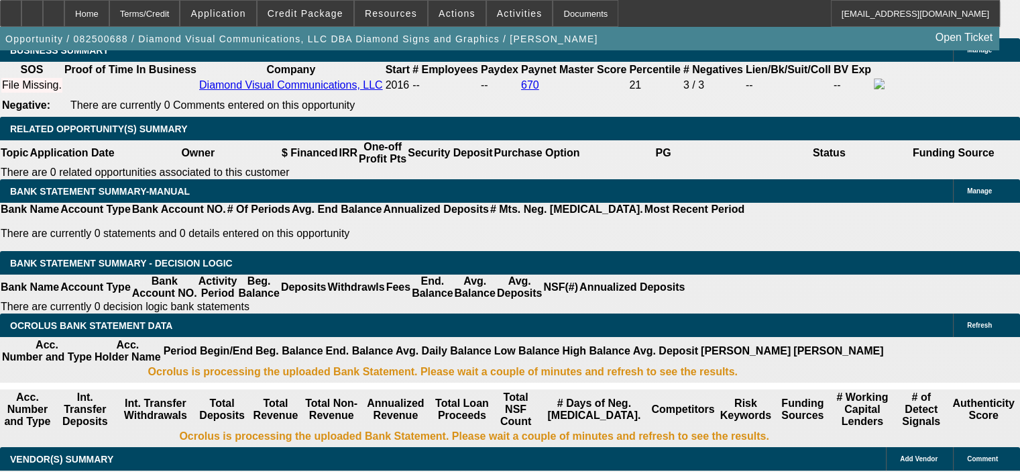
type input "$0.00"
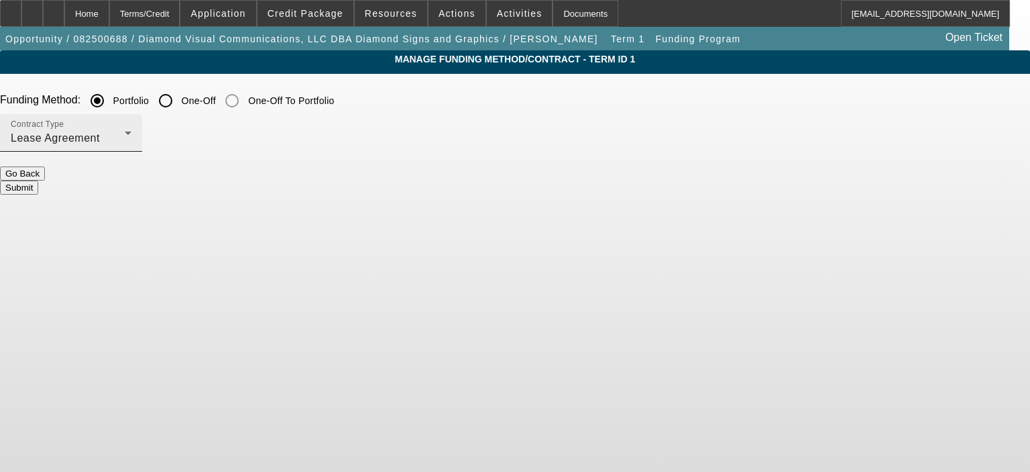
click at [131, 128] on div "Contract Type Lease Agreement" at bounding box center [71, 133] width 121 height 38
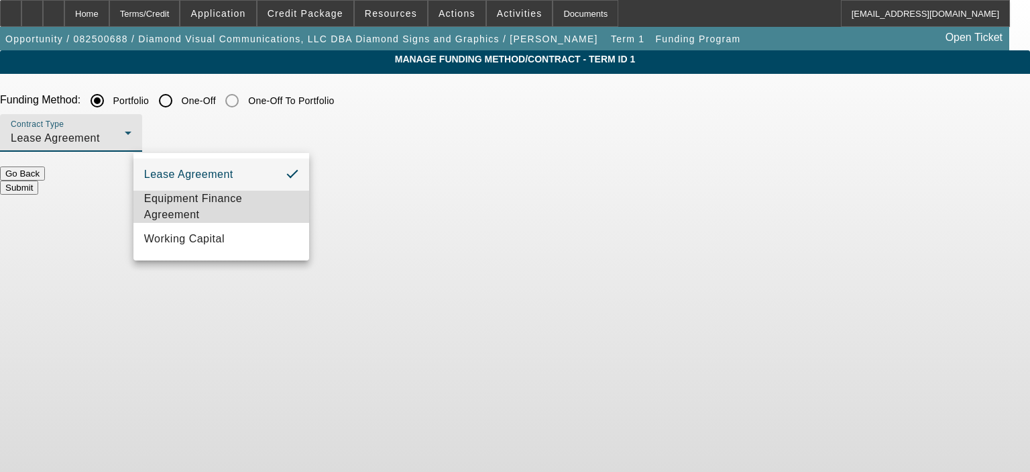
click at [266, 199] on span "Equipment Finance Agreement" at bounding box center [221, 206] width 154 height 32
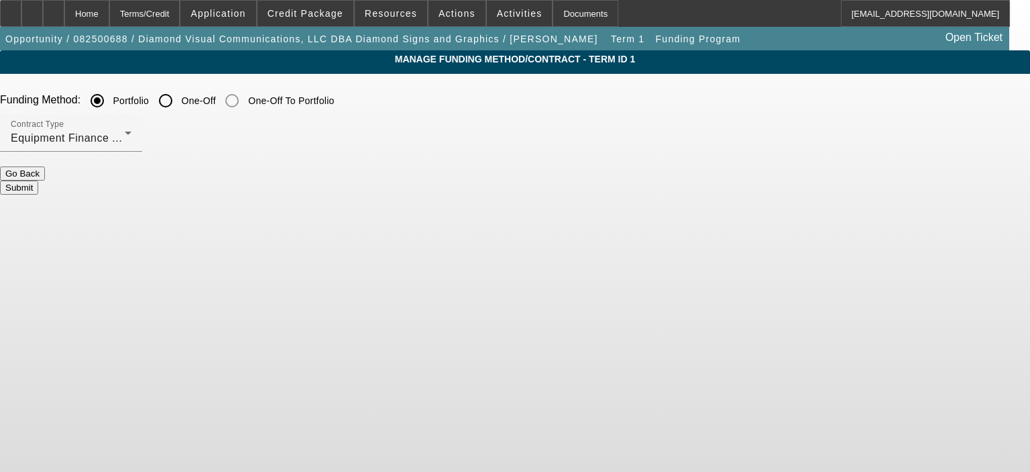
click at [38, 180] on button "Submit" at bounding box center [19, 187] width 38 height 14
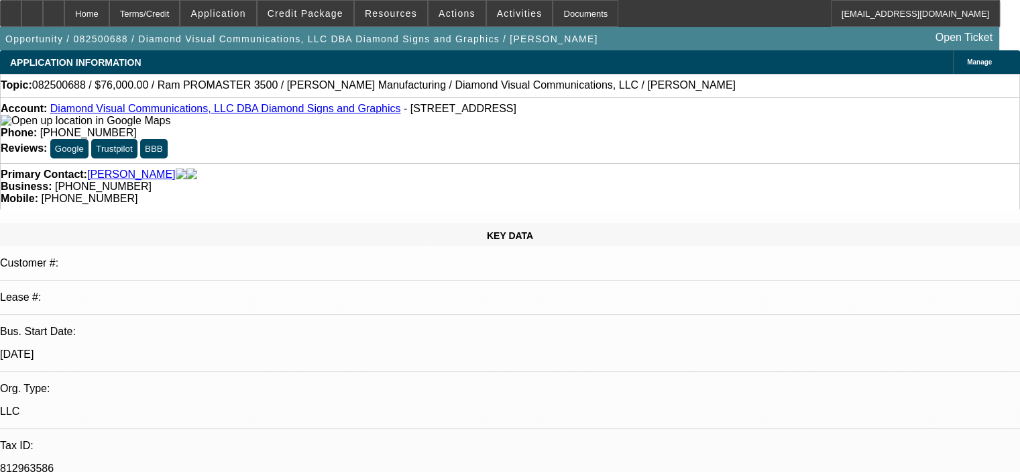
select select "0"
select select "2"
select select "0"
select select "6"
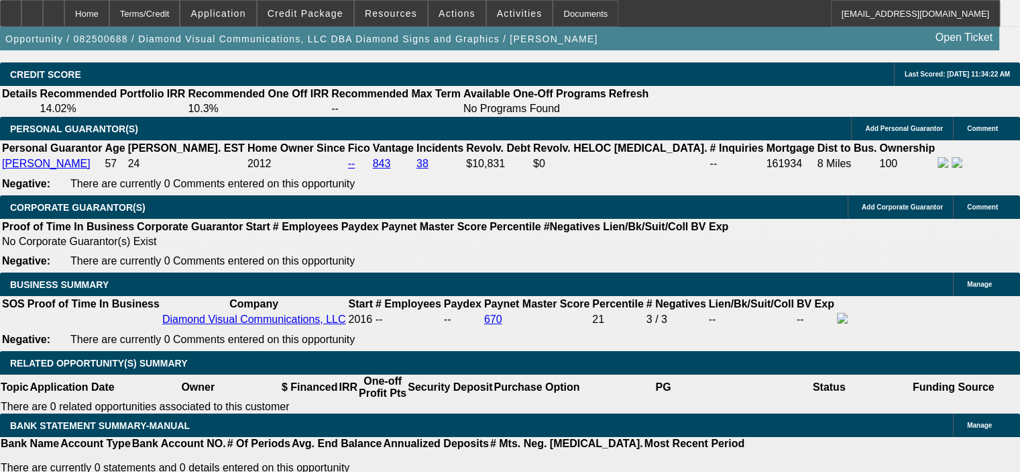
scroll to position [1945, 0]
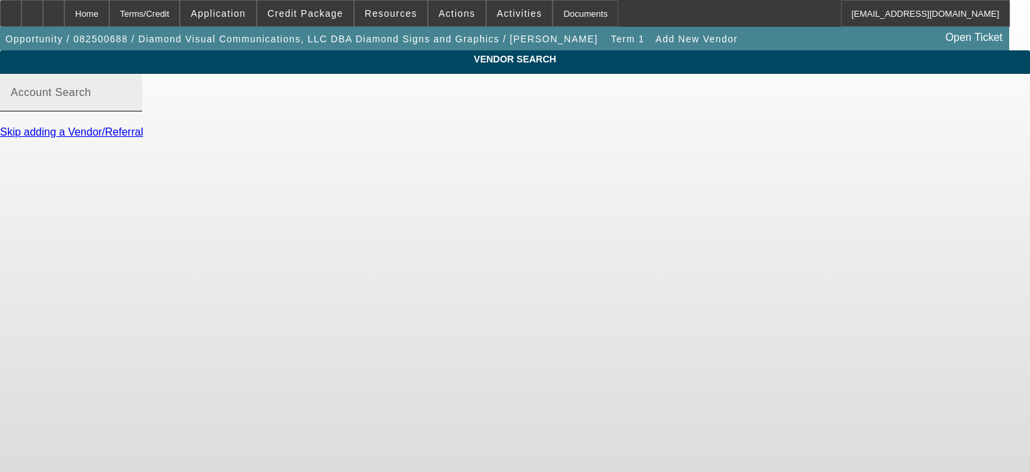
click at [131, 106] on input "Account Search" at bounding box center [71, 98] width 121 height 16
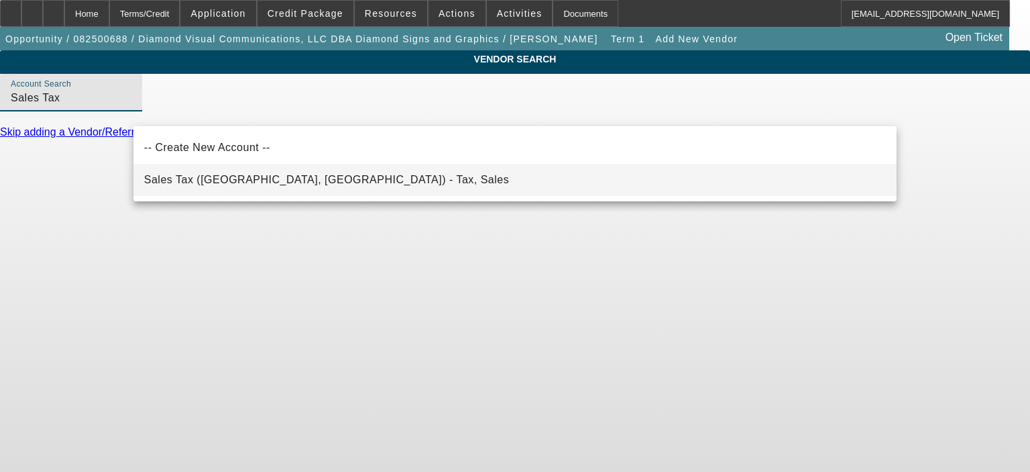
click at [222, 184] on span "Sales Tax ([GEOGRAPHIC_DATA], [GEOGRAPHIC_DATA]) - Tax, Sales" at bounding box center [326, 179] width 365 height 11
type input "Sales Tax ([GEOGRAPHIC_DATA], [GEOGRAPHIC_DATA]) - Tax, Sales"
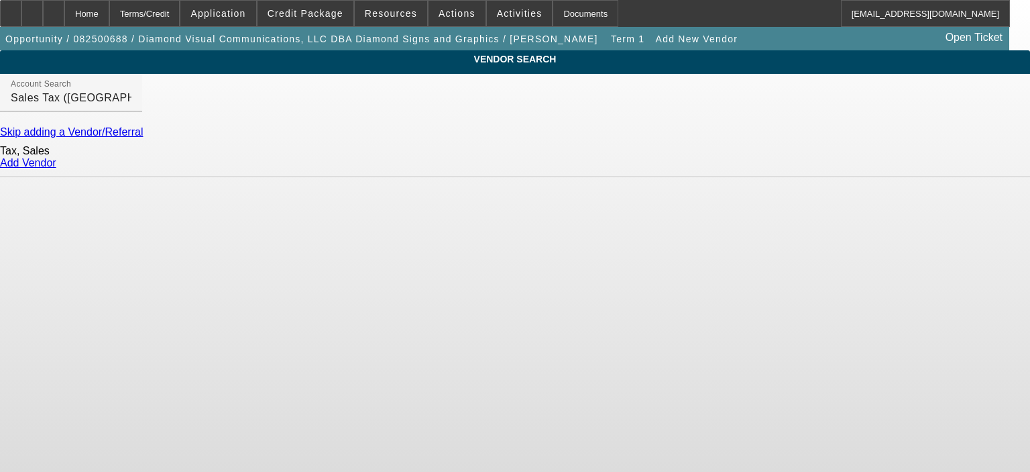
click at [56, 168] on link "Add Vendor" at bounding box center [28, 162] width 56 height 11
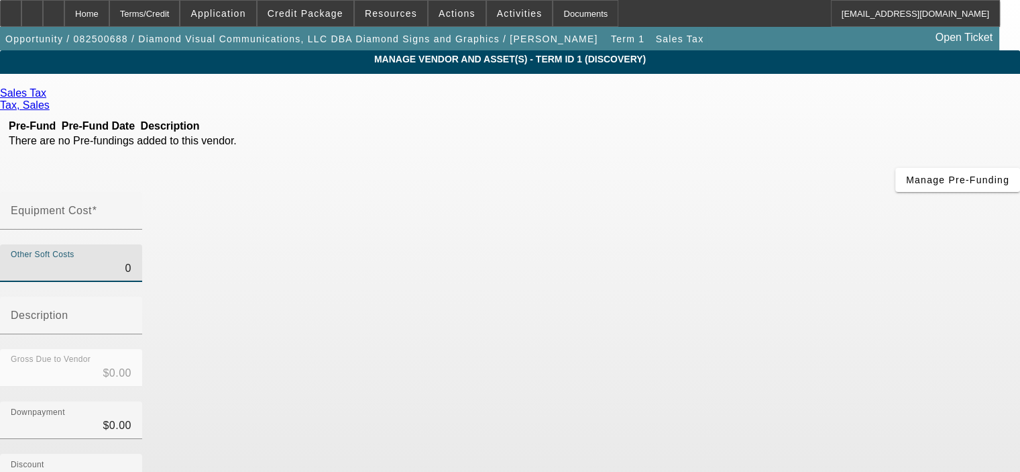
drag, startPoint x: 643, startPoint y: 160, endPoint x: 711, endPoint y: 161, distance: 68.4
click at [711, 244] on div "Other Soft Costs 0 Description" at bounding box center [510, 296] width 1020 height 105
type input "6"
type input "$6.00"
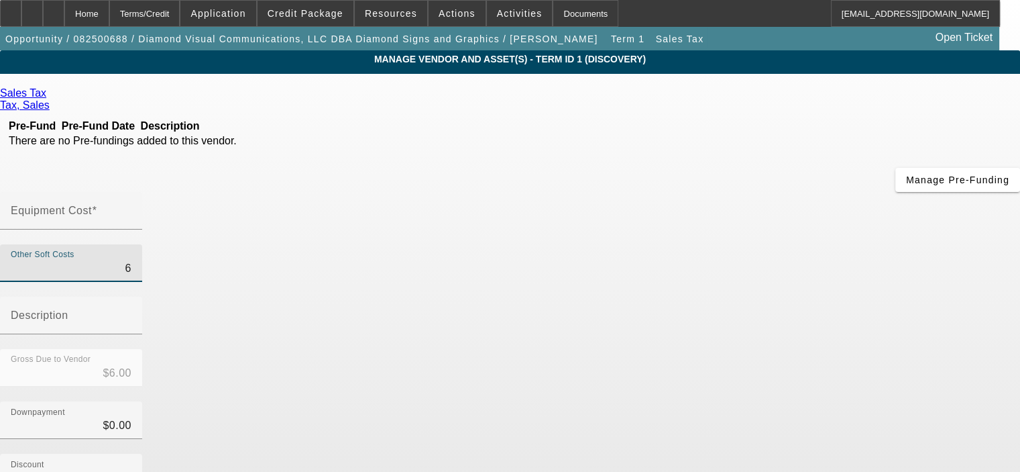
type input "60"
type input "$60.00"
type input "608"
type input "$608.00"
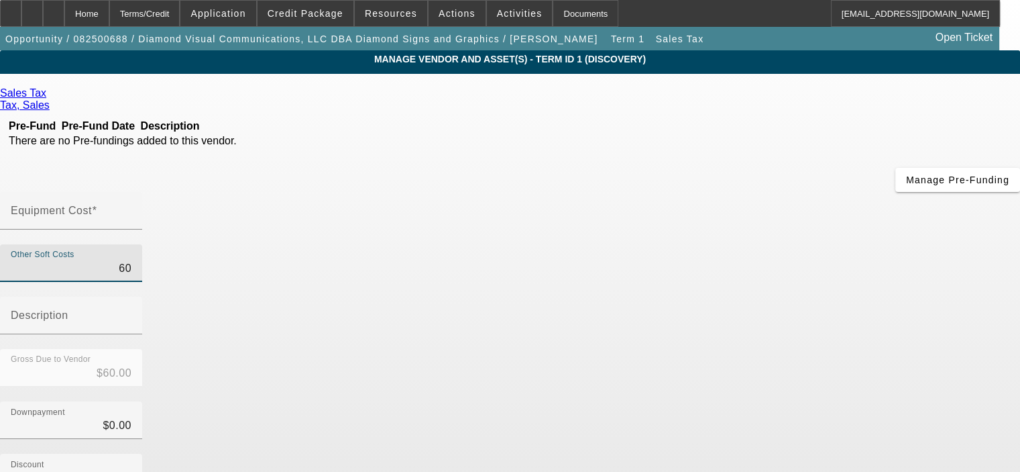
type input "$608.00"
type input "6080"
type input "$6,080.00"
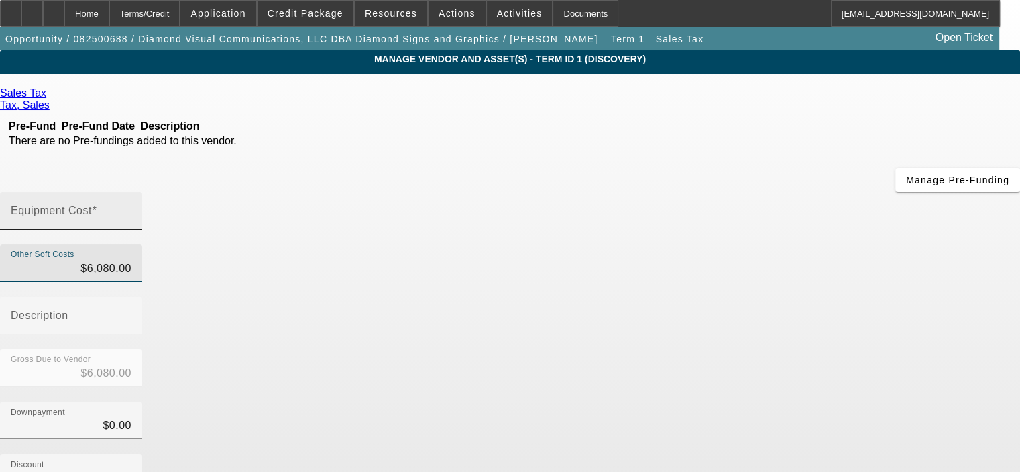
click at [131, 208] on input "Equipment Cost" at bounding box center [71, 216] width 121 height 16
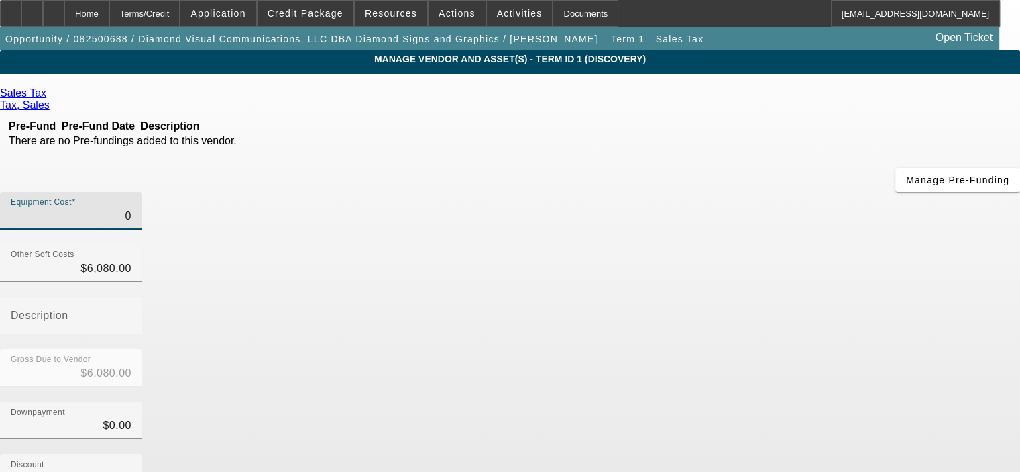
type input "$0.00"
click at [799, 401] on div "Downpayment $0.00" at bounding box center [510, 427] width 1020 height 52
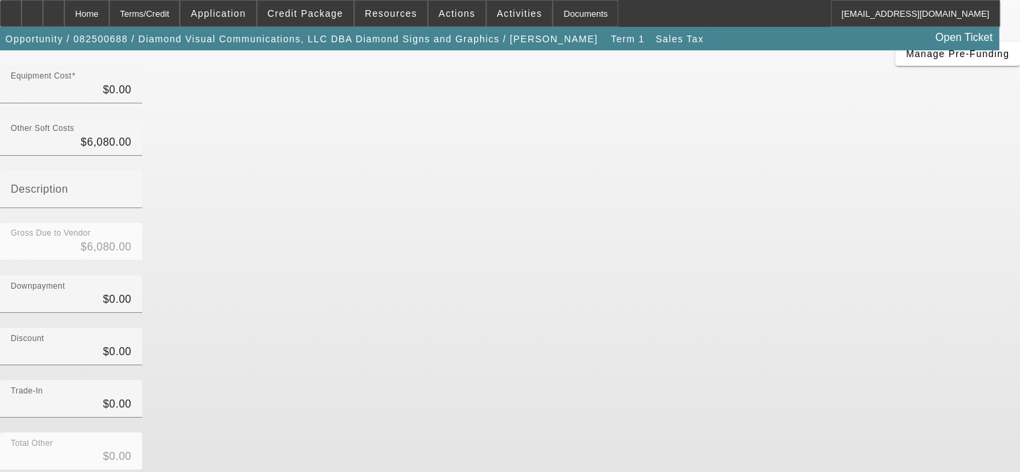
scroll to position [148, 0]
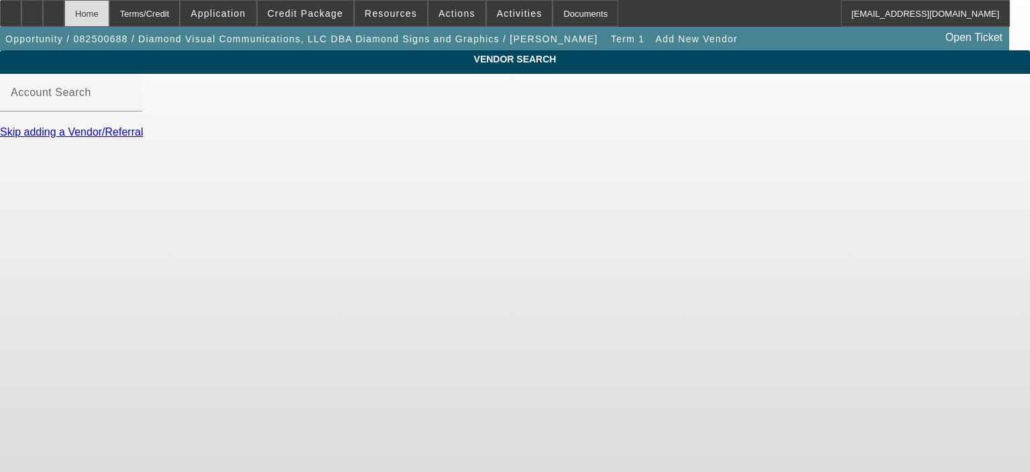
click at [109, 13] on div "Home" at bounding box center [86, 13] width 45 height 27
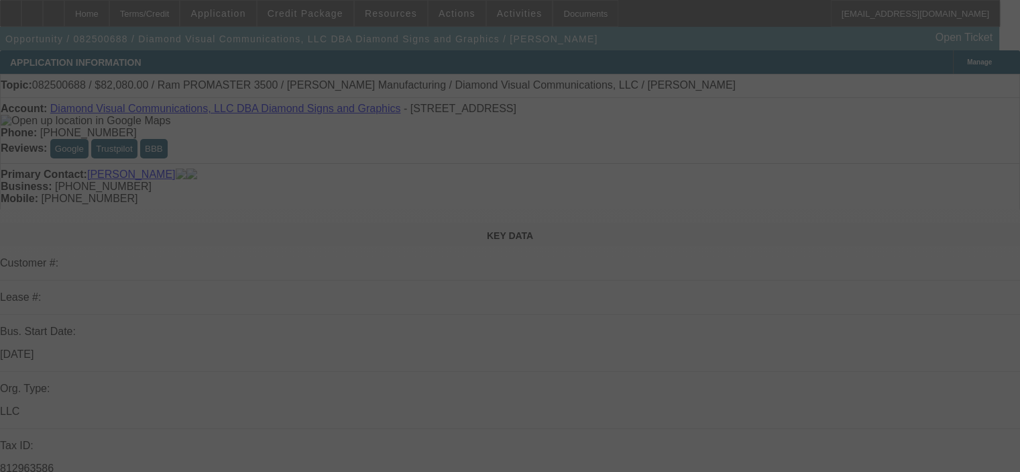
scroll to position [67, 0]
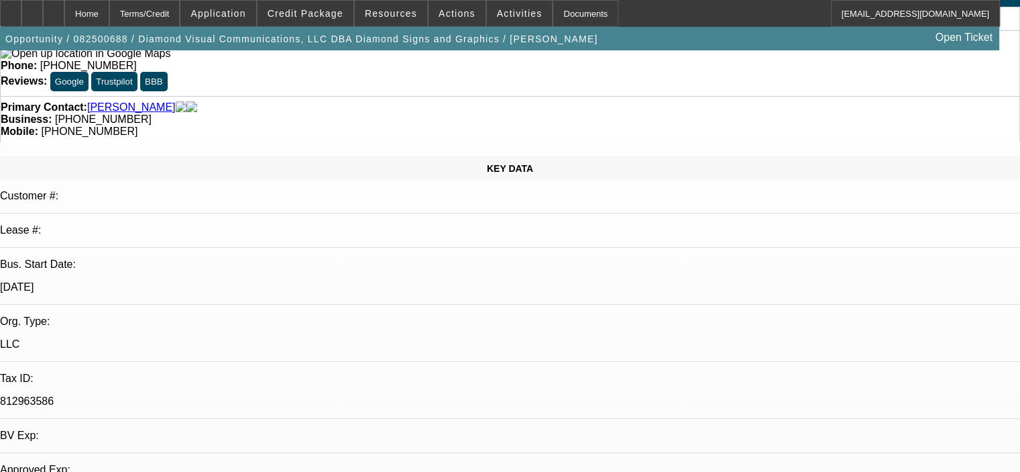
select select "0"
select select "2"
select select "0"
select select "6"
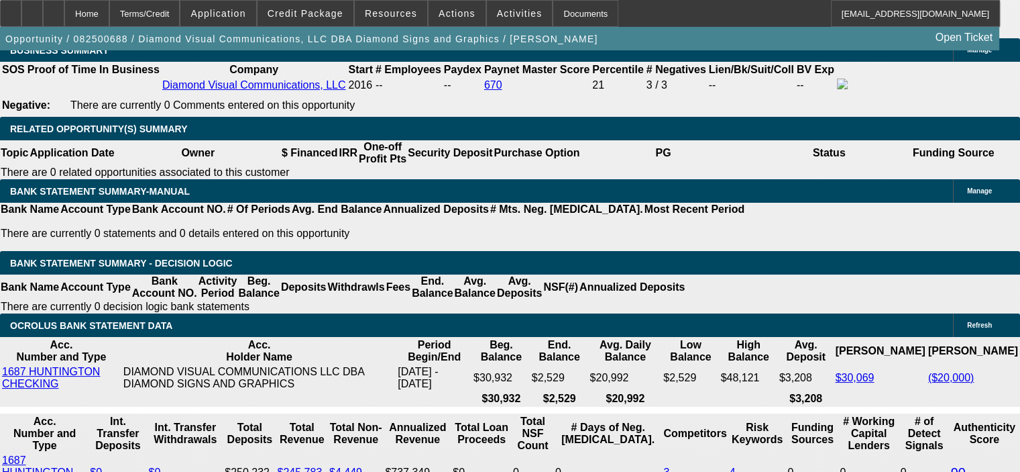
scroll to position [2213, 0]
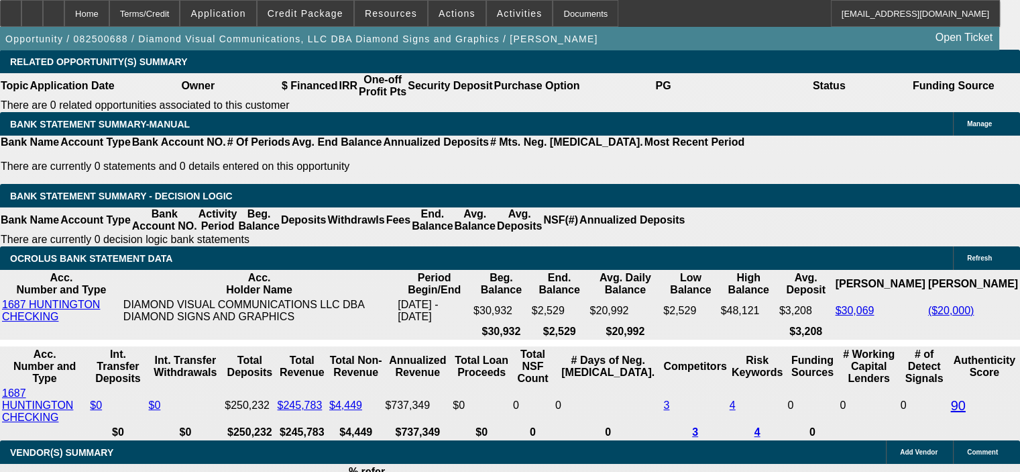
type input "72"
type input "9"
type input "$2,959.08"
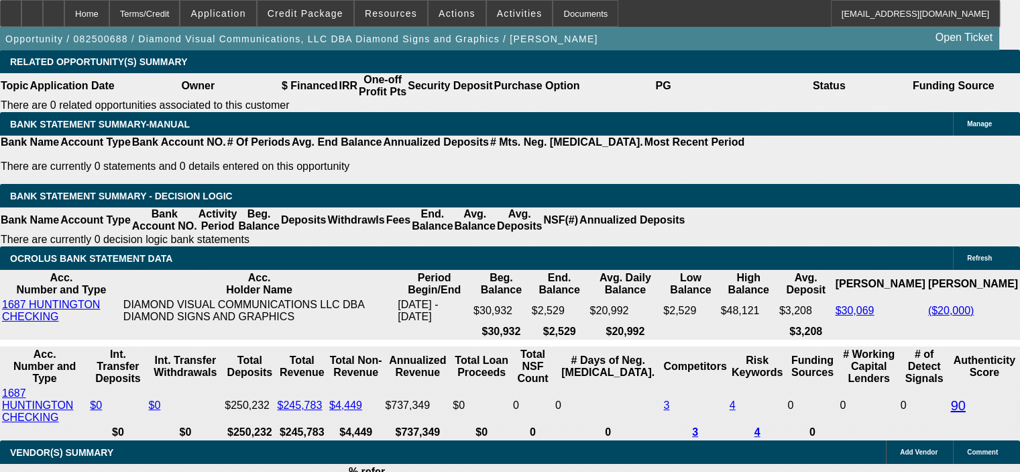
type input "$1,479.54"
drag, startPoint x: 164, startPoint y: 329, endPoint x: 225, endPoint y: 322, distance: 62.1
type input "$8,208.00"
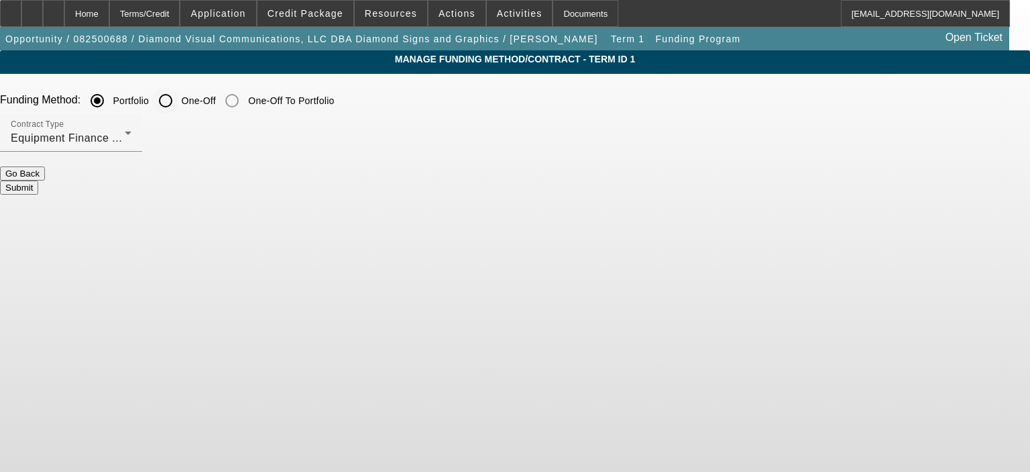
click at [179, 103] on input "One-Off" at bounding box center [165, 100] width 27 height 27
radio input "true"
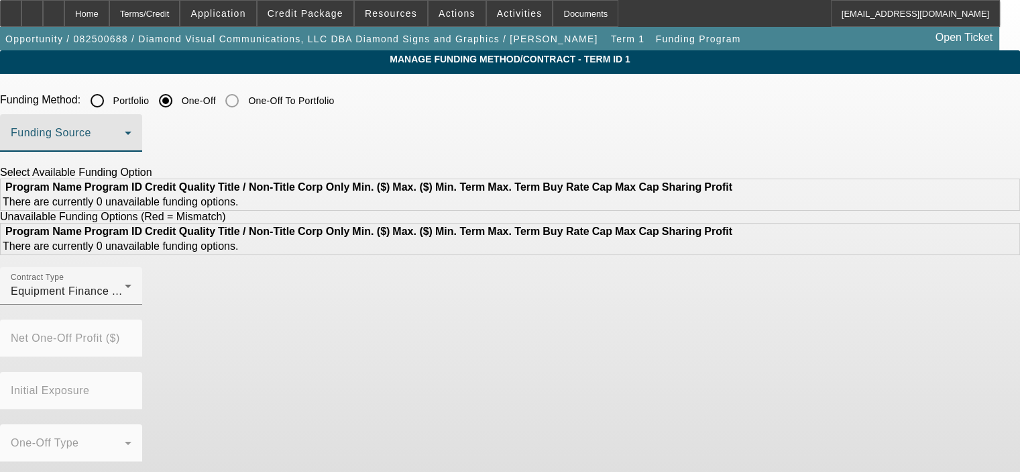
click at [125, 133] on span at bounding box center [68, 138] width 114 height 16
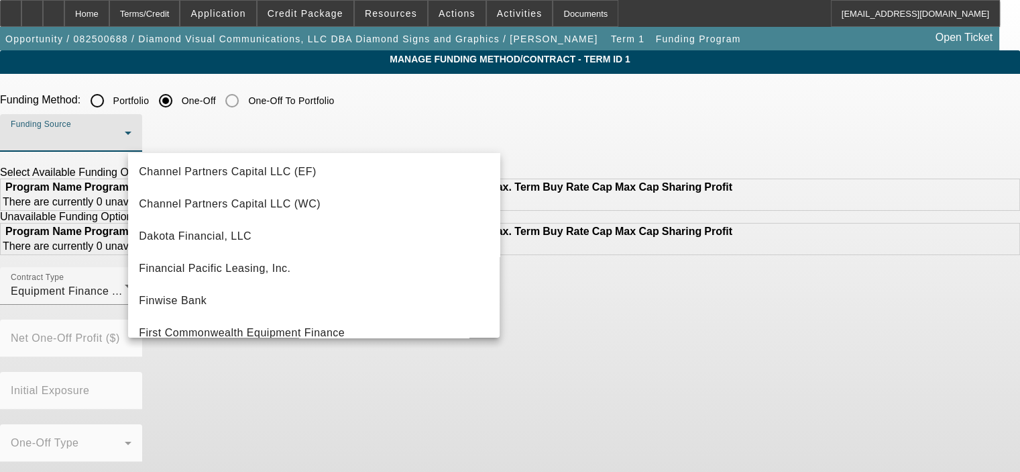
scroll to position [101, 0]
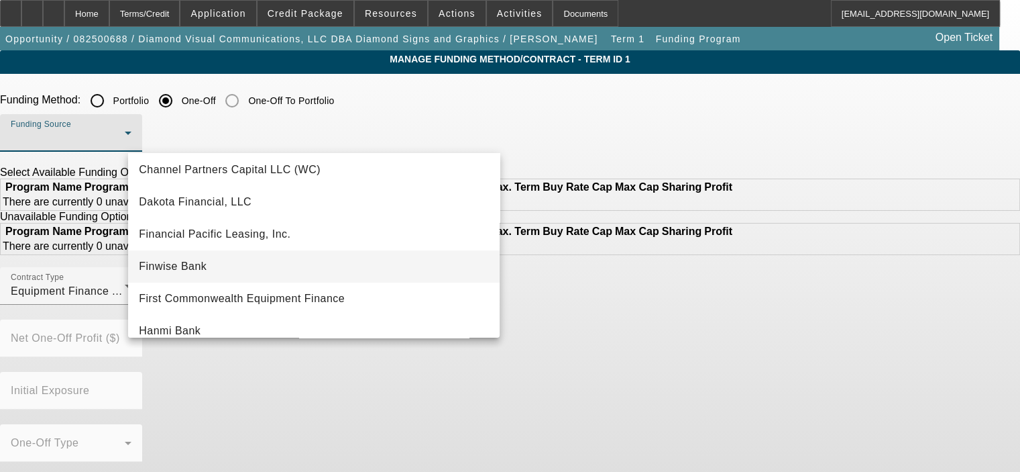
click at [304, 255] on mat-option "Finwise Bank" at bounding box center [314, 266] width 372 height 32
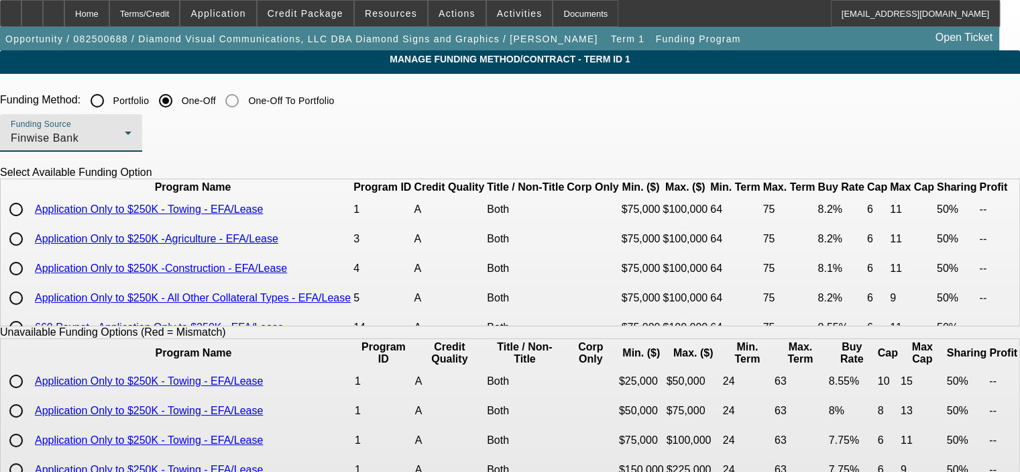
scroll to position [56, 0]
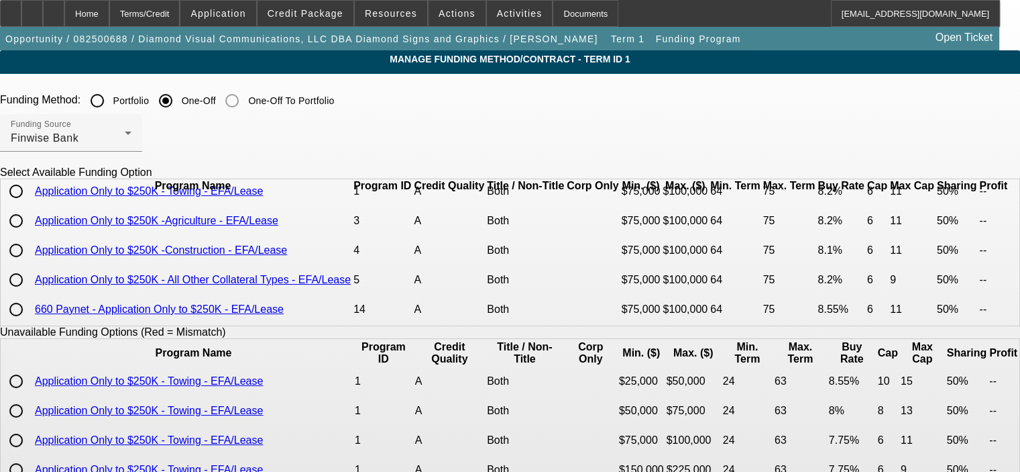
click at [30, 247] on input "radio" at bounding box center [16, 250] width 27 height 27
radio input "true"
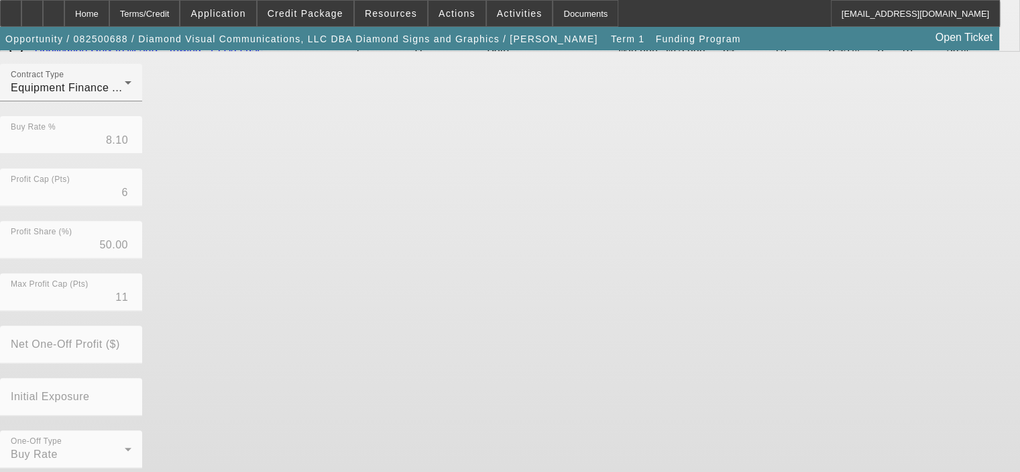
scroll to position [441, 0]
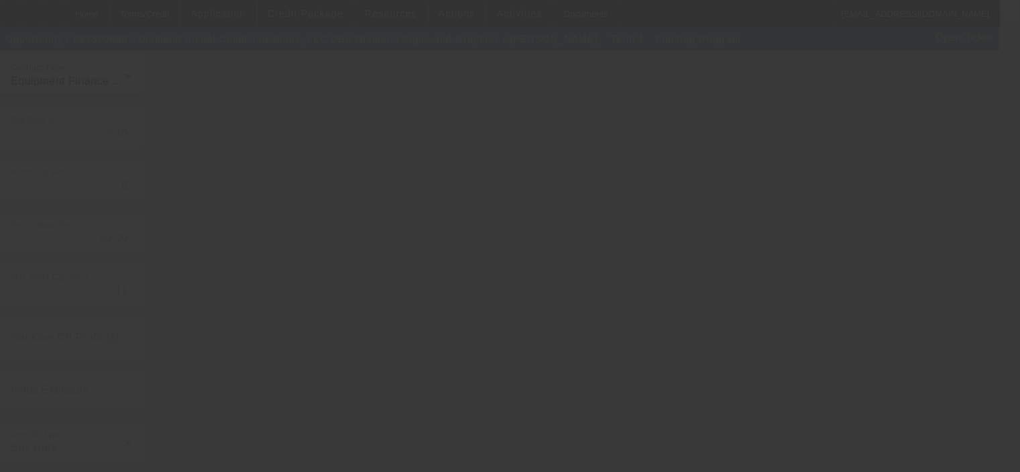
radio input "true"
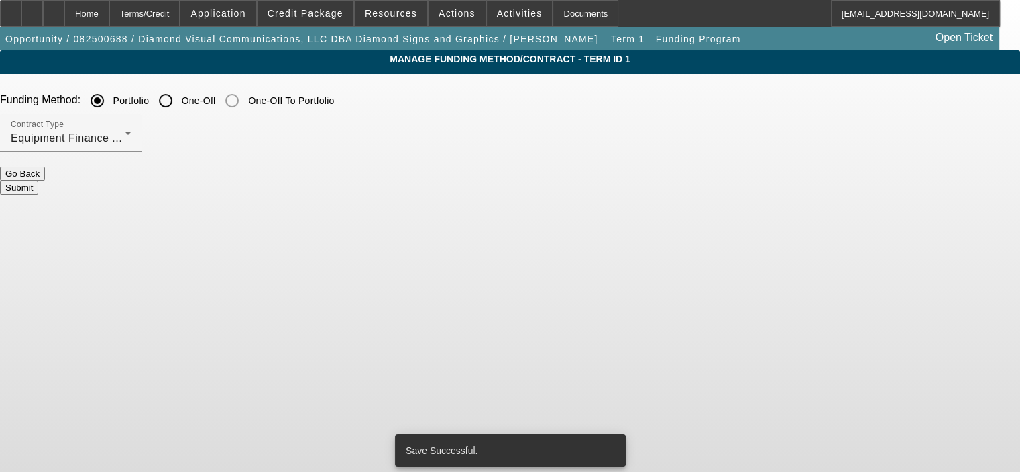
scroll to position [0, 0]
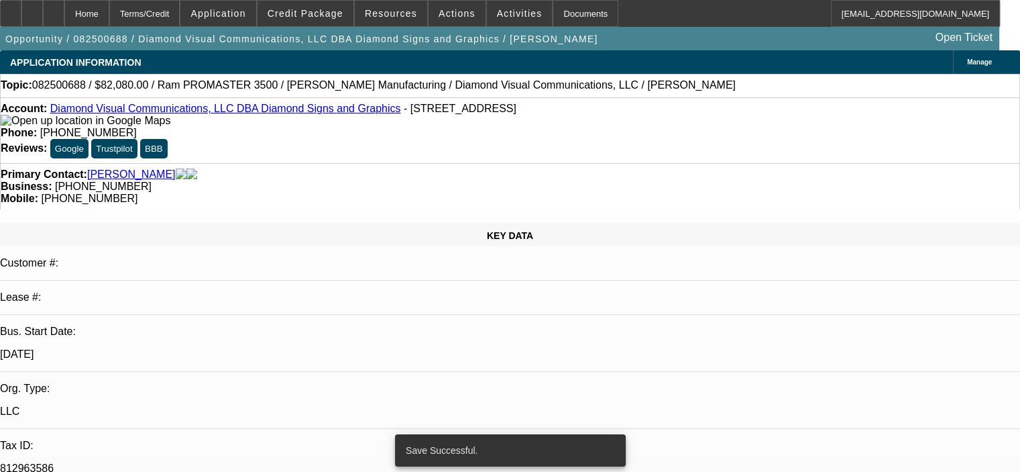
select select "0"
select select "2"
select select "0"
select select "6"
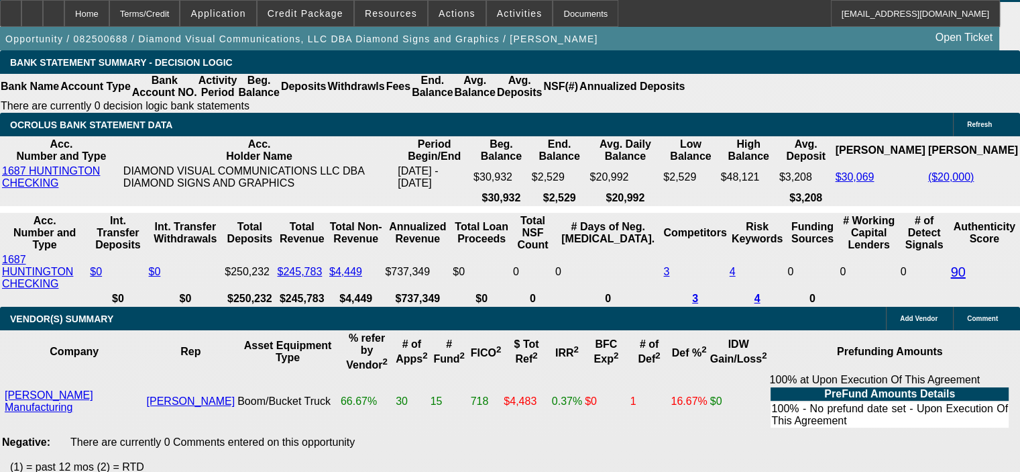
scroll to position [2348, 0]
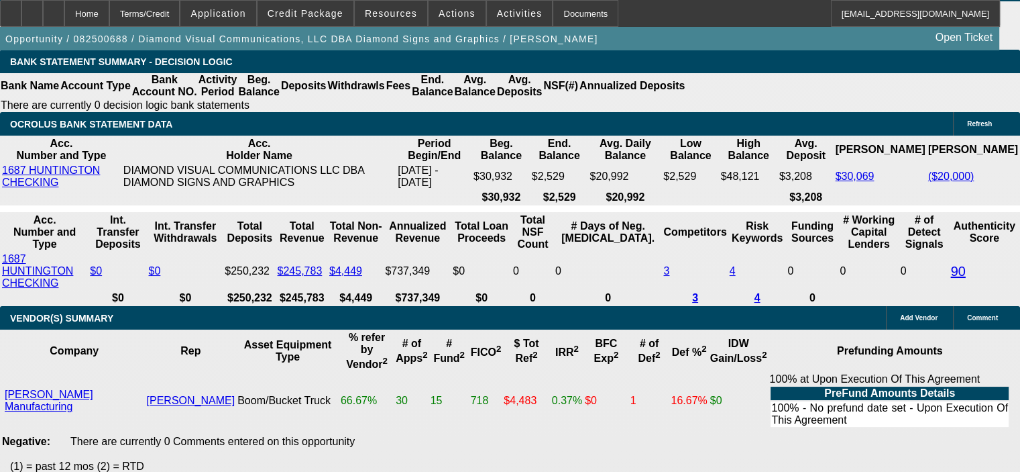
drag, startPoint x: 262, startPoint y: 172, endPoint x: 302, endPoint y: 165, distance: 40.8
type input "UNKNOWN"
type input "8"
type input "$2,878.26"
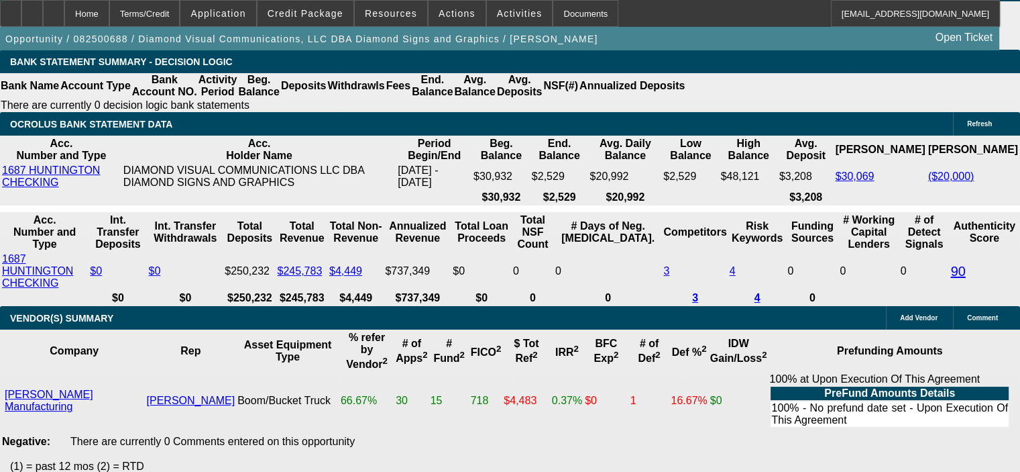
type input "$1,439.13"
type input "8.5"
type input "$2,918.50"
type input "$1,459.25"
type input "8.5"
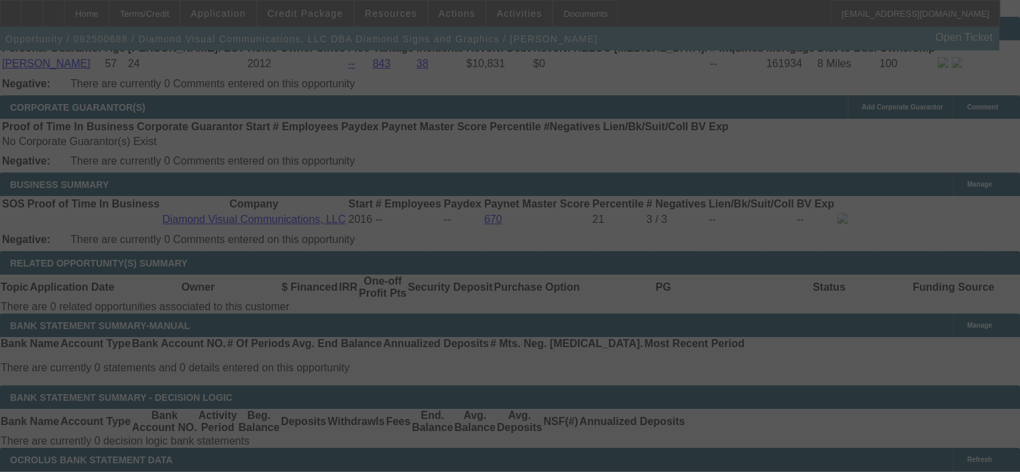
select select "0"
select select "2"
select select "0"
select select "6"
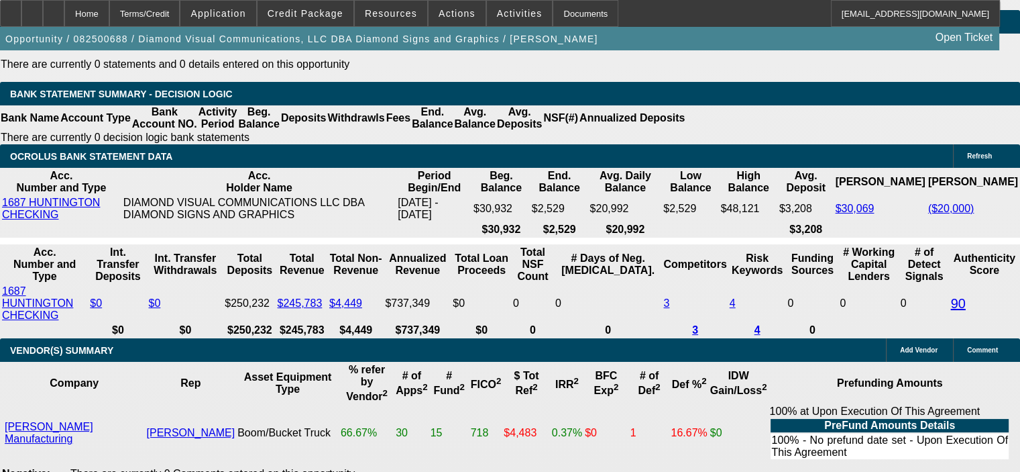
scroll to position [2348, 0]
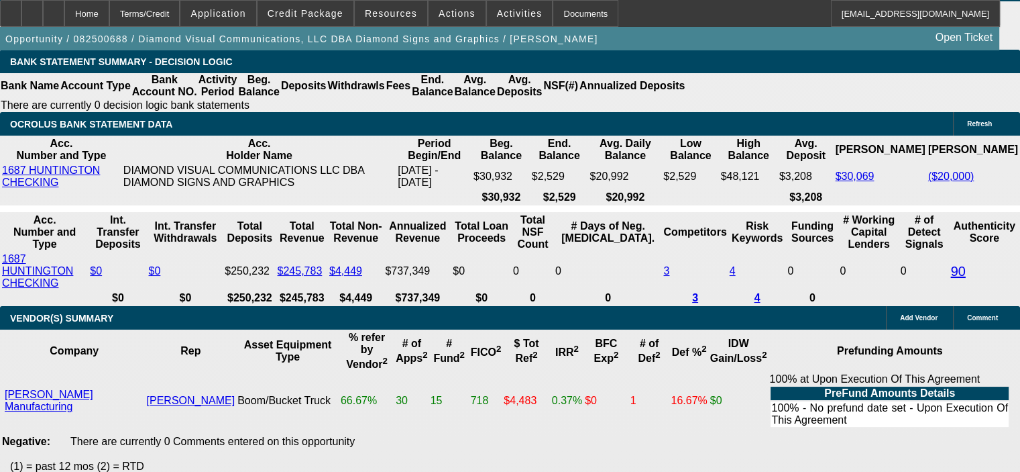
select select "0"
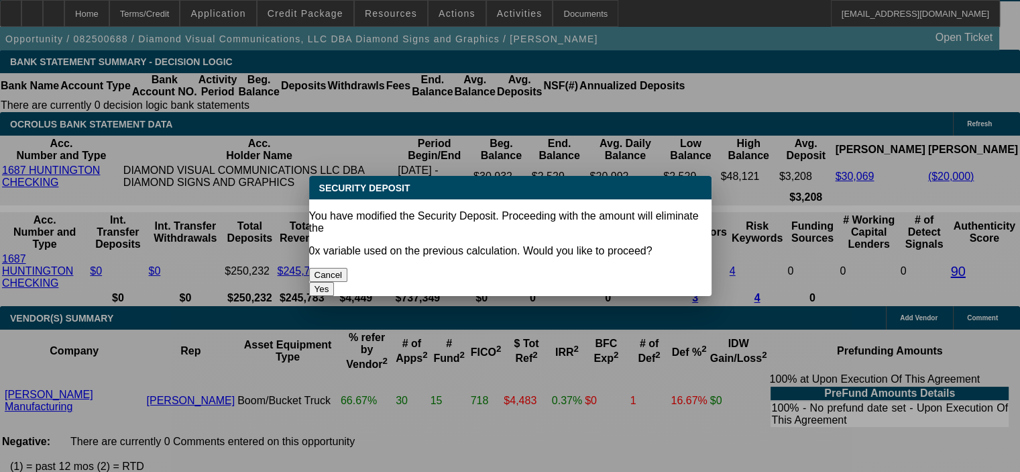
scroll to position [0, 0]
click at [335, 282] on button "Yes" at bounding box center [321, 289] width 25 height 14
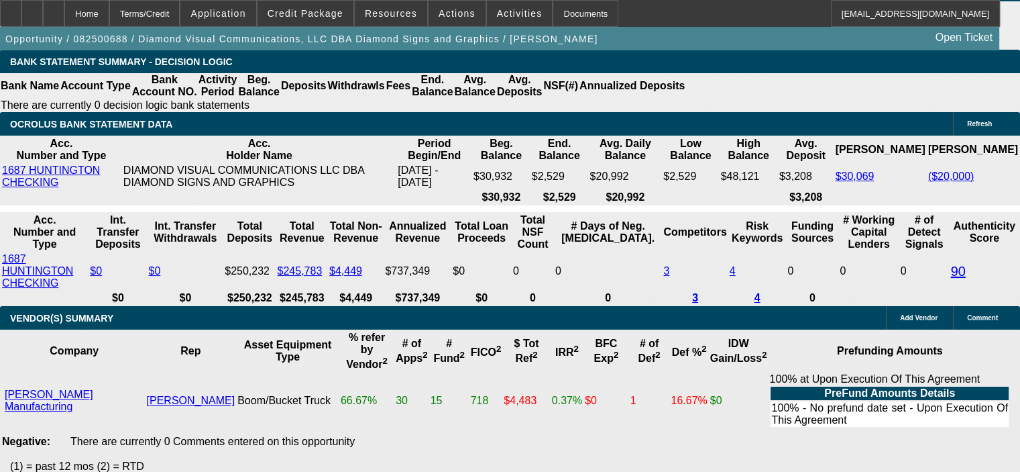
type input "$0.00"
type input "UNKNOWN"
select select "1"
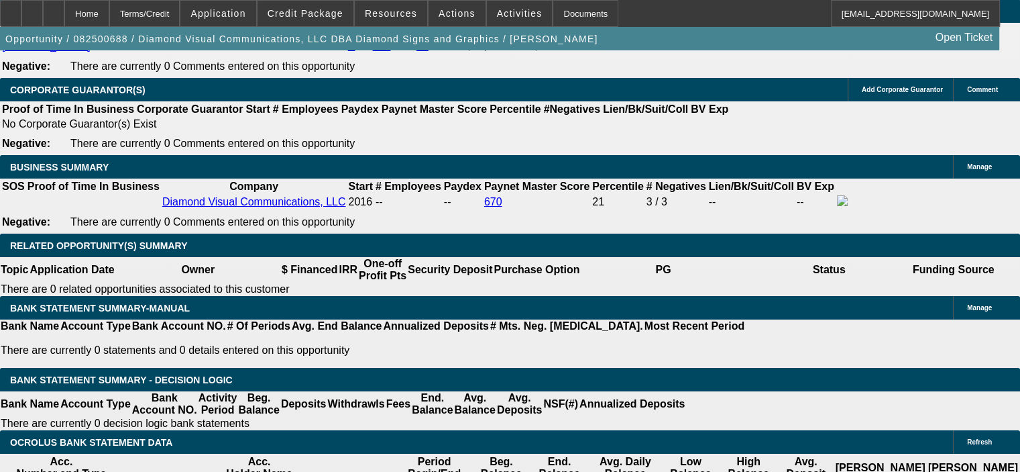
scroll to position [2012, 0]
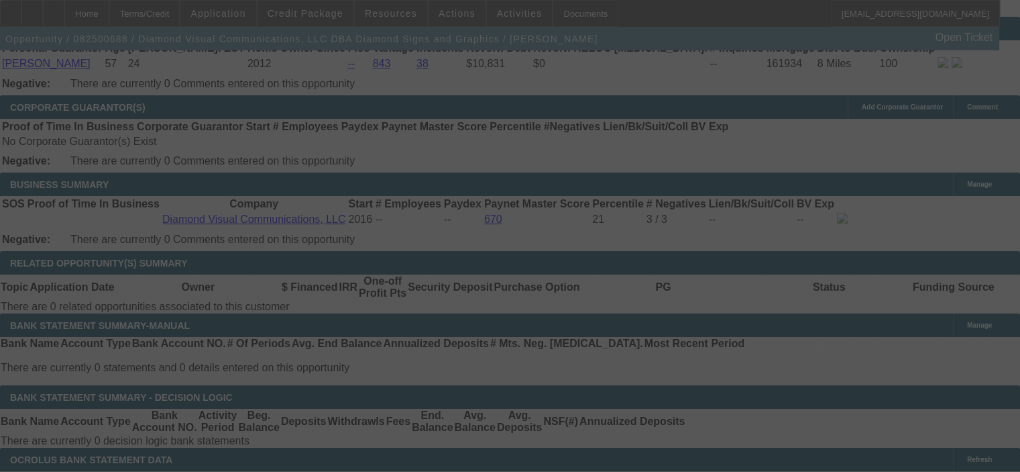
select select "0"
select select "6"
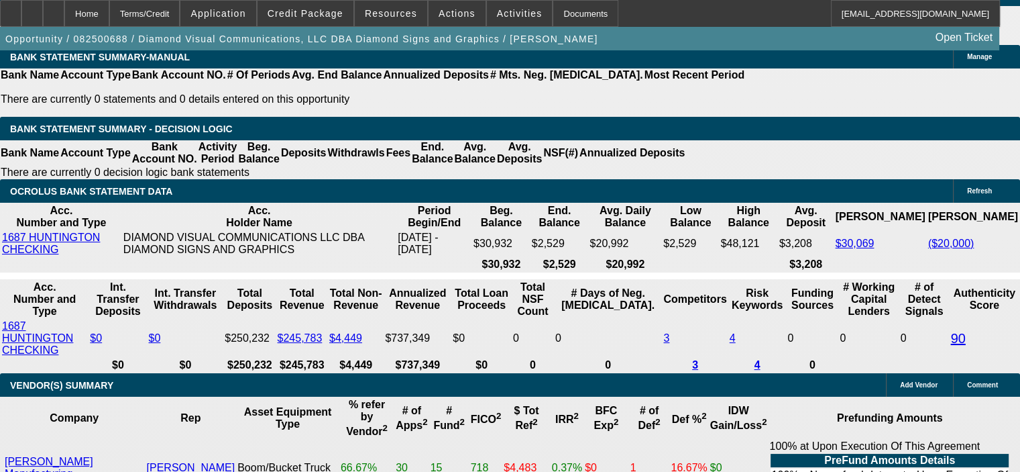
scroll to position [2348, 0]
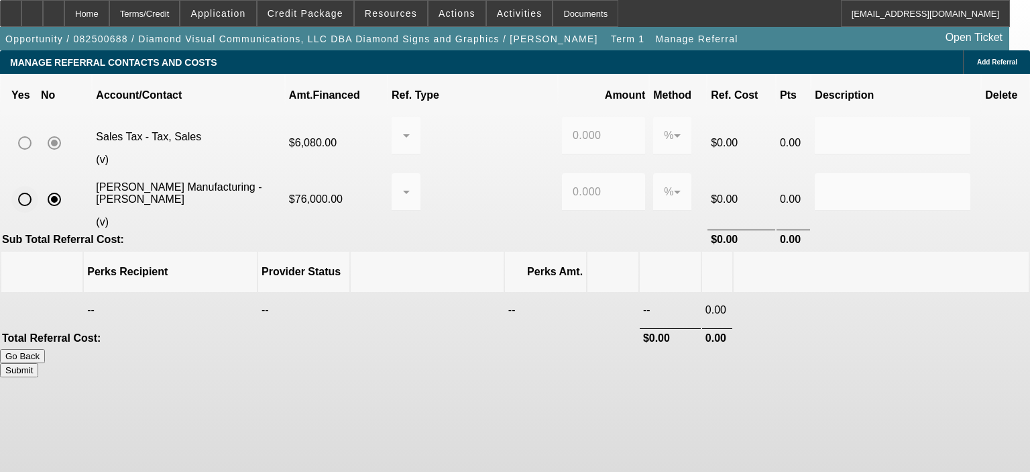
click at [38, 187] on input "radio" at bounding box center [24, 199] width 27 height 27
radio input "true"
click at [403, 184] on div at bounding box center [402, 192] width 1 height 16
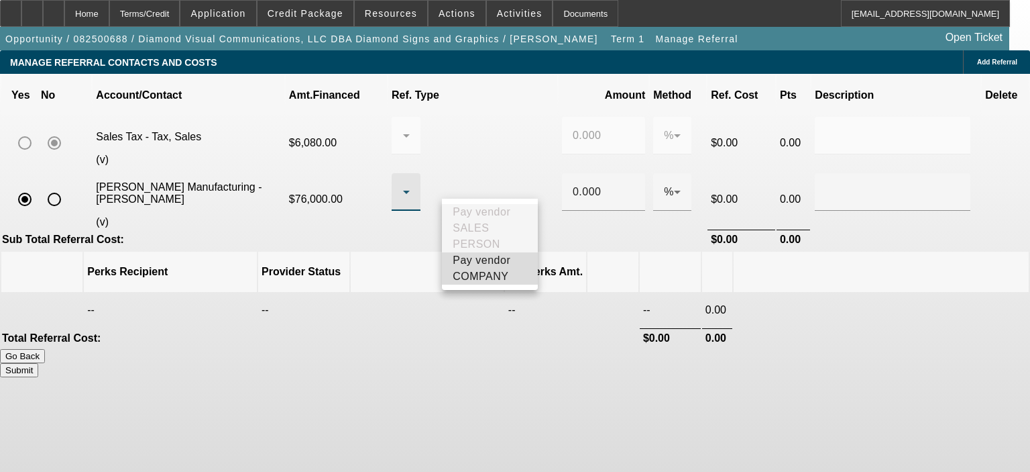
click at [496, 268] on span "Pay vendor COMPANY" at bounding box center [490, 268] width 74 height 32
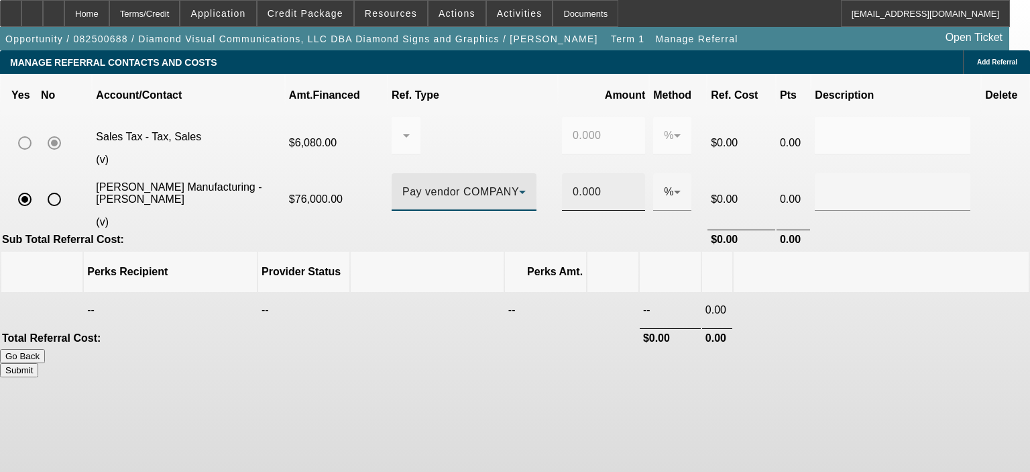
click at [567, 184] on div "0.000" at bounding box center [603, 192] width 83 height 38
drag, startPoint x: 592, startPoint y: 181, endPoint x: 555, endPoint y: 182, distance: 37.6
click at [559, 182] on td "0.000" at bounding box center [604, 199] width 90 height 58
type input "0.5"
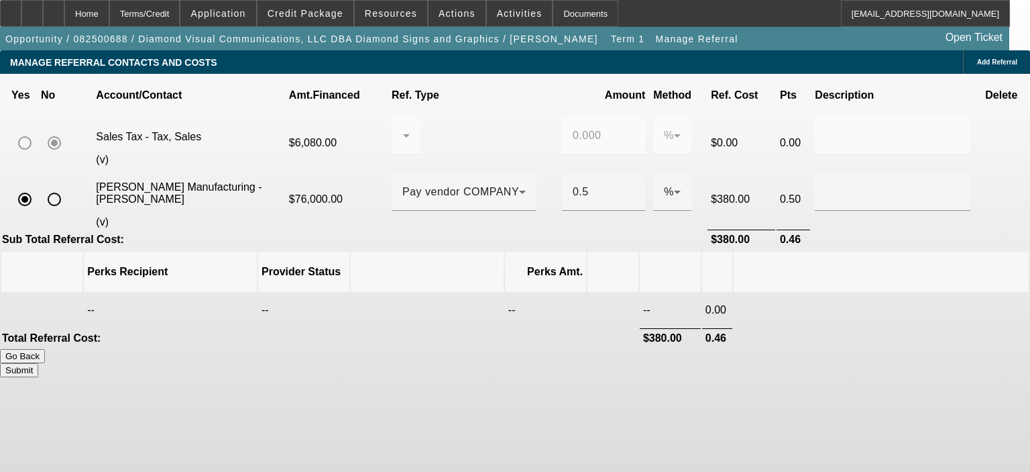
click at [421, 328] on td "Total Referral Cost:" at bounding box center [319, 337] width 637 height 19
click at [38, 363] on button "Submit" at bounding box center [19, 370] width 38 height 14
type input "0.000"
type input "0.500"
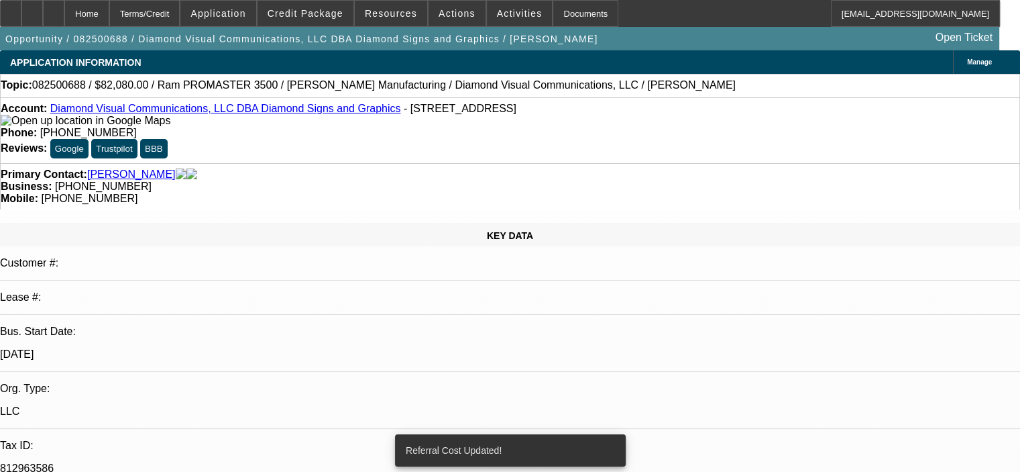
select select "0"
select select "6"
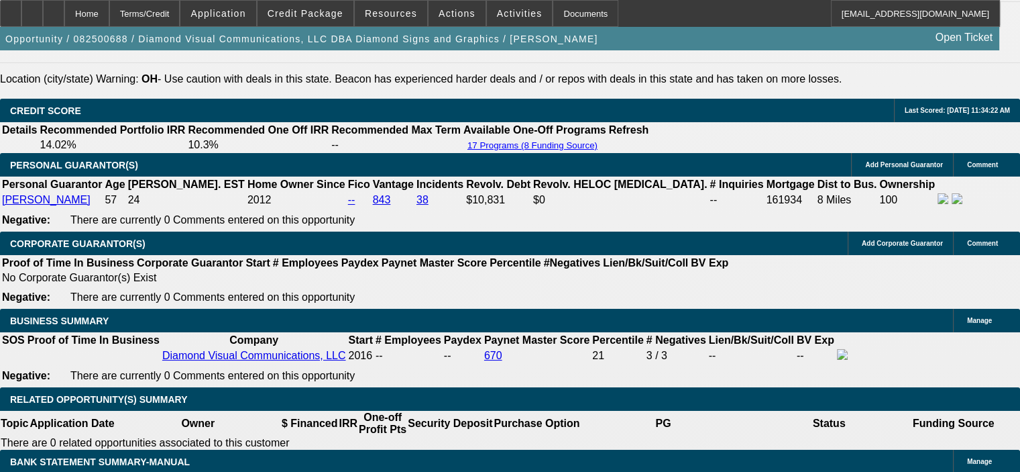
scroll to position [1878, 0]
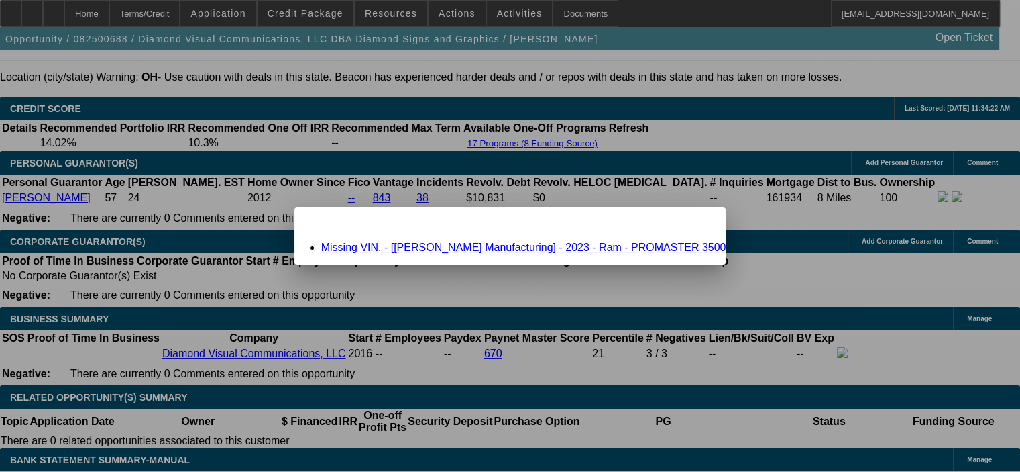
scroll to position [0, 0]
click at [700, 223] on span "Close" at bounding box center [709, 218] width 18 height 7
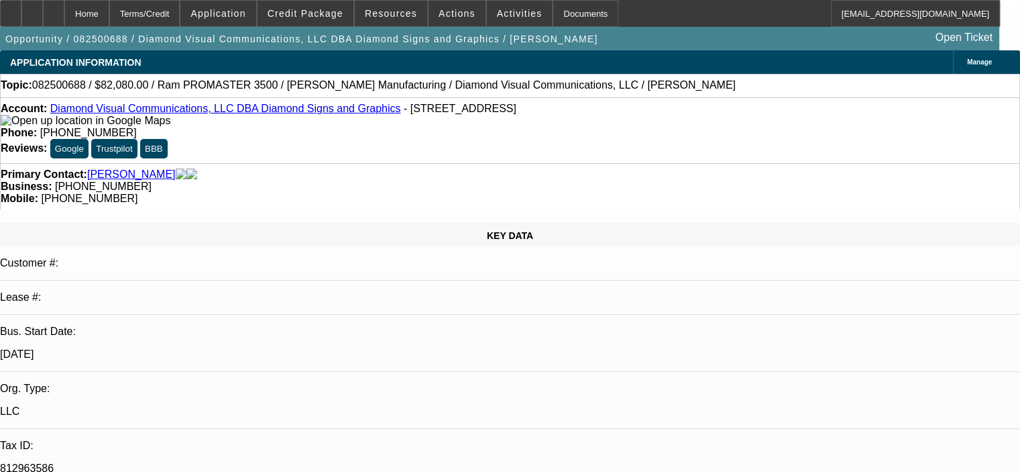
scroll to position [1878, 0]
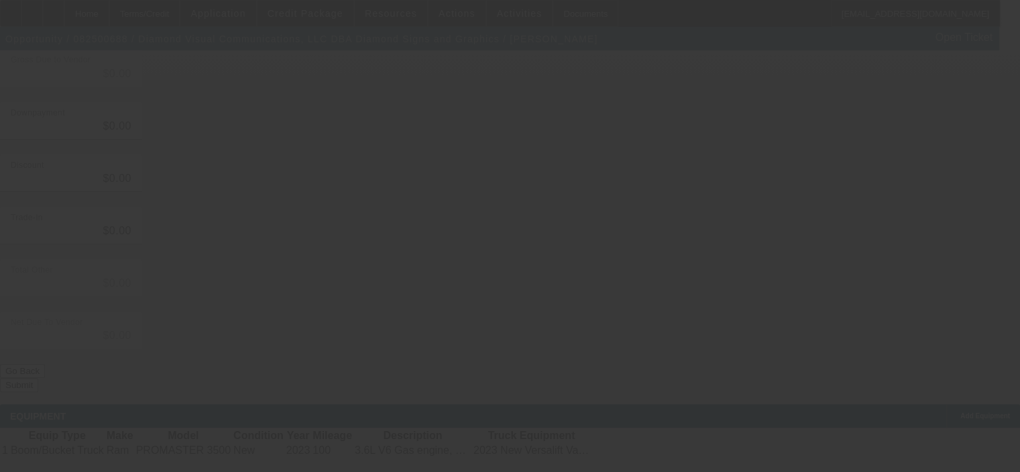
type input "$76,000.00"
